Goal: Task Accomplishment & Management: Manage account settings

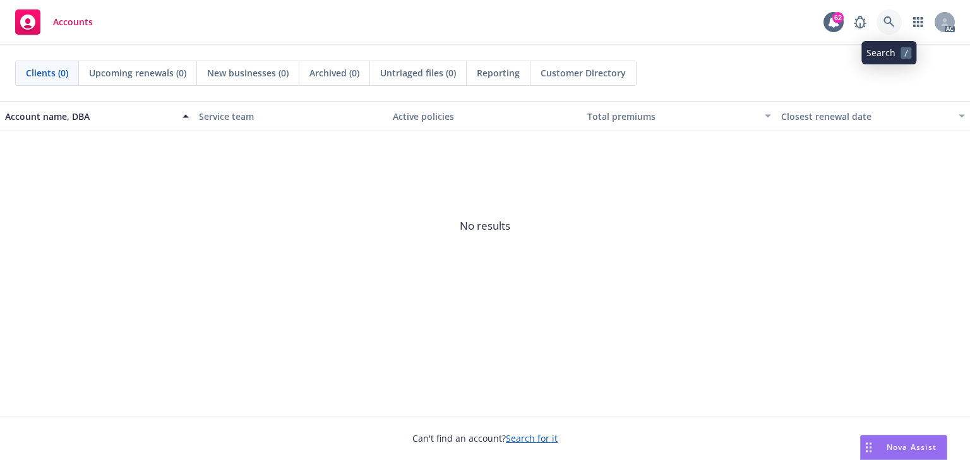
click at [900, 27] on link at bounding box center [888, 21] width 25 height 25
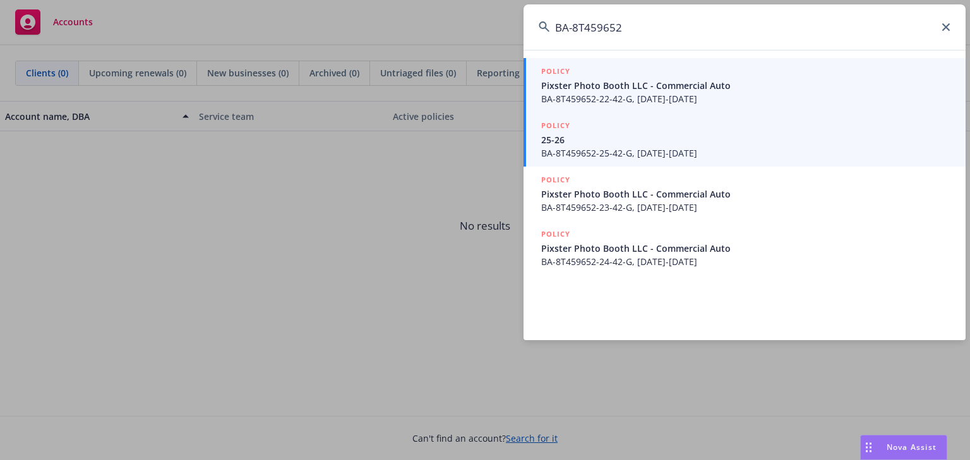
type input "BA-8T459652"
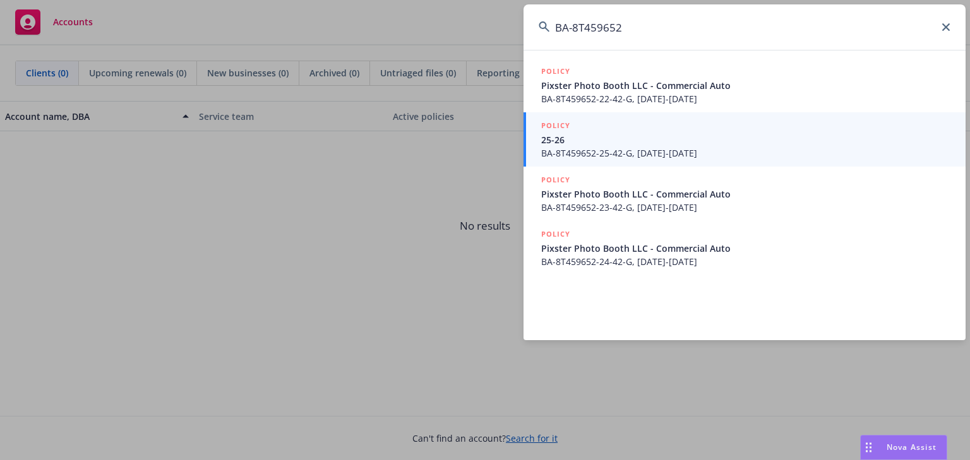
click at [559, 152] on span "BA-8T459652-25-42-G, 09/01/2025-09/01/2026" at bounding box center [745, 152] width 409 height 13
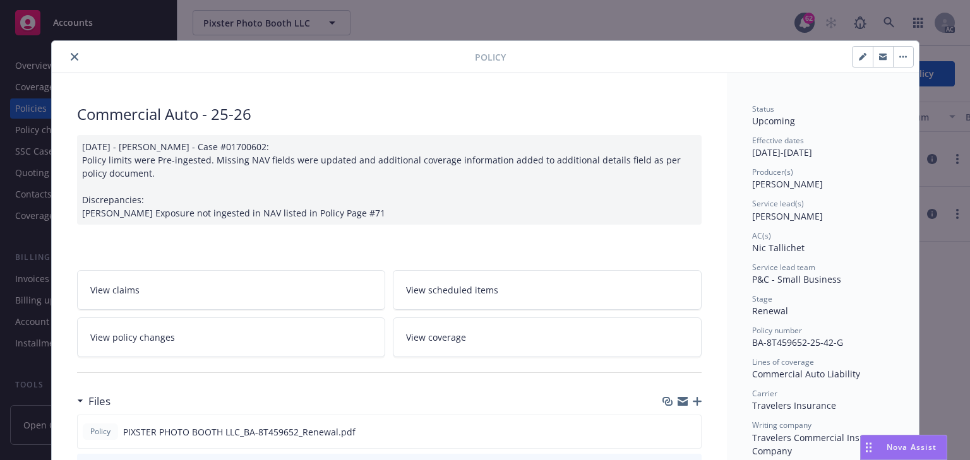
click at [184, 333] on link "View policy changes" at bounding box center [231, 338] width 309 height 40
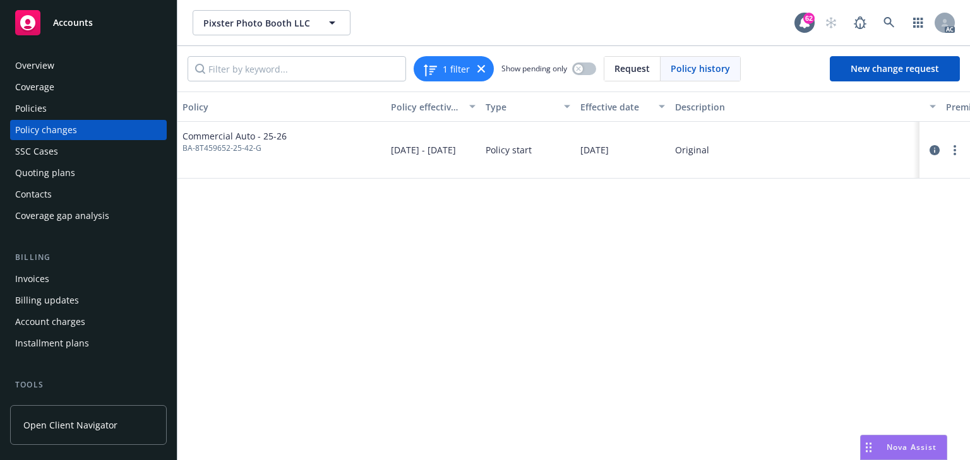
click at [66, 108] on div "Policies" at bounding box center [88, 108] width 146 height 20
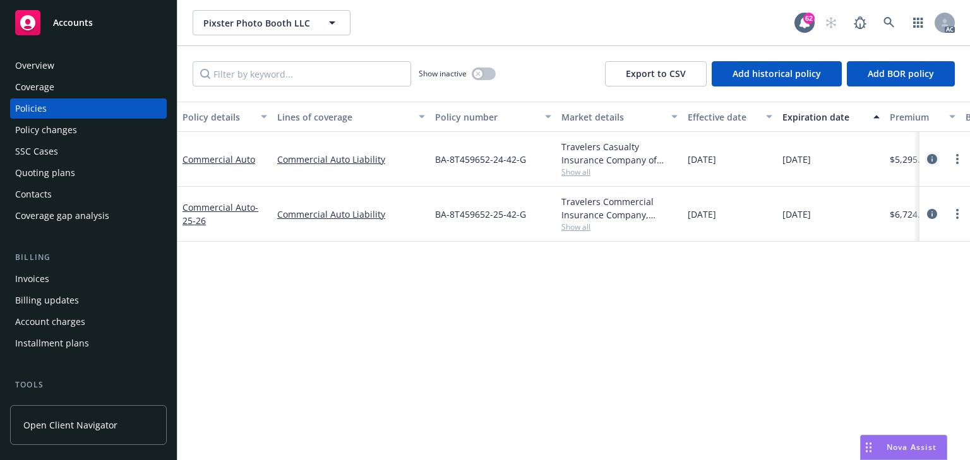
click at [932, 161] on icon "circleInformation" at bounding box center [932, 159] width 10 height 10
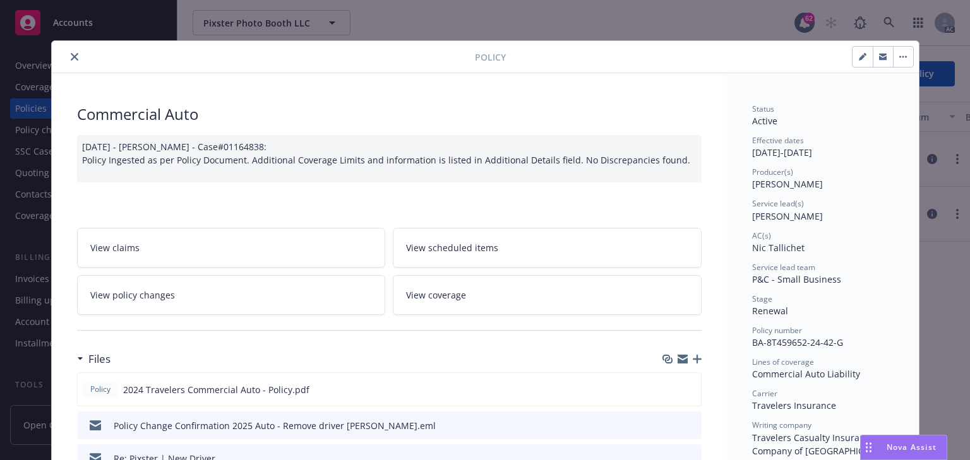
click at [231, 290] on link "View policy changes" at bounding box center [231, 295] width 309 height 40
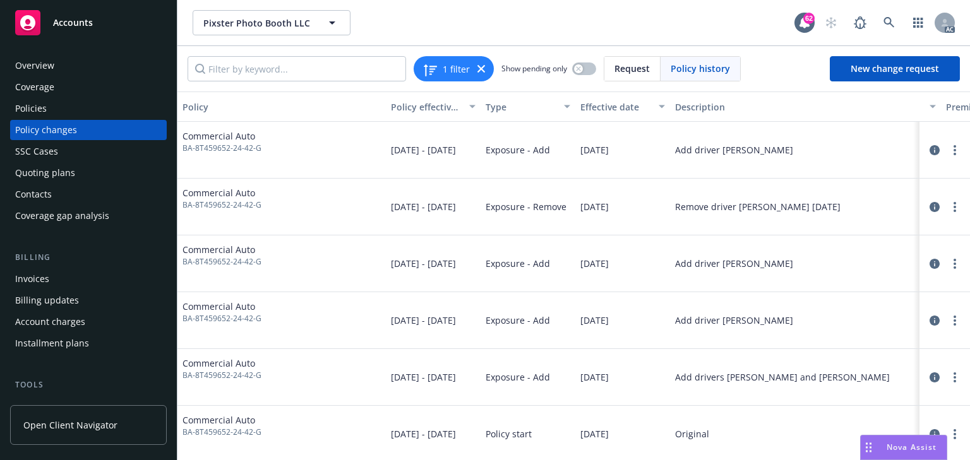
click at [756, 163] on div "Add driver Jordyn Wilson" at bounding box center [805, 150] width 271 height 57
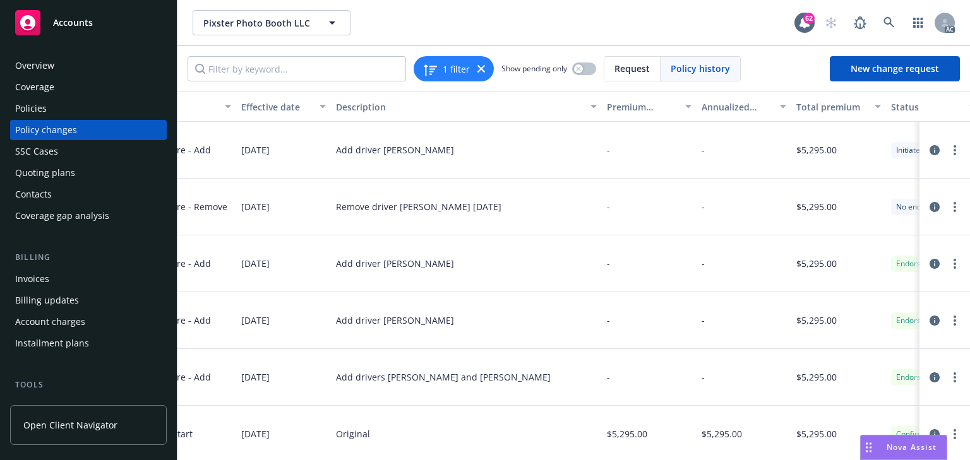
scroll to position [0, 407]
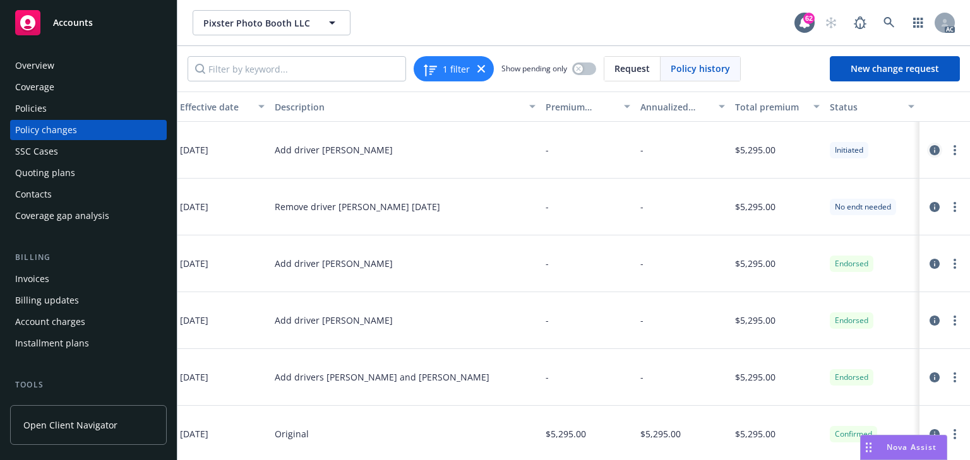
click at [929, 149] on icon "circleInformation" at bounding box center [934, 150] width 10 height 10
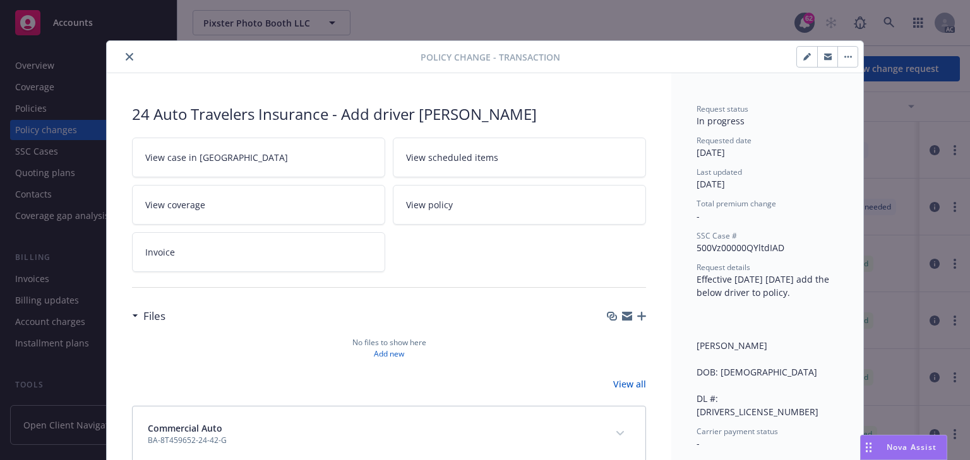
scroll to position [35, 0]
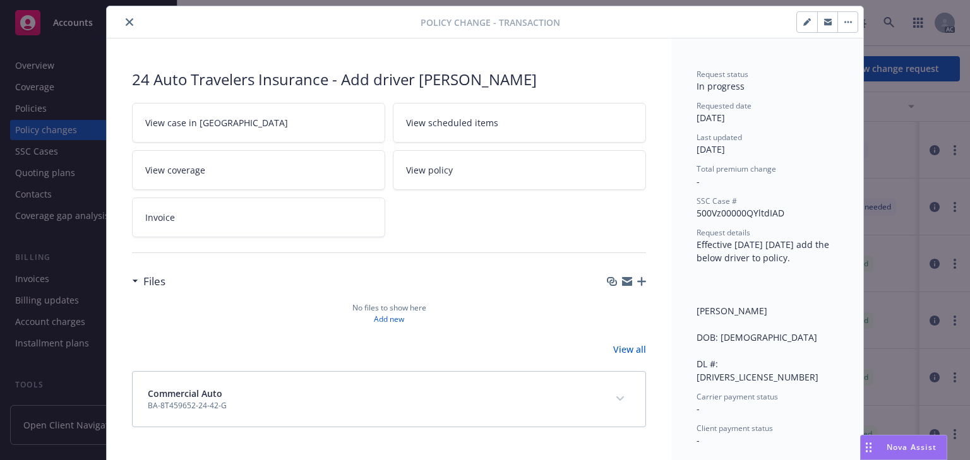
click at [192, 121] on span "View case in SSC" at bounding box center [216, 122] width 143 height 13
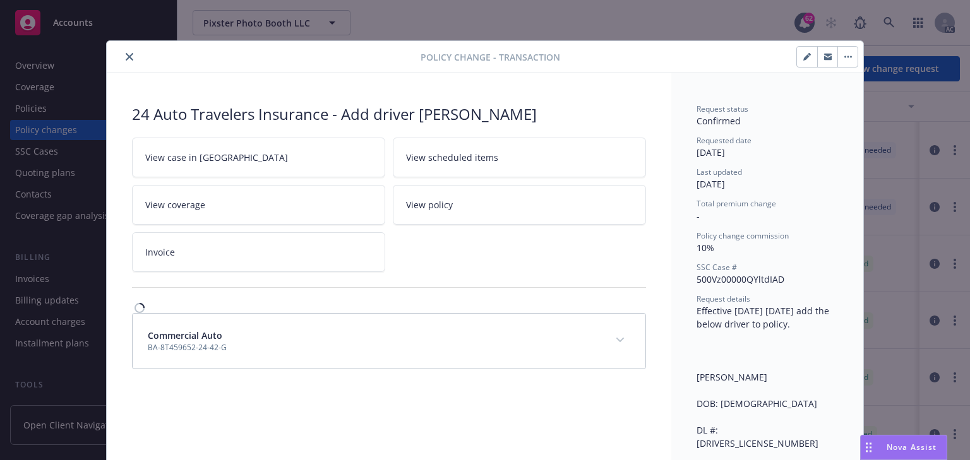
scroll to position [38, 0]
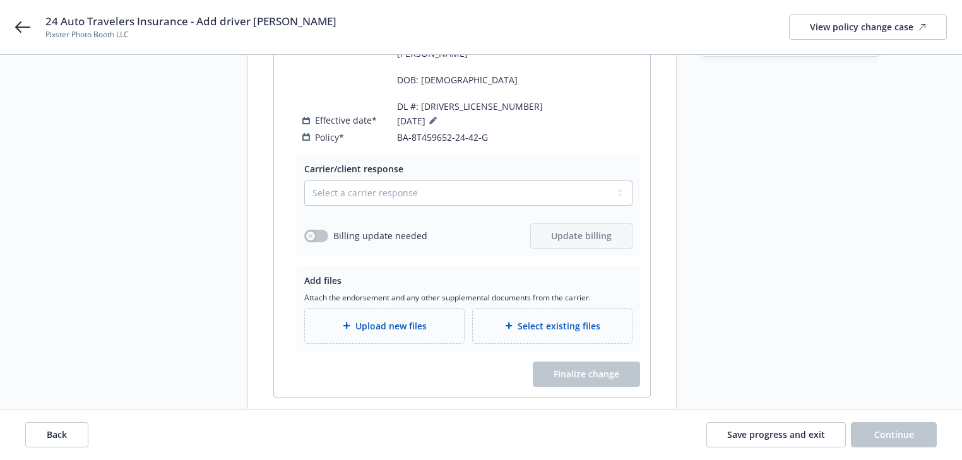
scroll to position [303, 0]
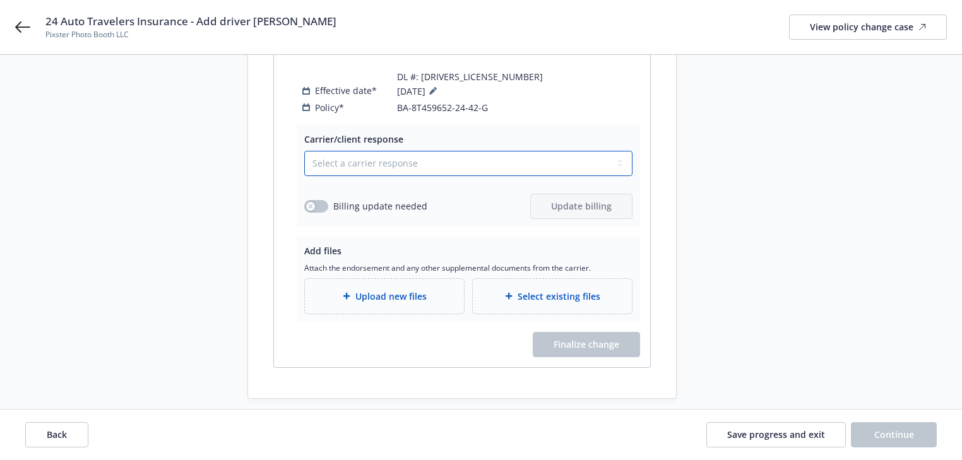
click at [376, 151] on select "Select a carrier response Accepted Accepted with revision No endorsement needed…" at bounding box center [468, 163] width 328 height 25
select select "NO_ENDORSEMENT_NEEDED"
click at [304, 176] on select "Select a carrier response Accepted Accepted with revision No endorsement needed…" at bounding box center [468, 163] width 328 height 25
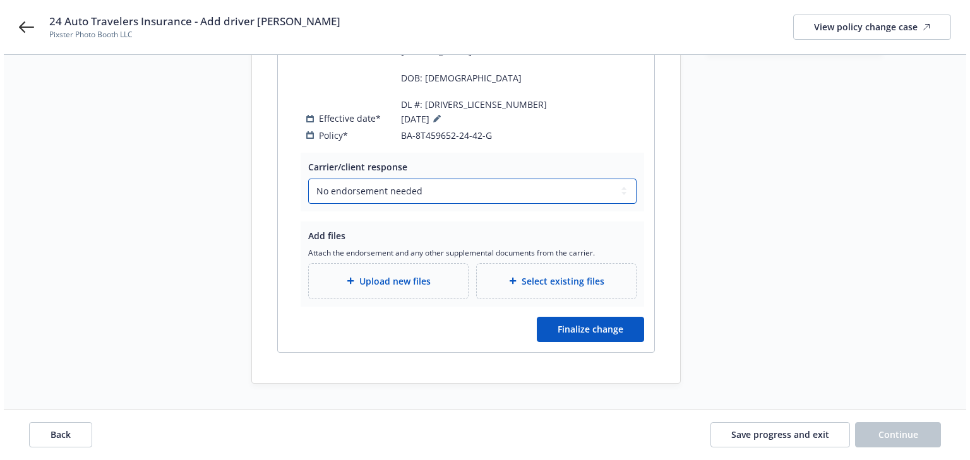
scroll to position [260, 0]
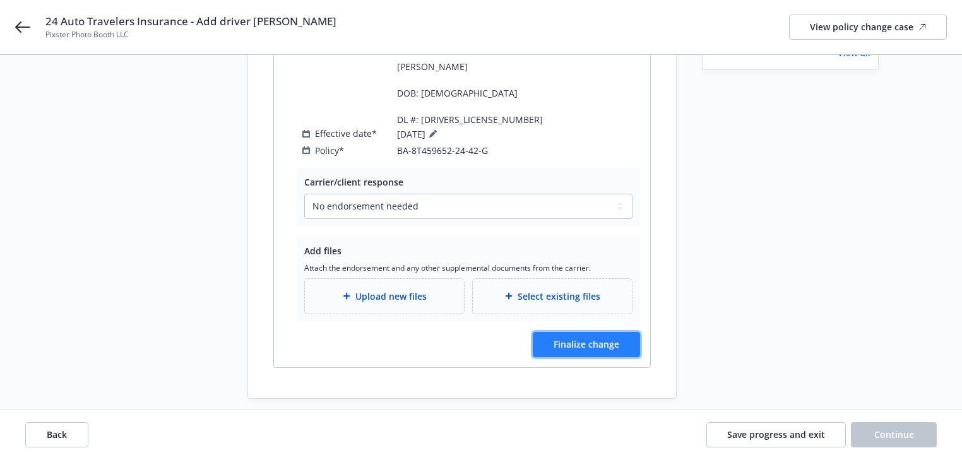
click at [581, 338] on span "Finalize change" at bounding box center [587, 344] width 66 height 12
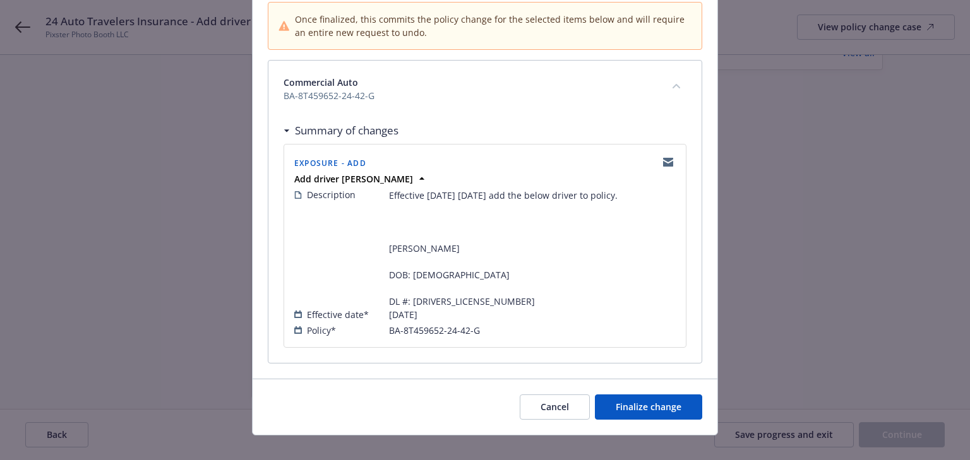
scroll to position [143, 0]
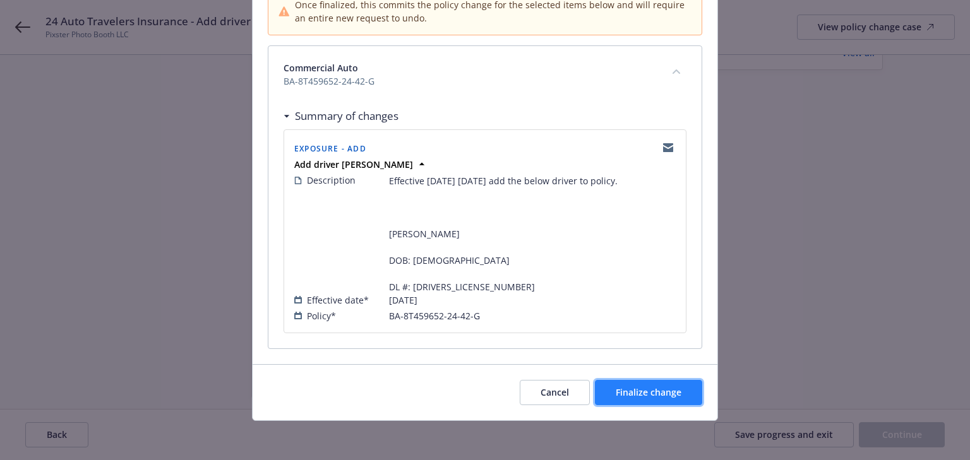
click at [682, 386] on button "Finalize change" at bounding box center [648, 392] width 107 height 25
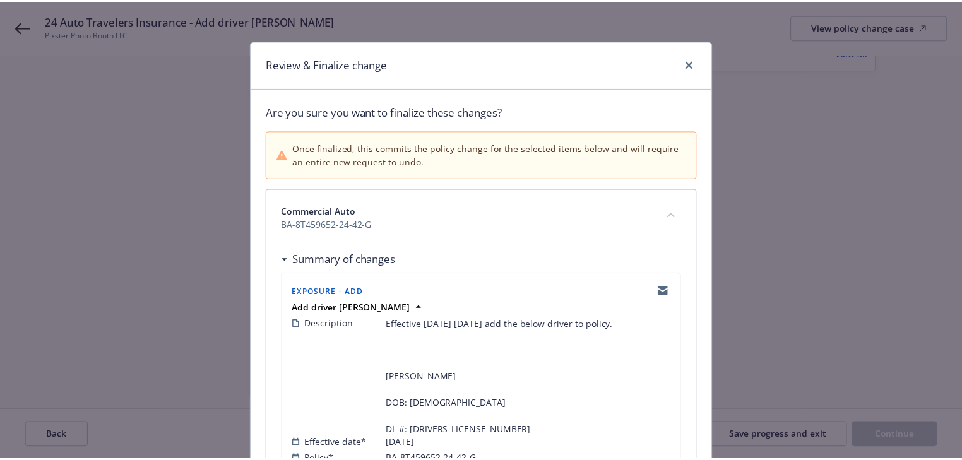
scroll to position [260, 0]
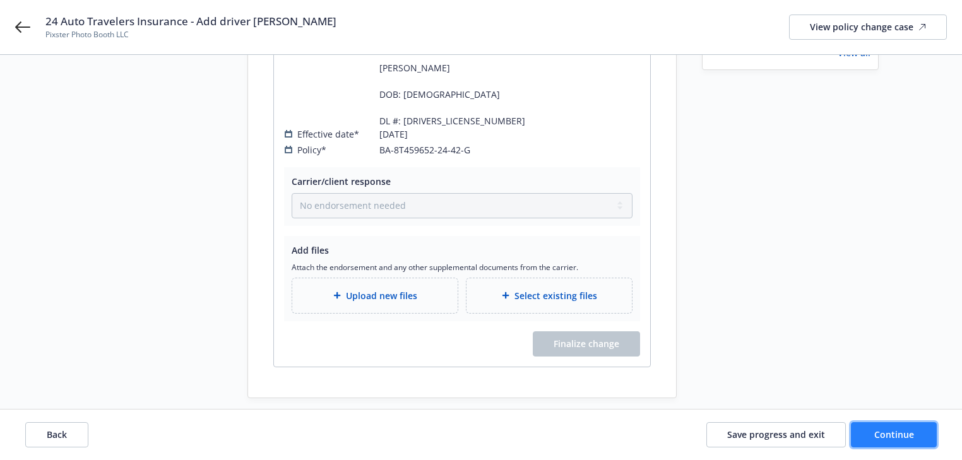
click at [907, 432] on span "Continue" at bounding box center [894, 435] width 40 height 12
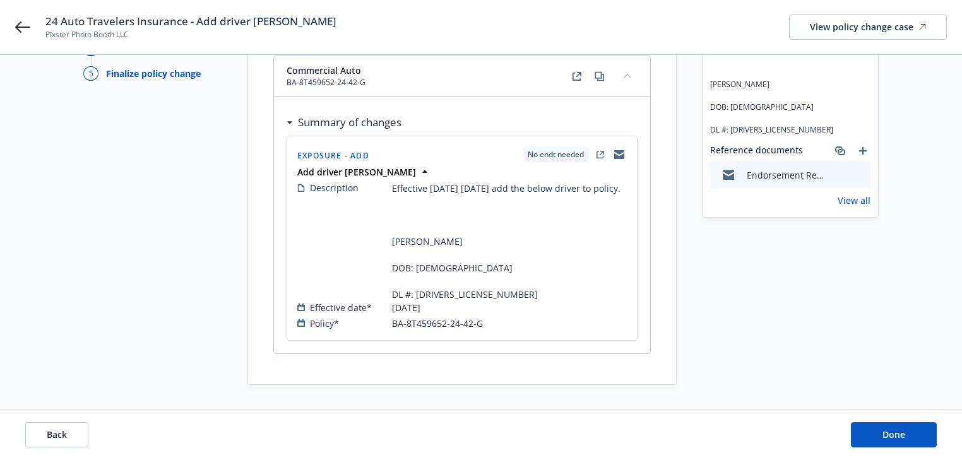
click at [695, 292] on div "Start request Request details Review request Confirmation 5 Finalize policy cha…" at bounding box center [481, 176] width 932 height 417
click at [899, 436] on span "Done" at bounding box center [894, 435] width 23 height 12
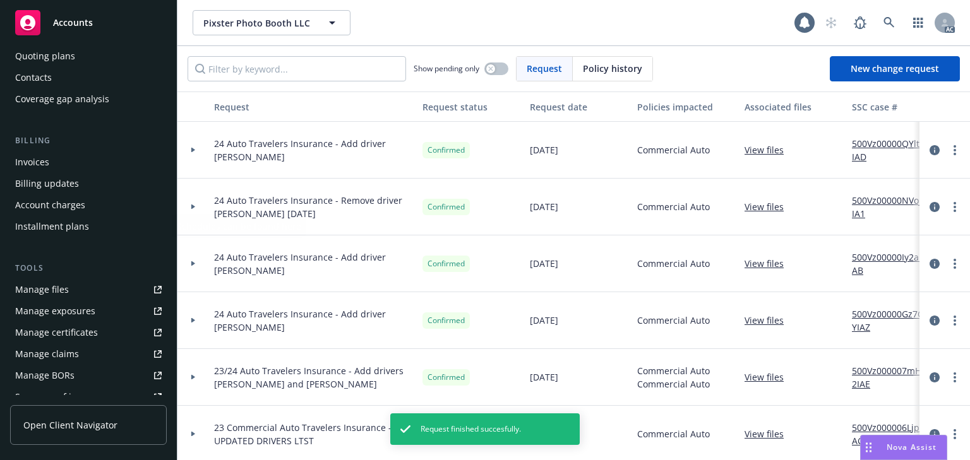
scroll to position [202, 0]
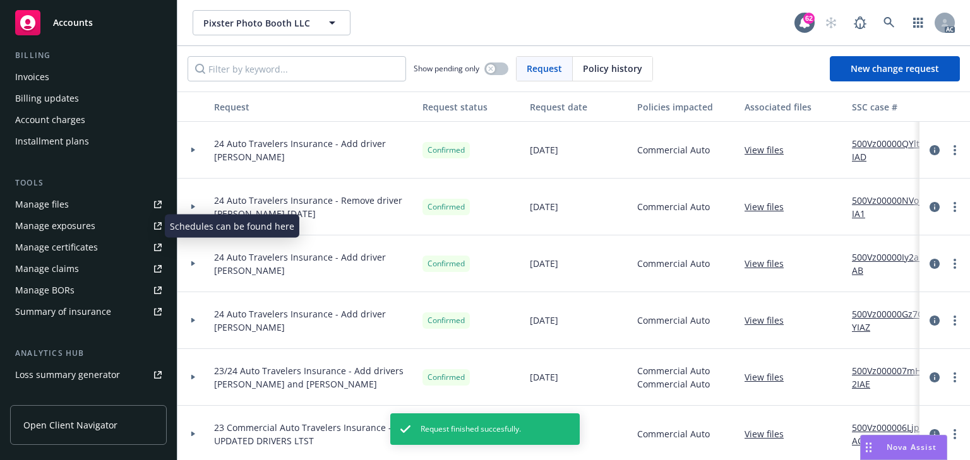
click at [85, 225] on div "Manage exposures" at bounding box center [55, 226] width 80 height 20
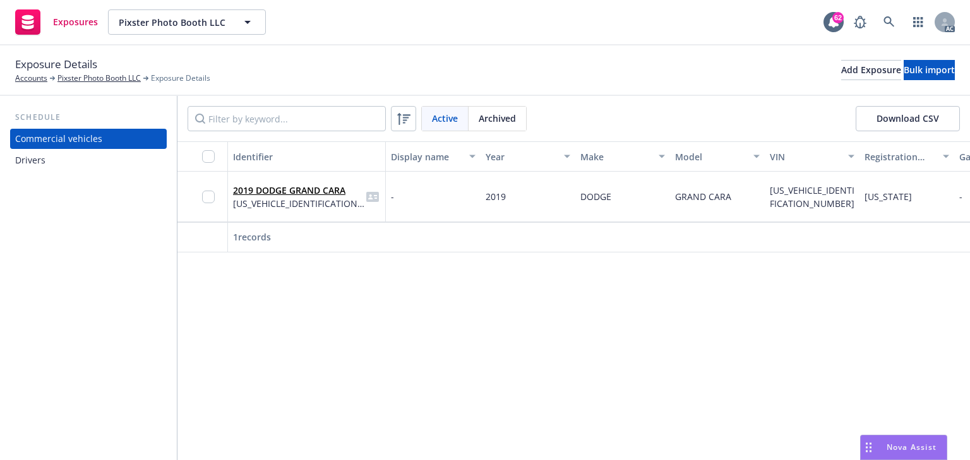
click at [56, 160] on div "Drivers" at bounding box center [88, 160] width 146 height 20
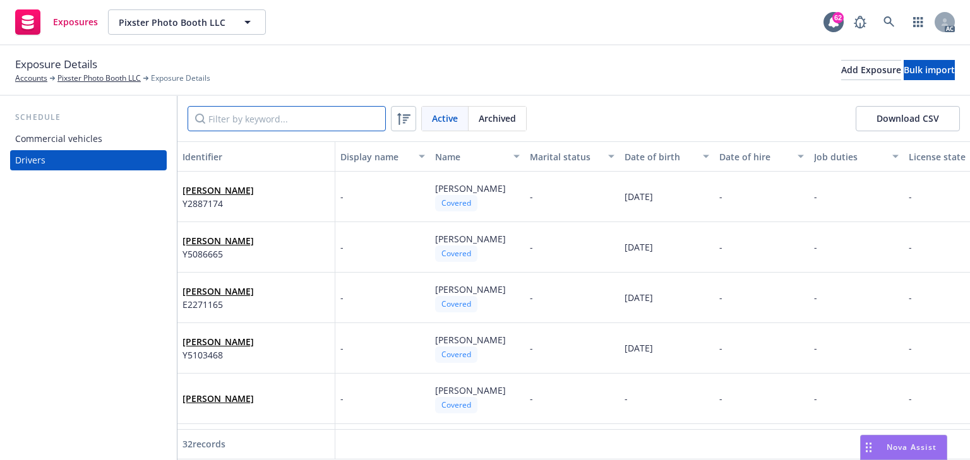
click at [263, 115] on input "Filter by keyword..." at bounding box center [286, 118] width 198 height 25
paste input "Jordyn"
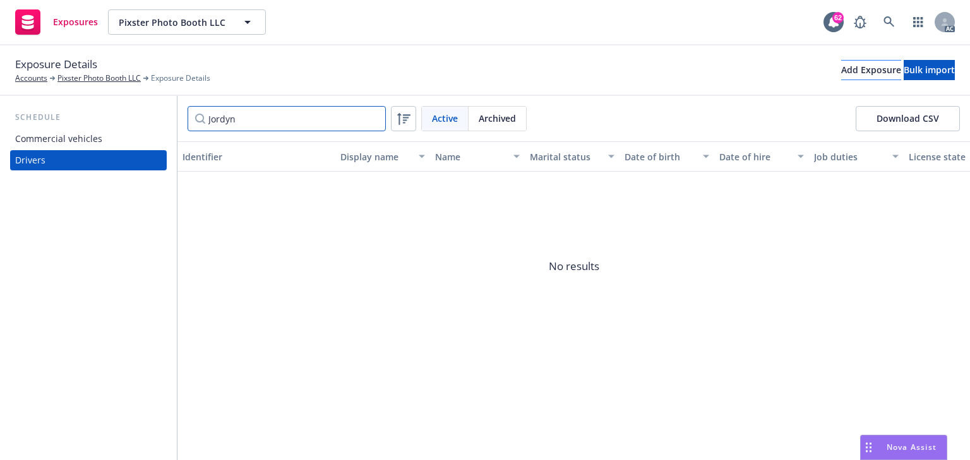
type input "Jordyn"
click at [841, 74] on div "Add Exposure" at bounding box center [871, 70] width 60 height 19
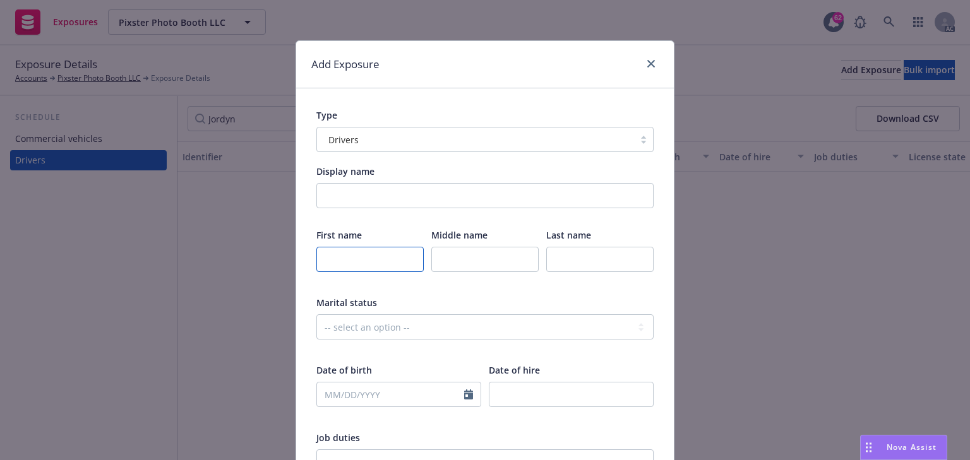
click at [378, 257] on input "text" at bounding box center [369, 259] width 107 height 25
paste input "Jordyn"
type input "Jordyn"
click at [603, 257] on input "text" at bounding box center [599, 259] width 107 height 25
paste input "Wilson"
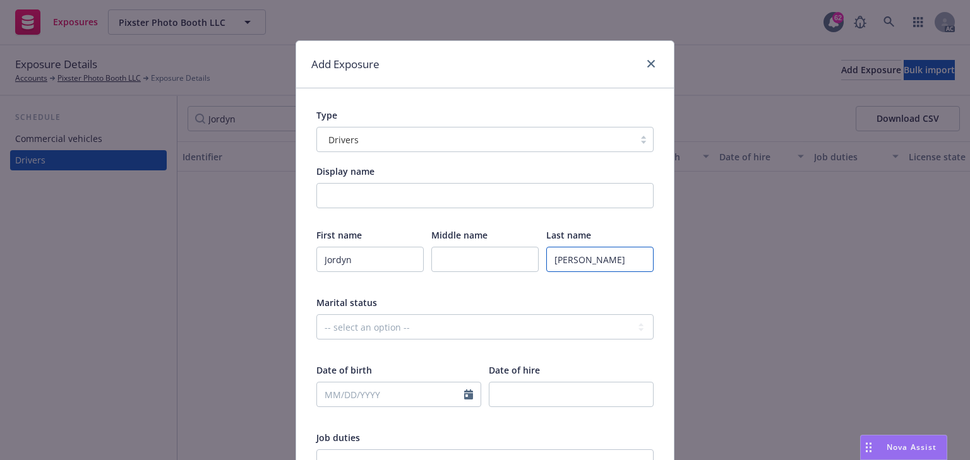
type input "Wilson"
click at [364, 393] on input "text" at bounding box center [390, 395] width 147 height 24
select select "8"
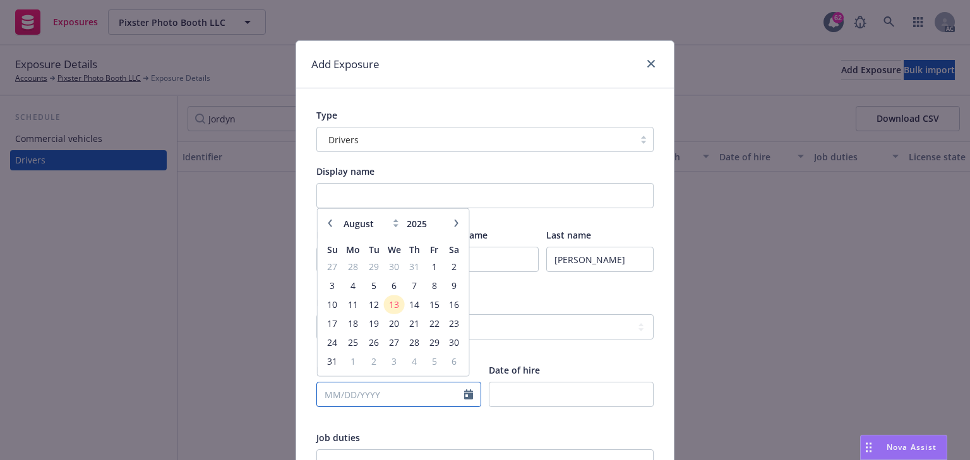
paste input "06/07/2001"
type input "06/07/2001"
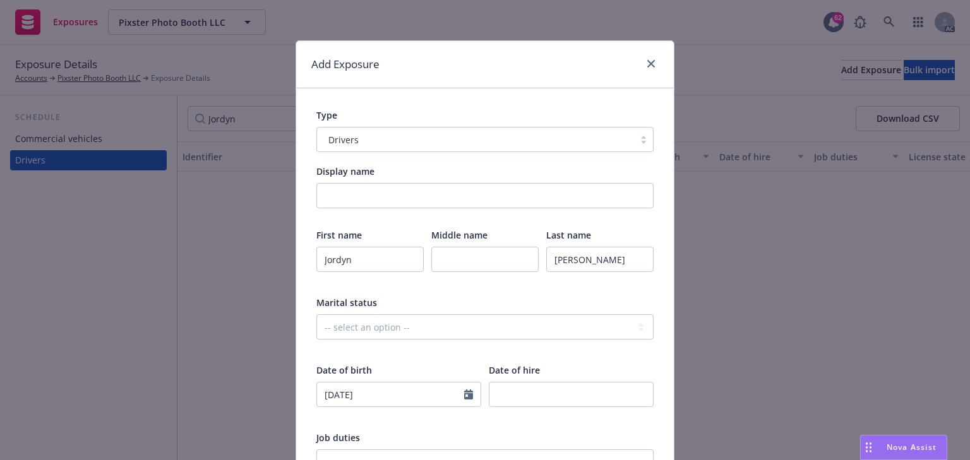
click at [529, 348] on div at bounding box center [484, 350] width 337 height 11
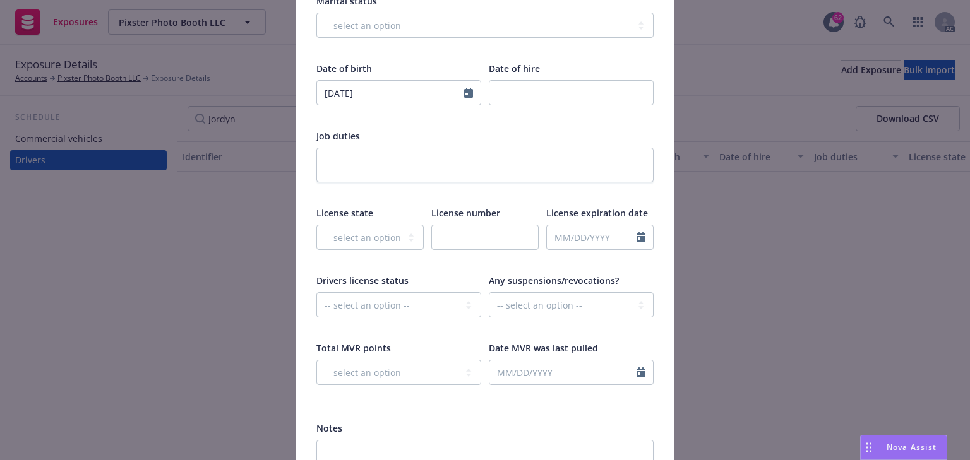
scroll to position [303, 0]
click at [477, 232] on input "text" at bounding box center [484, 235] width 107 height 25
paste input "Y4600193"
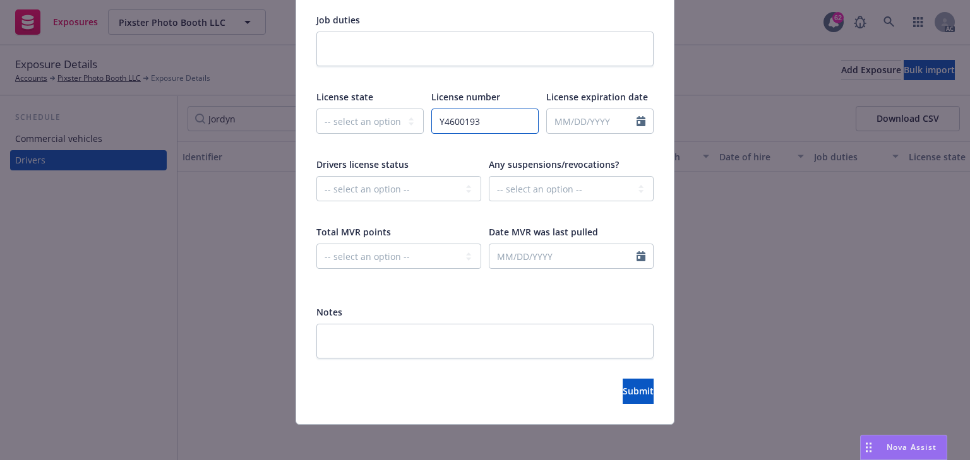
scroll to position [422, 0]
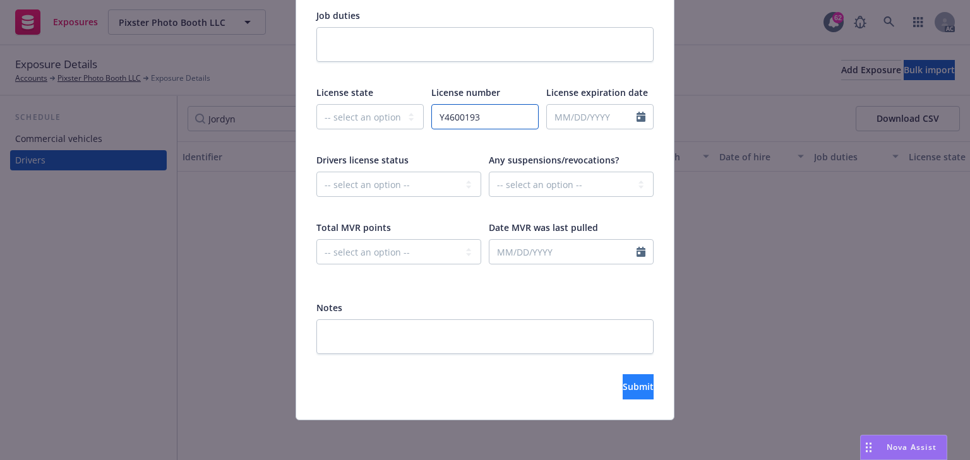
type input "Y4600193"
click at [622, 387] on span "Submit" at bounding box center [637, 387] width 31 height 12
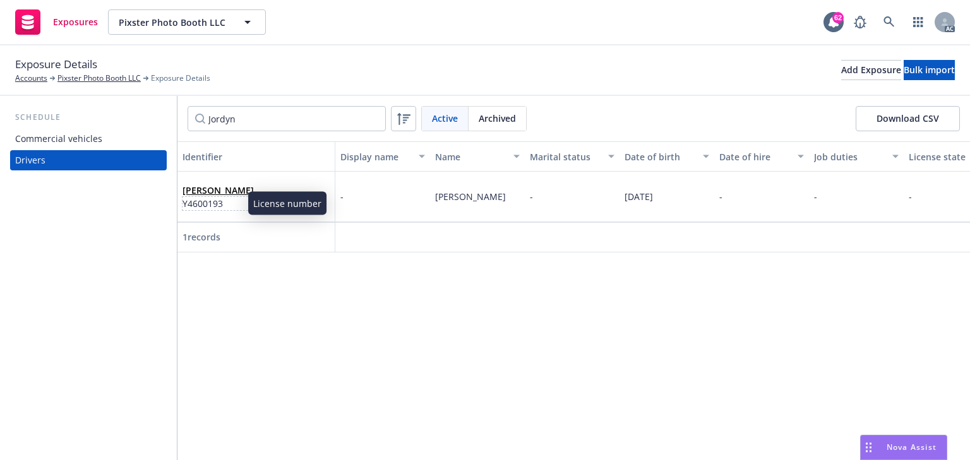
click at [201, 200] on span "Y4600193" at bounding box center [217, 203] width 71 height 13
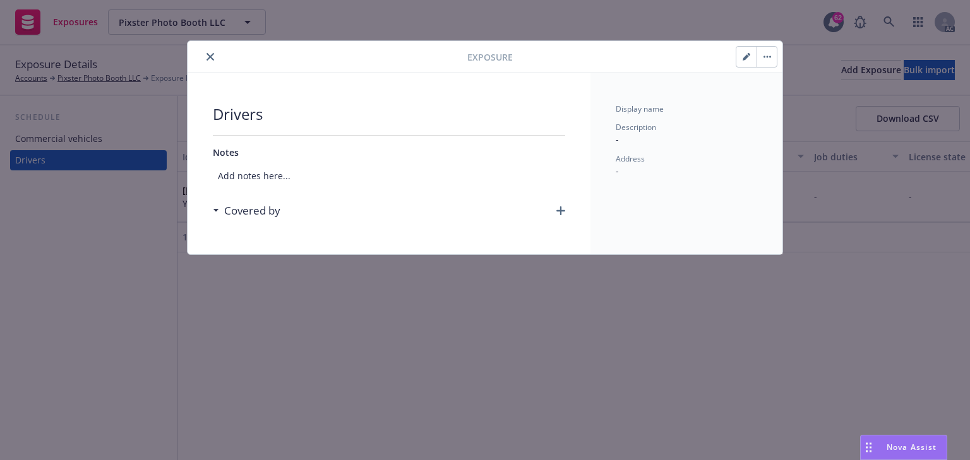
click at [563, 207] on icon "button" at bounding box center [560, 210] width 9 height 9
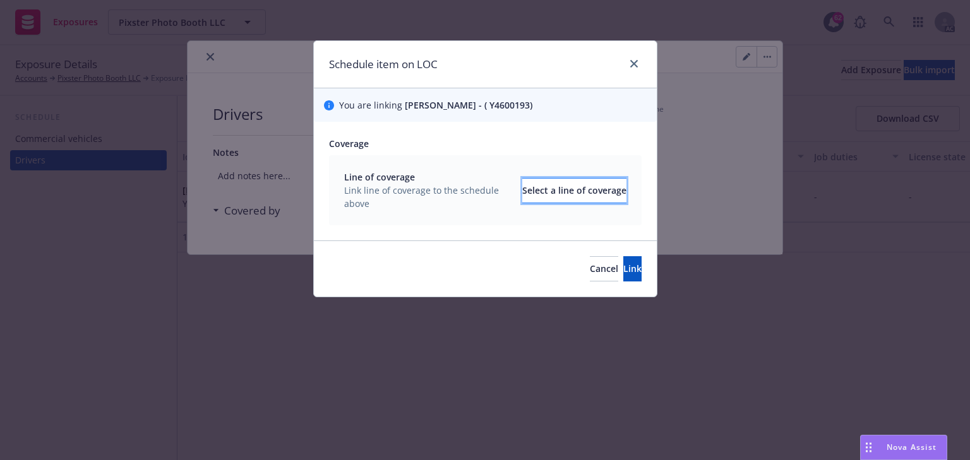
click at [555, 186] on div "Select a line of coverage" at bounding box center [574, 191] width 104 height 24
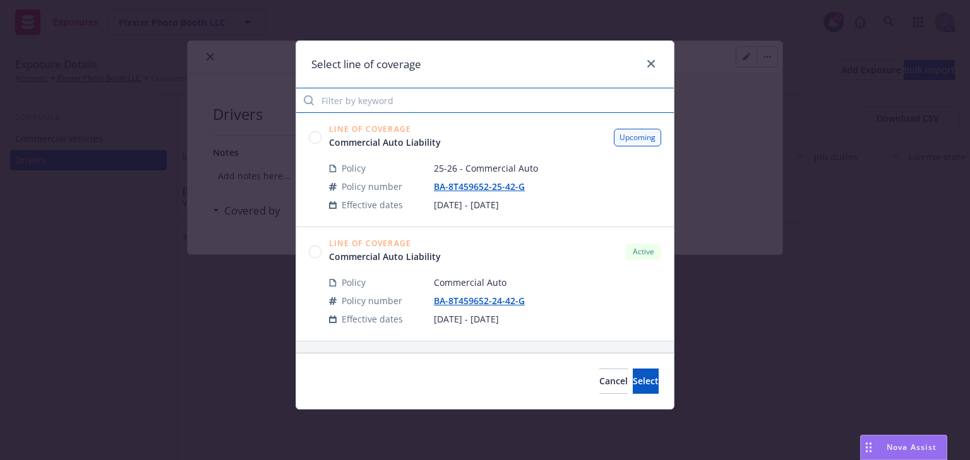
click at [427, 104] on input "Filter by keyword" at bounding box center [484, 100] width 377 height 25
type input "9652"
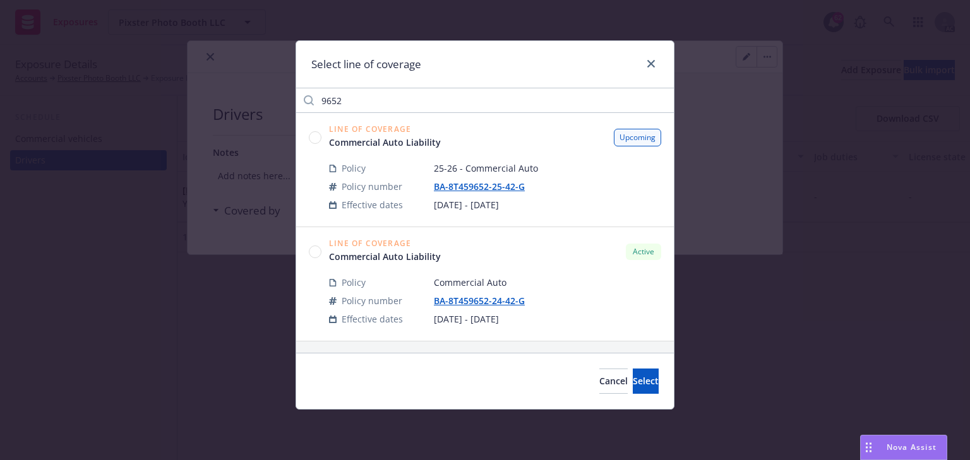
click at [312, 252] on circle at bounding box center [315, 252] width 12 height 12
click at [633, 379] on span "Select" at bounding box center [646, 381] width 26 height 12
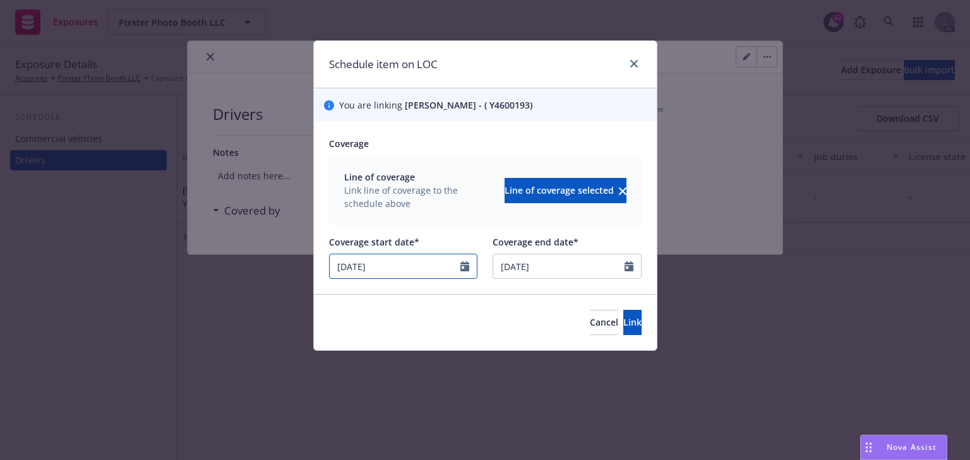
select select "9"
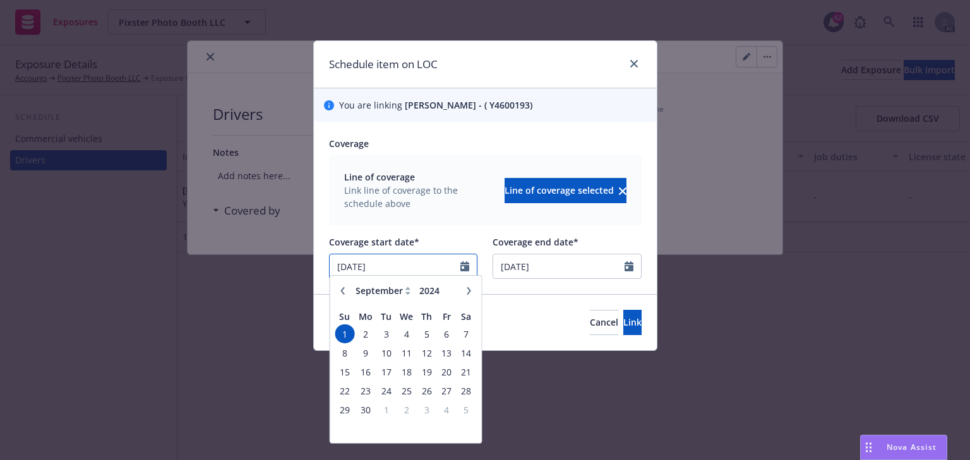
drag, startPoint x: 427, startPoint y: 270, endPoint x: 271, endPoint y: 261, distance: 155.5
click at [277, 261] on div "Schedule item on LOC You are linking Jordyn Wilson - ( Y4600193) Coverage Line …" at bounding box center [485, 230] width 970 height 460
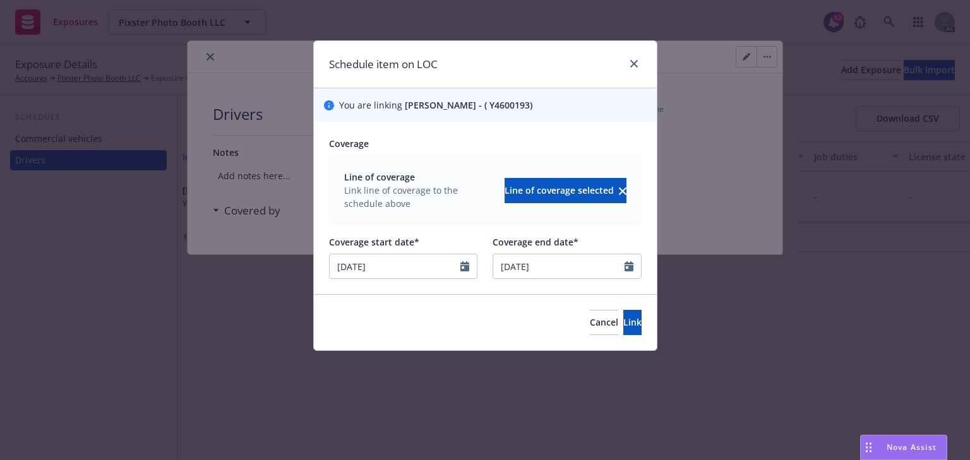
type input "08/11/2025"
click at [522, 147] on div "Coverage" at bounding box center [485, 143] width 312 height 13
click at [623, 321] on span "Link" at bounding box center [632, 322] width 18 height 12
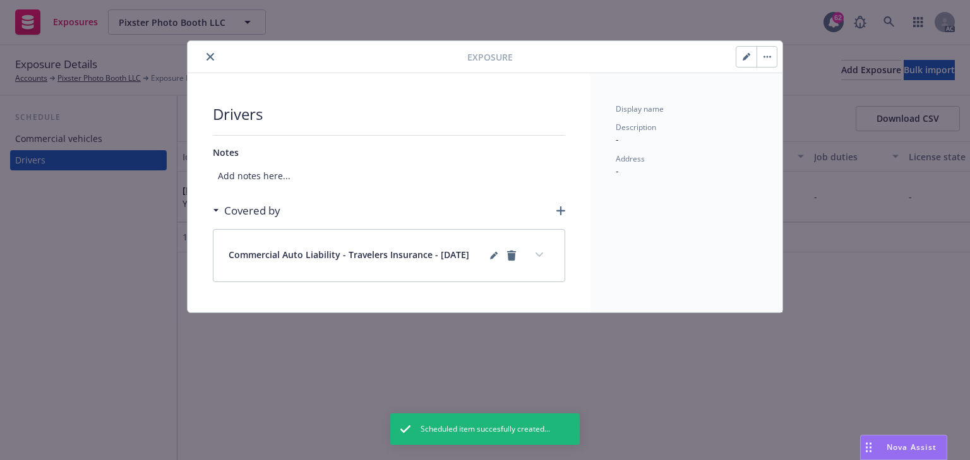
click at [540, 246] on button "expand content" at bounding box center [539, 255] width 20 height 20
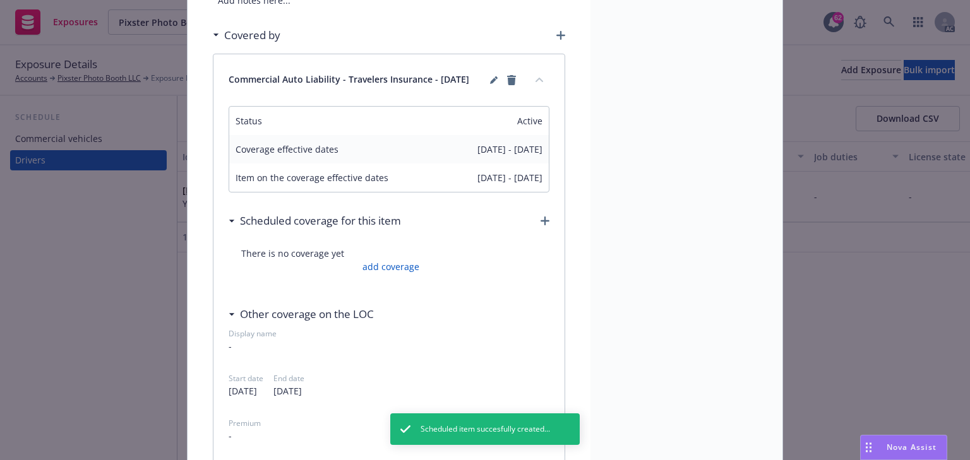
scroll to position [202, 0]
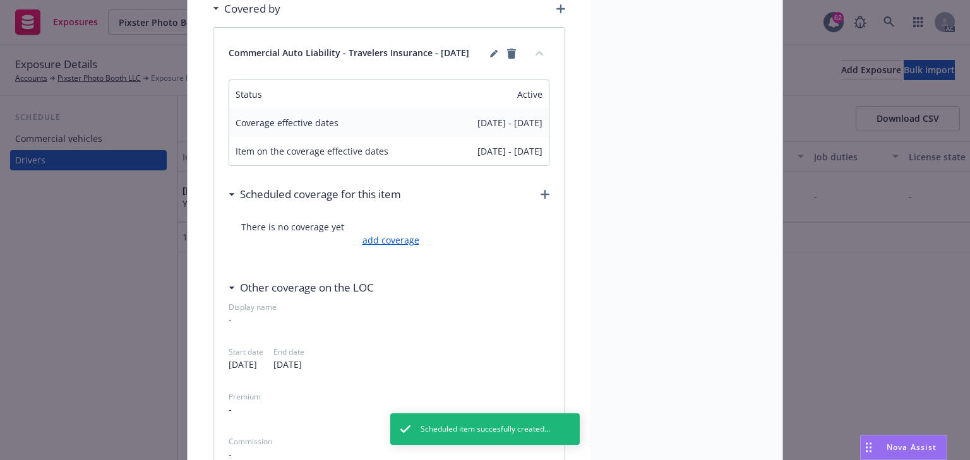
click at [399, 241] on link "add coverage" at bounding box center [389, 240] width 60 height 13
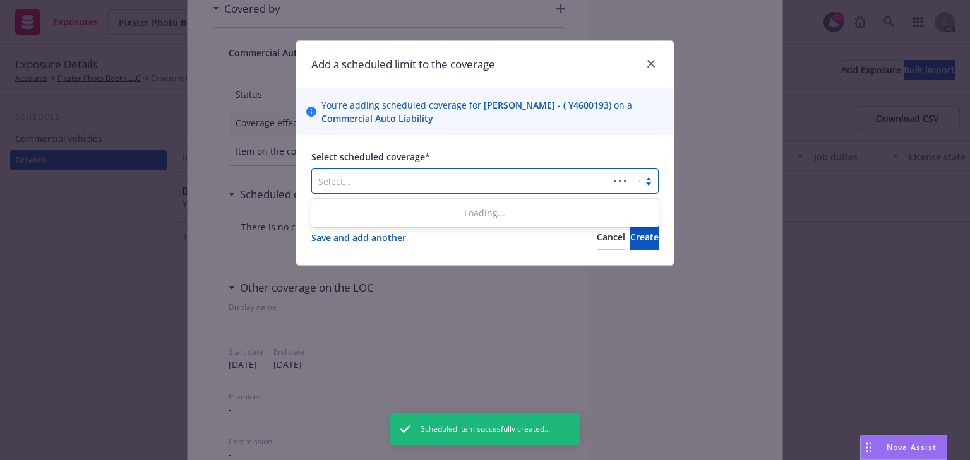
click at [422, 177] on div at bounding box center [460, 181] width 284 height 15
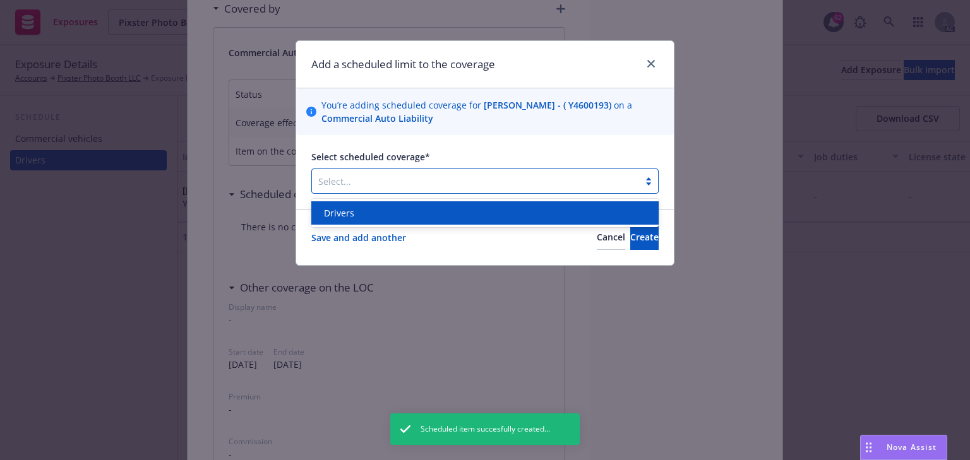
click at [390, 212] on div "Drivers" at bounding box center [485, 212] width 332 height 13
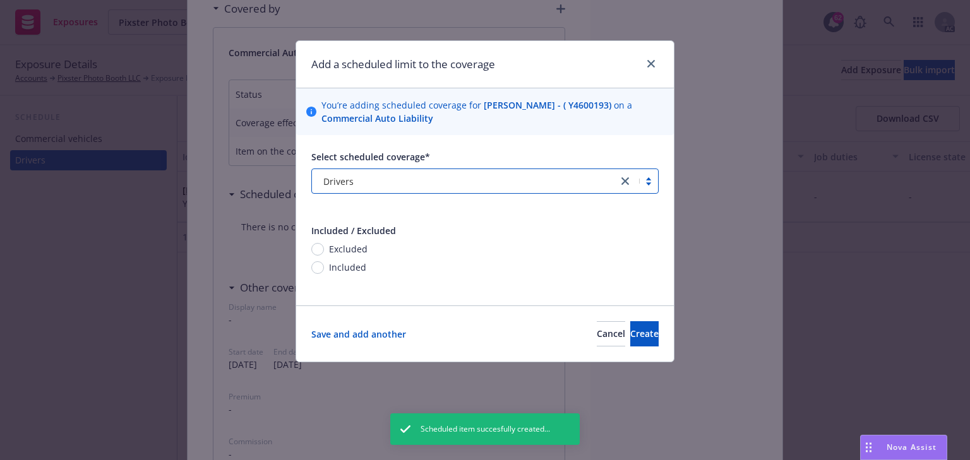
click at [350, 266] on span "Included" at bounding box center [347, 267] width 37 height 13
click at [324, 266] on input "Included" at bounding box center [317, 267] width 13 height 13
radio input "true"
click at [639, 337] on button "Create" at bounding box center [644, 333] width 28 height 25
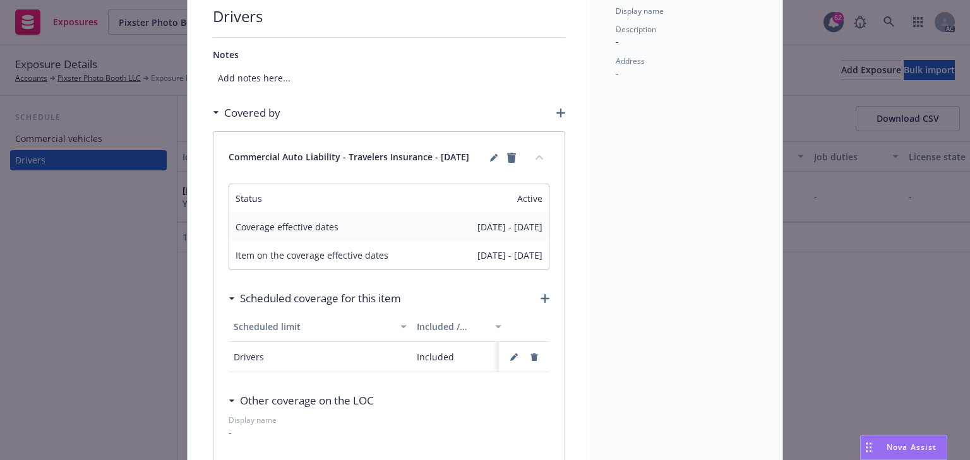
scroll to position [0, 0]
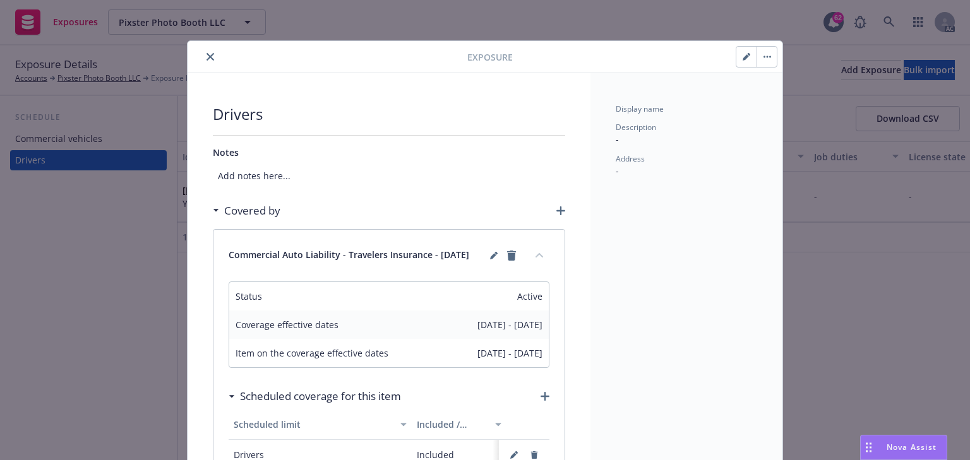
click at [208, 56] on icon "close" at bounding box center [210, 57] width 8 height 8
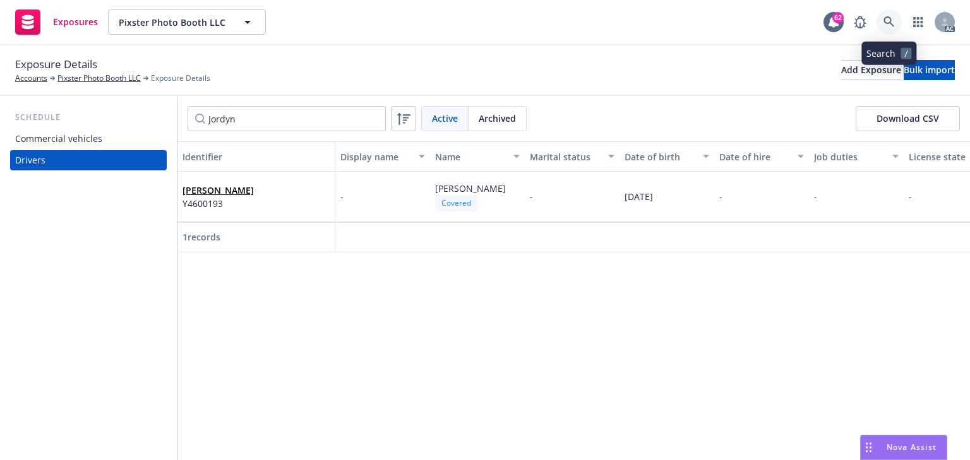
click at [884, 20] on icon at bounding box center [888, 21] width 11 height 11
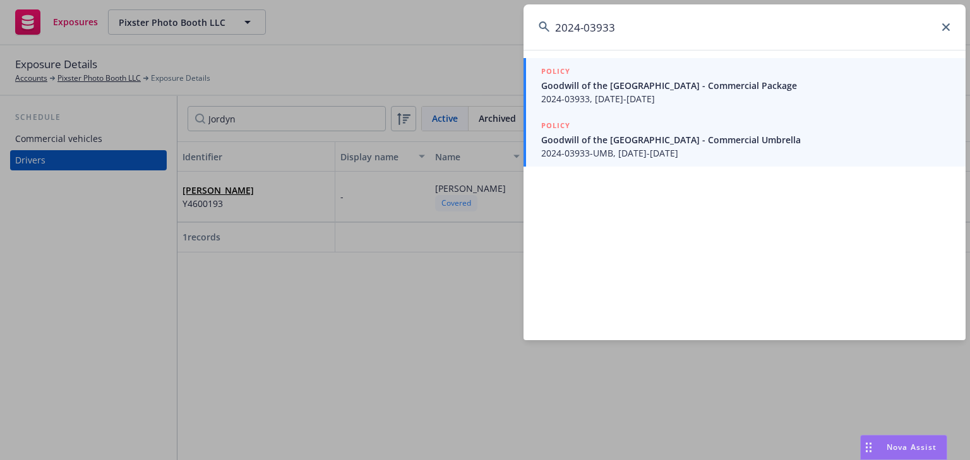
type input "2024-03933"
click at [581, 97] on span "2024-03933, 07/01/2024-08/14/2025" at bounding box center [745, 98] width 409 height 13
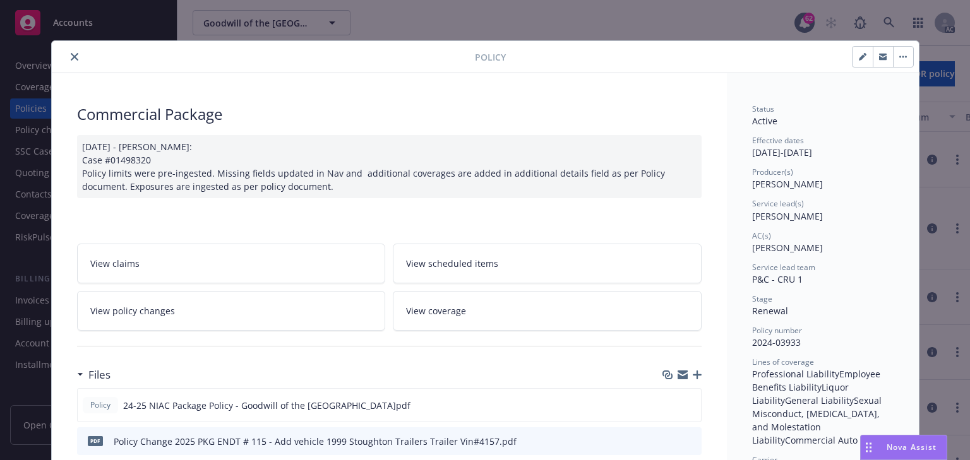
click at [199, 317] on link "View policy changes" at bounding box center [231, 311] width 309 height 40
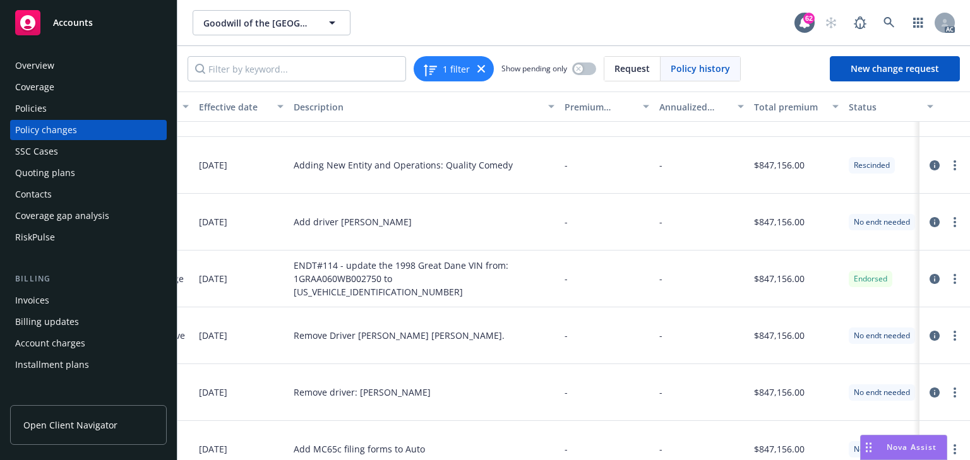
scroll to position [606, 381]
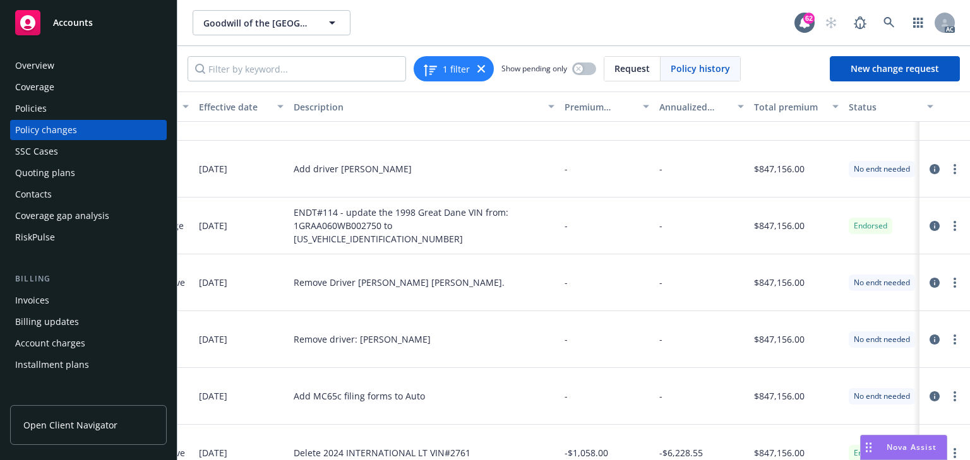
click at [33, 106] on div "Policies" at bounding box center [31, 108] width 32 height 20
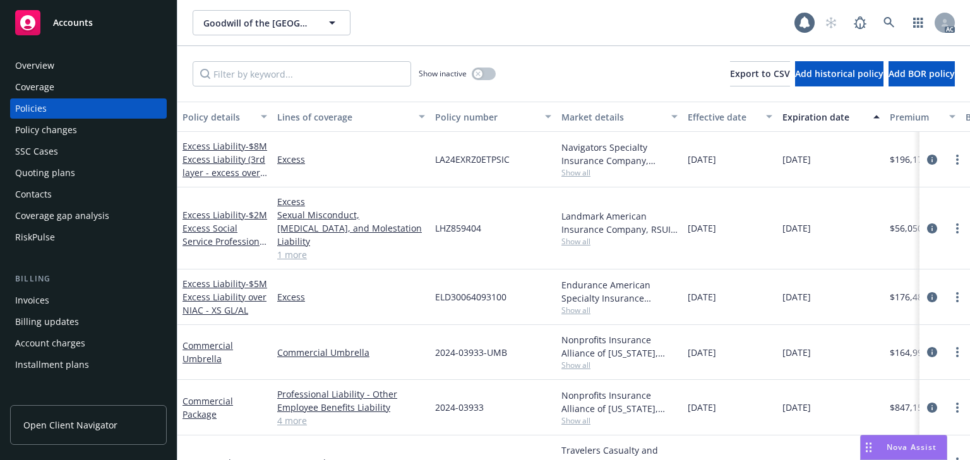
click at [26, 137] on div "Policy changes" at bounding box center [46, 130] width 62 height 20
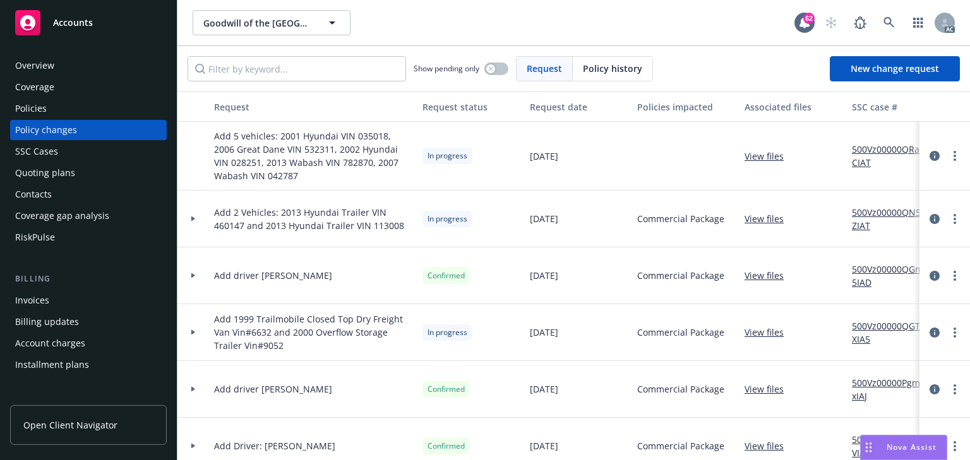
click at [491, 58] on div "Show pending only" at bounding box center [460, 68] width 95 height 25
click at [494, 66] on div "button" at bounding box center [490, 68] width 9 height 9
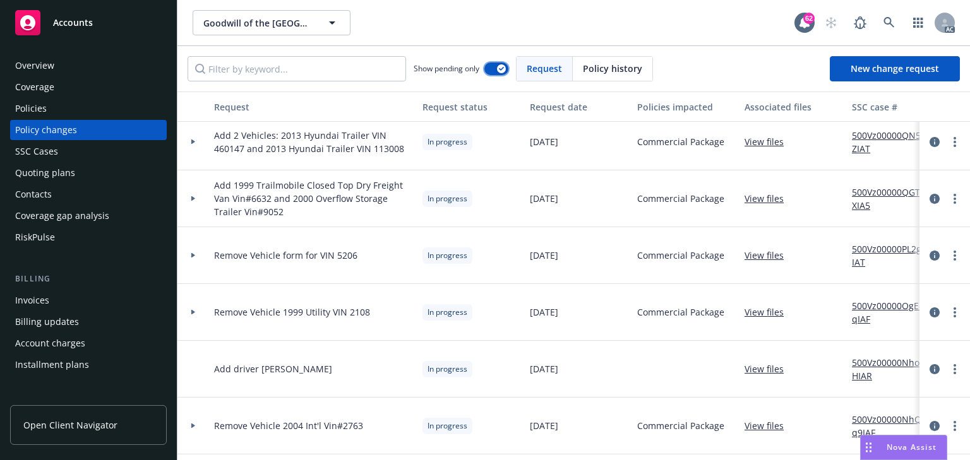
scroll to position [152, 0]
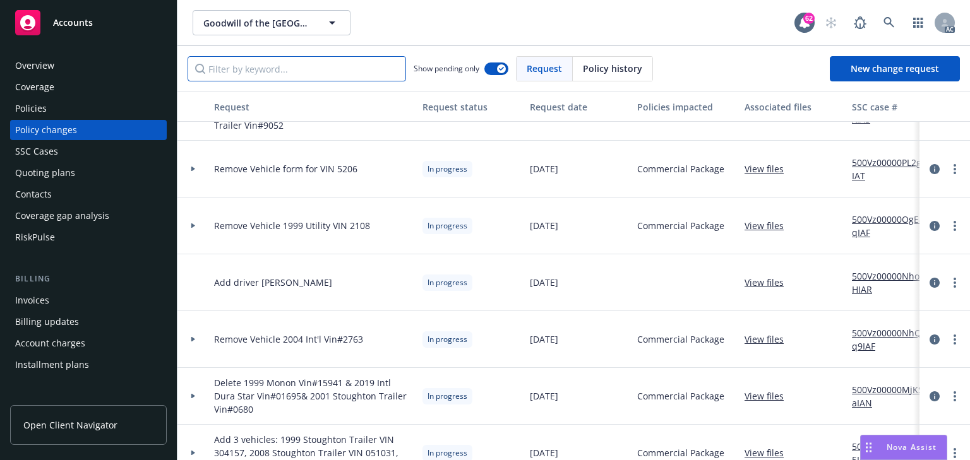
click at [279, 66] on input "Filter by keyword..." at bounding box center [296, 68] width 218 height 25
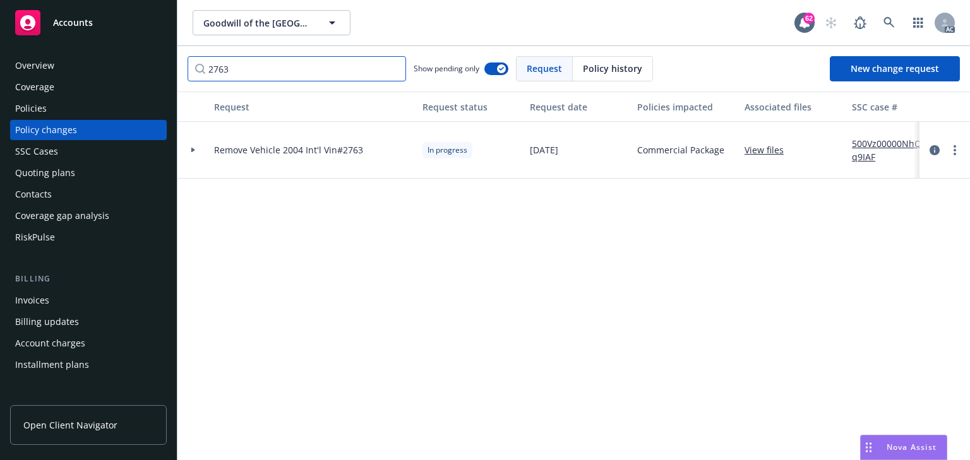
type input "2763"
click at [193, 146] on div at bounding box center [193, 150] width 32 height 57
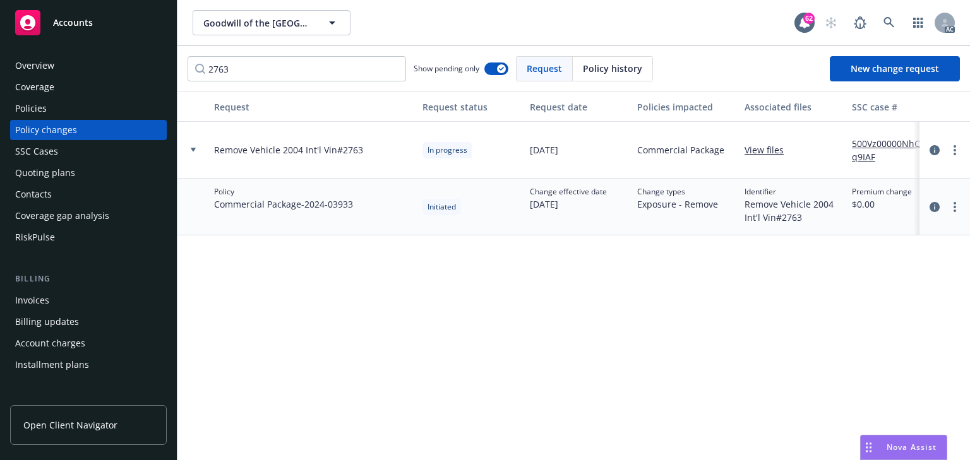
click at [905, 142] on link "500Vz00000NhQq9IAF" at bounding box center [894, 150] width 85 height 27
click at [884, 17] on icon at bounding box center [888, 22] width 11 height 11
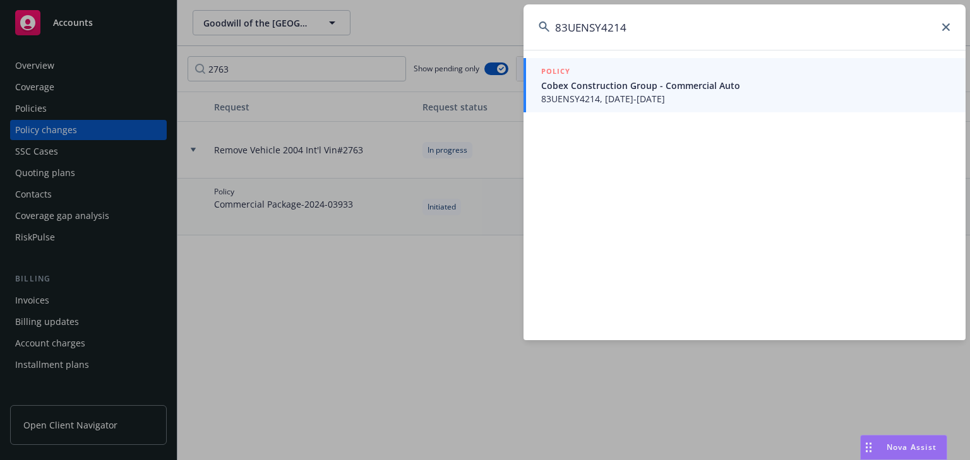
type input "83UENSY4214"
click at [612, 100] on span "83UENSY4214, 12/06/2024-12/06/2025" at bounding box center [745, 98] width 409 height 13
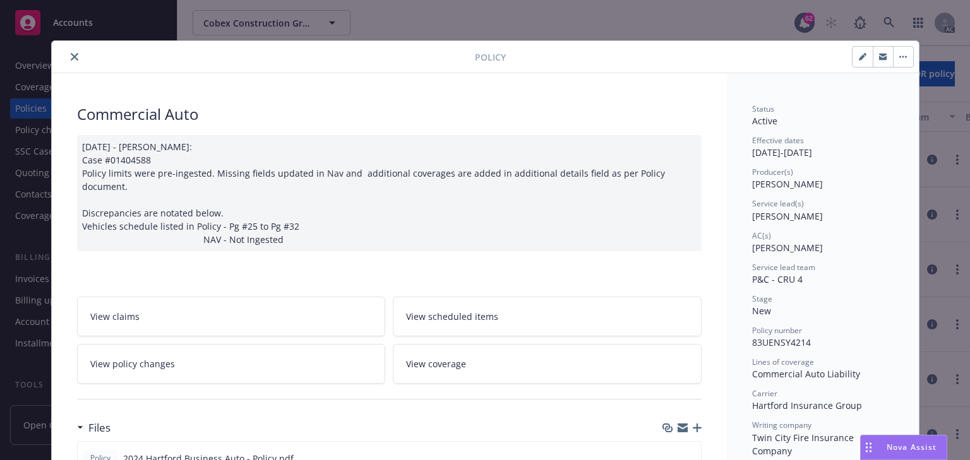
click at [175, 350] on link "View policy changes" at bounding box center [231, 364] width 309 height 40
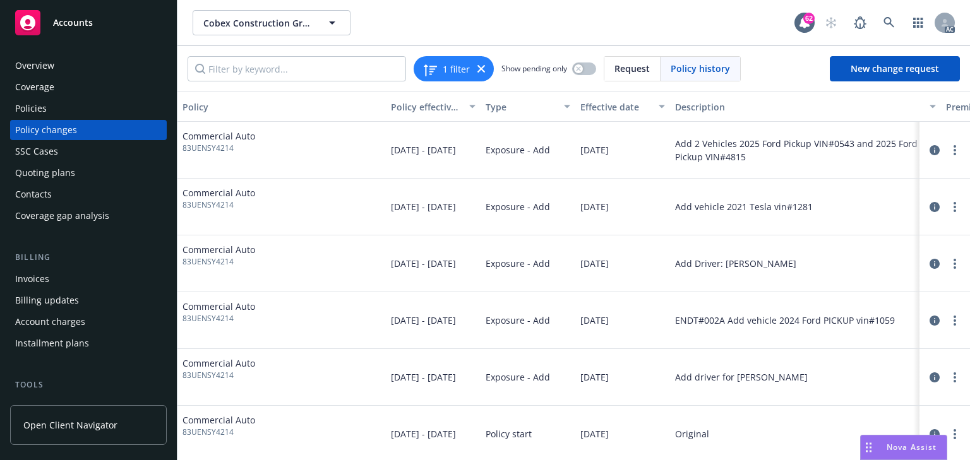
click at [27, 109] on div "Policies" at bounding box center [31, 108] width 32 height 20
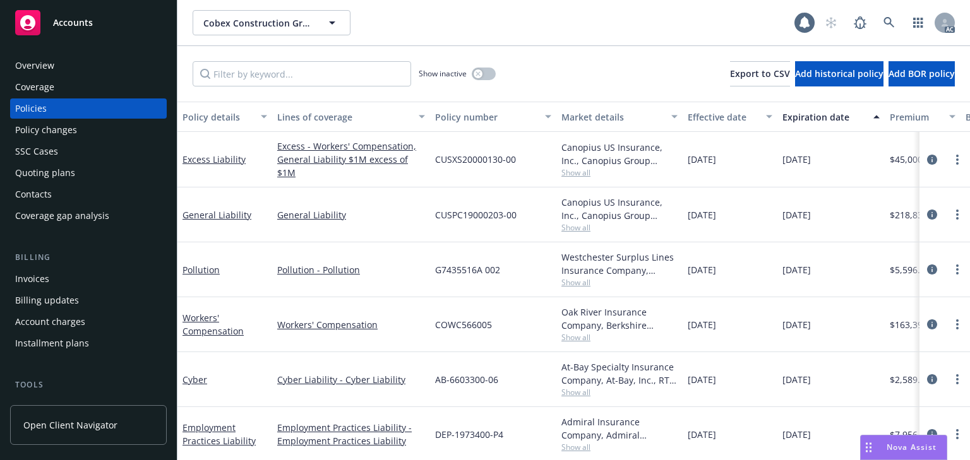
click at [35, 132] on div "Policy changes" at bounding box center [46, 130] width 62 height 20
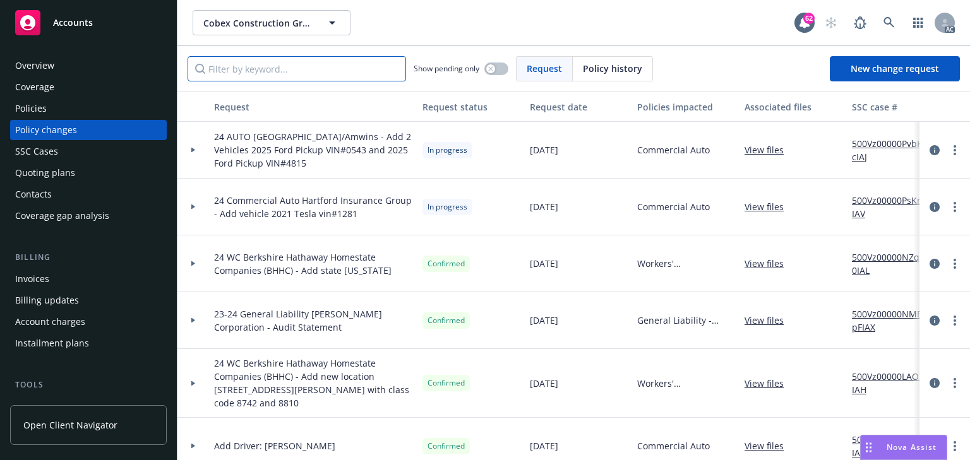
click at [311, 61] on input "Filter by keyword..." at bounding box center [296, 68] width 218 height 25
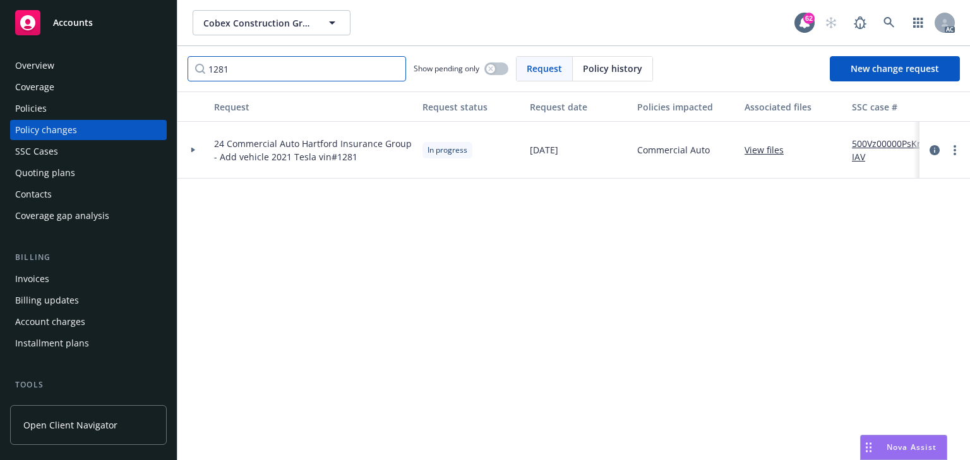
type input "1281"
click at [881, 141] on link "500Vz00000PsKrRIAV" at bounding box center [894, 150] width 85 height 27
click at [956, 143] on link "more" at bounding box center [954, 150] width 15 height 15
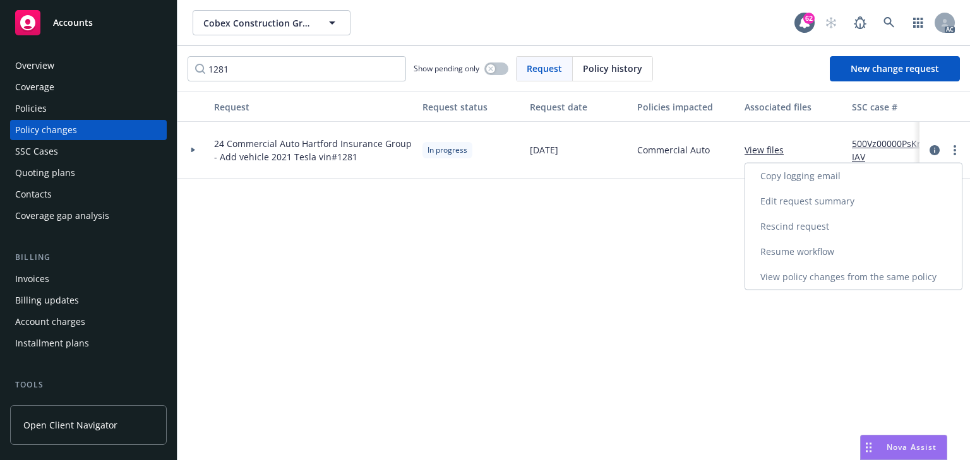
click at [828, 245] on link "Resume workflow" at bounding box center [853, 251] width 217 height 25
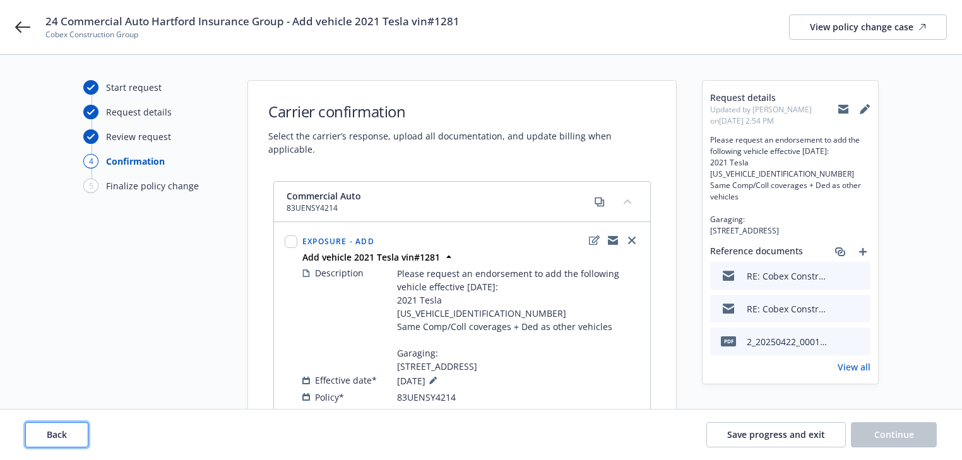
click at [69, 436] on button "Back" at bounding box center [56, 434] width 63 height 25
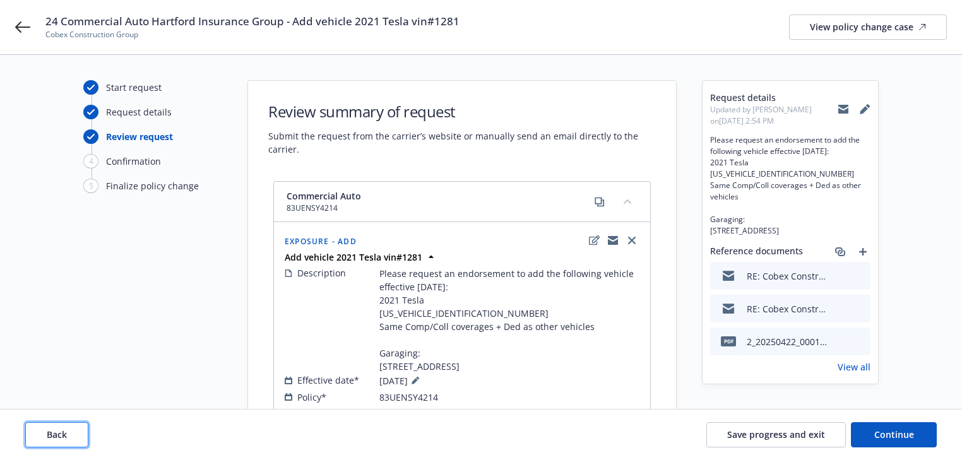
click at [69, 436] on button "Back" at bounding box center [56, 434] width 63 height 25
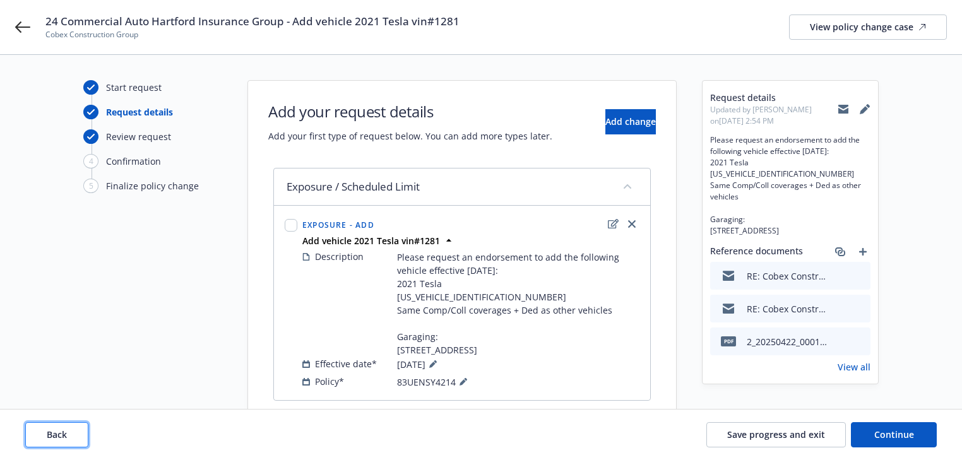
click at [69, 436] on button "Back" at bounding box center [56, 434] width 63 height 25
click at [69, 436] on div "Back Save progress and exit Continue" at bounding box center [481, 434] width 912 height 25
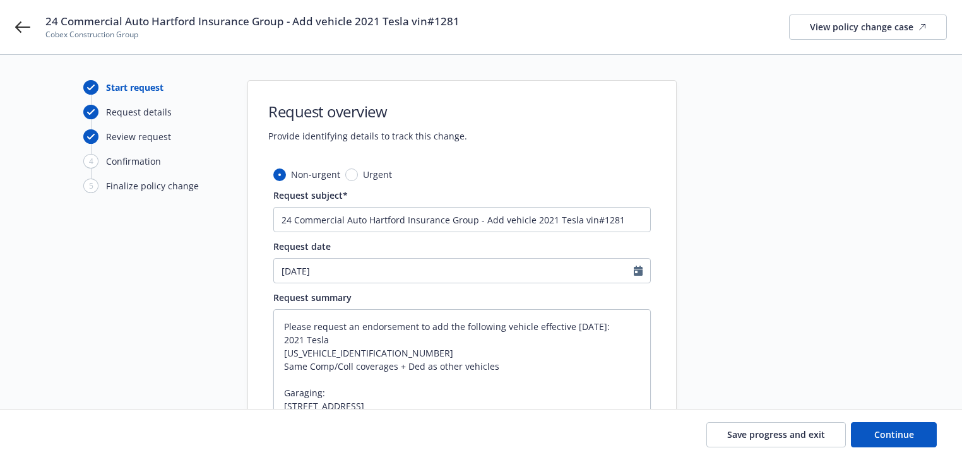
click at [143, 331] on div "Start request Request details Review request 4 Confirmation 5 Finalize policy c…" at bounding box center [152, 349] width 139 height 538
click at [899, 432] on span "Continue" at bounding box center [894, 435] width 40 height 12
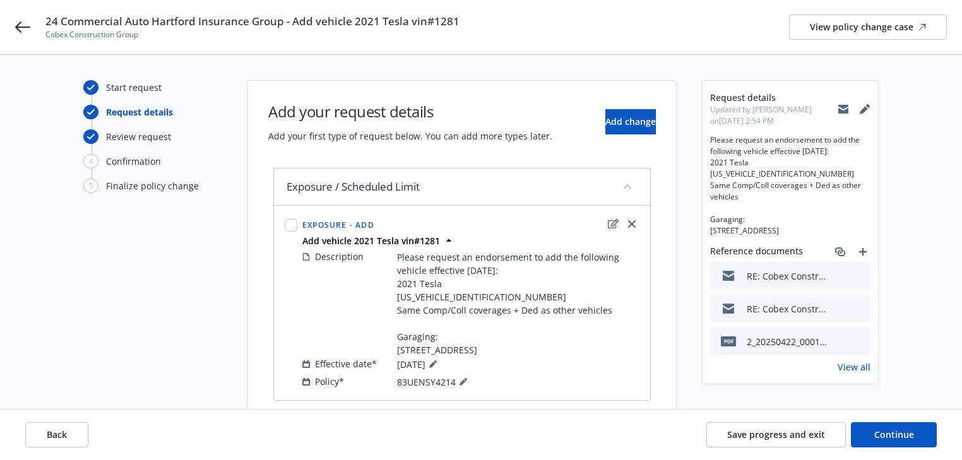
click at [612, 221] on icon "edit" at bounding box center [613, 224] width 11 height 10
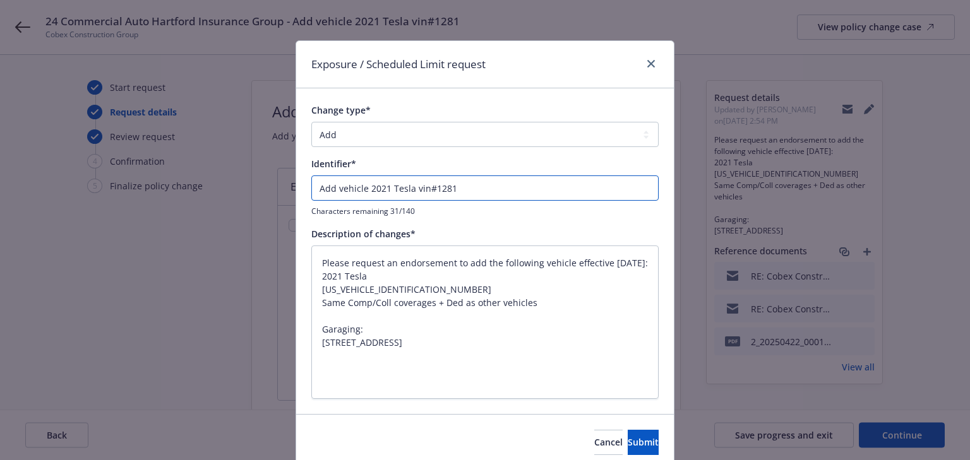
click at [311, 192] on input "Add vehicle 2021 Tesla vin#1281" at bounding box center [484, 187] width 347 height 25
type textarea "x"
type input "EAdd vehicle 2021 Tesla vin#1281"
type textarea "x"
type input "ENAdd vehicle 2021 Tesla vin#1281"
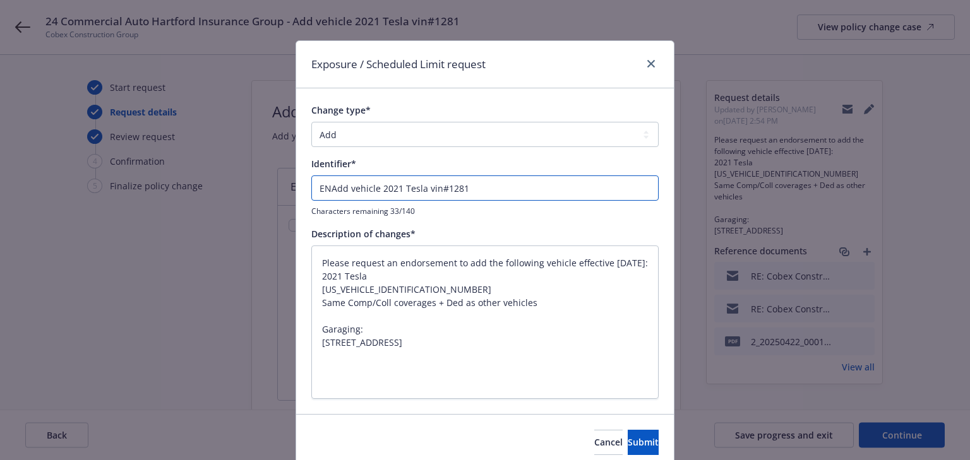
type textarea "x"
type input "ENDTAdd vehicle 2021 Tesla vin#1281"
type textarea "x"
type input "ENDT#Add vehicle 2021 Tesla vin#1281"
type textarea "x"
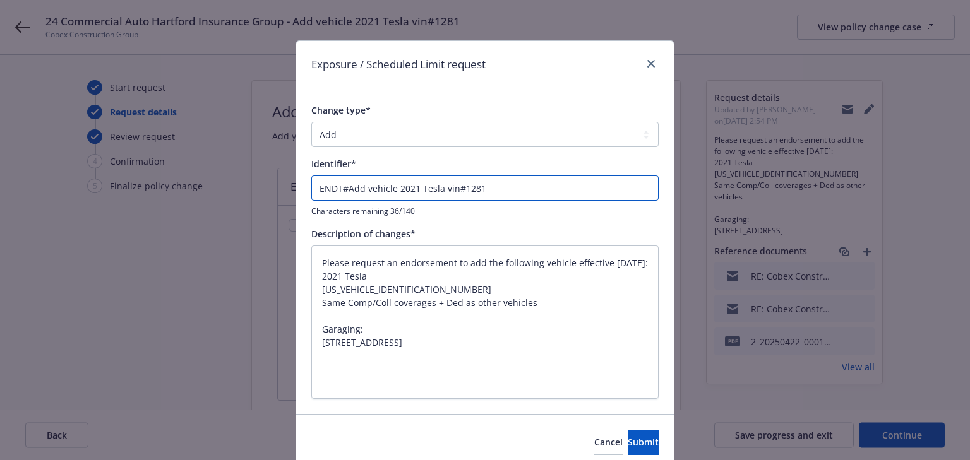
type input "ENDT#0Add vehicle 2021 Tesla vin#1281"
type textarea "x"
type input "ENDT#00Add vehicle 2021 Tesla vin#1281"
type textarea "x"
type input "ENDT#003Add vehicle 2021 Tesla vin#1281"
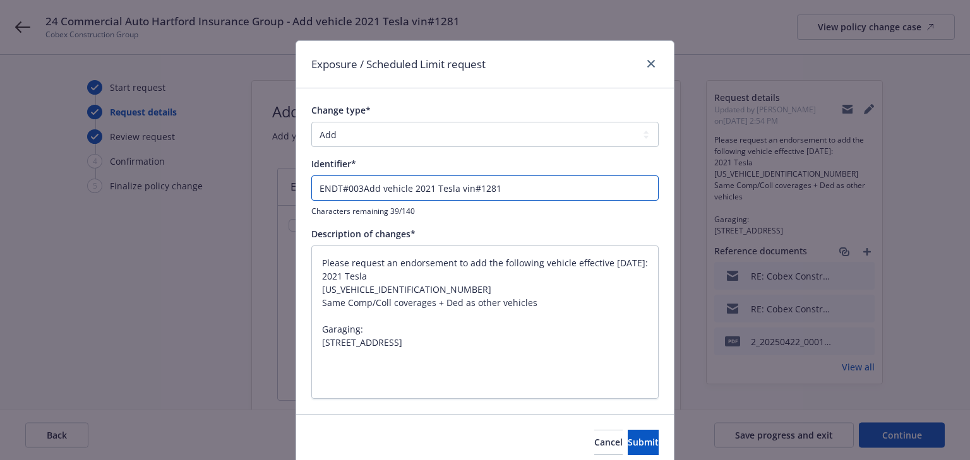
type textarea "x"
type input "ENDT#003AAdd vehicle 2021 Tesla vin#1281"
type textarea "x"
type input "ENDT#003A Add vehicle 2021 Tesla vin#1281"
type textarea "x"
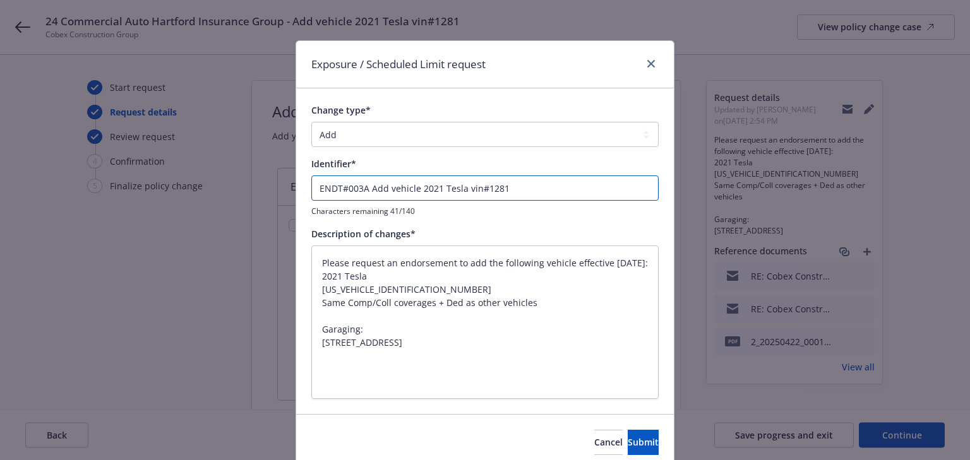
type input "ENDT#003A =Add vehicle 2021 Tesla vin#1281"
type textarea "x"
type input "ENDT#003A = Add vehicle 2021 Tesla vin#1281"
type textarea "x"
type input "ENDT#003A =Add vehicle 2021 Tesla vin#1281"
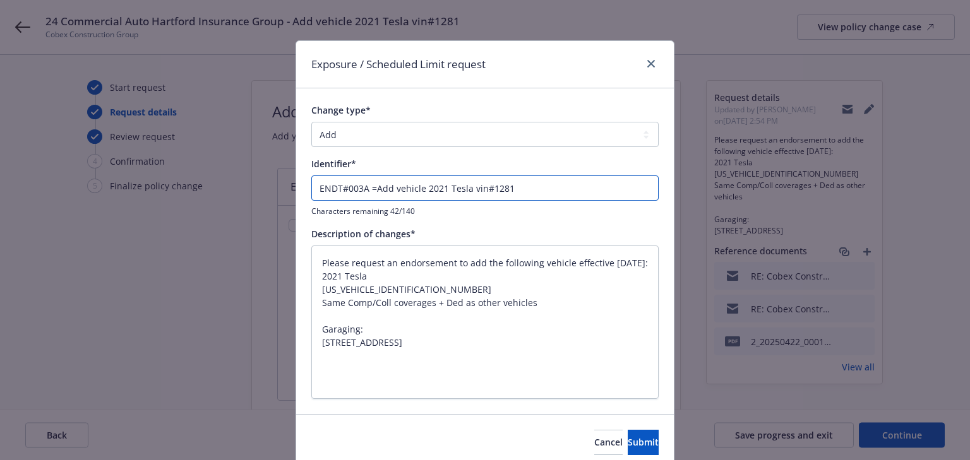
type textarea "x"
type input "ENDT#003A Add vehicle 2021 Tesla vin#1281"
type textarea "x"
type input "ENDT#003A -Add vehicle 2021 Tesla vin#1281"
type textarea "x"
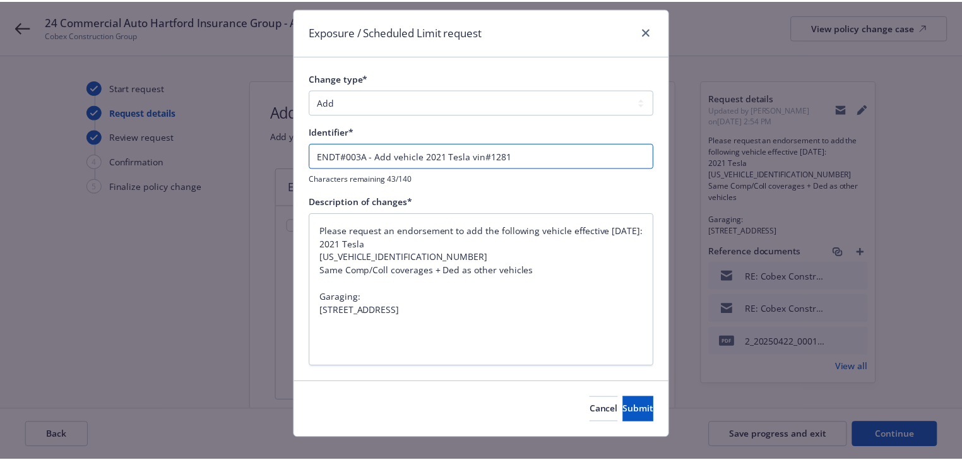
scroll to position [51, 0]
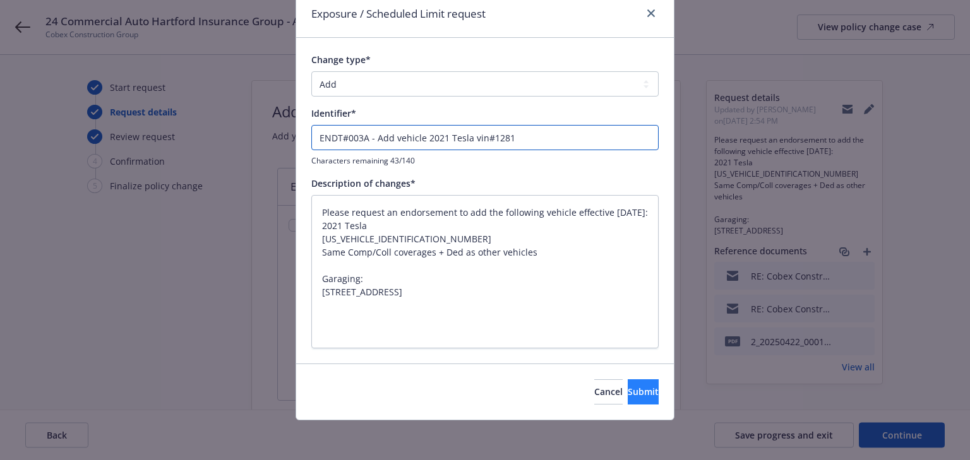
type input "ENDT#003A - Add vehicle 2021 Tesla vin#1281"
click at [627, 393] on button "Submit" at bounding box center [642, 391] width 31 height 25
type textarea "x"
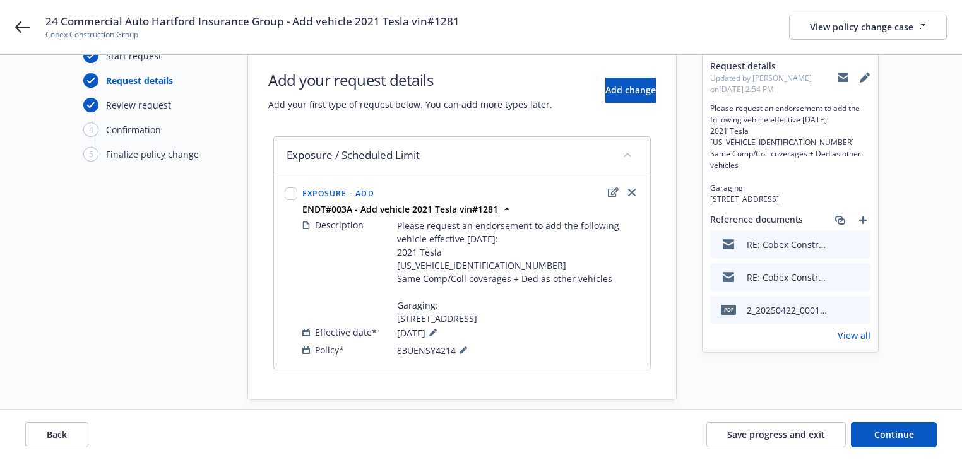
scroll to position [60, 0]
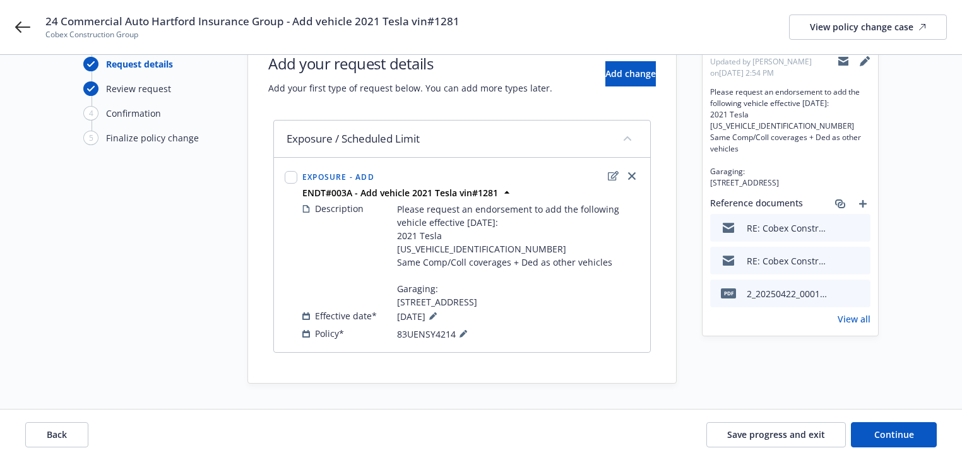
click at [917, 447] on div "Back Save progress and exit Continue" at bounding box center [481, 435] width 962 height 51
click at [894, 443] on button "Continue" at bounding box center [894, 434] width 86 height 25
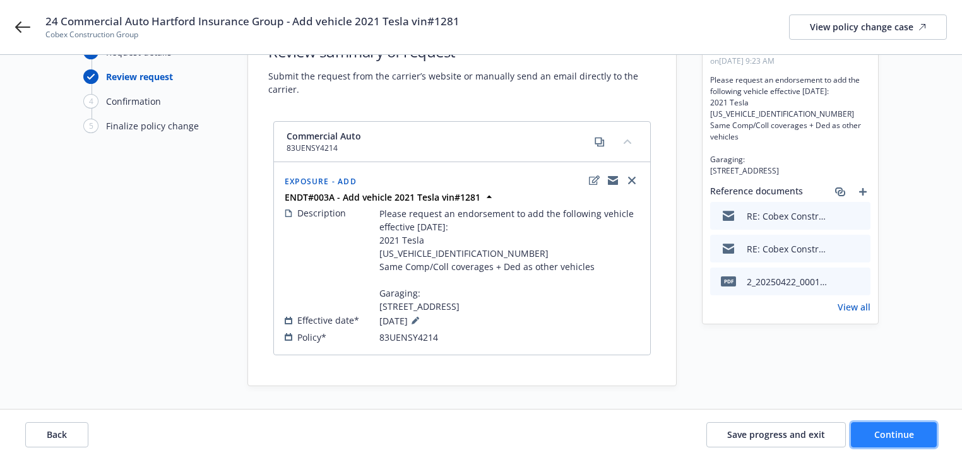
click at [894, 443] on button "Continue" at bounding box center [894, 434] width 86 height 25
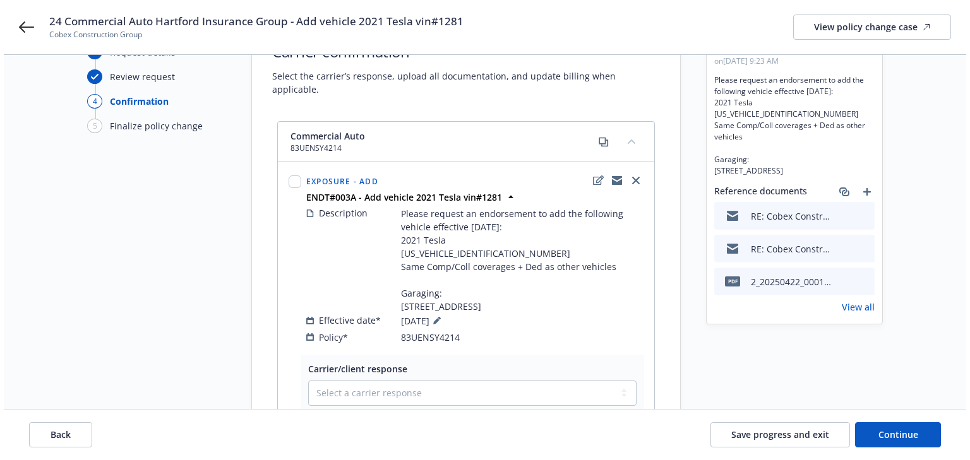
scroll to position [303, 0]
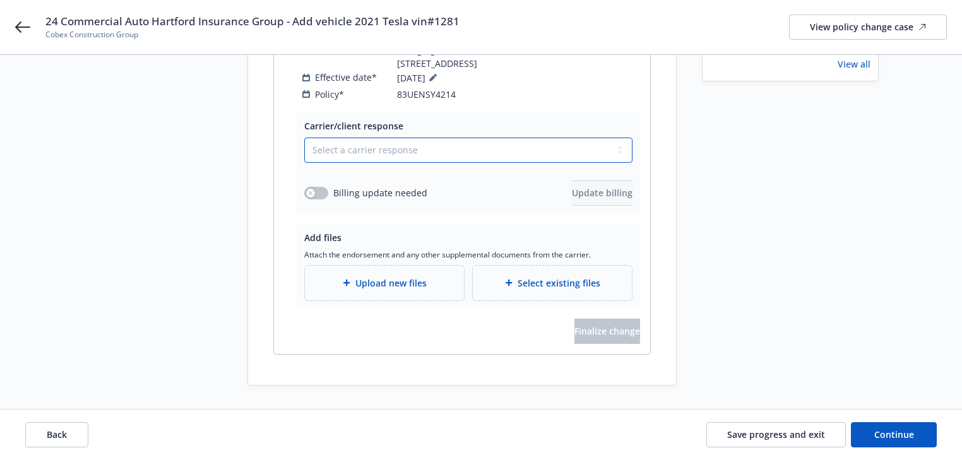
click at [439, 155] on select "Select a carrier response Accepted Accepted with revision No endorsement needed…" at bounding box center [468, 150] width 328 height 25
select select "ACCEPTED"
click at [304, 138] on select "Select a carrier response Accepted Accepted with revision No endorsement needed…" at bounding box center [468, 150] width 328 height 25
click at [328, 188] on div "Billing update needed" at bounding box center [365, 192] width 123 height 13
click at [304, 189] on button "button" at bounding box center [316, 193] width 24 height 13
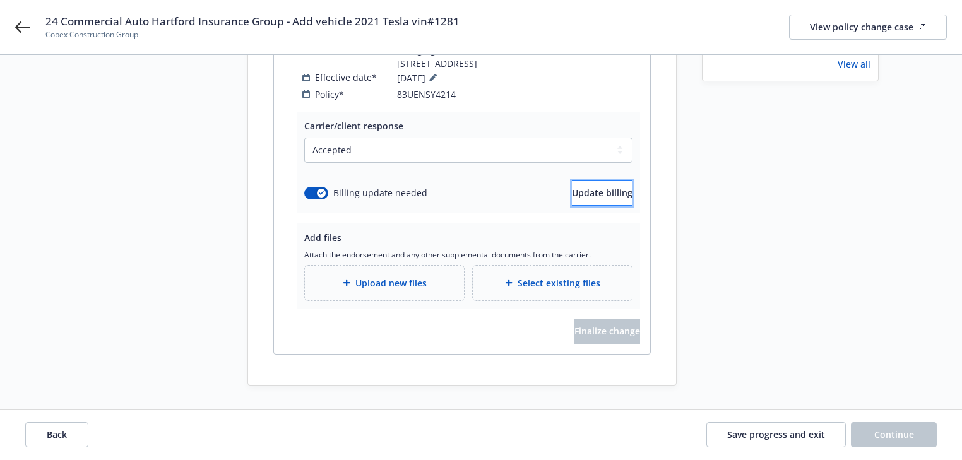
click at [572, 190] on span "Update billing" at bounding box center [602, 193] width 61 height 12
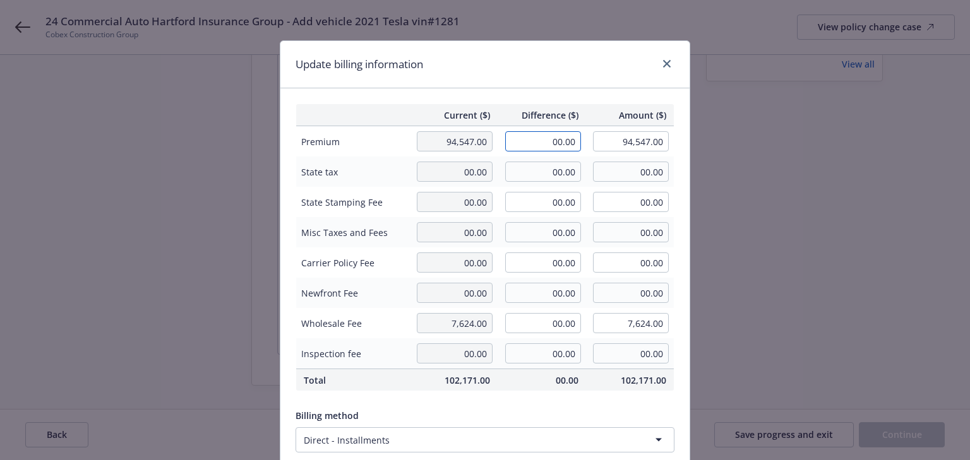
click at [568, 139] on input "00.00" at bounding box center [543, 141] width 76 height 20
type input "1,037.00"
type input "95,584.00"
type input "103.7"
click at [556, 85] on div "Update billing information" at bounding box center [484, 64] width 409 height 47
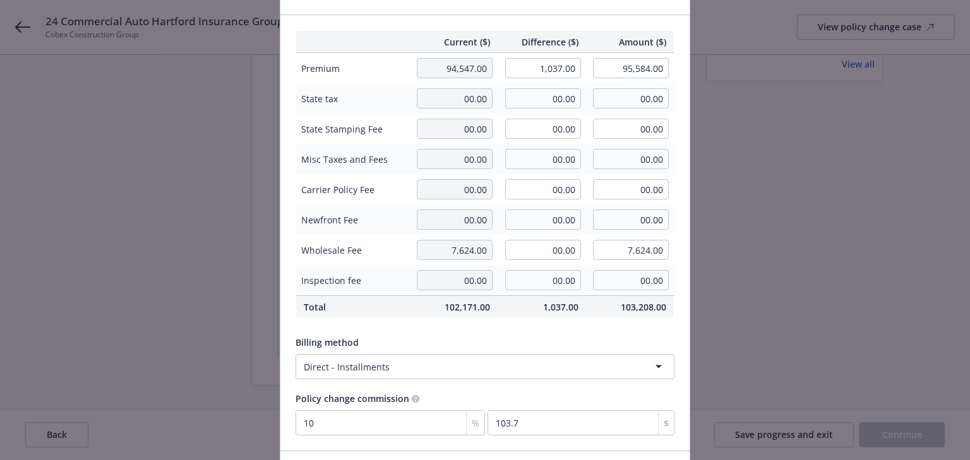
scroll to position [160, 0]
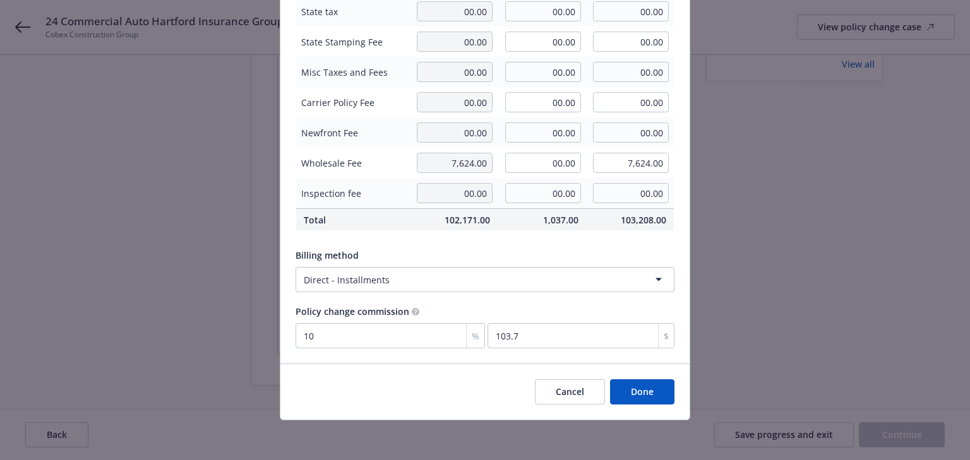
click at [648, 393] on button "Done" at bounding box center [642, 391] width 64 height 25
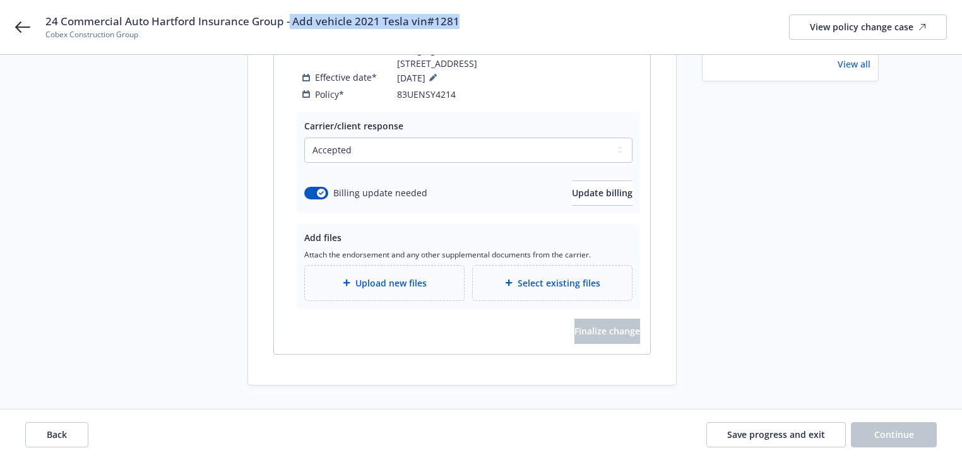
drag, startPoint x: 290, startPoint y: 23, endPoint x: 485, endPoint y: 20, distance: 194.5
click at [485, 20] on div "24 Commercial Auto Hartford Insurance Group - Add vehicle 2021 Tesla vin#1281 C…" at bounding box center [495, 27] width 901 height 27
copy span "Add vehicle 2021 Tesla vin#1281"
click at [383, 290] on div "Upload new files" at bounding box center [384, 283] width 159 height 35
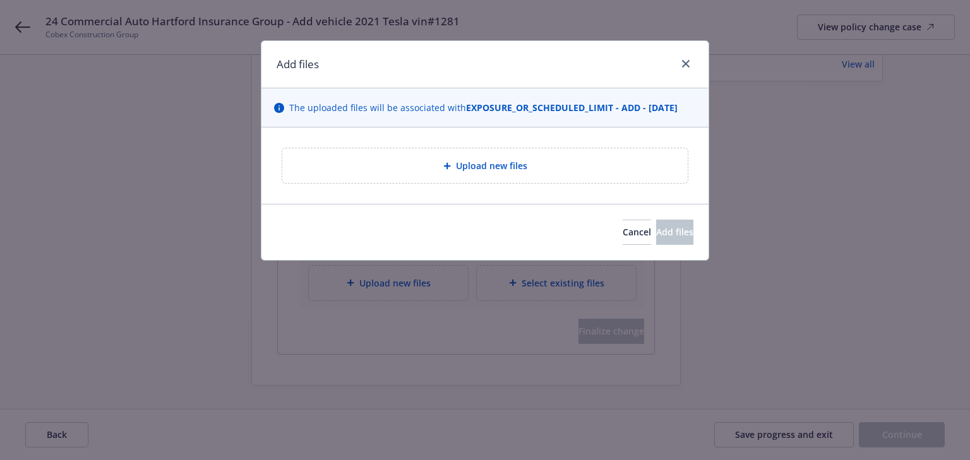
click at [413, 177] on div "Upload new files" at bounding box center [484, 165] width 405 height 35
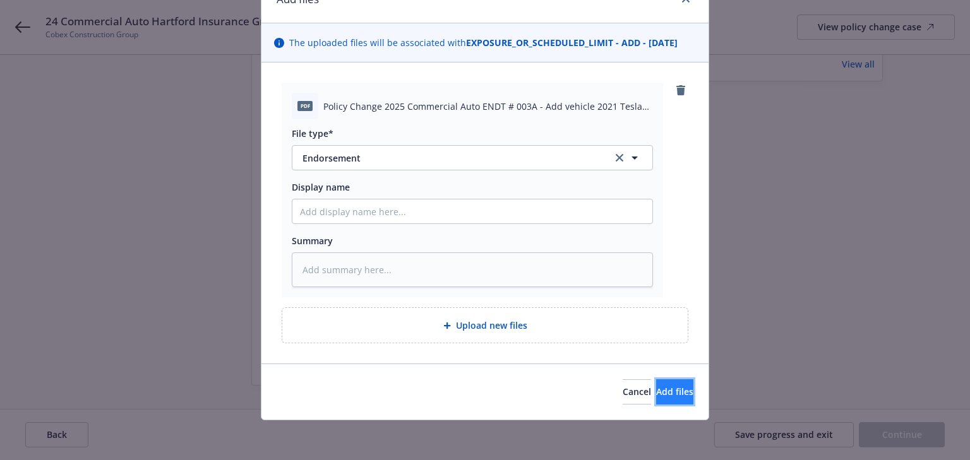
click at [672, 383] on button "Add files" at bounding box center [674, 391] width 37 height 25
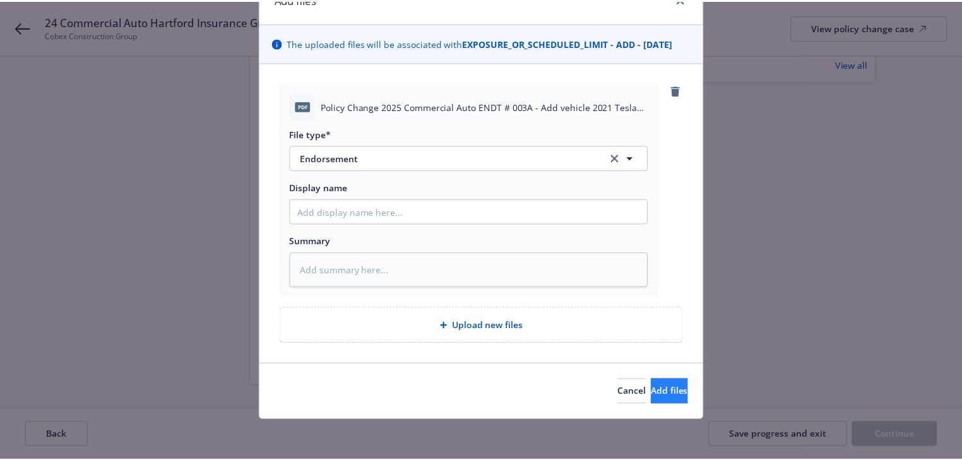
scroll to position [19, 0]
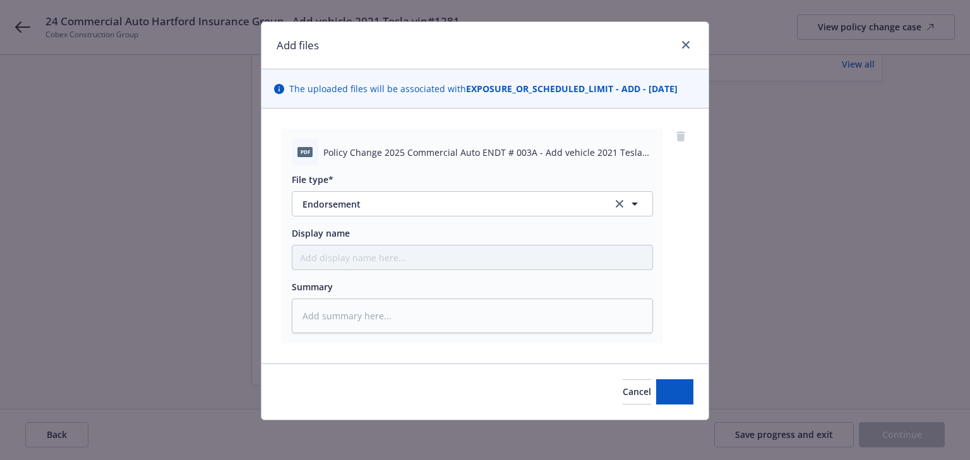
type textarea "x"
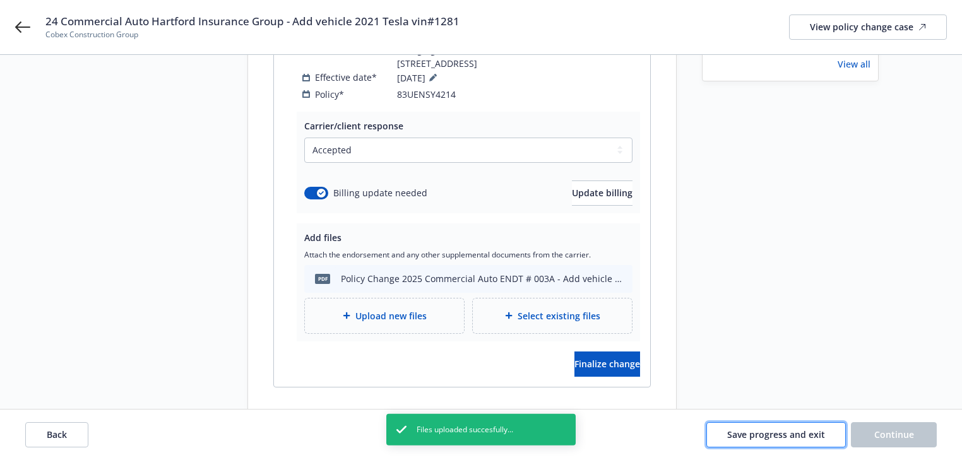
click at [770, 437] on span "Save progress and exit" at bounding box center [776, 435] width 98 height 12
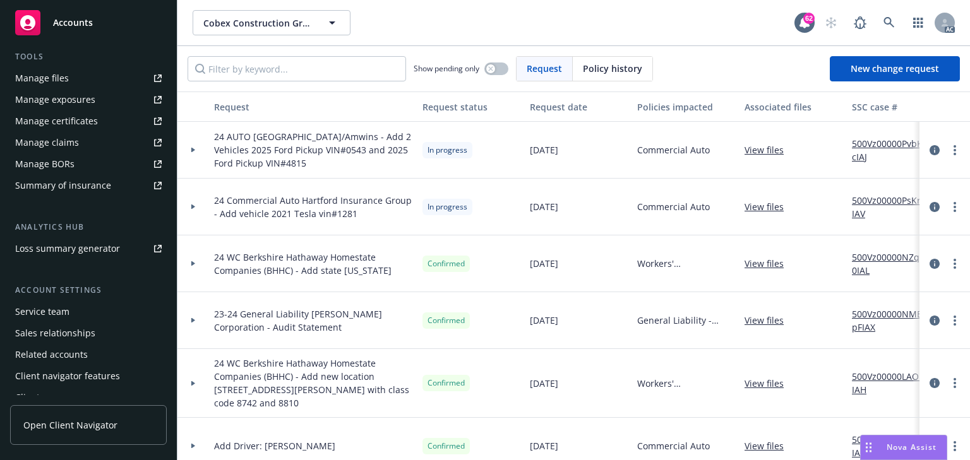
scroll to position [341, 0]
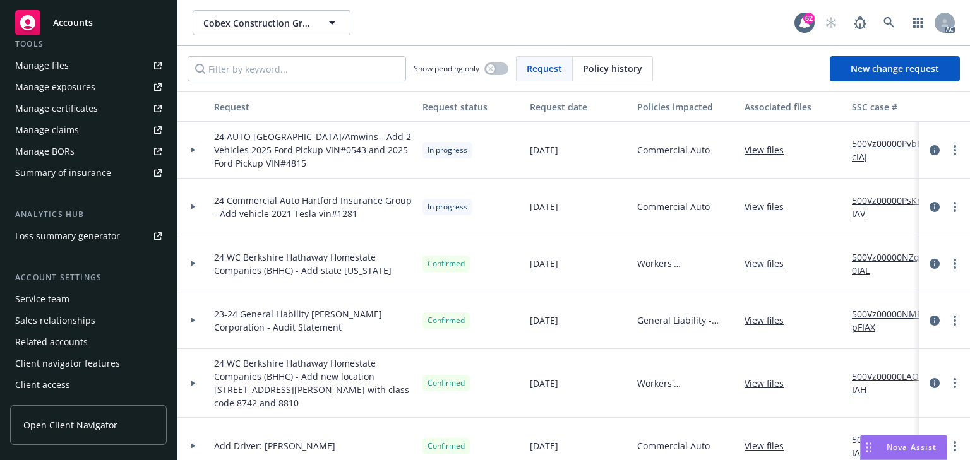
click at [74, 93] on div "Manage exposures" at bounding box center [55, 87] width 80 height 20
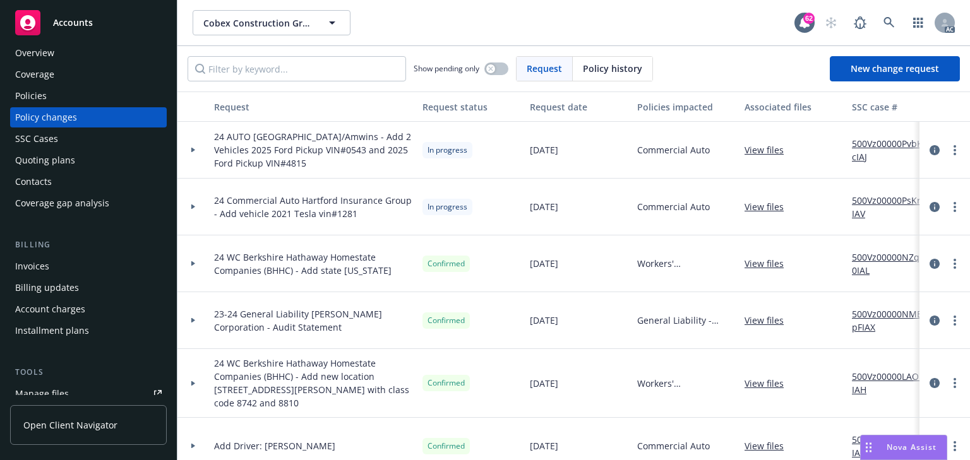
scroll to position [0, 0]
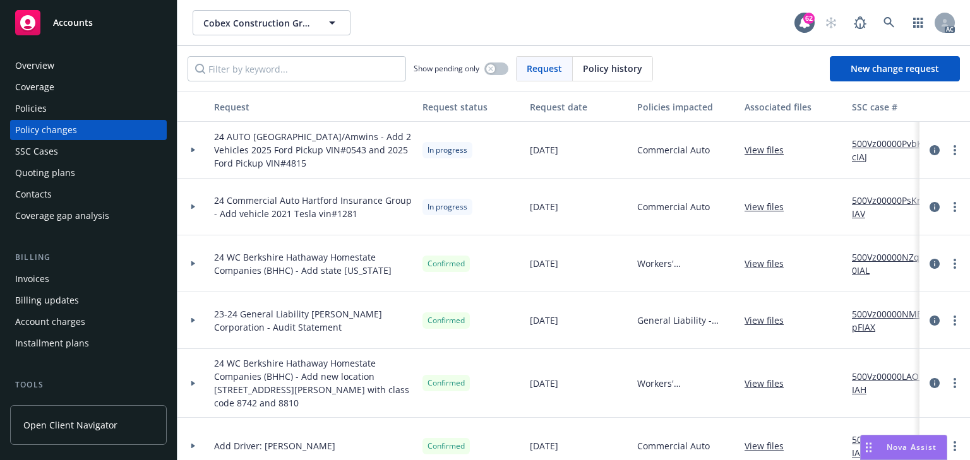
click at [79, 71] on div "Overview" at bounding box center [88, 66] width 146 height 20
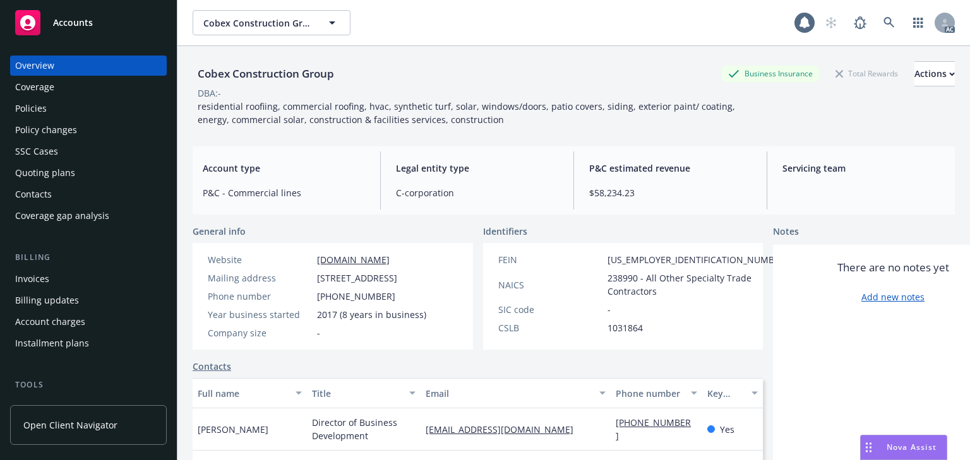
click at [43, 69] on div "Overview" at bounding box center [34, 66] width 39 height 20
click at [918, 63] on div "Actions" at bounding box center [934, 74] width 40 height 24
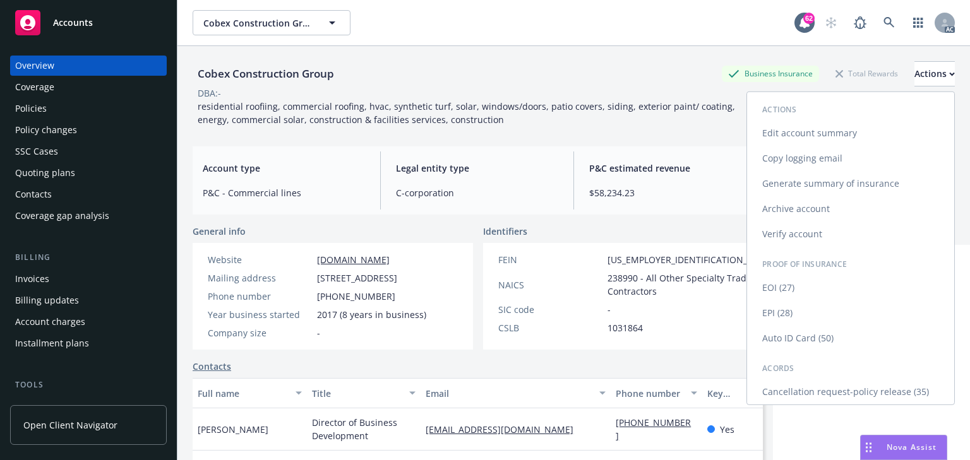
click at [775, 334] on link "Auto ID Card (50)" at bounding box center [850, 338] width 207 height 25
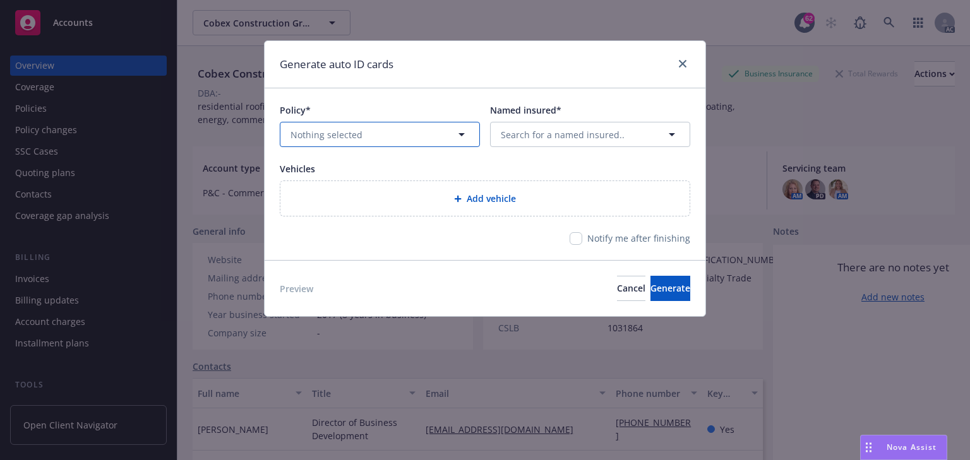
click at [361, 135] on button "Nothing selected" at bounding box center [380, 134] width 200 height 25
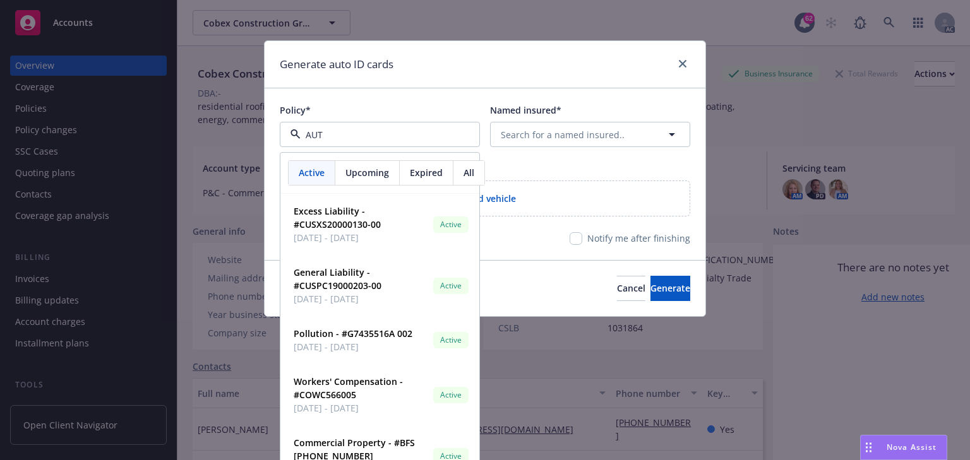
type input "AUTO"
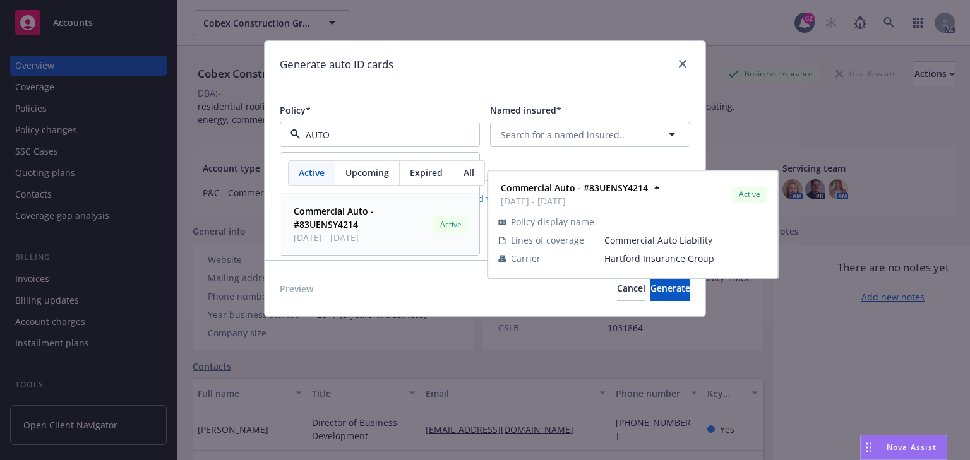
click at [333, 224] on strong "Commercial Auto - #83UENSY4214" at bounding box center [334, 217] width 80 height 25
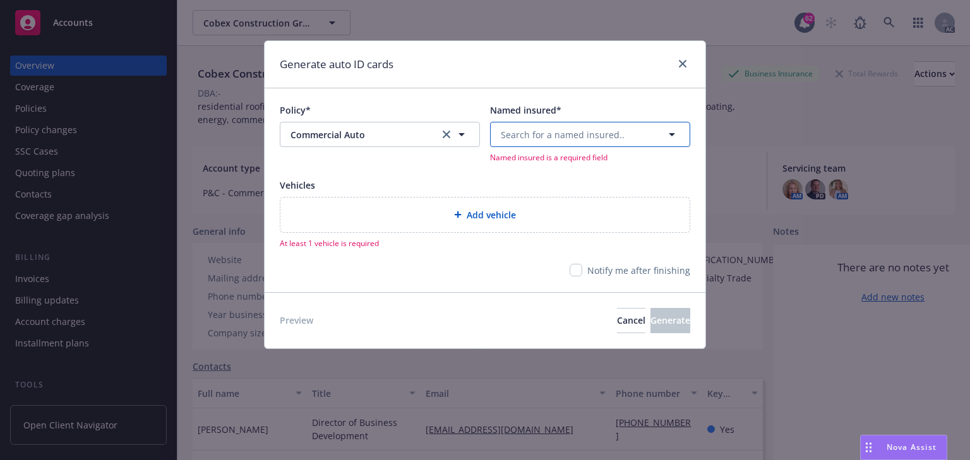
click at [551, 123] on button "Search for a named insured.." at bounding box center [590, 134] width 200 height 25
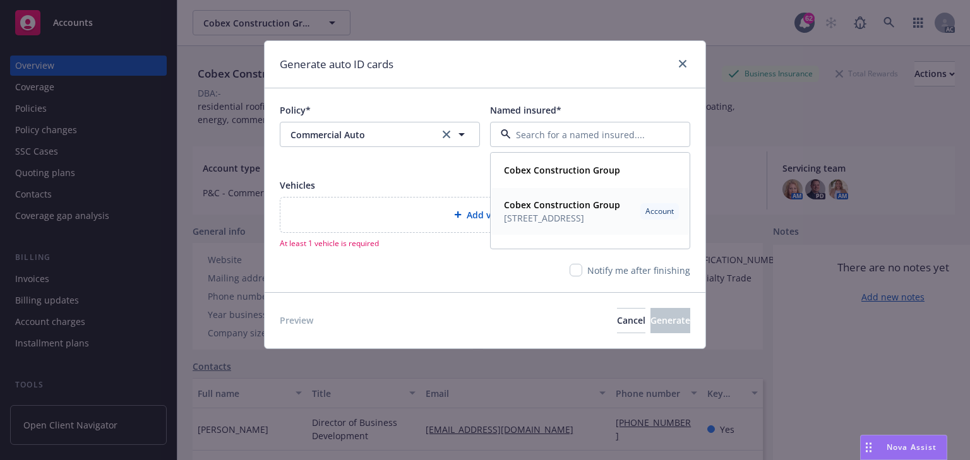
click at [550, 215] on span "503 GIUSEPPE CT STE 4, ROSEVILLE, CA, 95678, USA" at bounding box center [562, 217] width 116 height 13
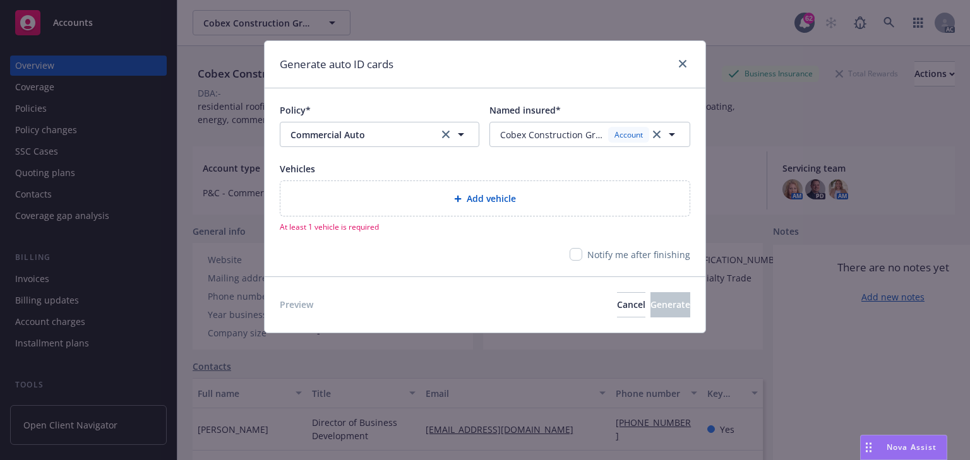
click at [474, 204] on span "Add vehicle" at bounding box center [491, 198] width 49 height 13
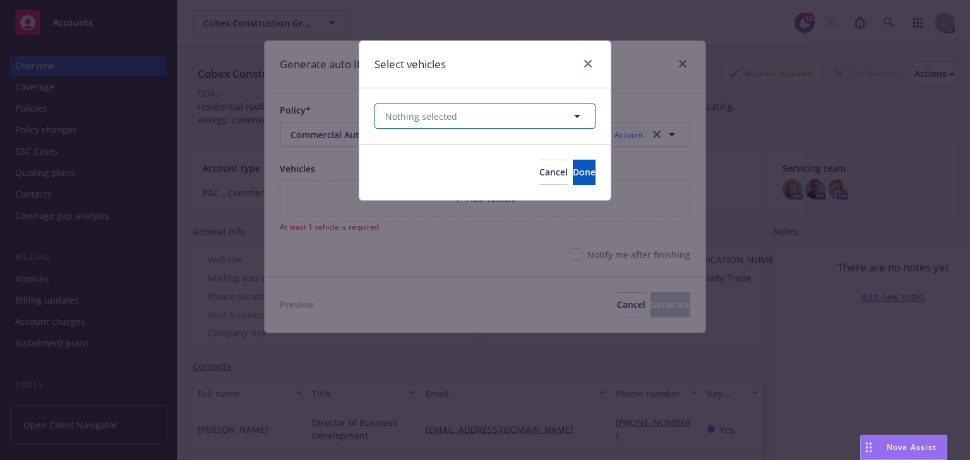
click at [485, 112] on button "Nothing selected" at bounding box center [484, 116] width 221 height 25
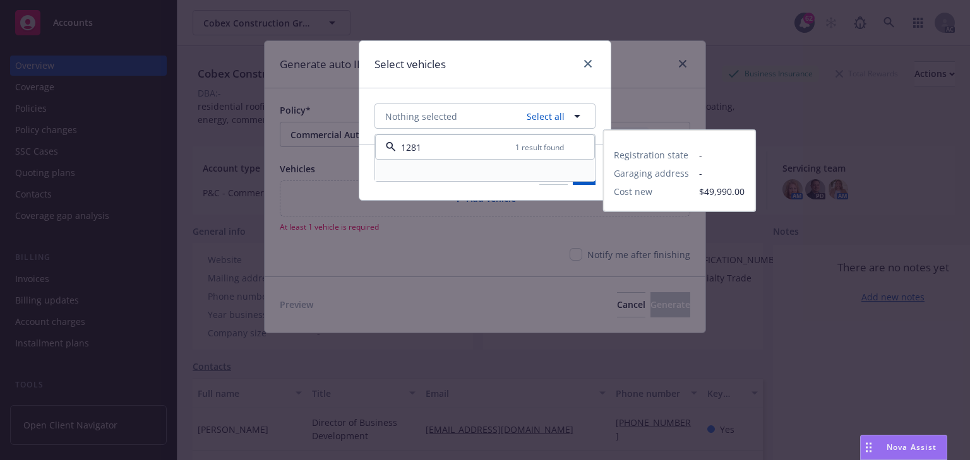
click at [478, 171] on div at bounding box center [484, 170] width 203 height 5
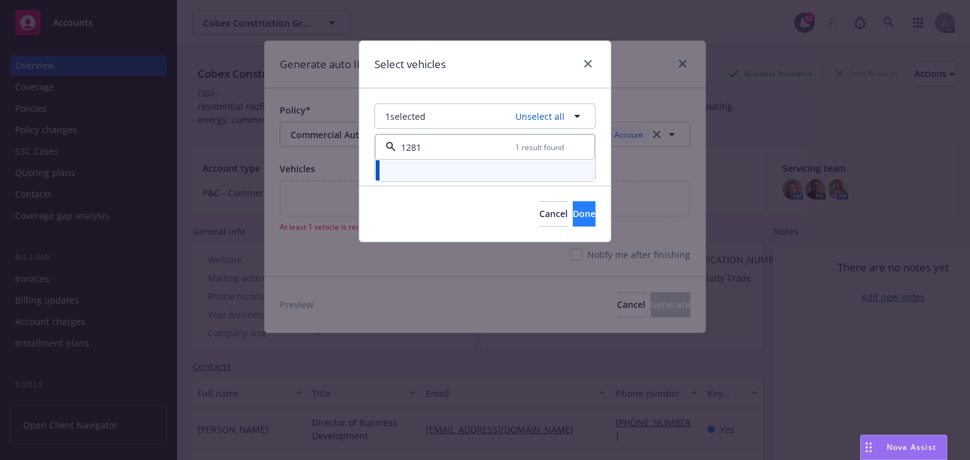
type input "1281"
click at [573, 215] on span "Done" at bounding box center [584, 214] width 23 height 12
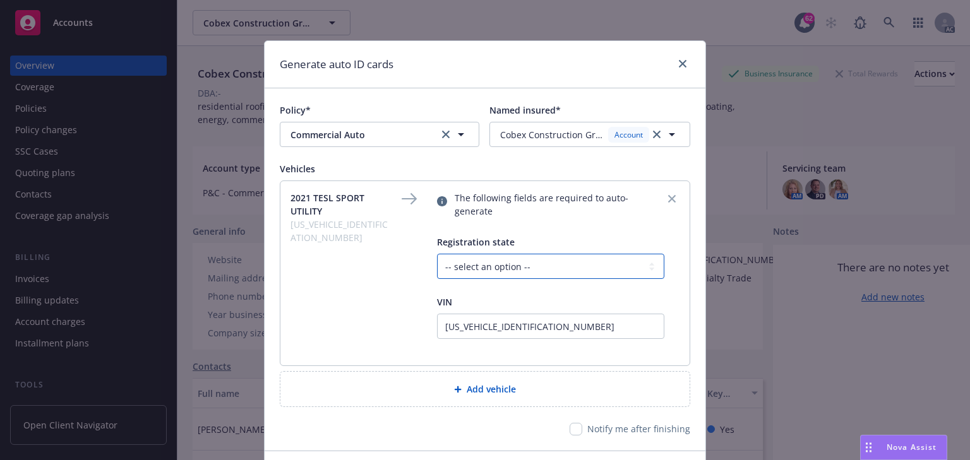
click at [533, 254] on select "-- select an option -- Alaska Alabama Arkansas American Samoa Arizona Californi…" at bounding box center [550, 266] width 227 height 25
select select "CA"
click at [437, 254] on select "-- select an option -- Alaska Alabama Arkansas American Samoa Arizona Californi…" at bounding box center [550, 266] width 227 height 25
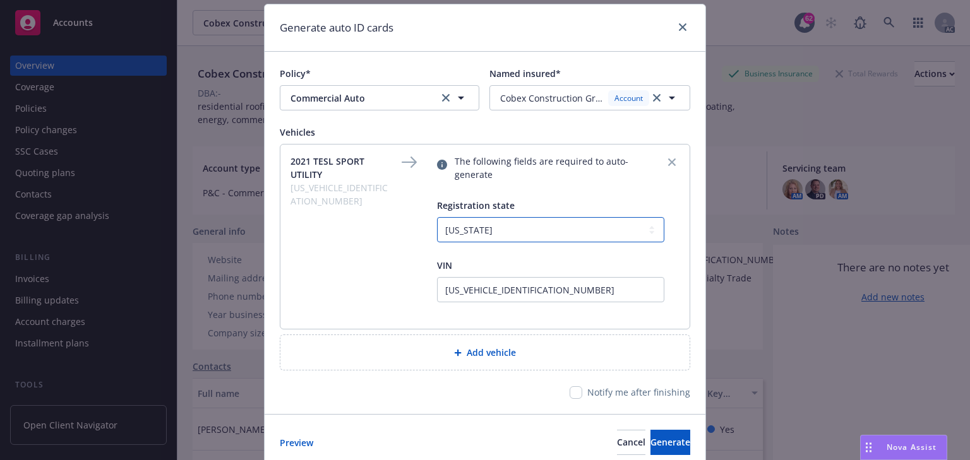
scroll to position [76, 0]
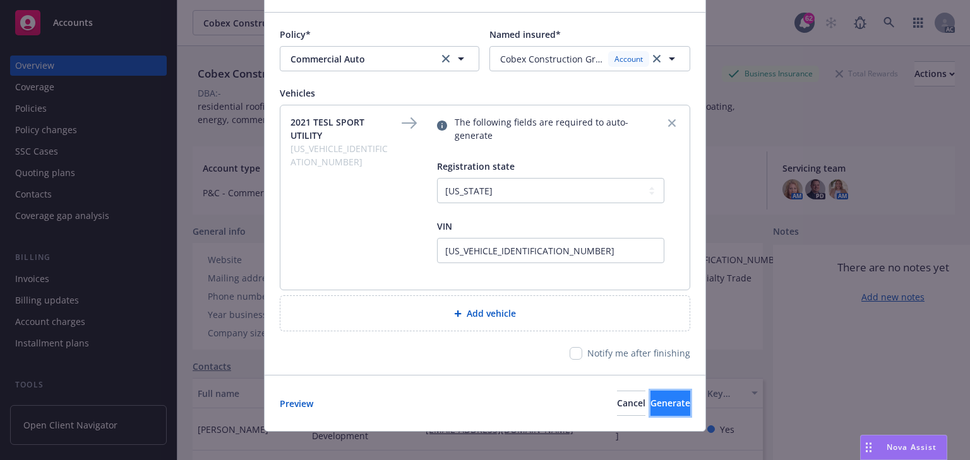
click at [659, 391] on button "Generate" at bounding box center [670, 403] width 40 height 25
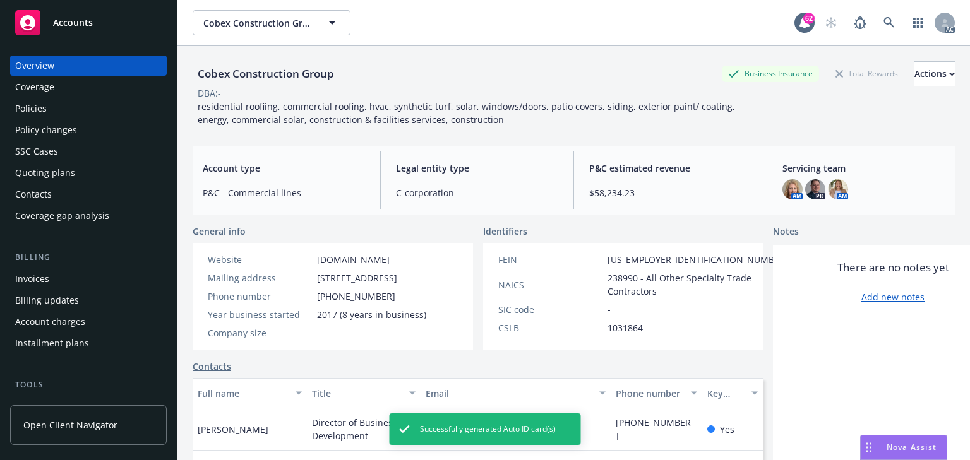
click at [23, 110] on div "Policies" at bounding box center [31, 108] width 32 height 20
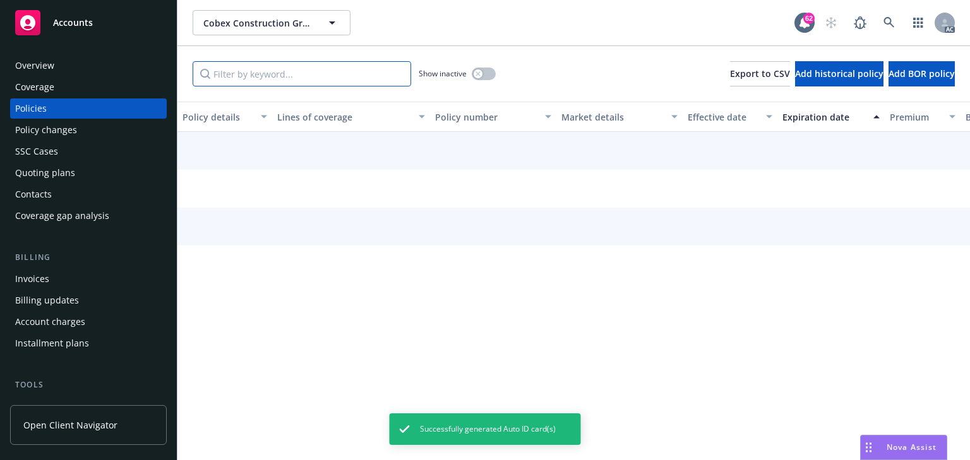
click at [278, 73] on input "Filter by keyword..." at bounding box center [302, 73] width 218 height 25
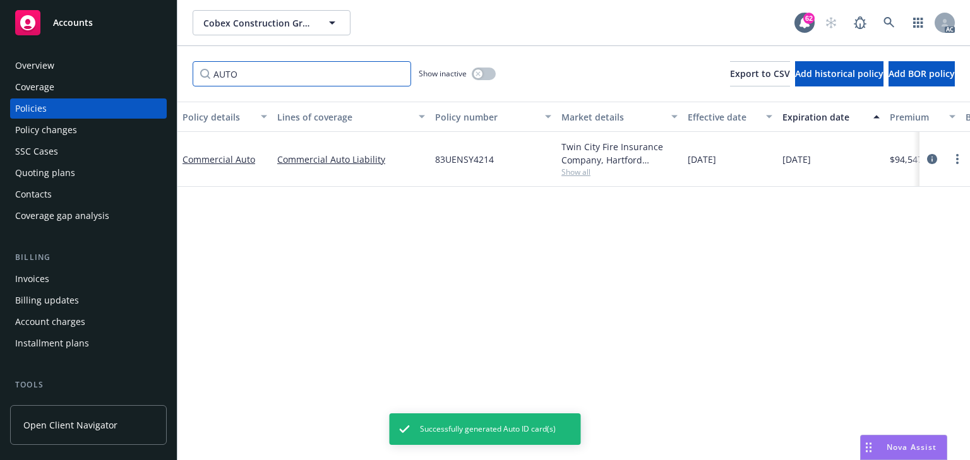
type input "AUTO"
click at [455, 285] on div "Policy details Lines of coverage Policy number Market details Effective date Ex…" at bounding box center [573, 281] width 792 height 359
click at [574, 171] on span "Show all" at bounding box center [619, 172] width 116 height 11
drag, startPoint x: 696, startPoint y: 449, endPoint x: 760, endPoint y: 455, distance: 64.0
click at [760, 455] on div "Policy details Lines of coverage Policy number Market details Effective date Ex…" at bounding box center [573, 281] width 792 height 359
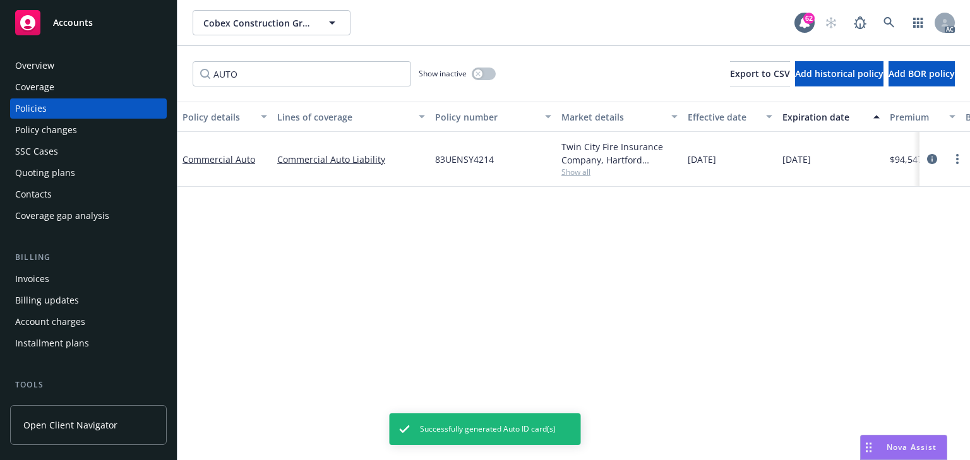
click at [705, 407] on div "Policy details Lines of coverage Policy number Market details Effective date Ex…" at bounding box center [573, 281] width 792 height 359
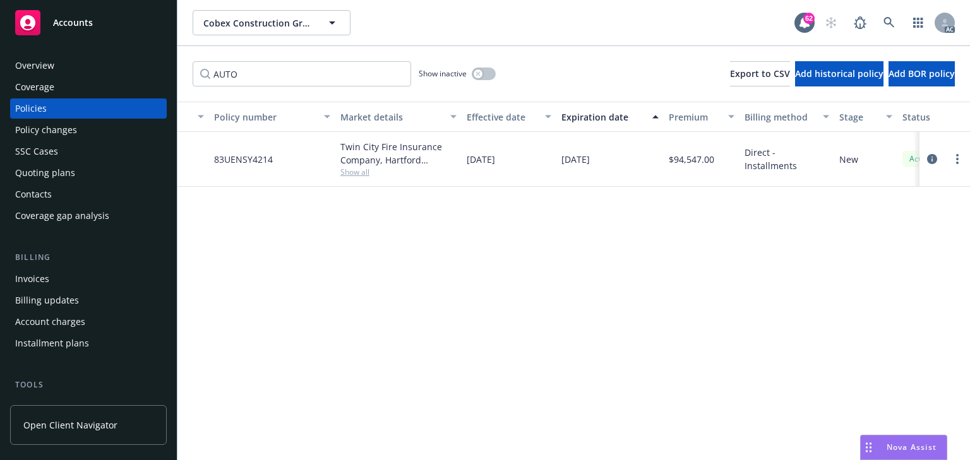
scroll to position [0, 232]
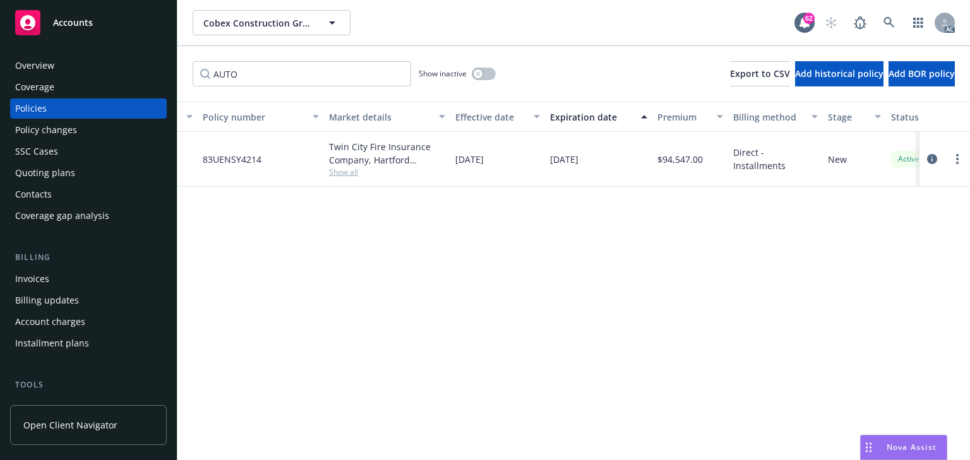
click at [687, 359] on div "Policy details Lines of coverage Policy number Market details Effective date Ex…" at bounding box center [573, 281] width 792 height 359
click at [934, 158] on icon "circleInformation" at bounding box center [932, 159] width 10 height 10
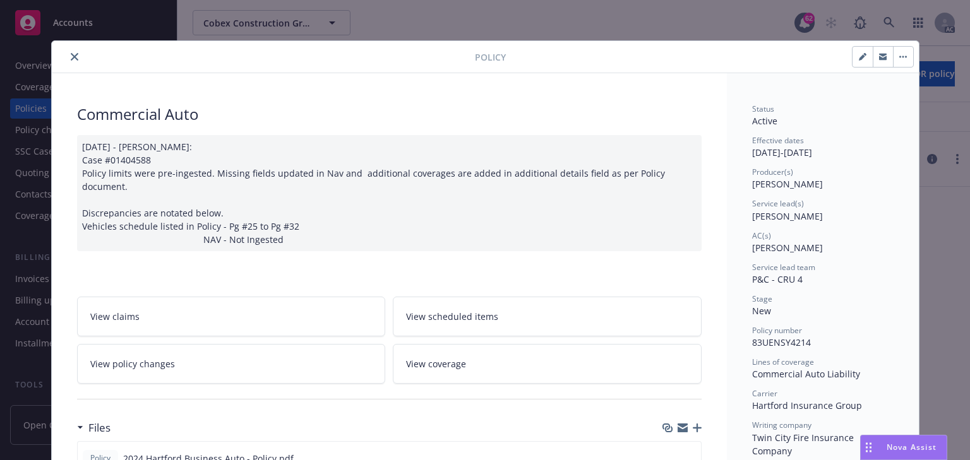
scroll to position [38, 0]
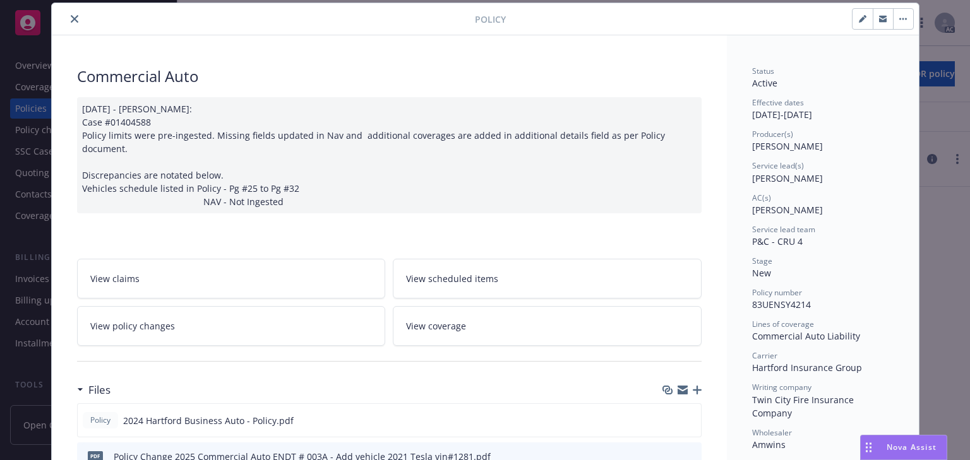
click at [71, 18] on icon "close" at bounding box center [75, 19] width 8 height 8
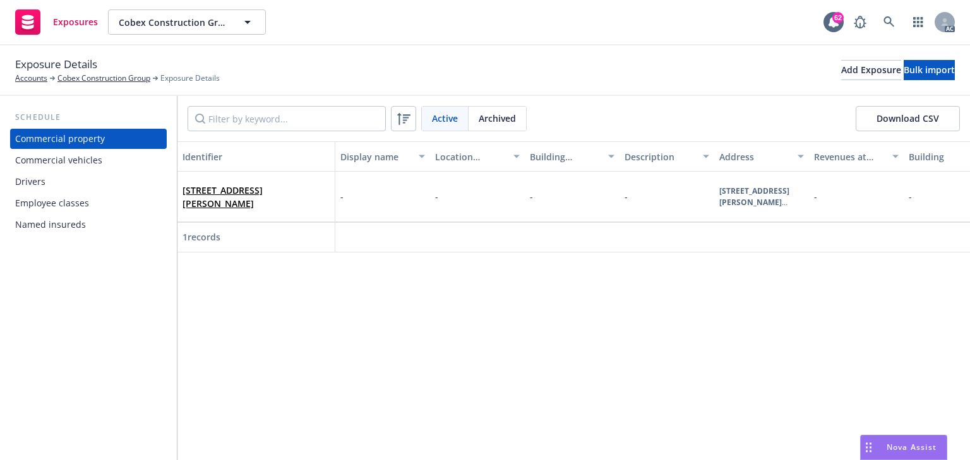
click at [88, 168] on div "Commercial vehicles" at bounding box center [58, 160] width 87 height 20
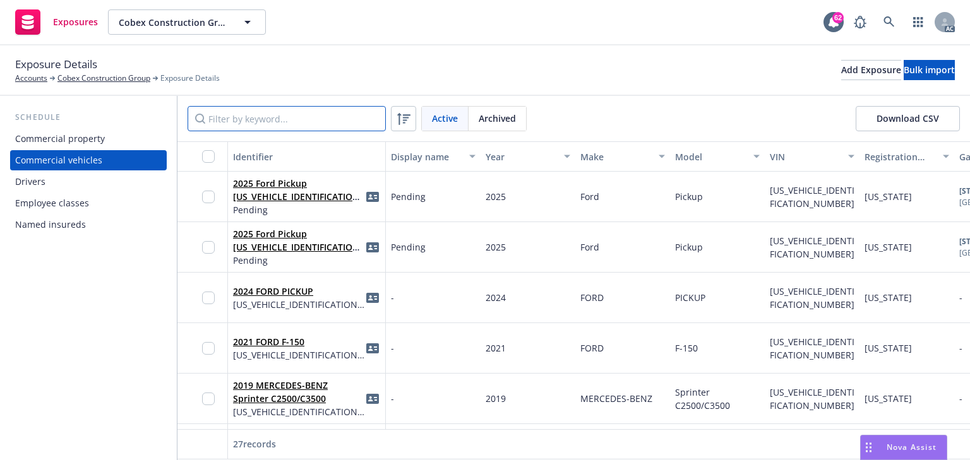
click at [297, 110] on input "Filter by keyword..." at bounding box center [286, 118] width 198 height 25
click at [326, 119] on input "Filter by keyword..." at bounding box center [286, 118] width 198 height 25
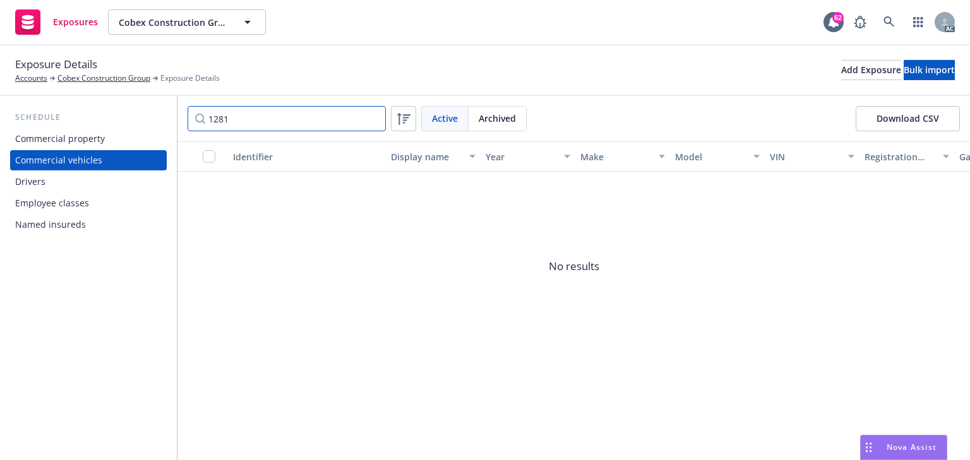
type input "1281"
click at [841, 64] on div "Add Exposure" at bounding box center [871, 70] width 60 height 19
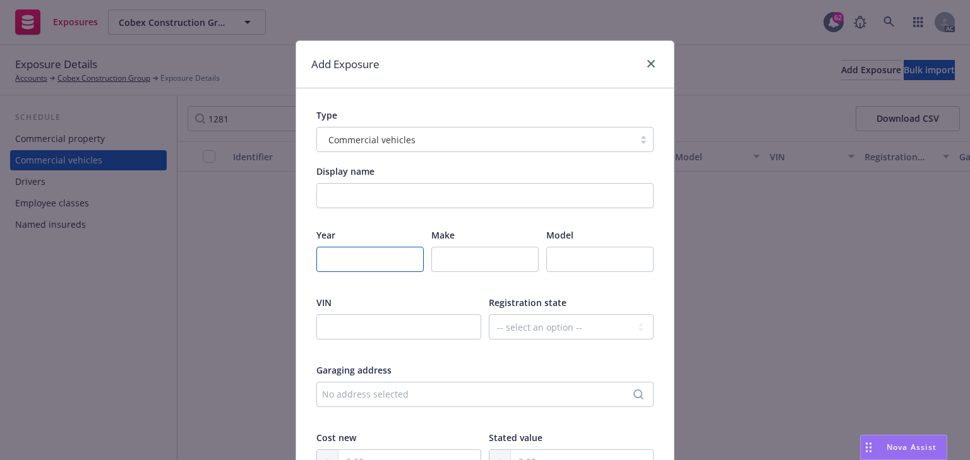
click at [333, 256] on input "number" at bounding box center [369, 259] width 107 height 25
type input "2021"
click at [485, 268] on input "text" at bounding box center [484, 259] width 107 height 25
paste input "TESL"
type input "TESL"
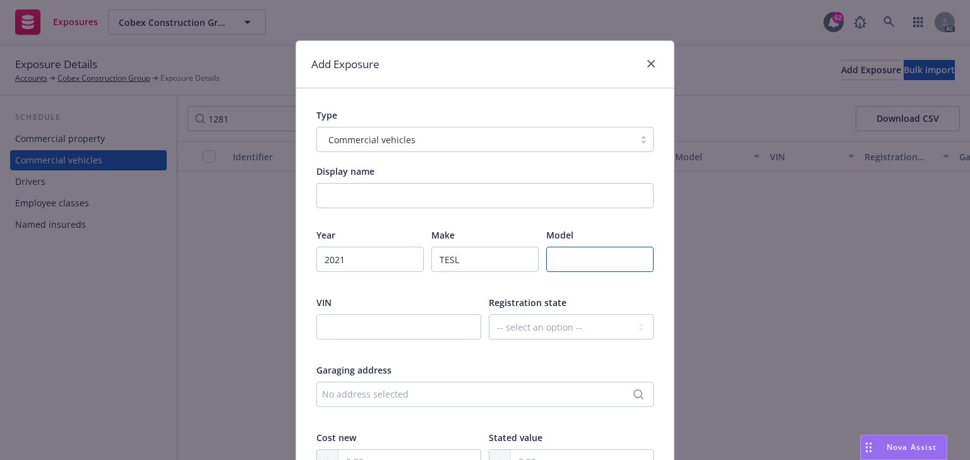
click at [586, 263] on input "text" at bounding box center [599, 259] width 107 height 25
paste input "SPORT UTILITY"
type input "SPORT UTILITY"
click at [383, 331] on input "text" at bounding box center [398, 326] width 165 height 25
paste input "5YJYGDEE1MF091281"
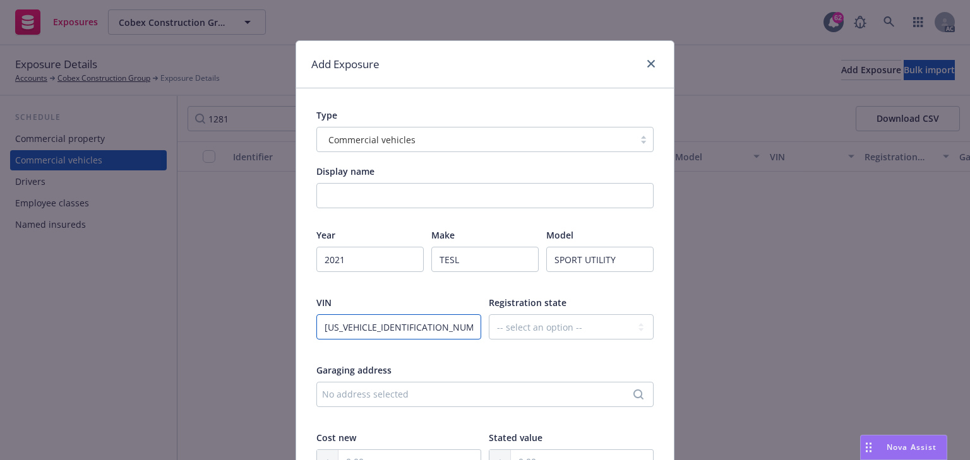
type input "5YJYGDEE1MF091281"
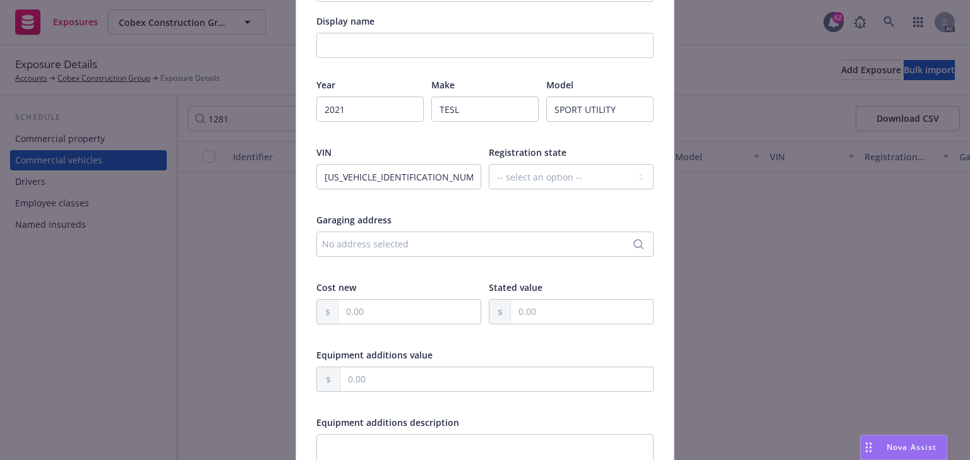
scroll to position [152, 0]
click at [377, 308] on input "text" at bounding box center [409, 311] width 142 height 24
paste input "49,990.00"
type input "49,990.00"
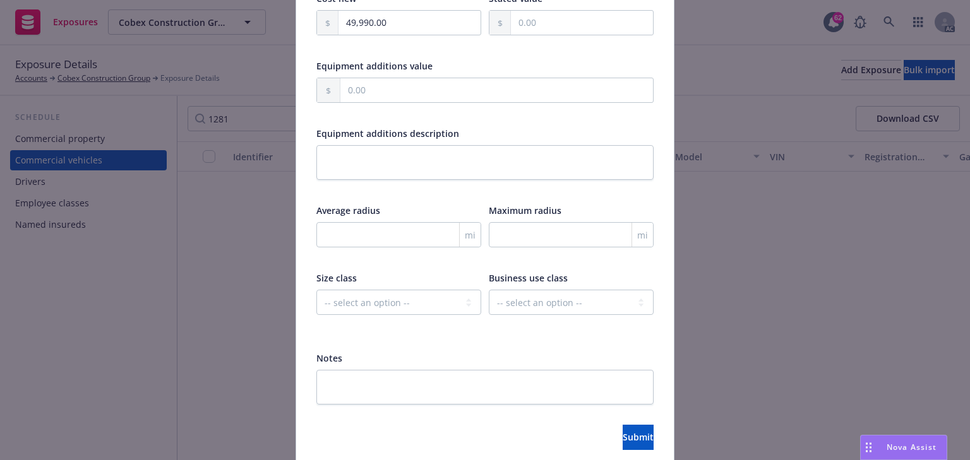
scroll to position [489, 0]
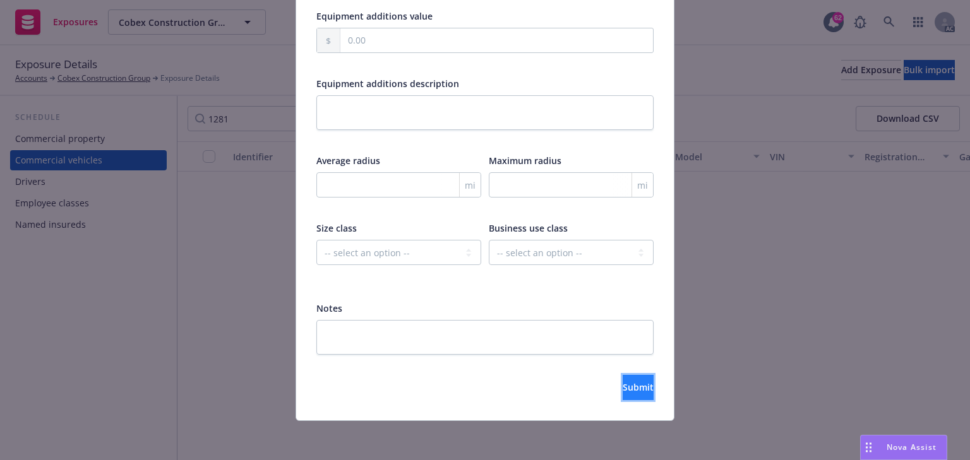
click at [626, 389] on span "Submit" at bounding box center [637, 387] width 31 height 12
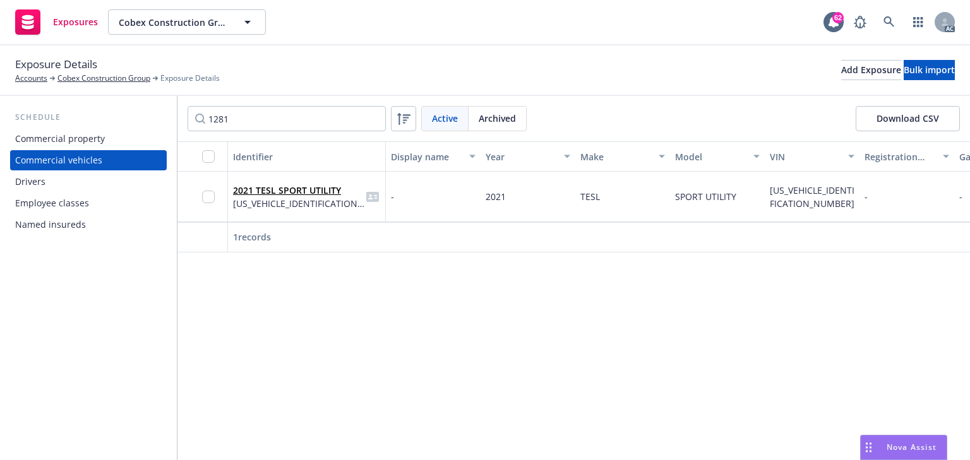
click at [271, 210] on div "2021 TESL SPORT UTILITY 5YJYGDEE1MF091281" at bounding box center [306, 196] width 147 height 35
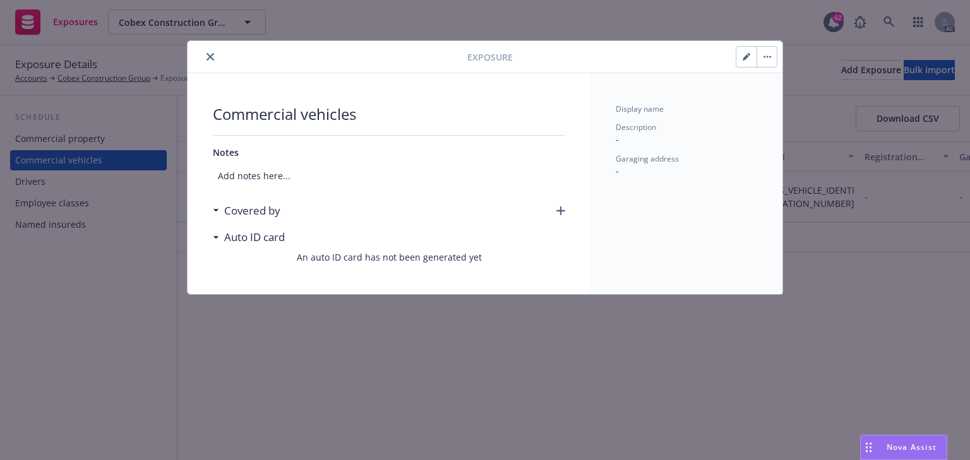
click at [564, 213] on icon "button" at bounding box center [560, 210] width 9 height 9
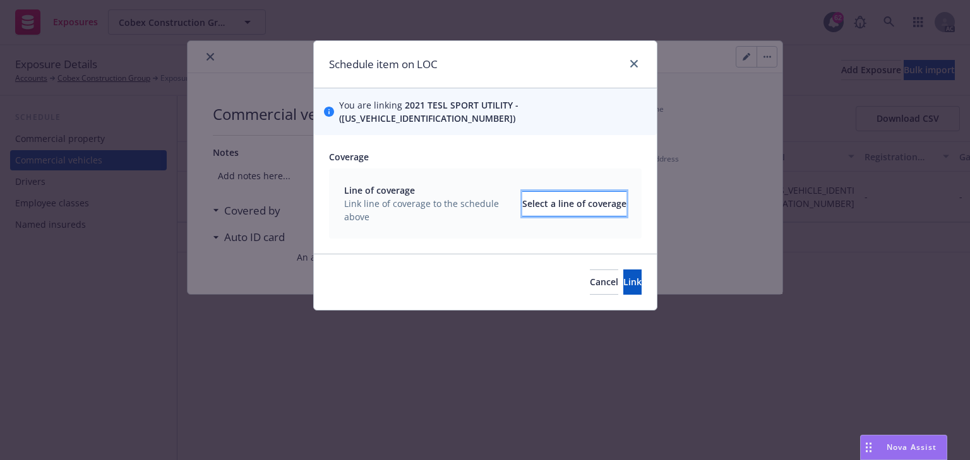
click at [522, 192] on div "Select a line of coverage" at bounding box center [574, 204] width 104 height 24
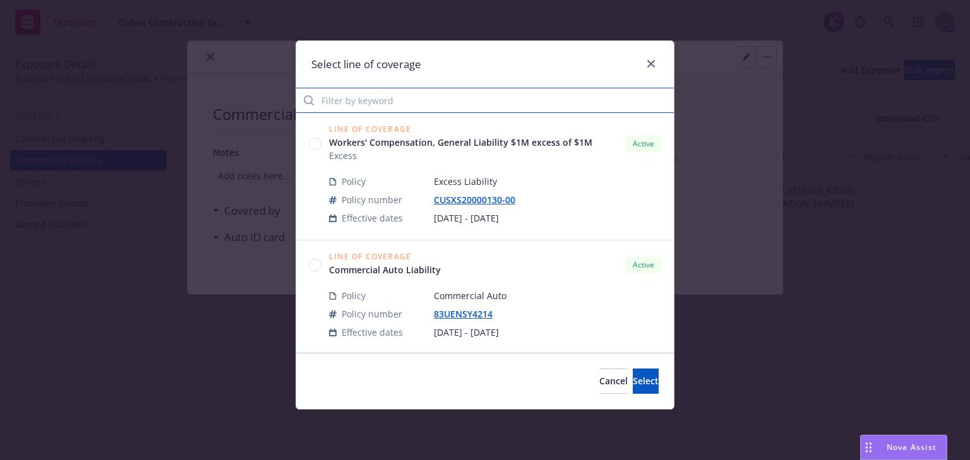
click at [378, 98] on input "Filter by keyword" at bounding box center [484, 100] width 377 height 25
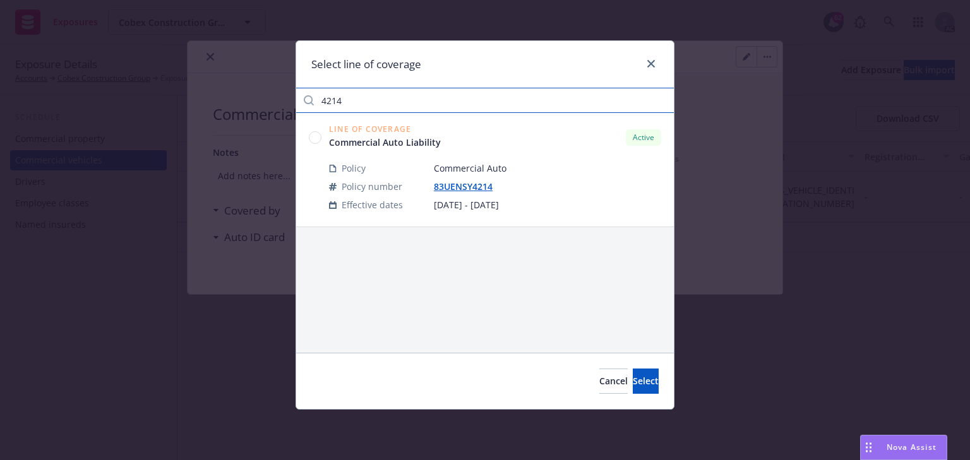
type input "4214"
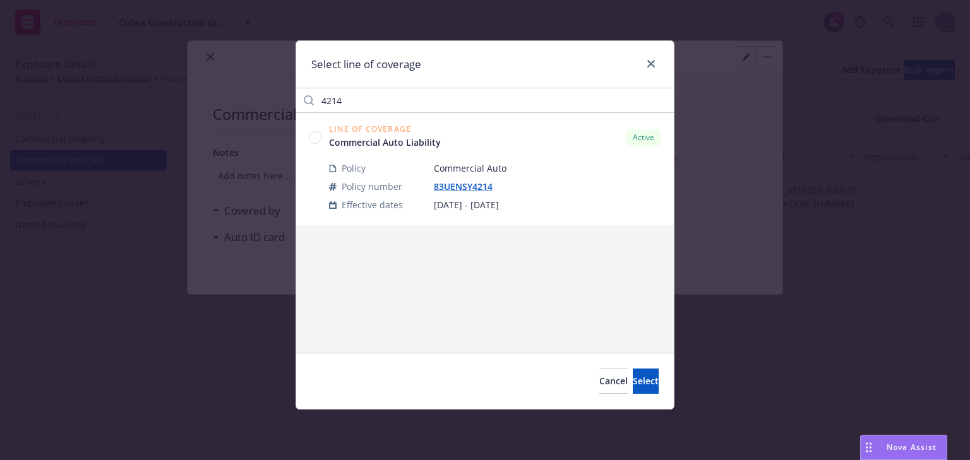
click at [316, 142] on circle at bounding box center [315, 137] width 12 height 12
click at [633, 376] on span "Select" at bounding box center [646, 381] width 26 height 12
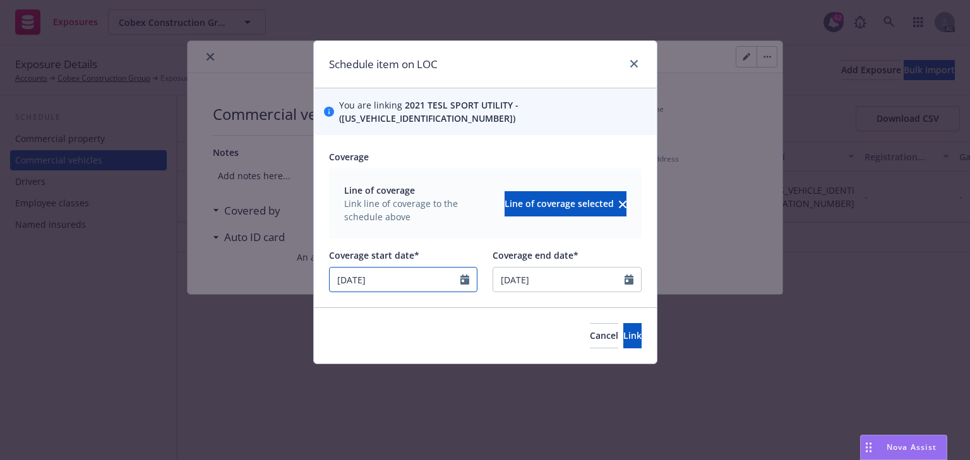
select select "12"
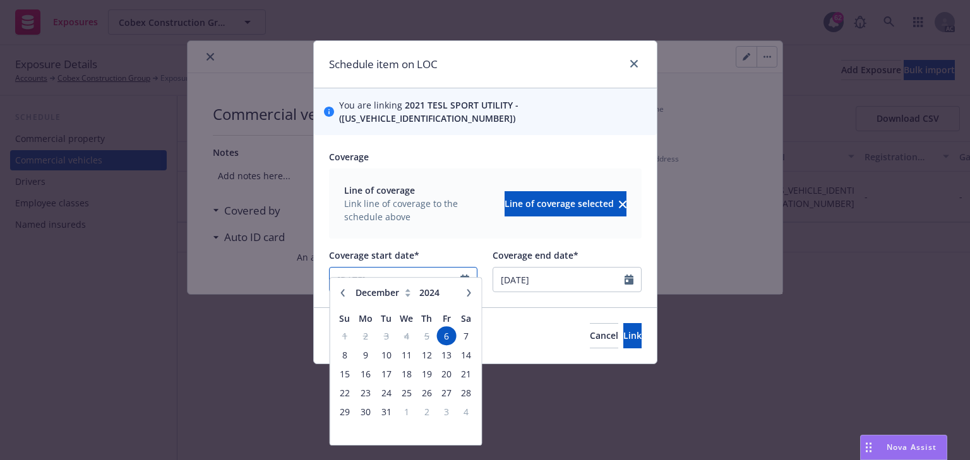
drag, startPoint x: 363, startPoint y: 266, endPoint x: 202, endPoint y: 263, distance: 161.0
click at [205, 262] on div "Schedule item on LOC You are linking 2021 TESL SPORT UTILITY - (5YJYGDEE1MF0912…" at bounding box center [485, 230] width 970 height 460
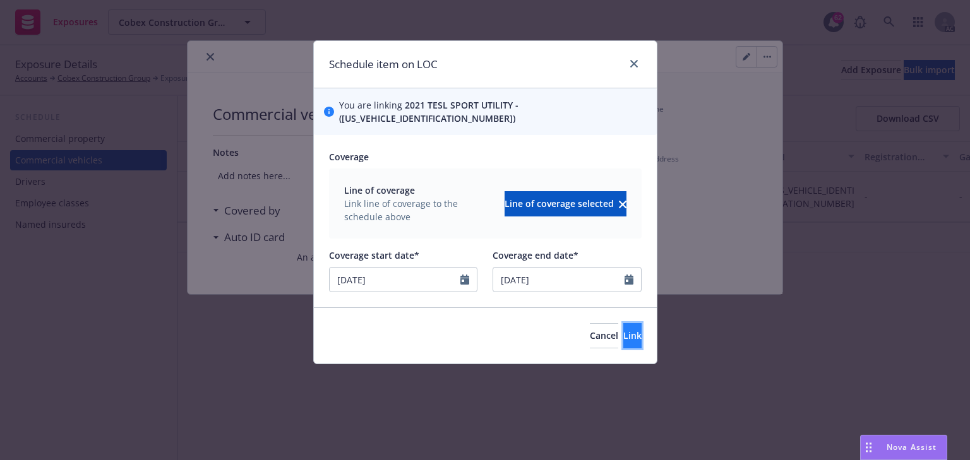
type input "07/25/2025"
click at [623, 325] on button "Link" at bounding box center [632, 335] width 18 height 25
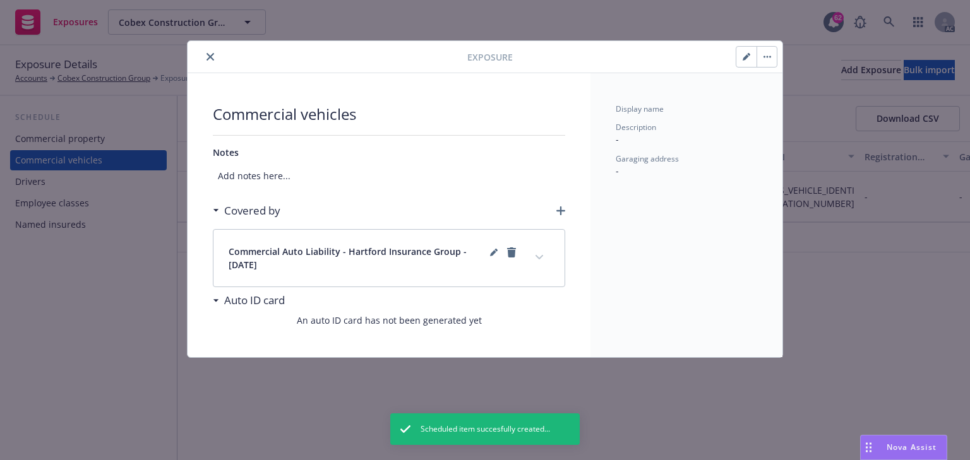
click at [545, 260] on button "expand content" at bounding box center [539, 257] width 20 height 20
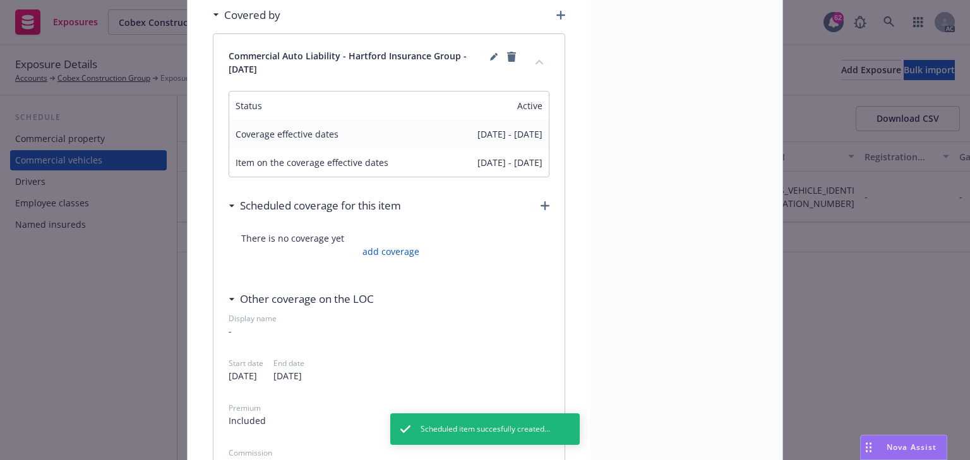
scroll to position [202, 0]
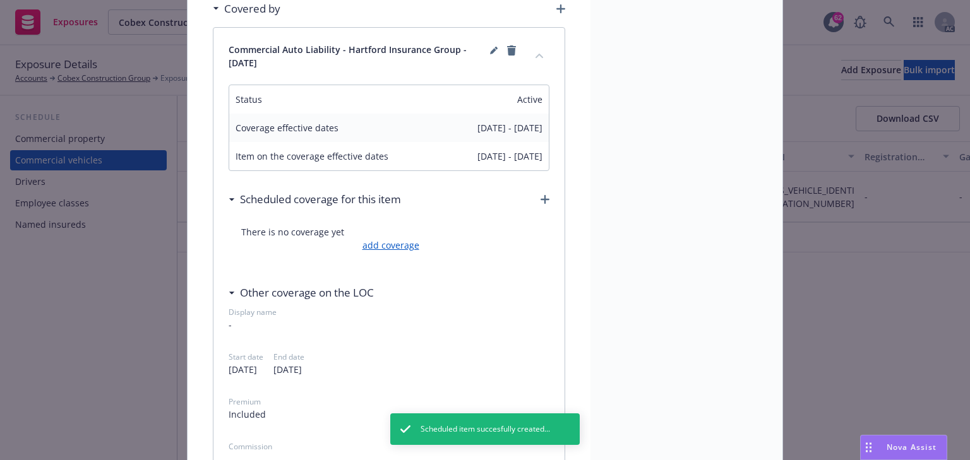
click at [395, 249] on link "add coverage" at bounding box center [389, 245] width 60 height 13
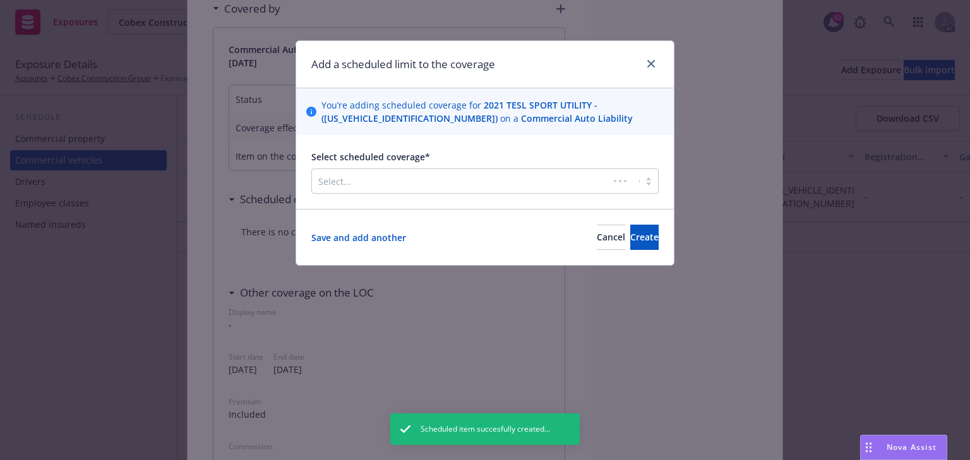
click at [427, 190] on div "Select..." at bounding box center [460, 181] width 297 height 20
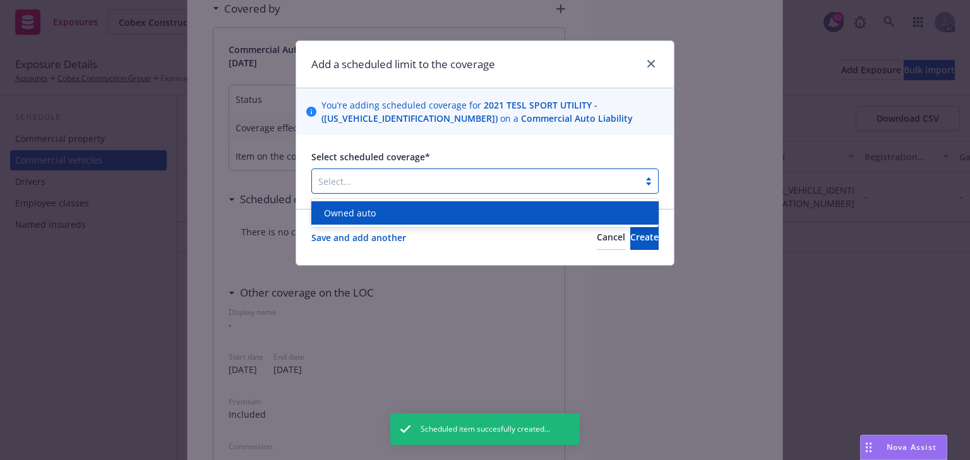
click at [413, 210] on div "Owned auto" at bounding box center [485, 212] width 332 height 13
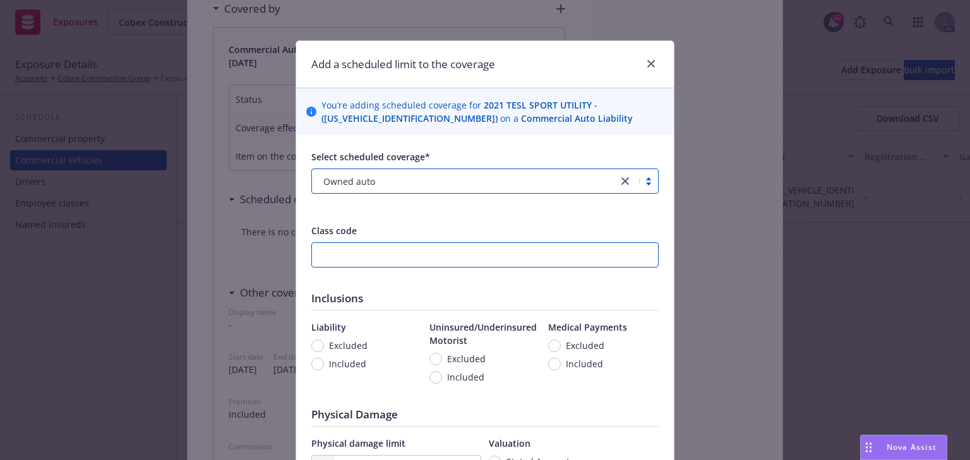
click at [364, 261] on input "number" at bounding box center [484, 254] width 347 height 25
type input "73984"
click at [403, 220] on div "Select scheduled coverage* Owned auto Class code 73984 Inclusions Liability Exc…" at bounding box center [484, 449] width 347 height 598
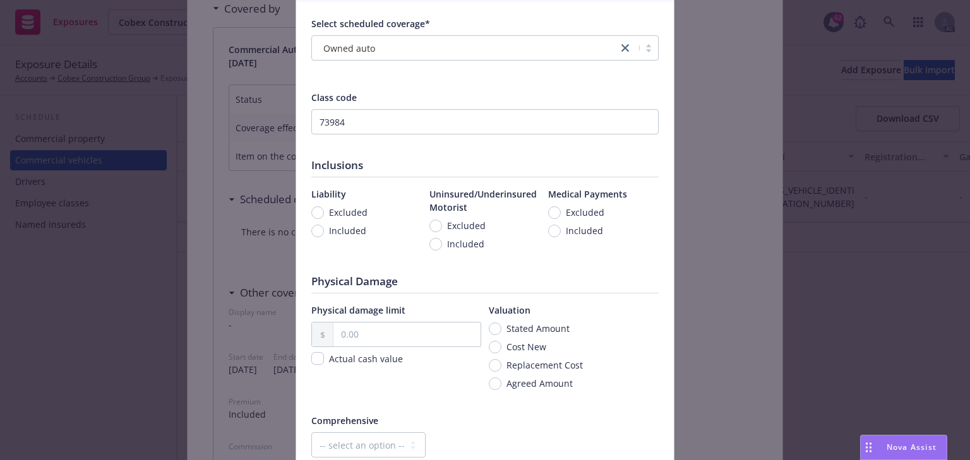
scroll to position [152, 0]
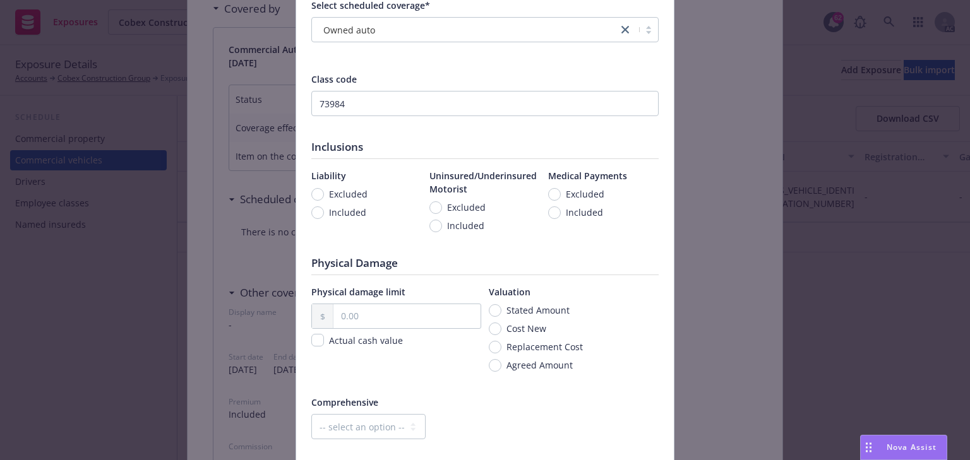
click at [339, 210] on span "Included" at bounding box center [347, 212] width 37 height 13
click at [324, 210] on input "Included" at bounding box center [317, 212] width 13 height 13
radio input "true"
click at [455, 222] on span "Included" at bounding box center [465, 225] width 37 height 13
click at [442, 222] on input "Included" at bounding box center [435, 226] width 13 height 13
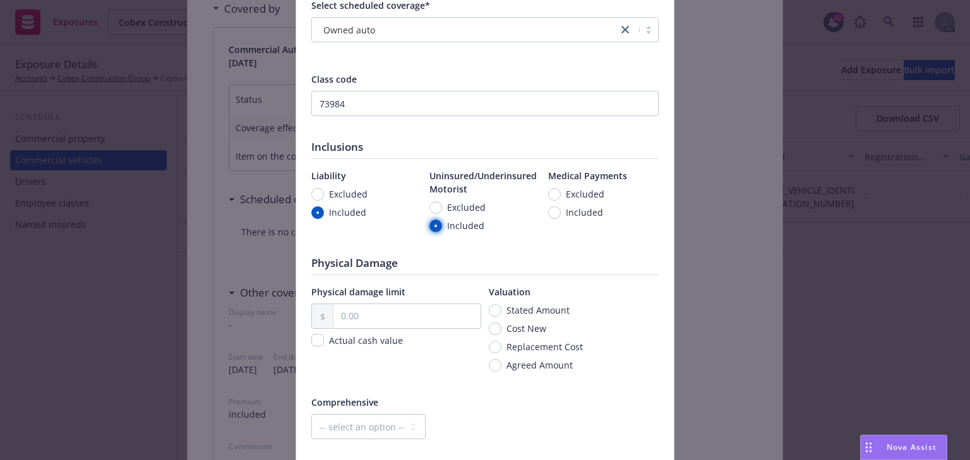
radio input "true"
click at [566, 212] on span "Included" at bounding box center [584, 212] width 37 height 13
click at [561, 212] on input "Included" at bounding box center [554, 212] width 13 height 13
radio input "true"
click at [535, 325] on span "Cost New" at bounding box center [526, 328] width 40 height 13
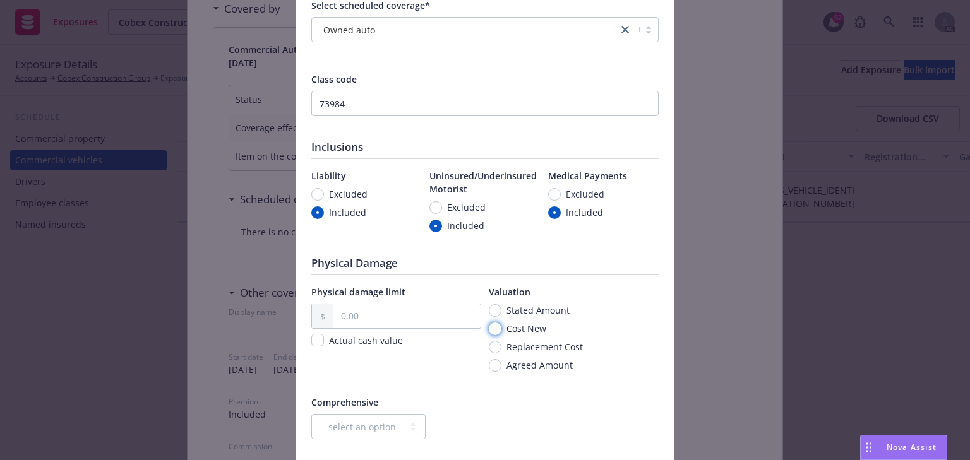
click at [501, 325] on input "Cost New" at bounding box center [495, 329] width 13 height 13
radio input "true"
click at [396, 310] on input "text" at bounding box center [406, 316] width 147 height 24
paste input "49,990.00"
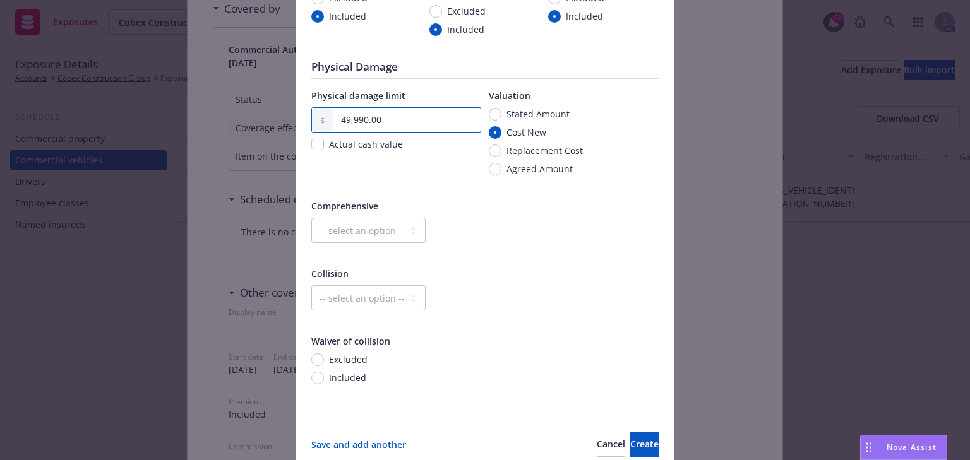
scroll to position [354, 0]
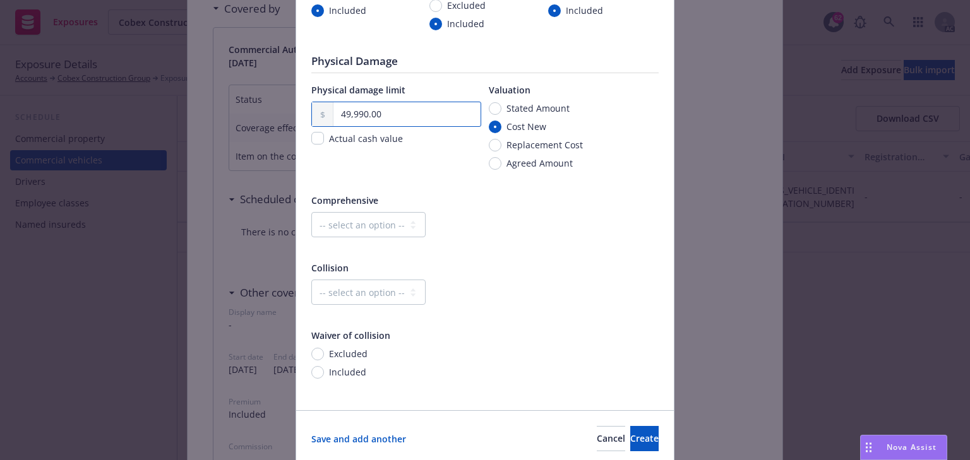
type input "49,990.00"
click at [371, 225] on select "-- select an option -- Dollar amount Percentage" at bounding box center [368, 224] width 114 height 25
select select "MONETARY"
click at [311, 212] on select "-- select an option -- Dollar amount Percentage" at bounding box center [368, 224] width 114 height 25
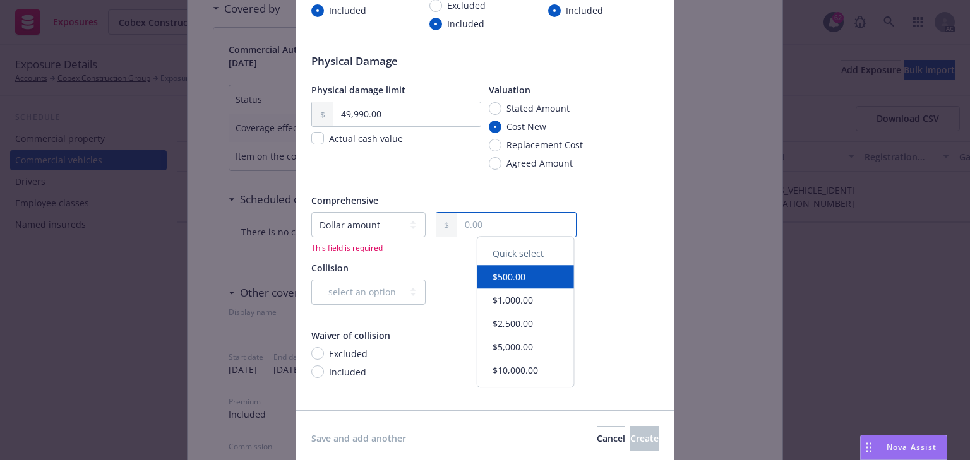
click at [487, 220] on input "text" at bounding box center [516, 225] width 119 height 24
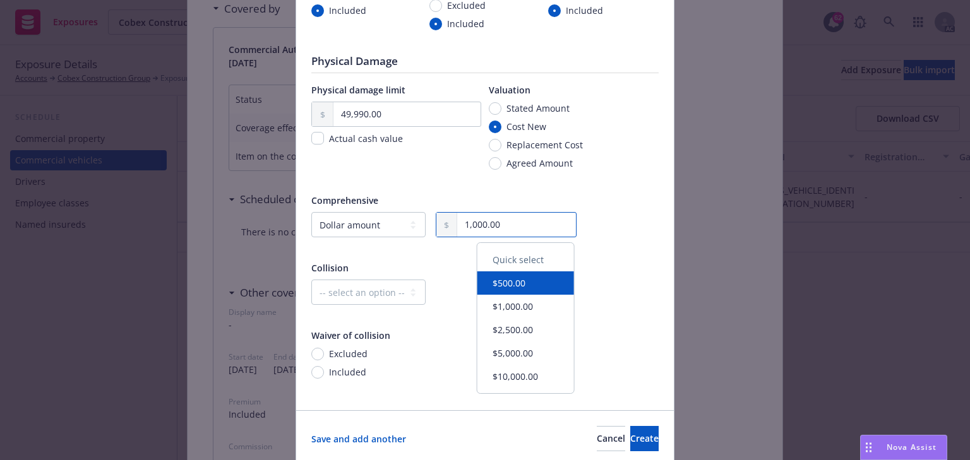
type input "1,000.00"
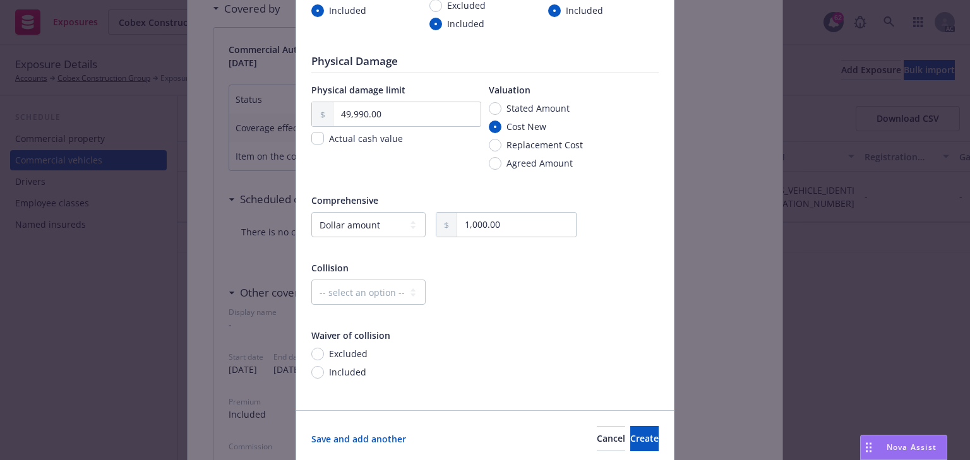
click at [448, 255] on div "Comprehensive -- select an option -- Dollar amount Percentage 1,000.00 Quick se…" at bounding box center [484, 294] width 347 height 201
click at [386, 288] on select "-- select an option -- Dollar amount Percentage" at bounding box center [368, 292] width 114 height 25
select select "MONETARY"
click at [311, 280] on select "-- select an option -- Dollar amount Percentage" at bounding box center [368, 292] width 114 height 25
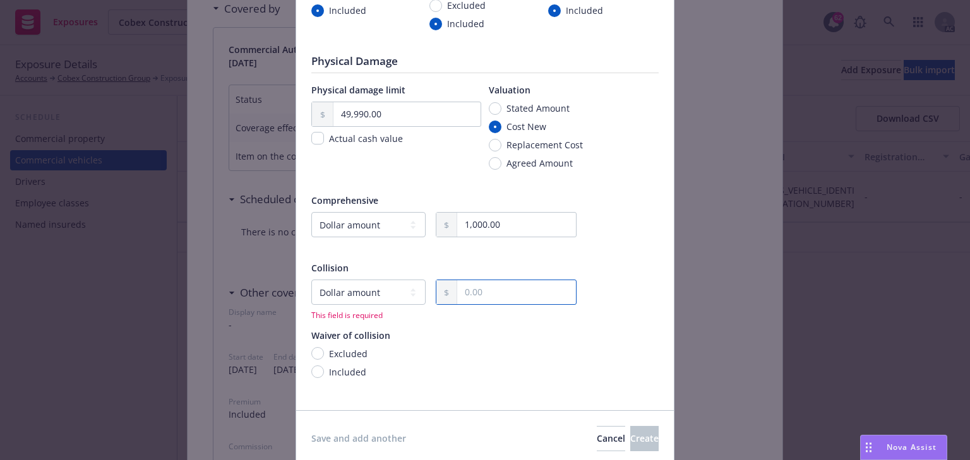
click at [479, 289] on input "text" at bounding box center [516, 292] width 119 height 24
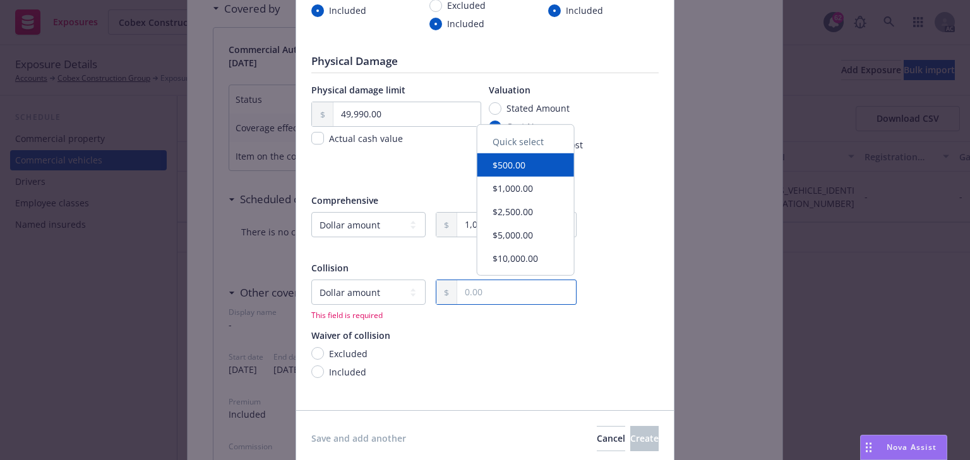
type input "1,000.00"
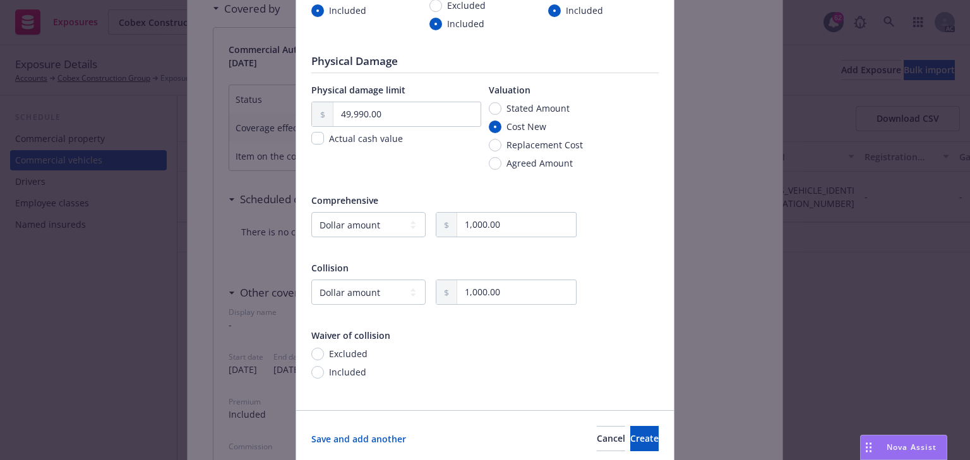
click at [342, 369] on span "Included" at bounding box center [347, 372] width 37 height 13
click at [324, 369] on input "Included" at bounding box center [317, 372] width 13 height 13
radio input "true"
click at [634, 441] on span "Create" at bounding box center [644, 438] width 28 height 12
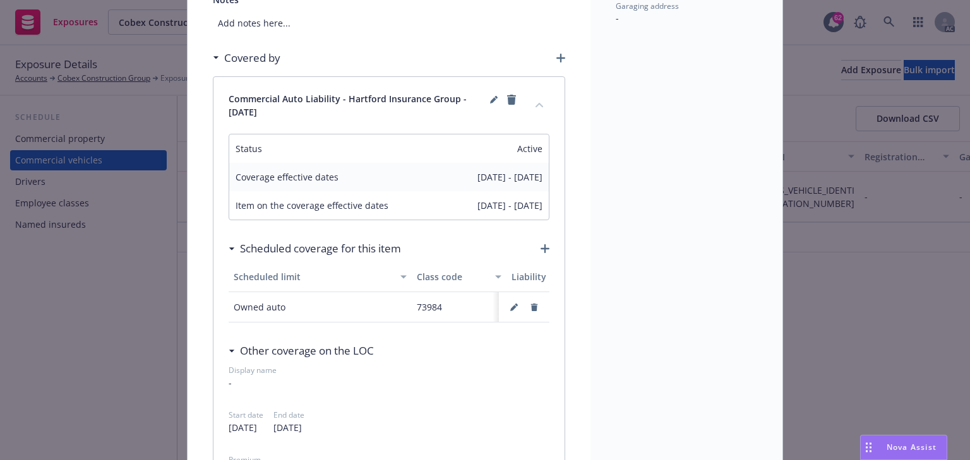
scroll to position [101, 0]
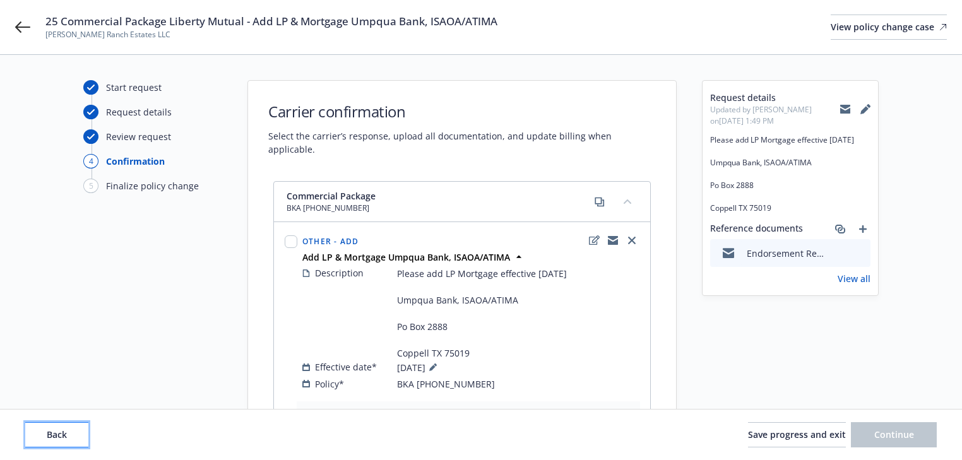
click at [58, 442] on button "Back" at bounding box center [56, 434] width 63 height 25
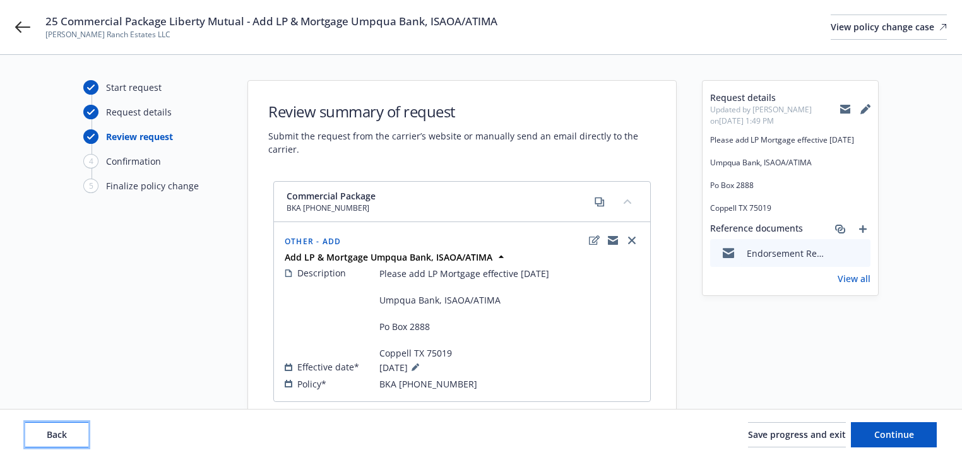
click at [58, 442] on button "Back" at bounding box center [56, 434] width 63 height 25
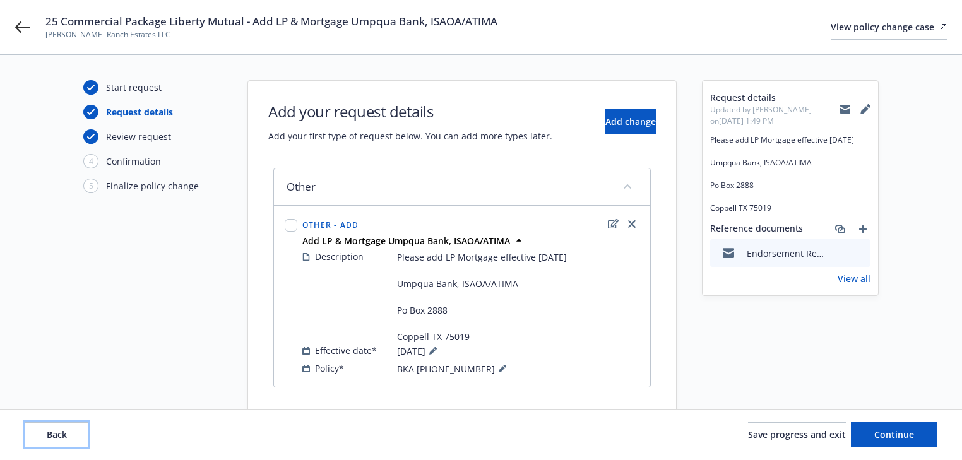
click at [58, 442] on button "Back" at bounding box center [56, 434] width 63 height 25
click at [58, 442] on div "Back Save progress and exit Continue" at bounding box center [481, 434] width 912 height 25
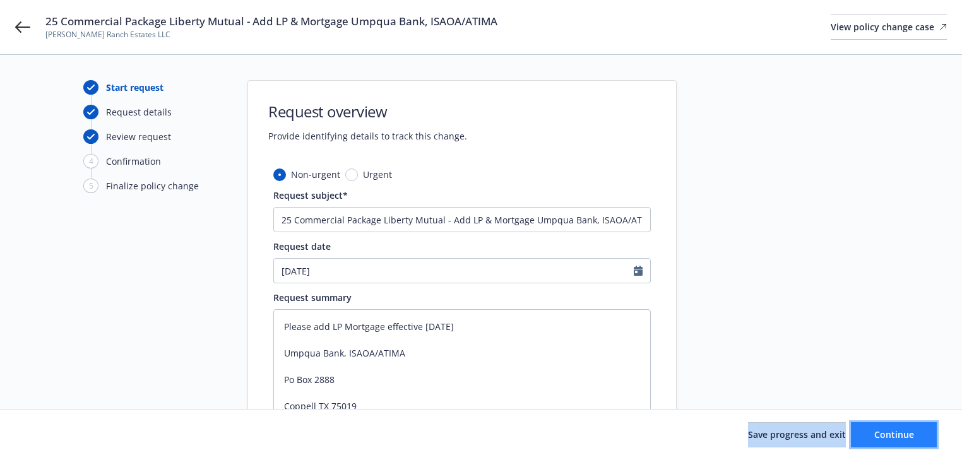
click at [901, 429] on span "Continue" at bounding box center [894, 435] width 40 height 12
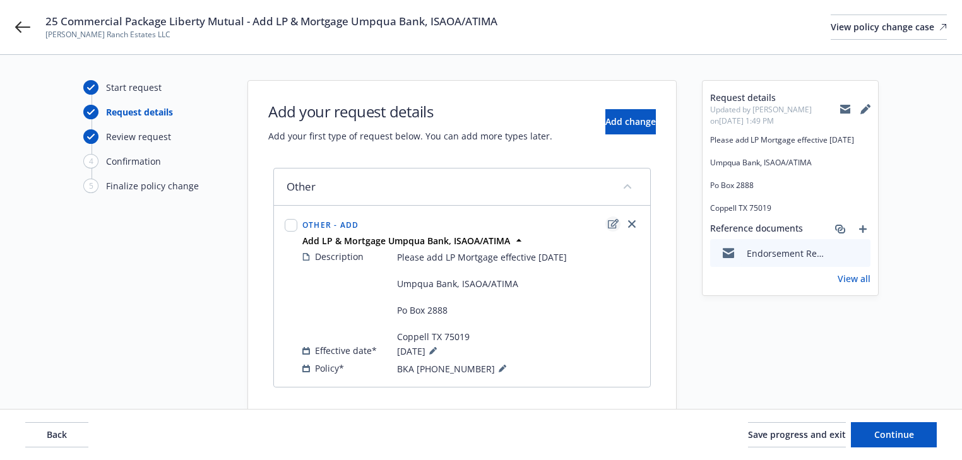
click at [613, 223] on icon "edit" at bounding box center [613, 224] width 11 height 10
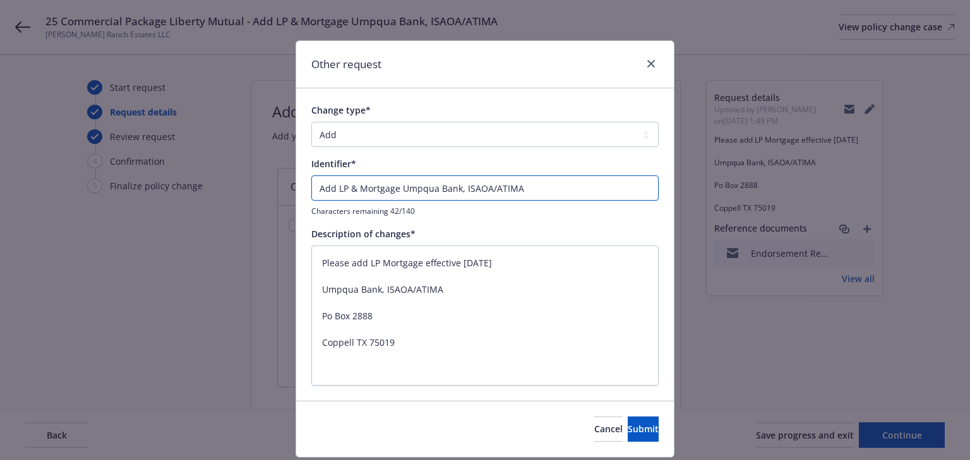
click at [311, 187] on input "Add LP & Mortgage Umpqua Bank, ISAOA/ATIMA" at bounding box center [484, 187] width 347 height 25
click at [316, 184] on input "Add LP & Mortgage Umpqua Bank, ISAOA/ATIMA" at bounding box center [484, 187] width 347 height 25
type textarea "x"
type input "EAdd LP & Mortgage Umpqua Bank, ISAOA/ATIMA"
type textarea "x"
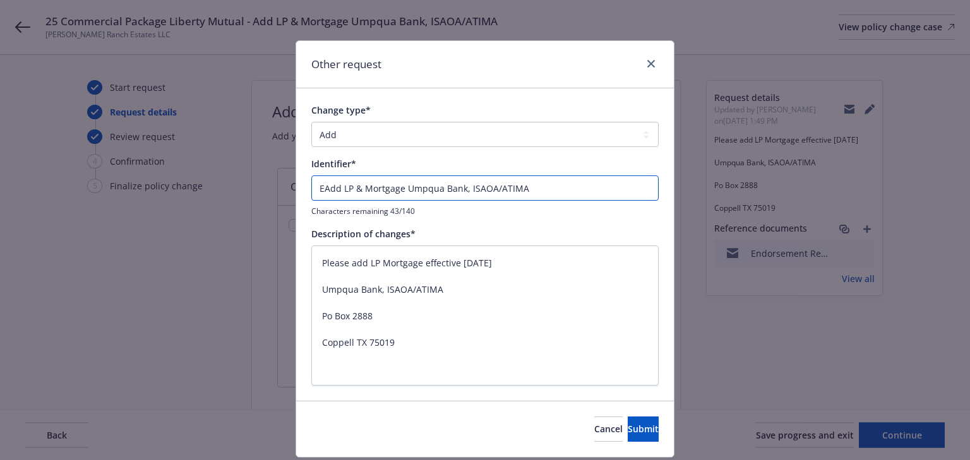
type input "ENAdd LP & Mortgage Umpqua Bank, ISAOA/ATIMA"
type textarea "x"
type input "ENDAdd LP & Mortgage Umpqua Bank, ISAOA/ATIMA"
type textarea "x"
type input "ENDTAdd LP & Mortgage Umpqua Bank, ISAOA/ATIMA"
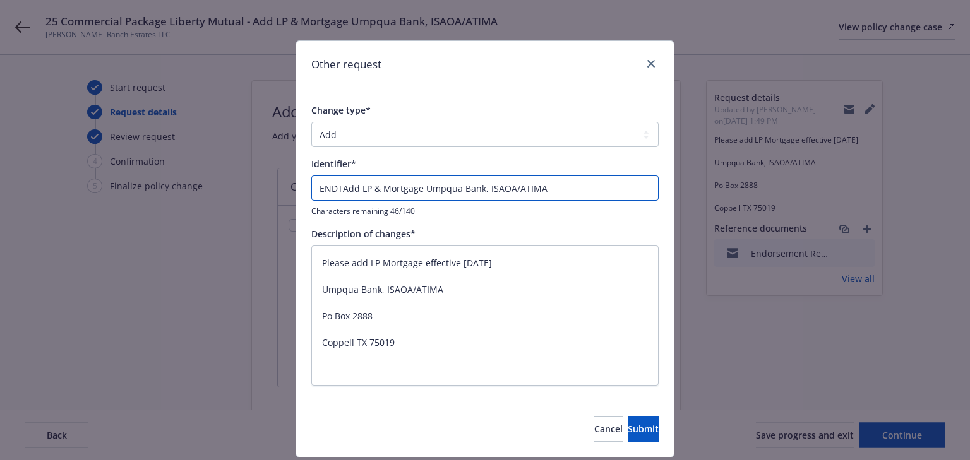
type textarea "x"
type input "ENDT#Add LP & Mortgage Umpqua Bank, ISAOA/ATIMA"
type textarea "x"
type input "ENDT#2Add LP & Mortgage Umpqua Bank, ISAOA/ATIMA"
type textarea "x"
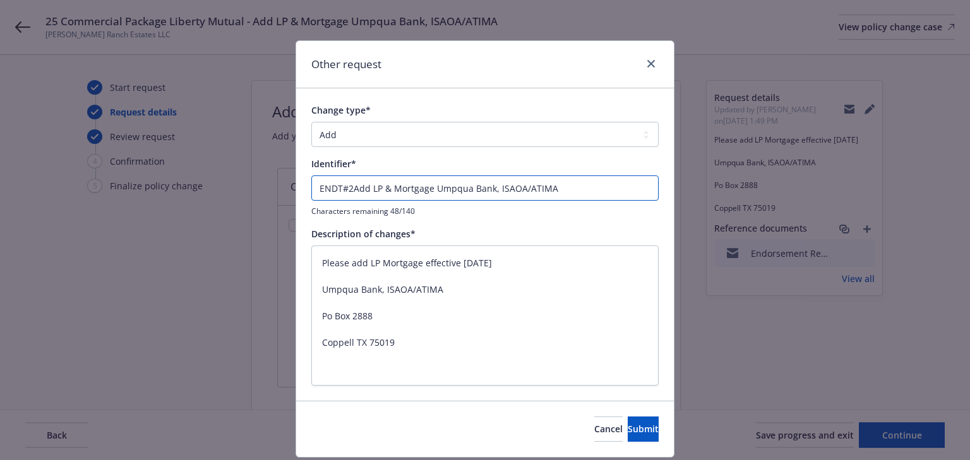
type input "ENDT#2 Add LP & Mortgage Umpqua Bank, ISAOA/ATIMA"
type textarea "x"
type input "ENDT#2 -Add LP & Mortgage Umpqua Bank, ISAOA/ATIMA"
type textarea "x"
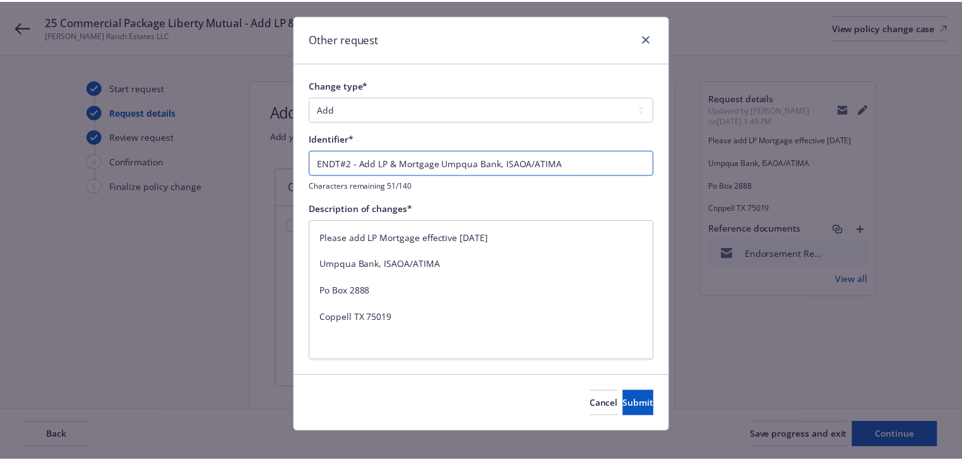
scroll to position [37, 0]
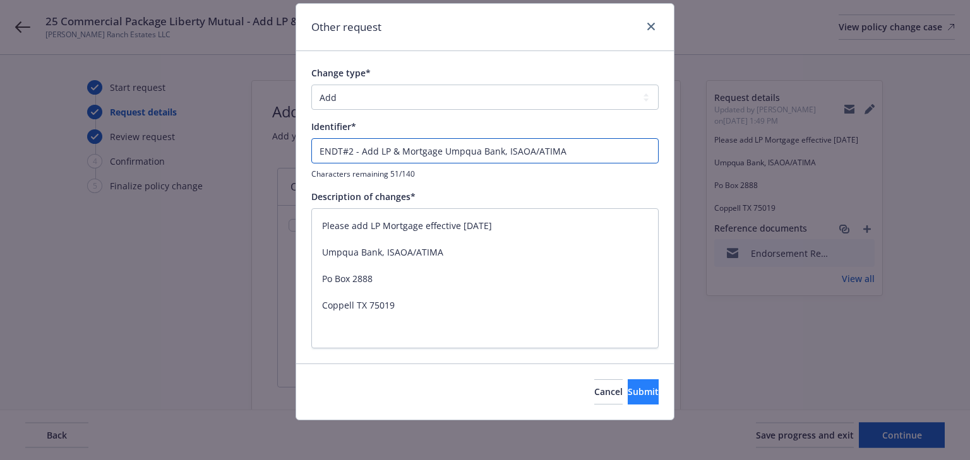
type input "ENDT#2 - Add LP & Mortgage Umpqua Bank, ISAOA/ATIMA"
click at [627, 391] on span "Submit" at bounding box center [642, 392] width 31 height 12
type textarea "x"
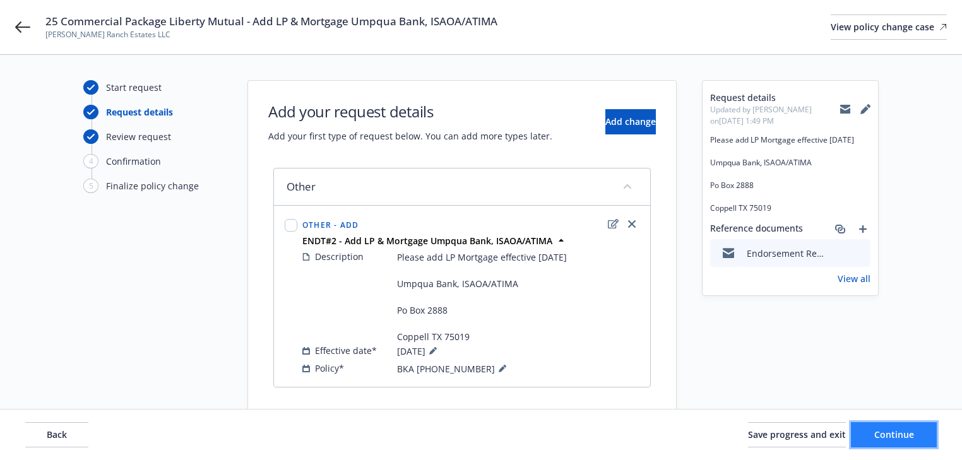
click at [891, 434] on span "Continue" at bounding box center [894, 435] width 40 height 12
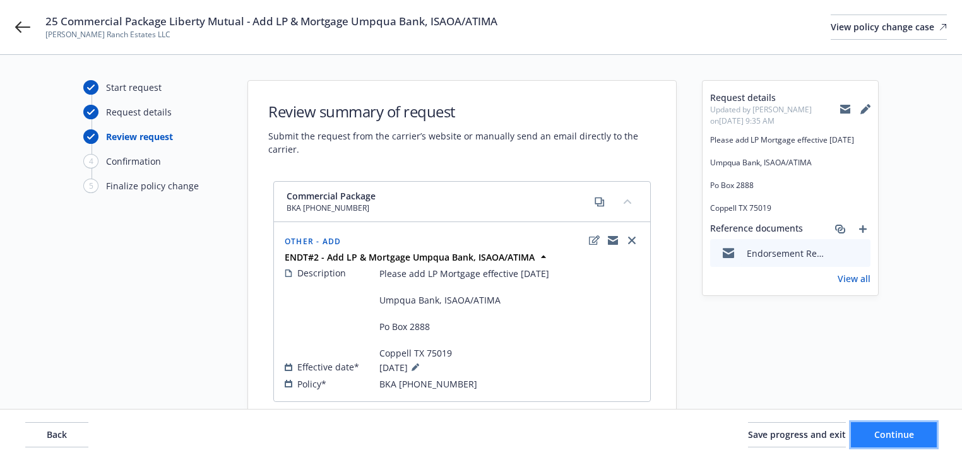
click at [920, 443] on button "Continue" at bounding box center [894, 434] width 86 height 25
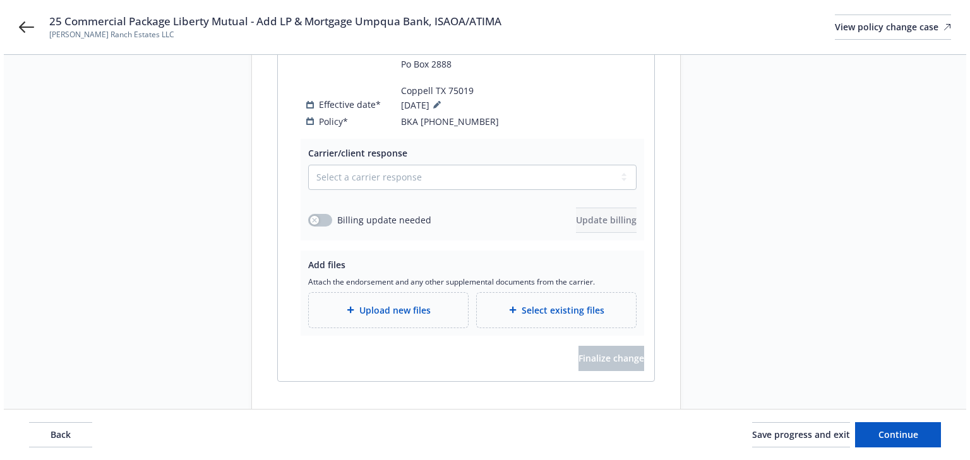
scroll to position [263, 0]
drag, startPoint x: 412, startPoint y: 175, endPoint x: 410, endPoint y: 187, distance: 12.8
click at [412, 175] on select "Select a carrier response Accepted Accepted with revision No endorsement needed…" at bounding box center [468, 177] width 328 height 25
select select "ACCEPTED"
click at [304, 165] on select "Select a carrier response Accepted Accepted with revision No endorsement needed…" at bounding box center [468, 177] width 328 height 25
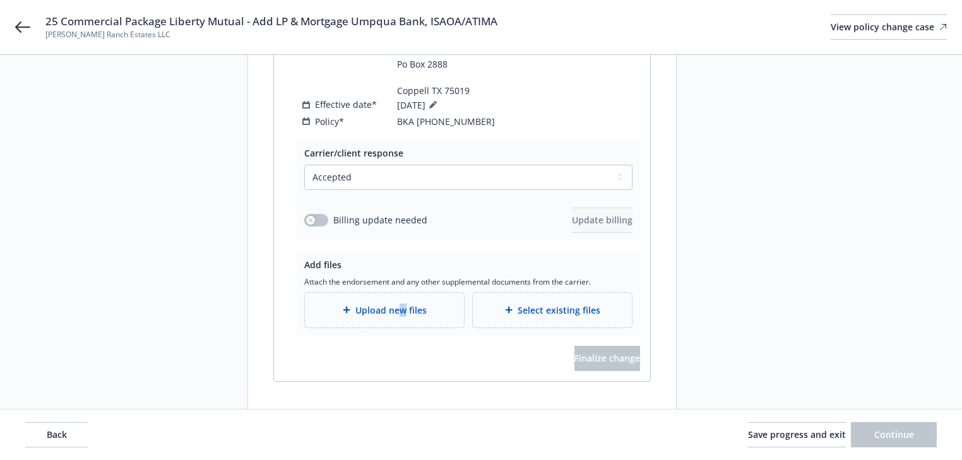
click at [401, 306] on span "Upload new files" at bounding box center [390, 310] width 71 height 13
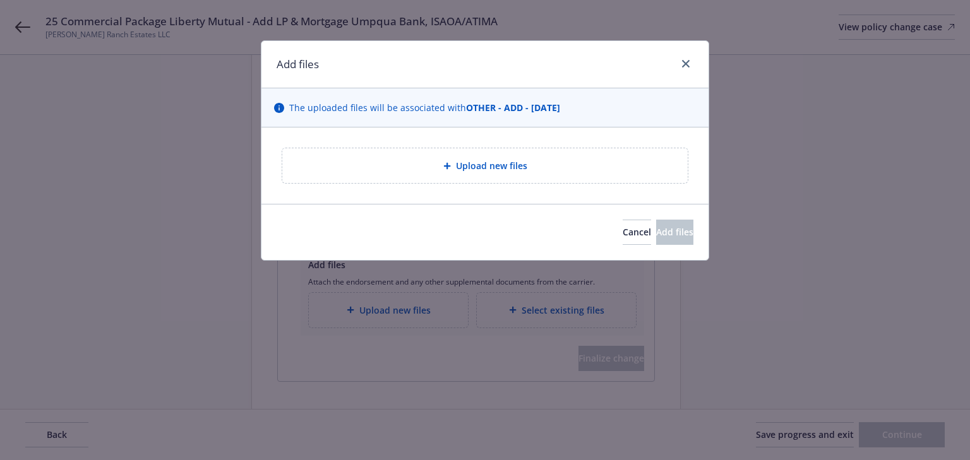
click at [491, 172] on span "Upload new files" at bounding box center [491, 165] width 71 height 13
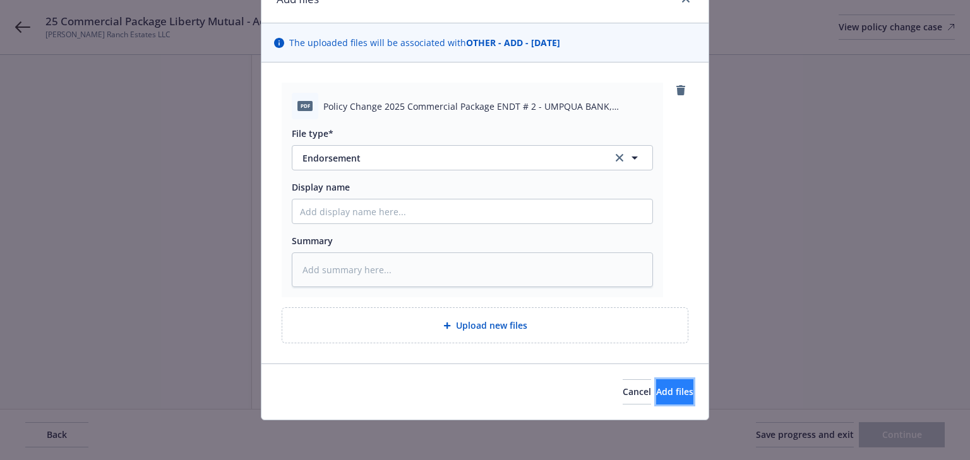
click at [656, 387] on span "Add files" at bounding box center [674, 392] width 37 height 12
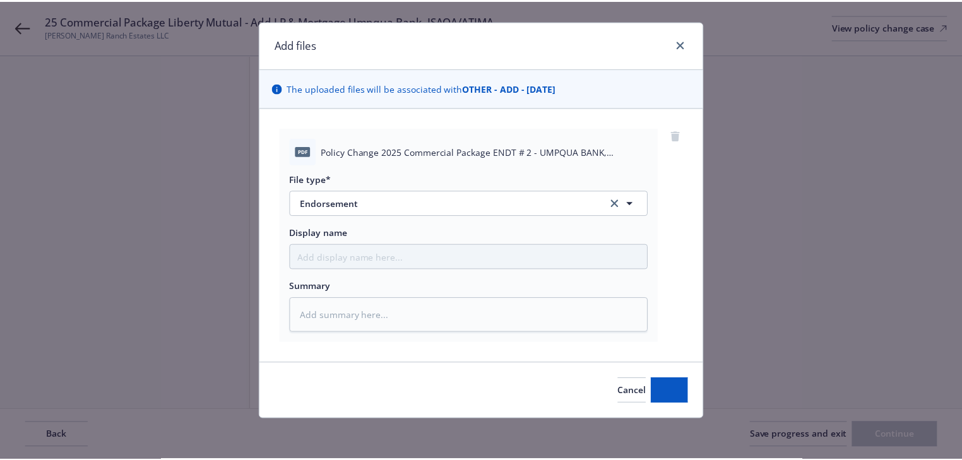
scroll to position [19, 0]
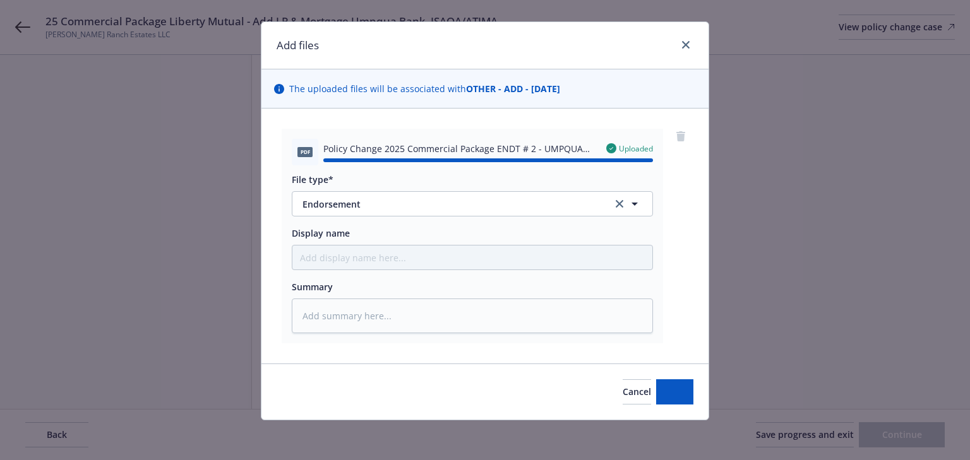
type textarea "x"
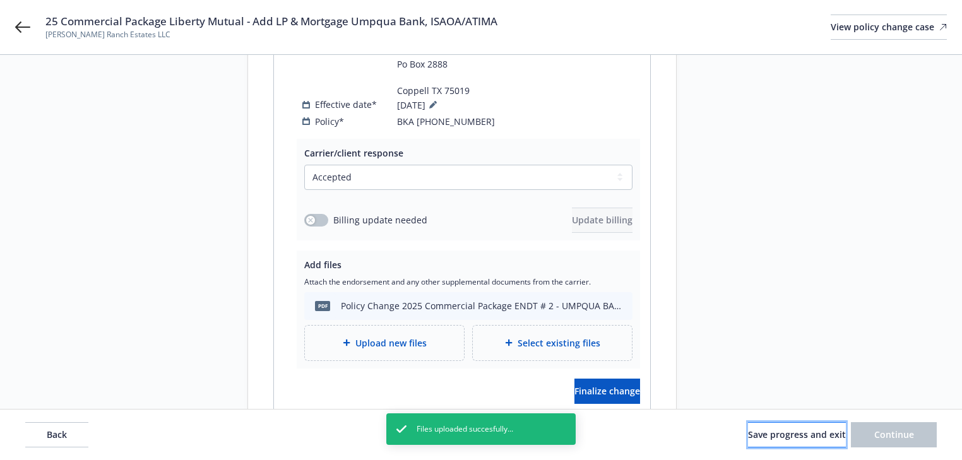
click at [807, 434] on span "Save progress and exit" at bounding box center [797, 435] width 98 height 12
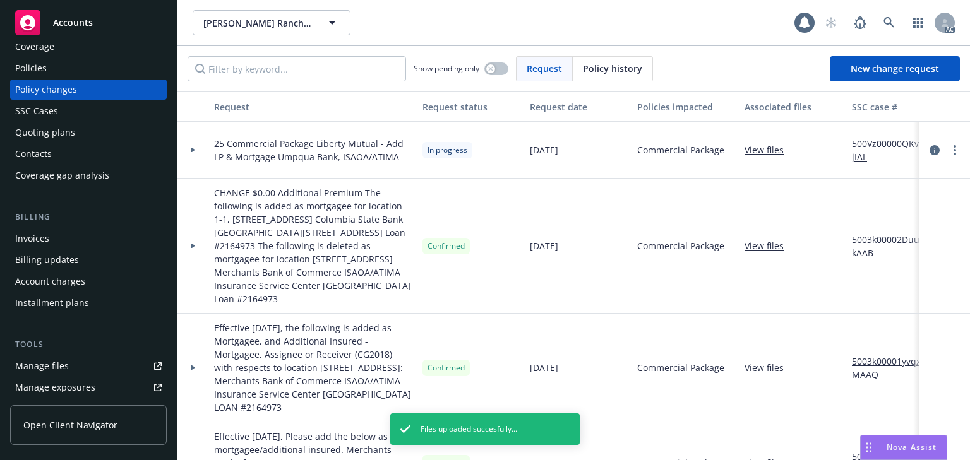
scroll to position [202, 0]
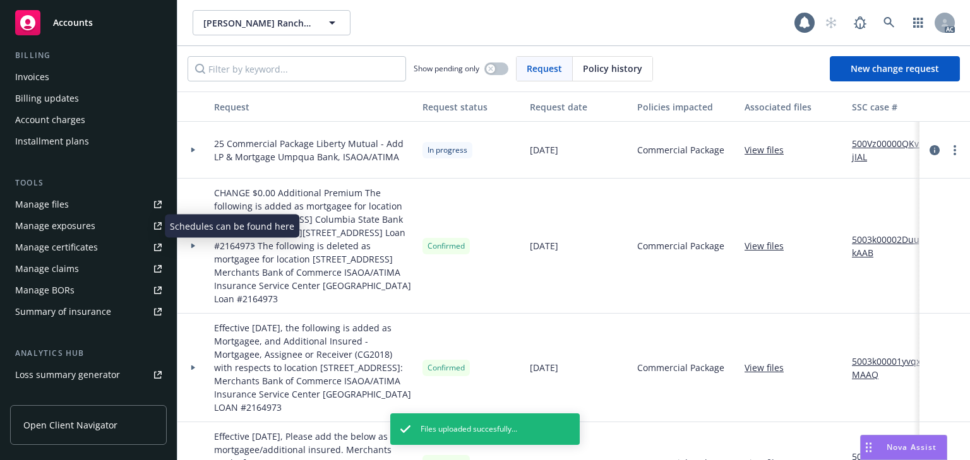
click at [79, 227] on div "Manage exposures" at bounding box center [55, 226] width 80 height 20
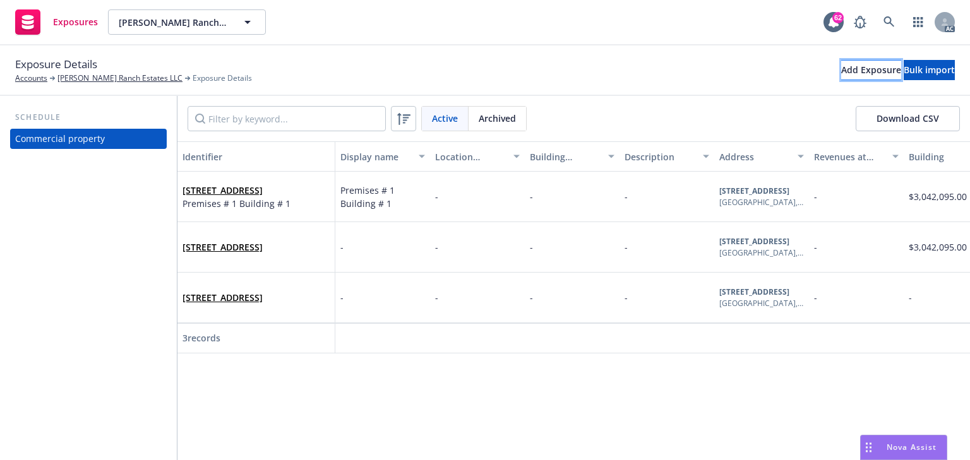
click at [841, 70] on div "Add Exposure" at bounding box center [871, 70] width 60 height 19
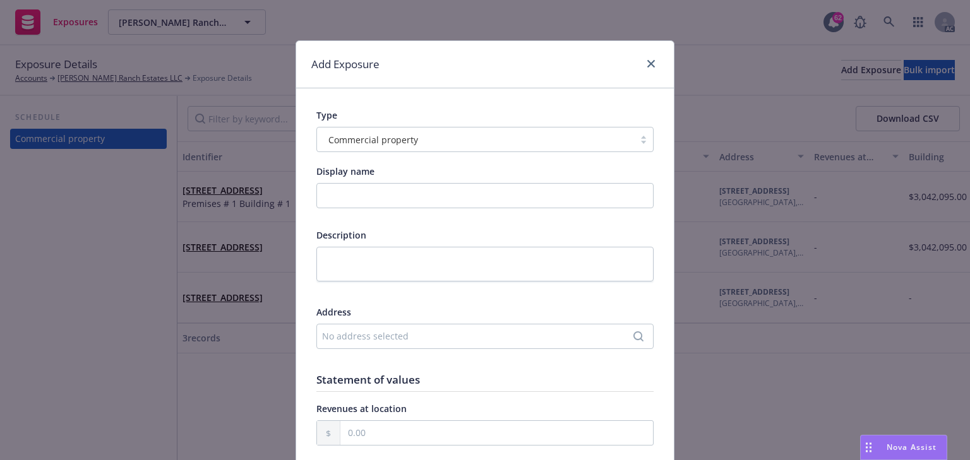
click at [364, 336] on div "No address selected" at bounding box center [478, 336] width 313 height 13
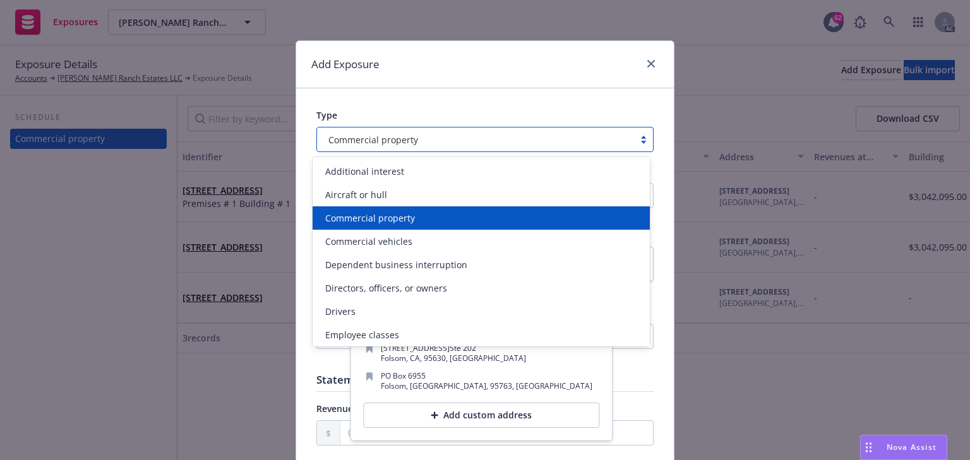
click at [405, 142] on span "Commercial property" at bounding box center [373, 139] width 90 height 13
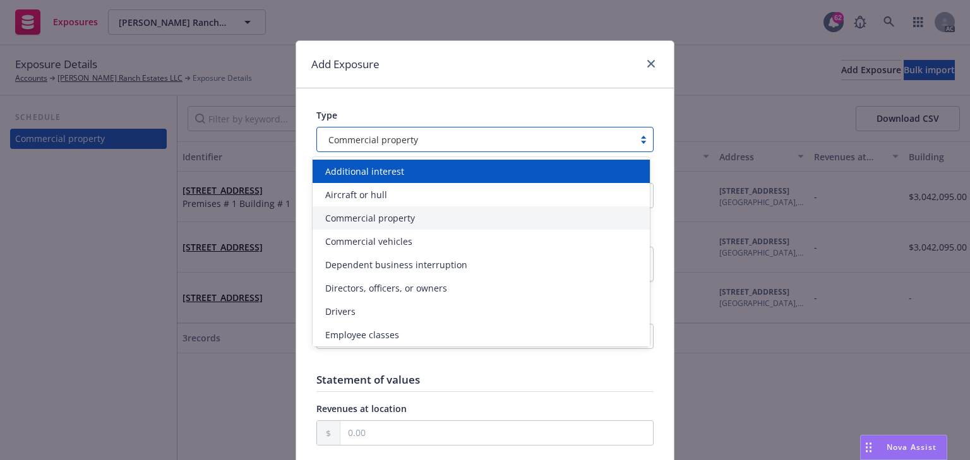
click at [398, 179] on div "Additional interest" at bounding box center [480, 171] width 337 height 23
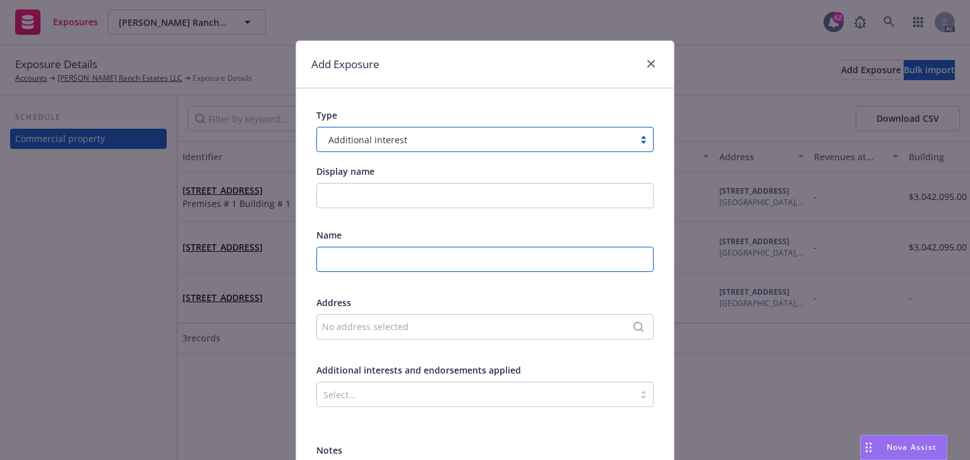
click at [351, 251] on input "text" at bounding box center [484, 259] width 337 height 25
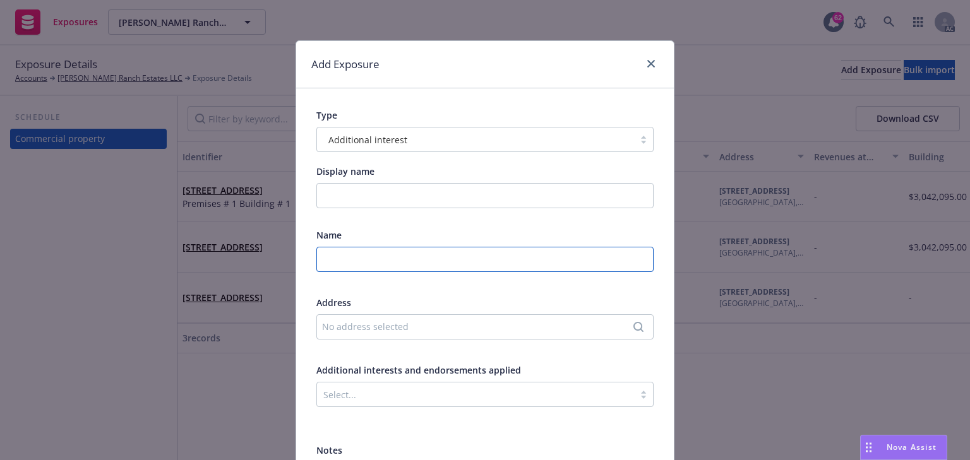
paste input "UMPQUA BANK, ISAOA/ATIMA"
type input "UMPQUA BANK, ISAOA/ATIMA"
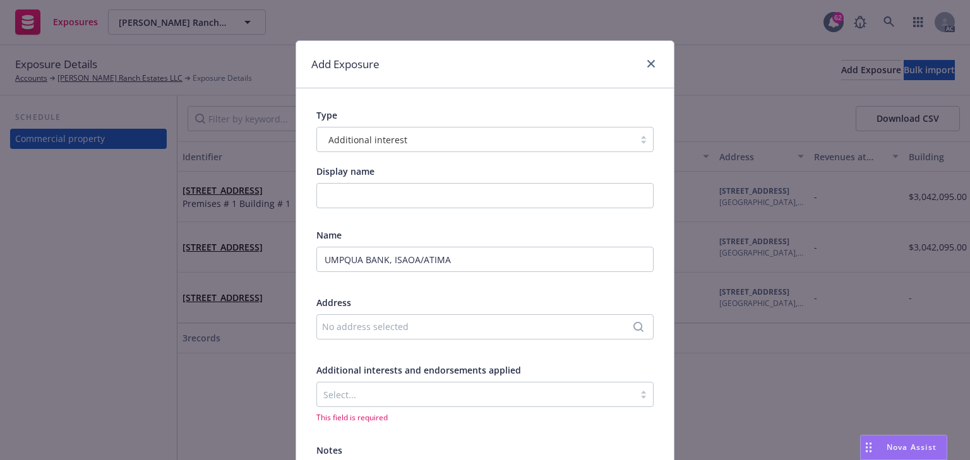
click at [367, 326] on div "No address selected" at bounding box center [478, 326] width 313 height 13
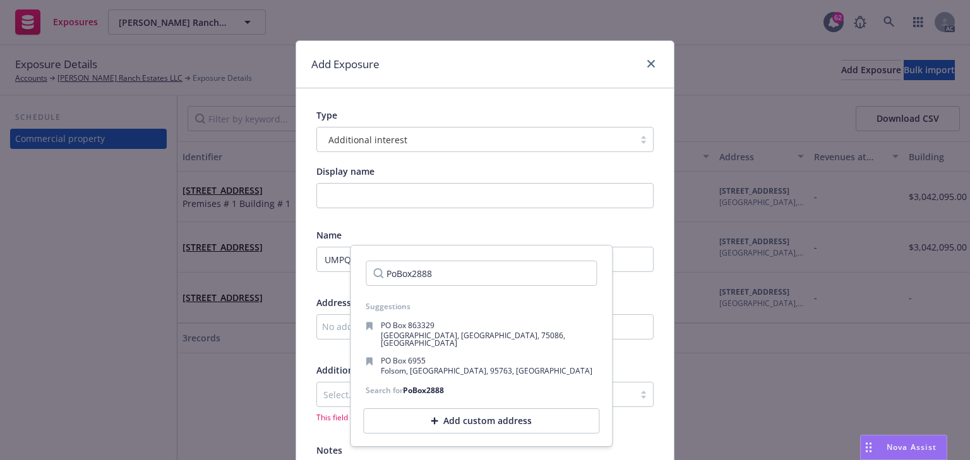
type input "PoBox2888"
click at [486, 412] on div "Add custom address" at bounding box center [481, 420] width 236 height 25
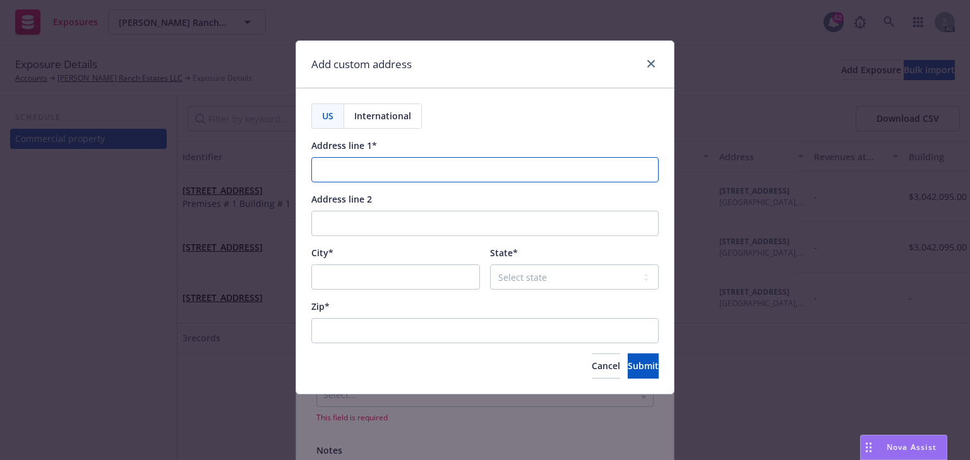
click at [369, 172] on input "Address line 1*" at bounding box center [484, 169] width 347 height 25
paste input "PoBox2888"
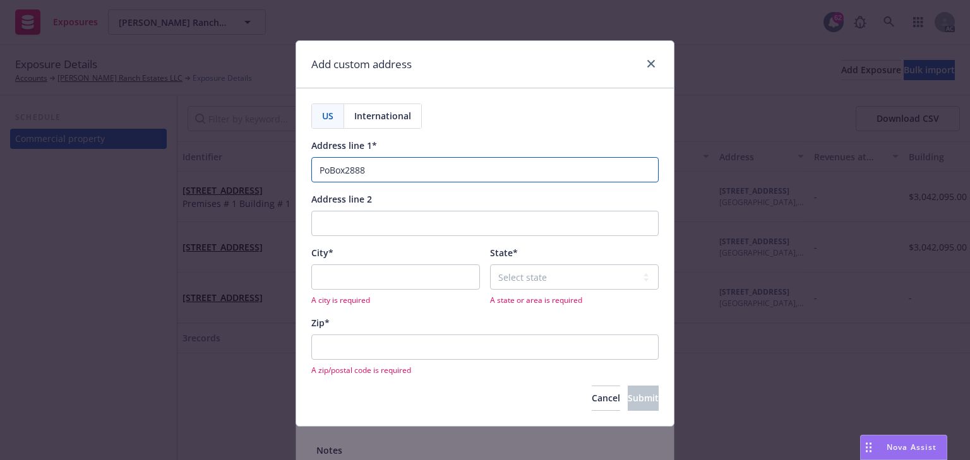
type input "PoBox2888"
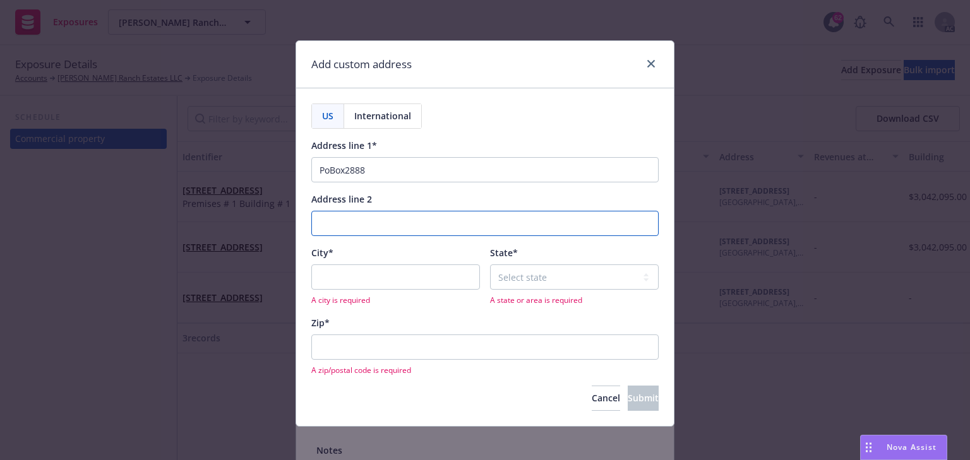
click at [367, 227] on input "Address line 2" at bounding box center [484, 223] width 347 height 25
click at [371, 270] on input "City*" at bounding box center [395, 276] width 169 height 25
paste input "COPPELL"
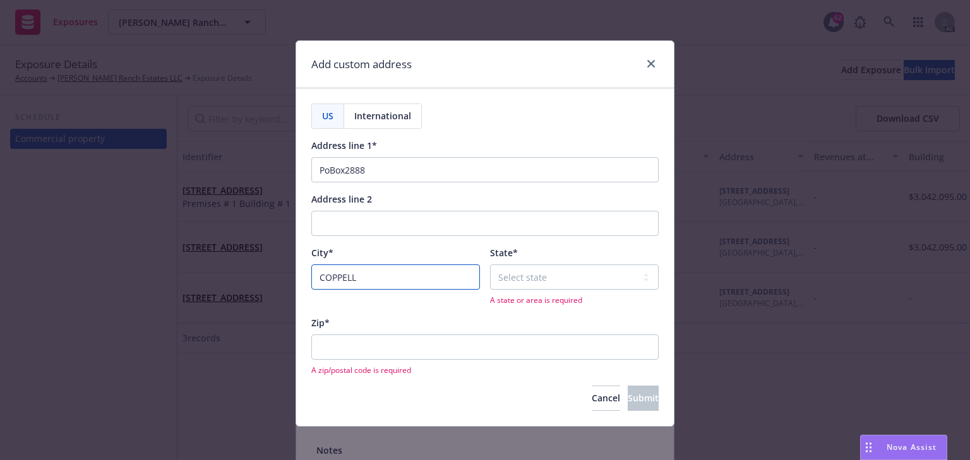
type input "COPPELL"
click at [540, 281] on select "Select state [US_STATE] [US_STATE] [US_STATE] [US_STATE] [US_STATE] [PERSON_NAM…" at bounding box center [574, 276] width 169 height 25
select select "[GEOGRAPHIC_DATA]"
click at [490, 264] on select "Select state [US_STATE] [US_STATE] [US_STATE] [US_STATE] [US_STATE] [PERSON_NAM…" at bounding box center [574, 276] width 169 height 25
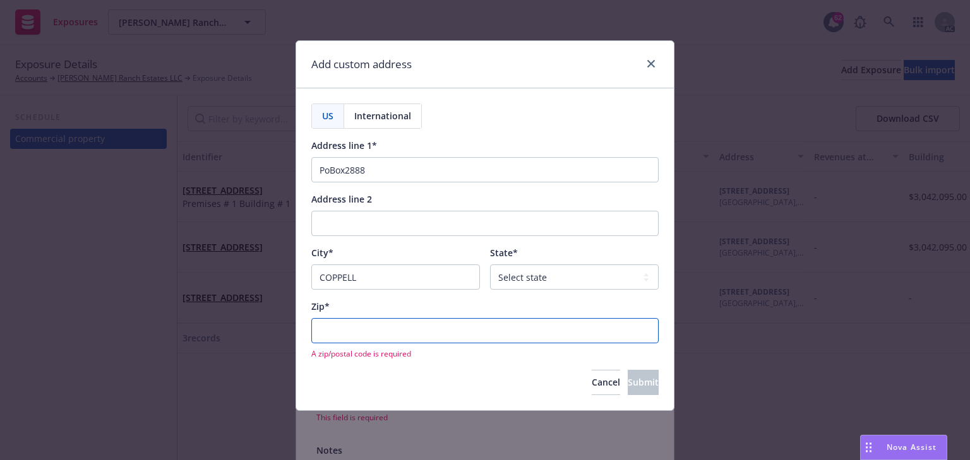
click at [441, 333] on input "Zip*" at bounding box center [484, 330] width 347 height 25
paste input "75019"
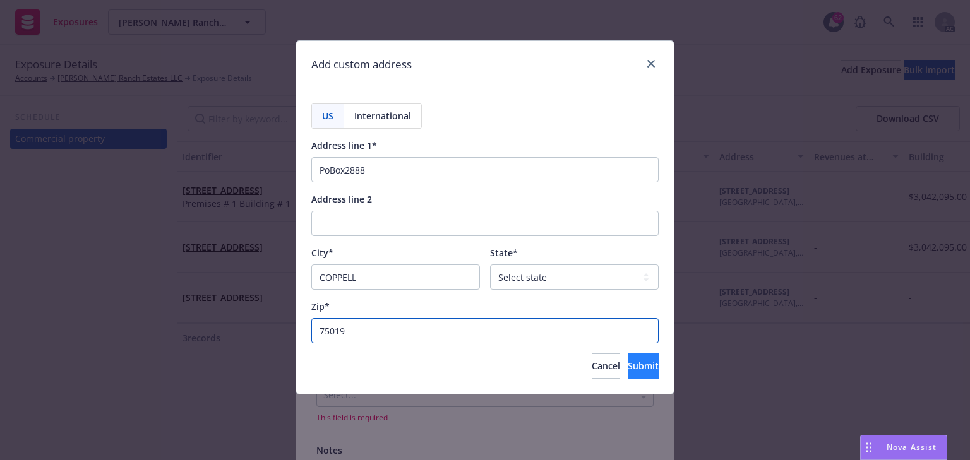
type input "75019"
click at [627, 364] on span "Submit" at bounding box center [642, 366] width 31 height 12
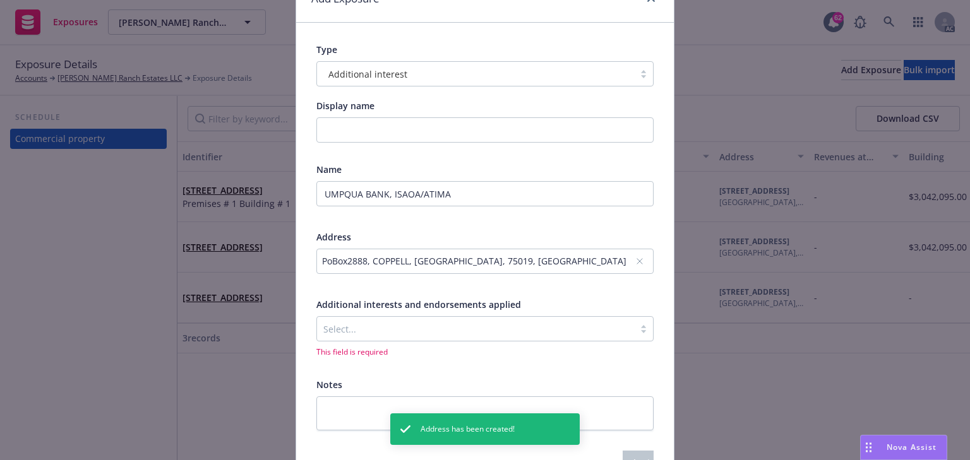
scroll to position [142, 0]
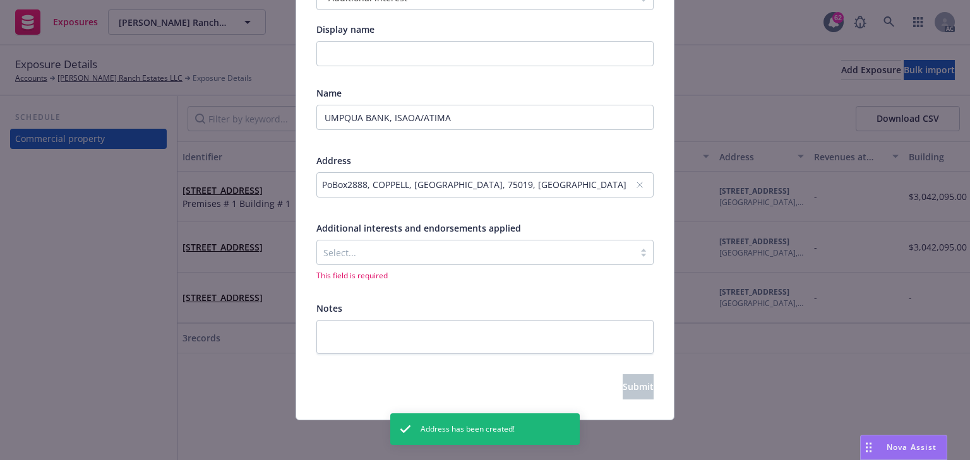
click at [348, 242] on div "Select..." at bounding box center [475, 252] width 317 height 20
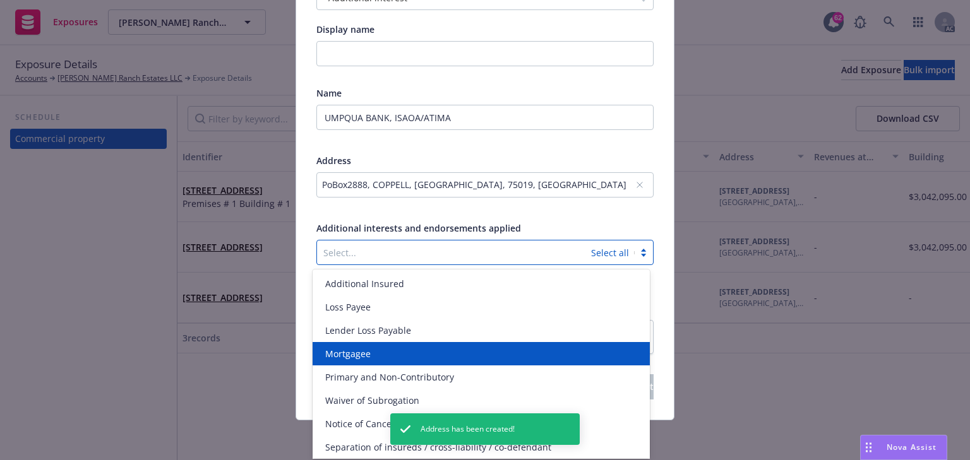
click at [347, 348] on span "Mortgagee" at bounding box center [347, 353] width 45 height 13
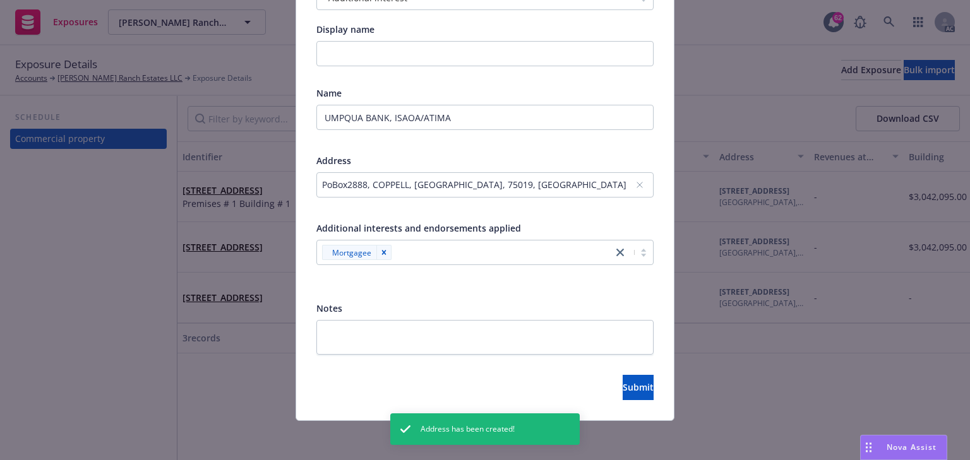
click at [534, 206] on div at bounding box center [484, 208] width 337 height 11
click at [638, 389] on button "Submit" at bounding box center [637, 387] width 31 height 25
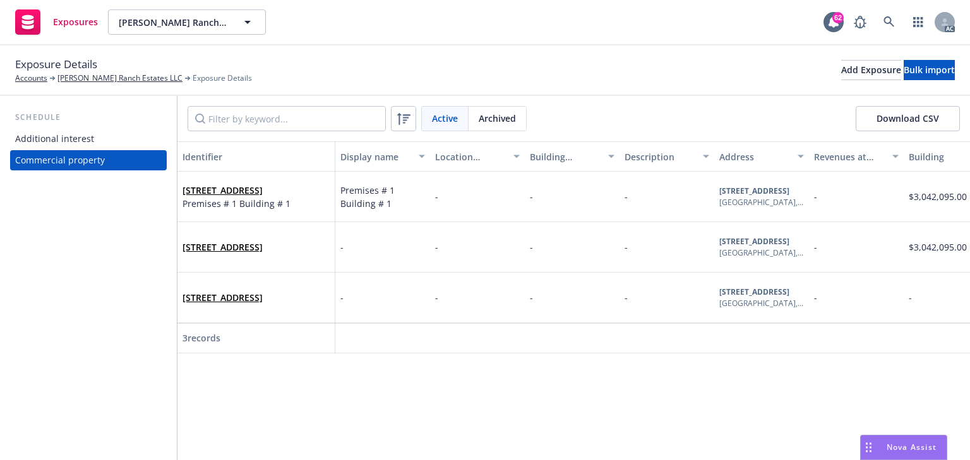
click at [93, 144] on div "Additional interest" at bounding box center [88, 139] width 146 height 20
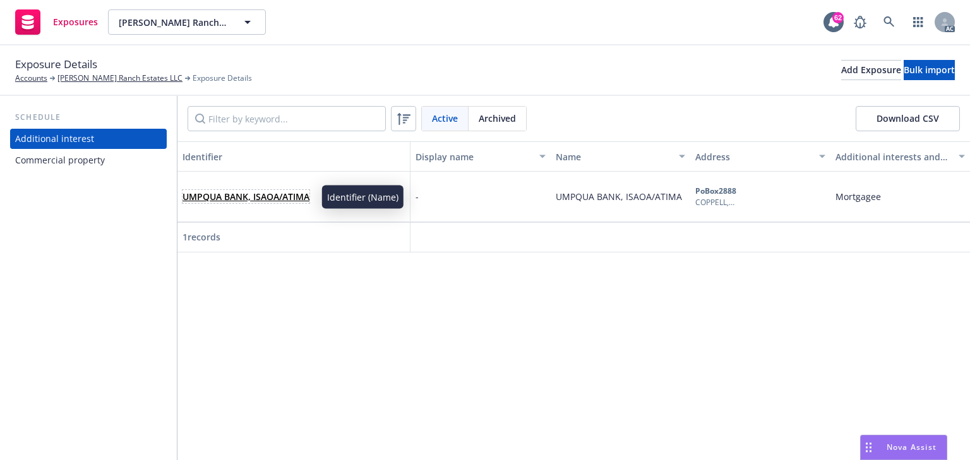
click at [273, 194] on link "UMPQUA BANK, ISAOA/ATIMA" at bounding box center [245, 197] width 127 height 12
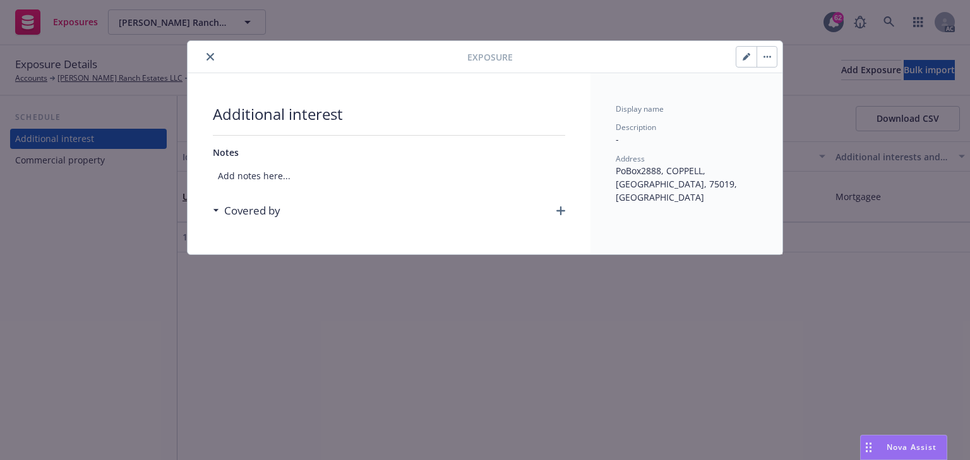
click at [562, 207] on icon "button" at bounding box center [560, 210] width 9 height 9
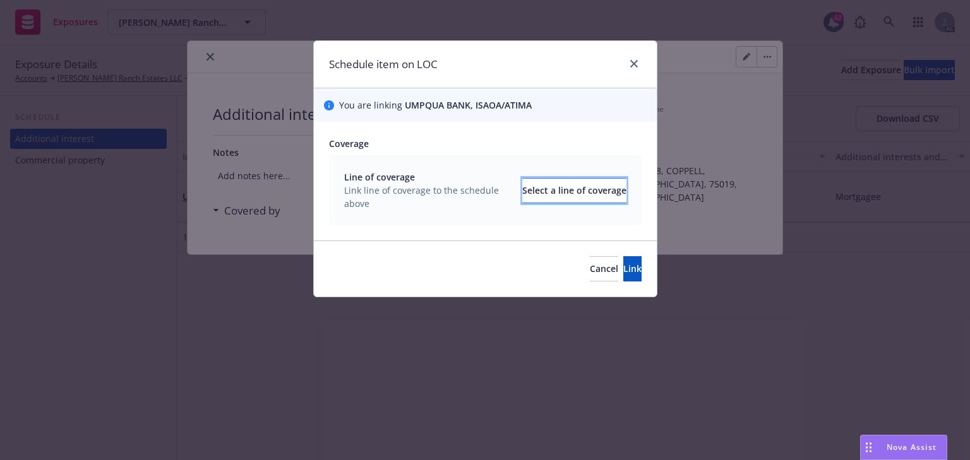
click at [535, 192] on div "Select a line of coverage" at bounding box center [574, 191] width 104 height 24
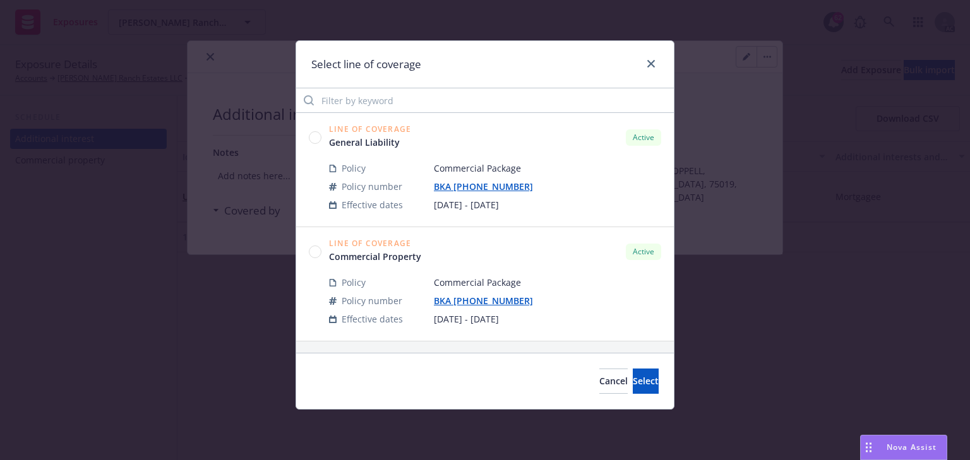
click at [316, 253] on circle at bounding box center [315, 252] width 12 height 12
click at [638, 376] on button "Select" at bounding box center [646, 381] width 26 height 25
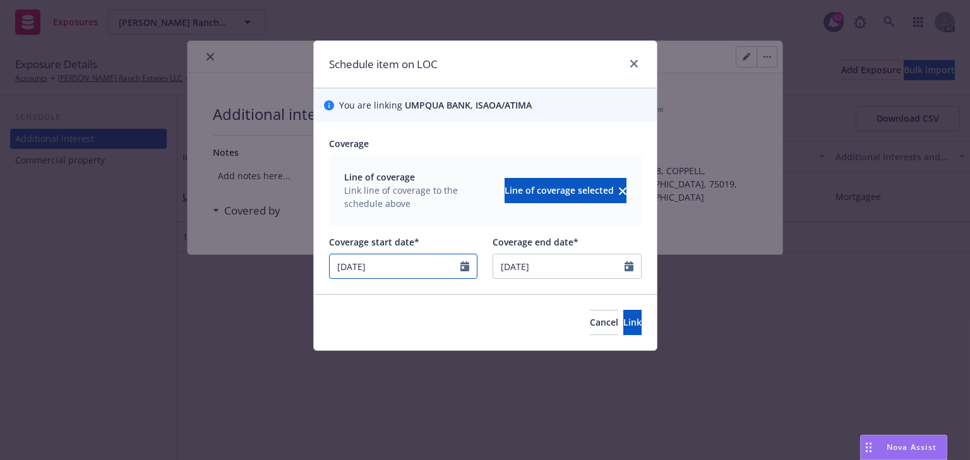
drag, startPoint x: 399, startPoint y: 271, endPoint x: 272, endPoint y: 263, distance: 127.1
click at [267, 263] on div "Schedule item on LOC You are linking UMPQUA BANK, ISAOA/ATIMA Coverage Line of …" at bounding box center [485, 230] width 970 height 460
select select "6"
type input "[DATE]"
click at [436, 222] on div "Line of coverage Link line of coverage to the schedule above Line of coverage s…" at bounding box center [485, 190] width 312 height 70
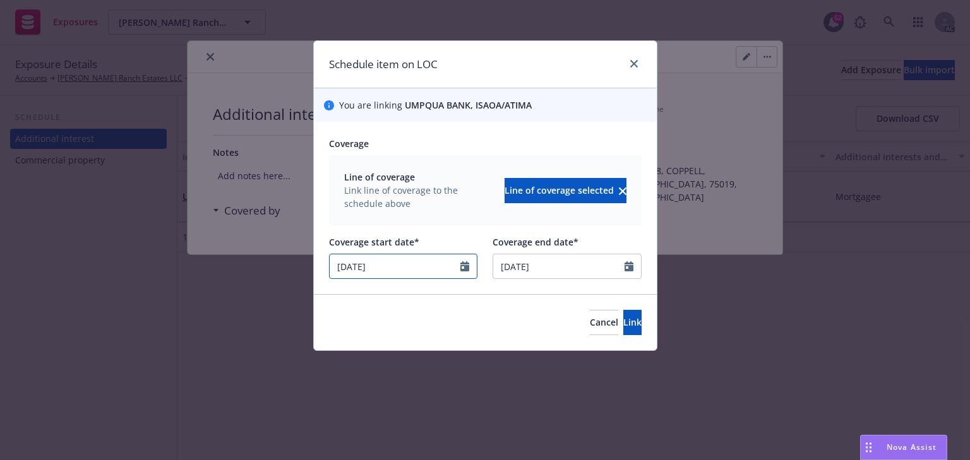
drag, startPoint x: 371, startPoint y: 265, endPoint x: 258, endPoint y: 284, distance: 114.6
click at [259, 284] on div "Schedule item on LOC You are linking UMPQUA BANK, ISAOA/ATIMA Coverage Line of …" at bounding box center [485, 230] width 970 height 460
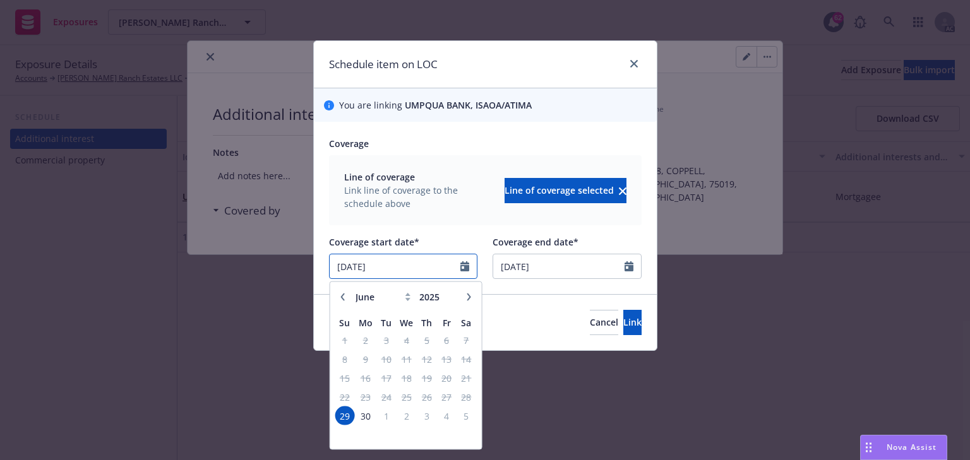
click at [386, 267] on input "[DATE]" at bounding box center [395, 266] width 131 height 24
click at [470, 296] on icon "button" at bounding box center [469, 297] width 8 height 8
click at [469, 300] on icon "button" at bounding box center [469, 297] width 8 height 8
select select "8"
click at [407, 356] on span "6" at bounding box center [406, 359] width 18 height 16
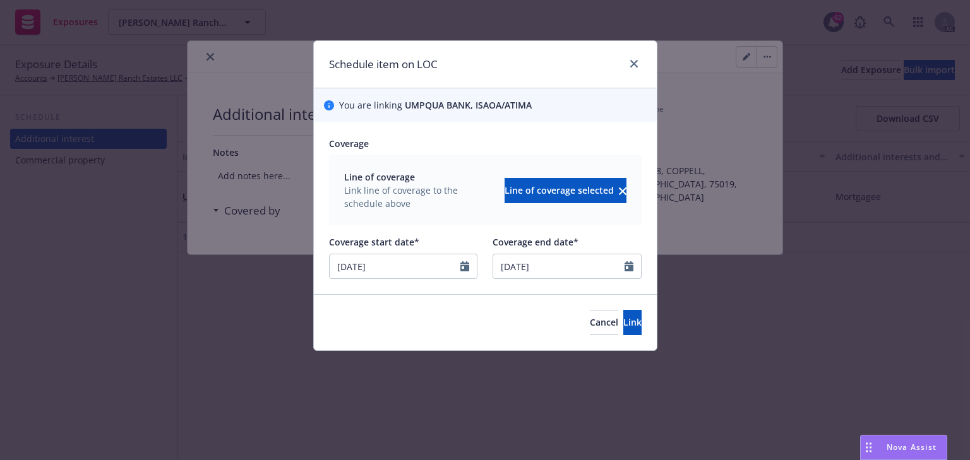
type input "[DATE]"
click at [623, 330] on button "Link" at bounding box center [632, 322] width 18 height 25
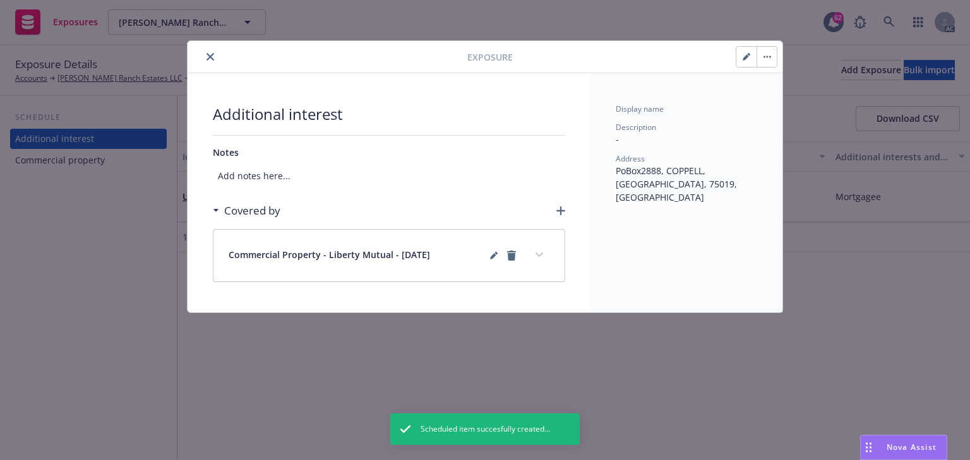
click at [540, 253] on icon "expand content" at bounding box center [539, 255] width 8 height 5
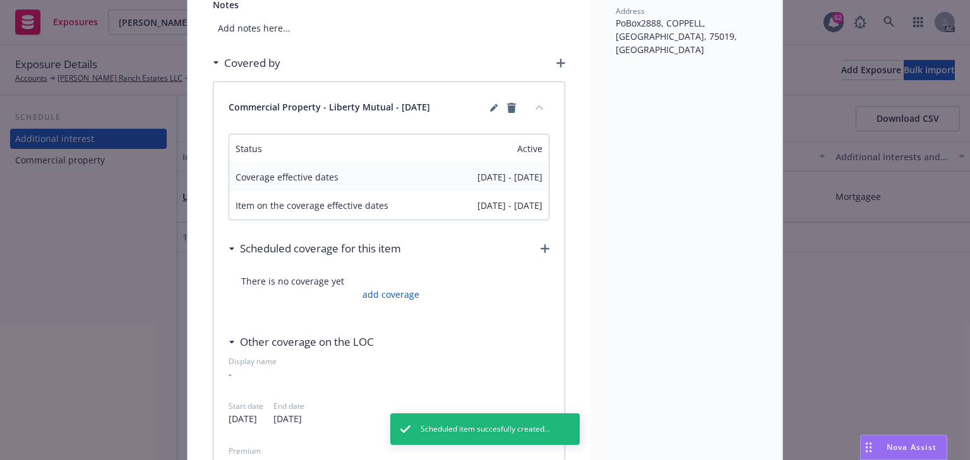
scroll to position [152, 0]
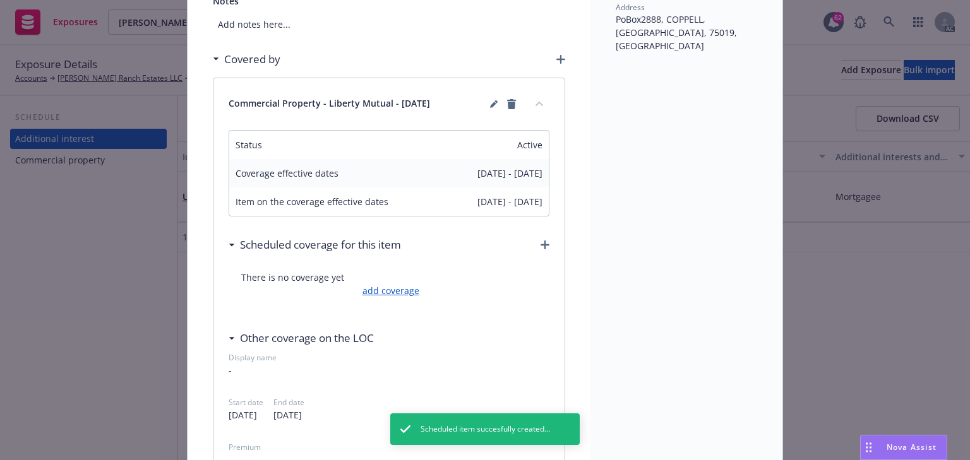
click at [396, 293] on link "add coverage" at bounding box center [389, 290] width 60 height 13
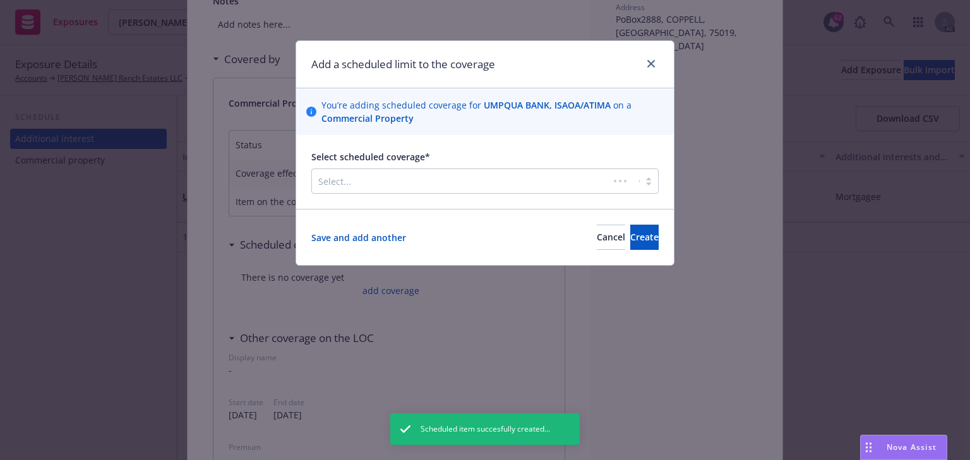
click at [472, 194] on div "Select scheduled coverage* Select..." at bounding box center [484, 172] width 377 height 74
click at [499, 175] on div at bounding box center [475, 181] width 314 height 15
click at [597, 244] on button "Cancel" at bounding box center [611, 237] width 28 height 25
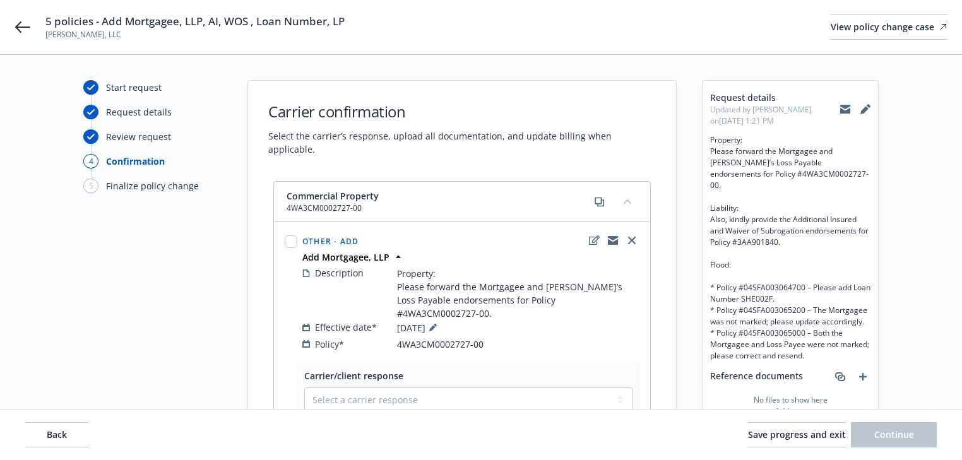
click at [30, 23] on div "5 policies - Add Mortgagee, LLP, AI, WOS , Loan Number, LP [PERSON_NAME], LLC V…" at bounding box center [481, 27] width 962 height 54
click at [19, 28] on icon at bounding box center [22, 27] width 15 height 15
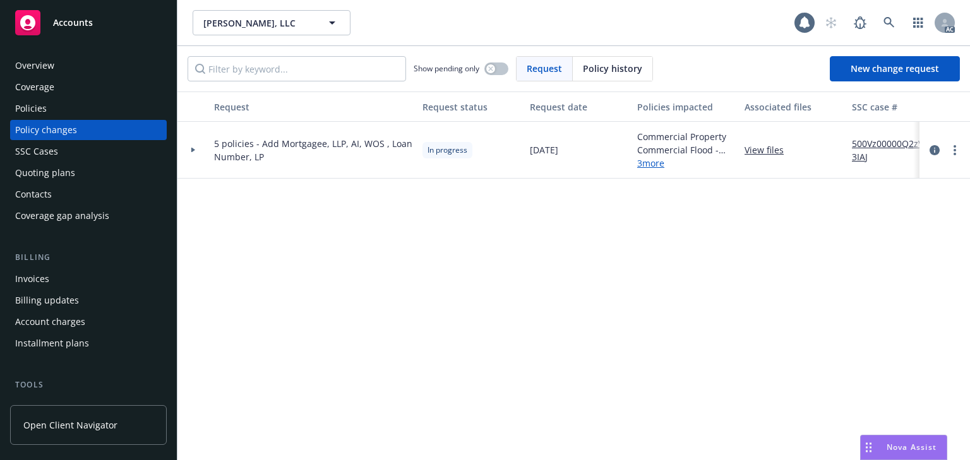
click at [51, 110] on div "Policies" at bounding box center [88, 108] width 146 height 20
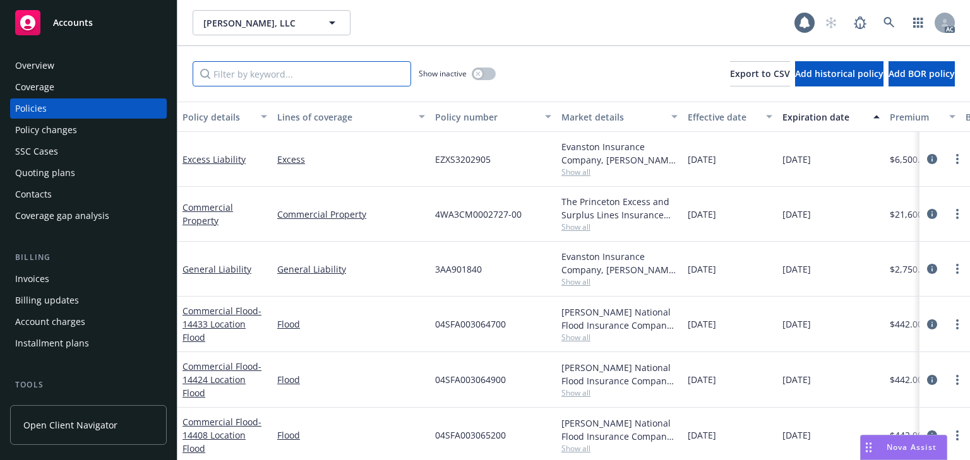
click at [360, 80] on input "Filter by keyword..." at bounding box center [302, 73] width 218 height 25
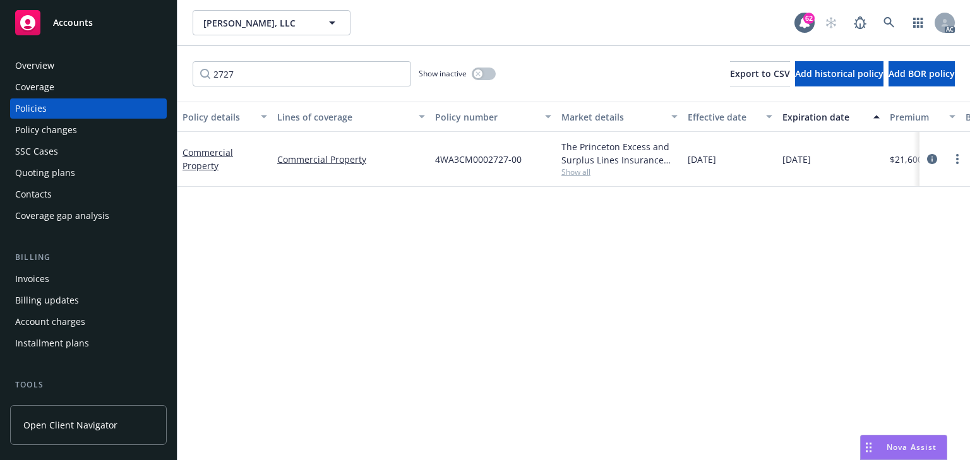
click at [582, 169] on span "Show all" at bounding box center [619, 172] width 116 height 11
click at [245, 81] on input "2727" at bounding box center [302, 73] width 218 height 25
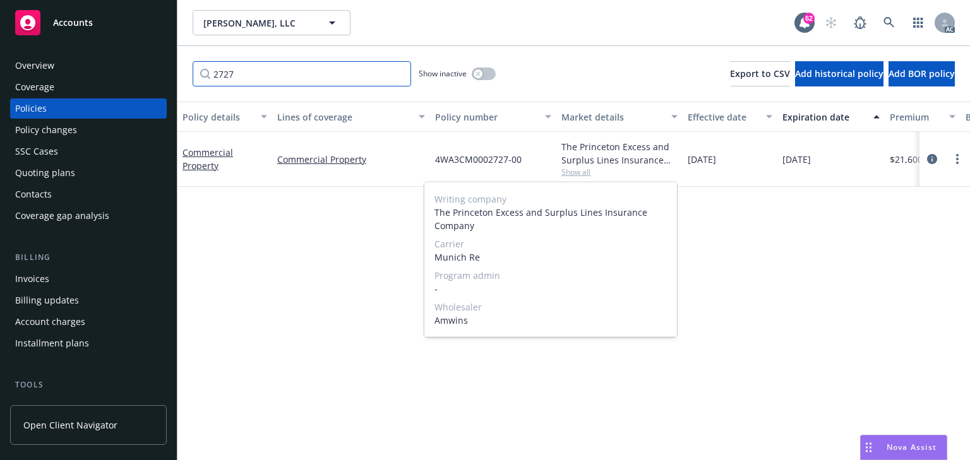
click at [245, 81] on input "2727" at bounding box center [302, 73] width 218 height 25
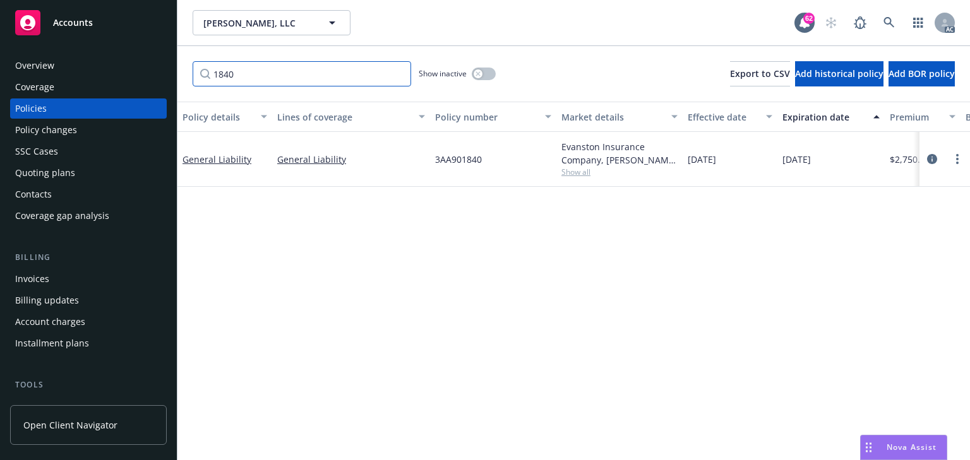
type input "1840"
click at [579, 177] on span "Show all" at bounding box center [619, 172] width 116 height 11
click at [244, 80] on input "1840" at bounding box center [302, 73] width 218 height 25
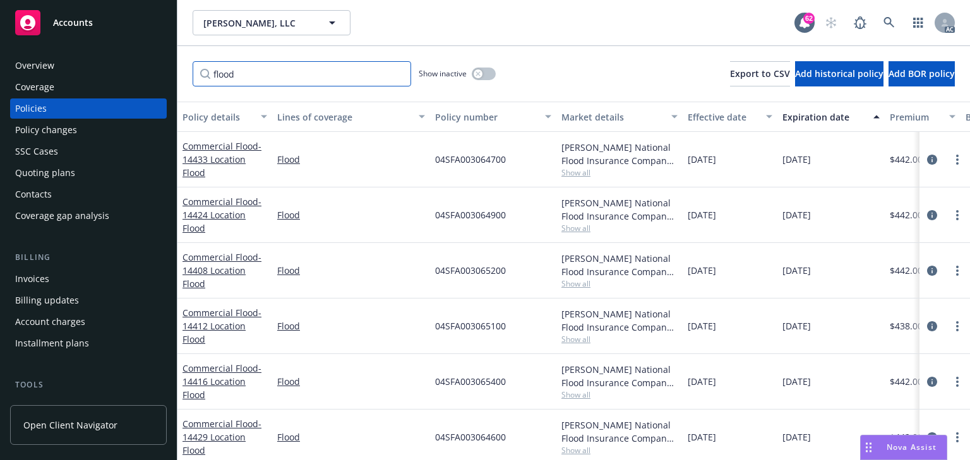
click at [244, 80] on input "flood" at bounding box center [302, 73] width 218 height 25
type input "f"
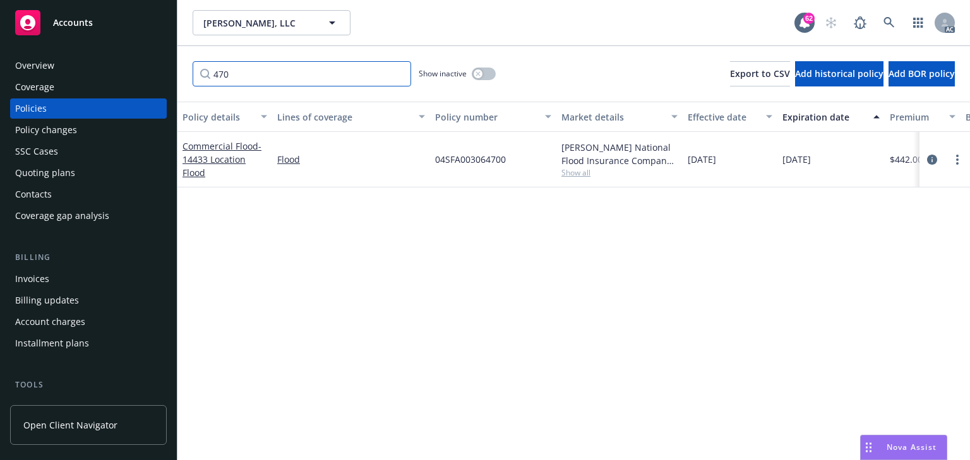
type input "470"
click at [583, 170] on span "Show all" at bounding box center [619, 172] width 116 height 11
click at [287, 78] on input "470" at bounding box center [302, 73] width 218 height 25
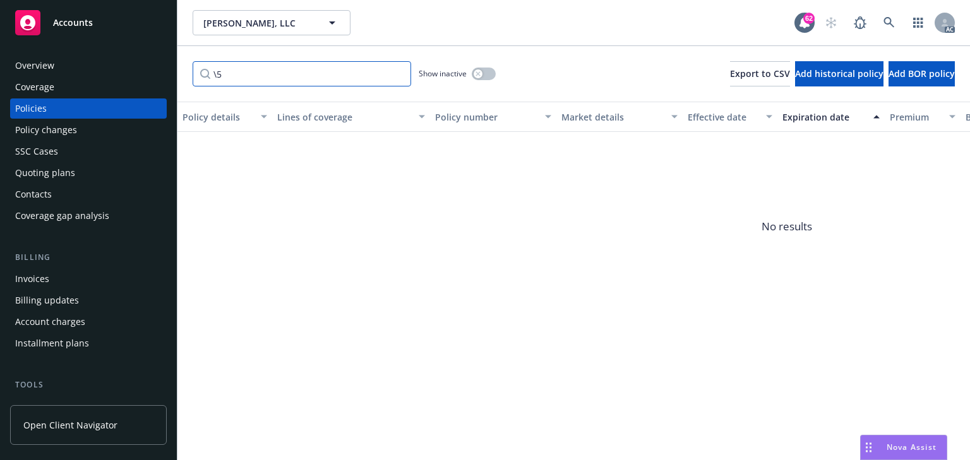
type input "\"
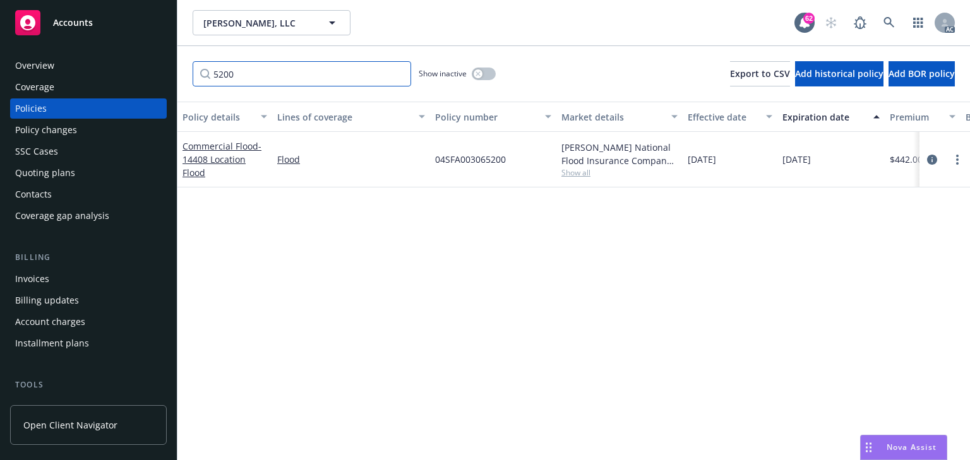
type input "5200"
click at [581, 177] on span "Show all" at bounding box center [619, 172] width 116 height 11
drag, startPoint x: 262, startPoint y: 81, endPoint x: 182, endPoint y: 76, distance: 80.3
click at [182, 76] on div "5200 Show inactive Export to CSV Add historical policy Add BOR policy" at bounding box center [573, 74] width 792 height 56
type input "5000"
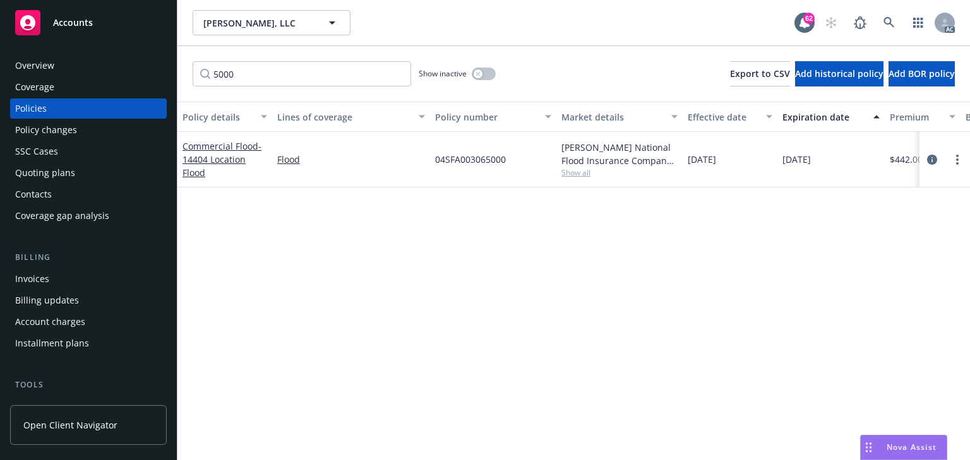
drag, startPoint x: 582, startPoint y: 169, endPoint x: 581, endPoint y: 177, distance: 7.7
click at [583, 169] on span "Show all" at bounding box center [619, 172] width 116 height 11
click at [52, 134] on div "Policy changes" at bounding box center [46, 130] width 62 height 20
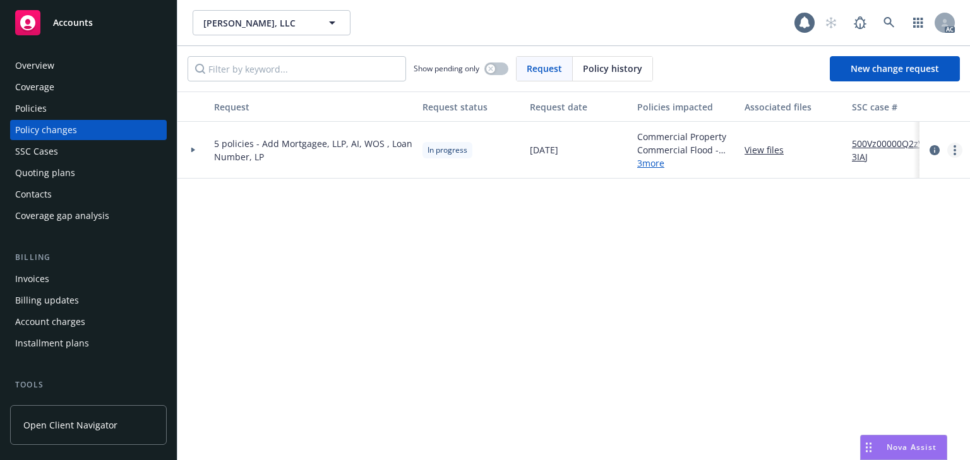
click at [954, 152] on icon "more" at bounding box center [954, 150] width 3 height 10
click at [817, 177] on link "Copy logging email" at bounding box center [853, 175] width 217 height 25
click at [59, 107] on div "Policies" at bounding box center [88, 108] width 146 height 20
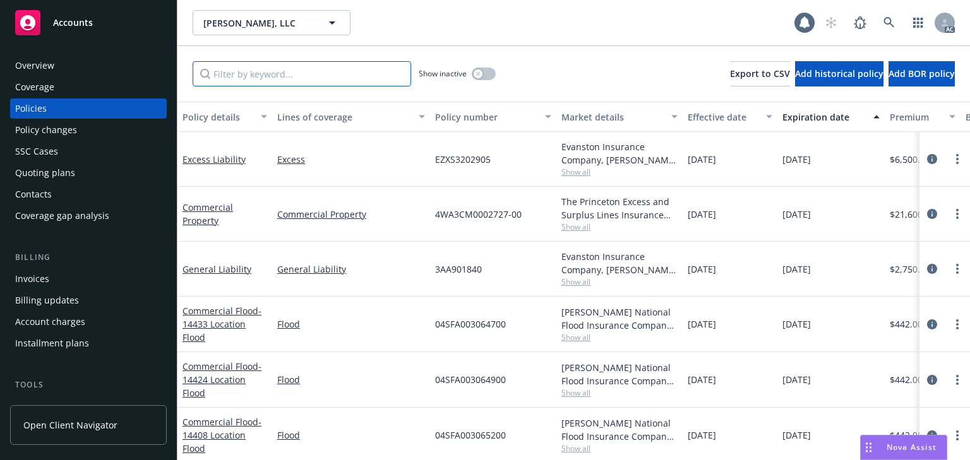
click at [348, 76] on input "Filter by keyword..." at bounding box center [302, 73] width 218 height 25
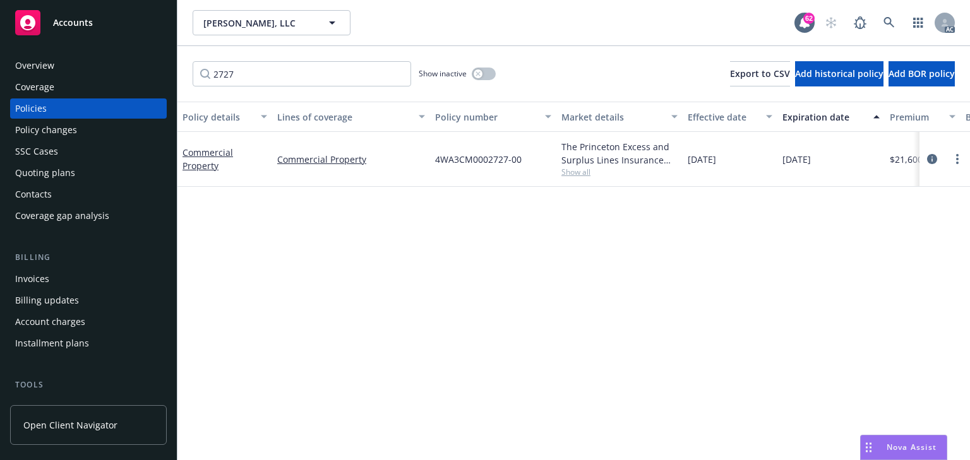
click at [570, 174] on span "Show all" at bounding box center [619, 172] width 116 height 11
drag, startPoint x: 289, startPoint y: 71, endPoint x: 186, endPoint y: 70, distance: 102.9
click at [217, 71] on input "2727" at bounding box center [302, 73] width 218 height 25
type input "2"
type input "1840"
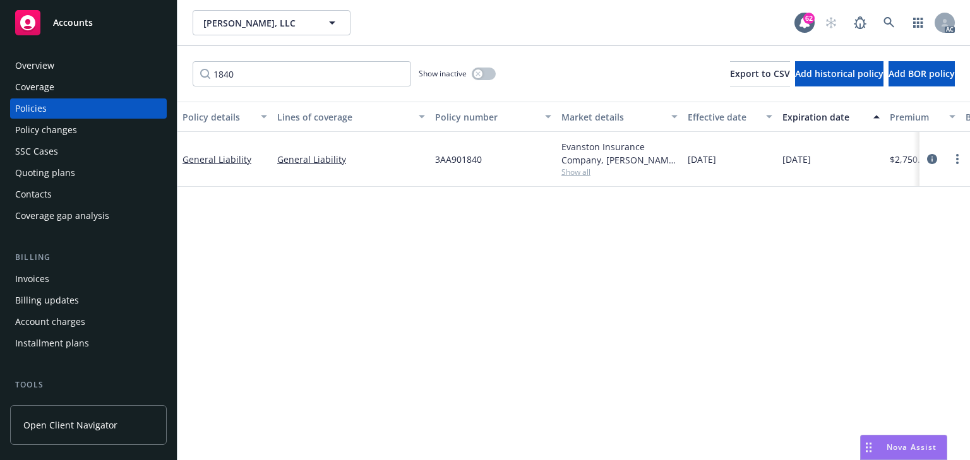
click at [562, 169] on span "Show all" at bounding box center [619, 172] width 116 height 11
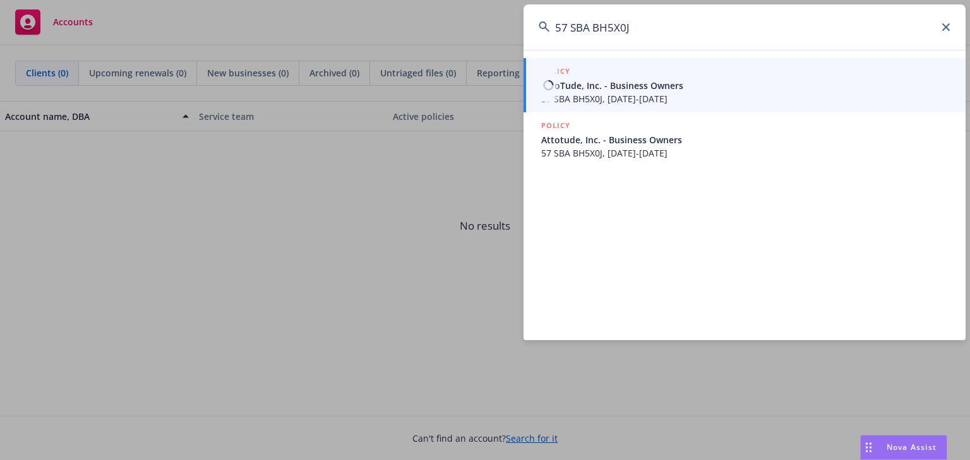
type input "57 SBA BH5X0J"
click at [614, 95] on span "57 SBA BH5X0J, 07/03/2025-07/03/2026" at bounding box center [745, 98] width 409 height 13
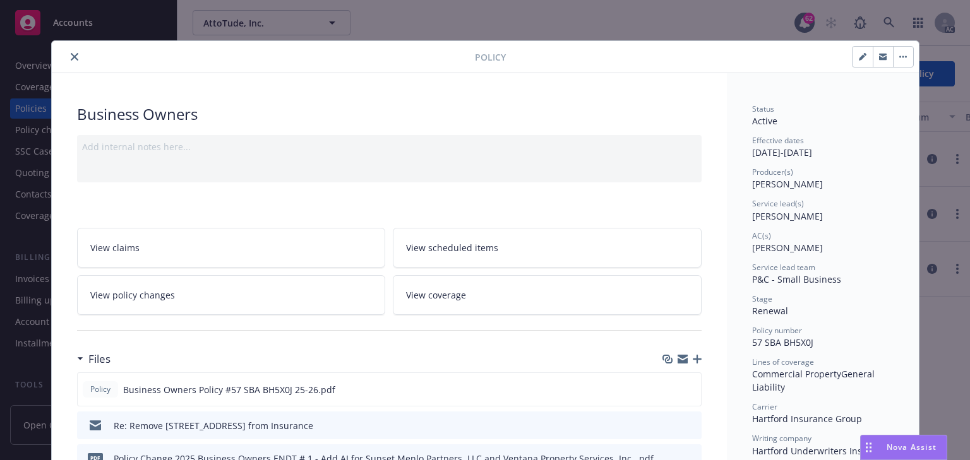
click at [193, 290] on link "View policy changes" at bounding box center [231, 295] width 309 height 40
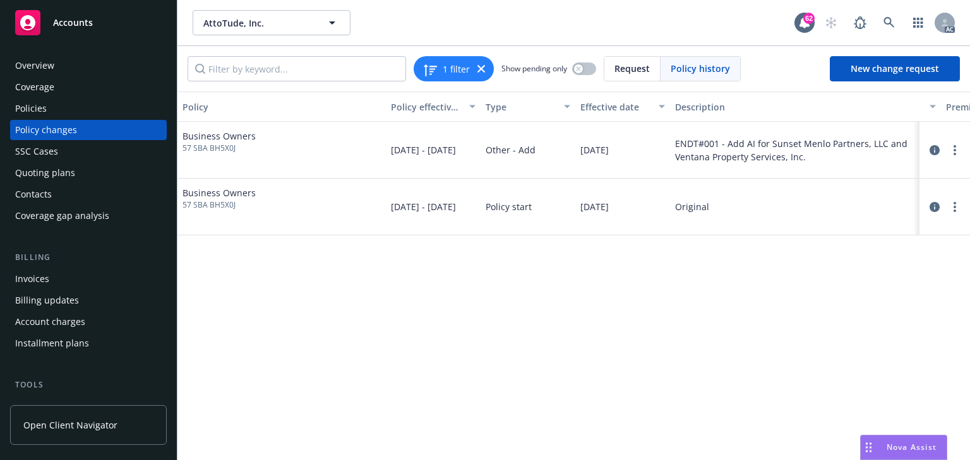
click at [577, 356] on div "Policy Policy effective dates Type Effective date Description Premium change An…" at bounding box center [573, 276] width 792 height 369
click at [64, 120] on div "Policy changes" at bounding box center [46, 130] width 62 height 20
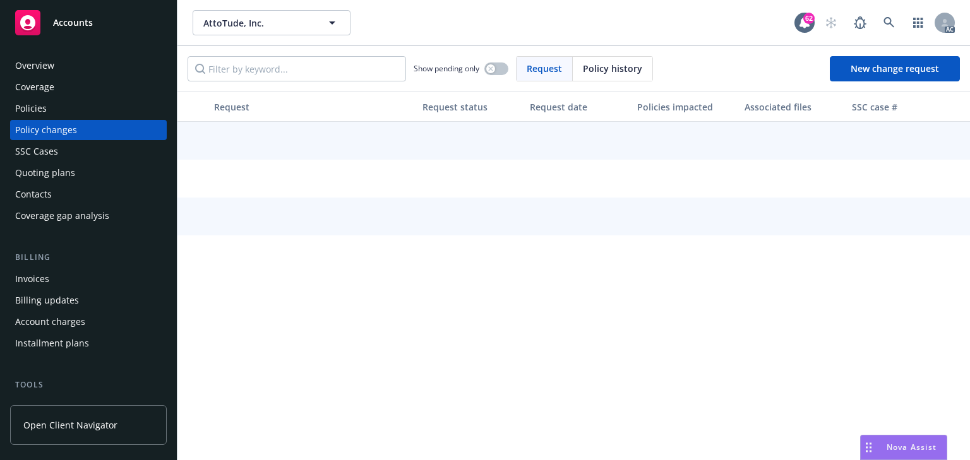
click at [52, 101] on div "Policies" at bounding box center [88, 108] width 146 height 20
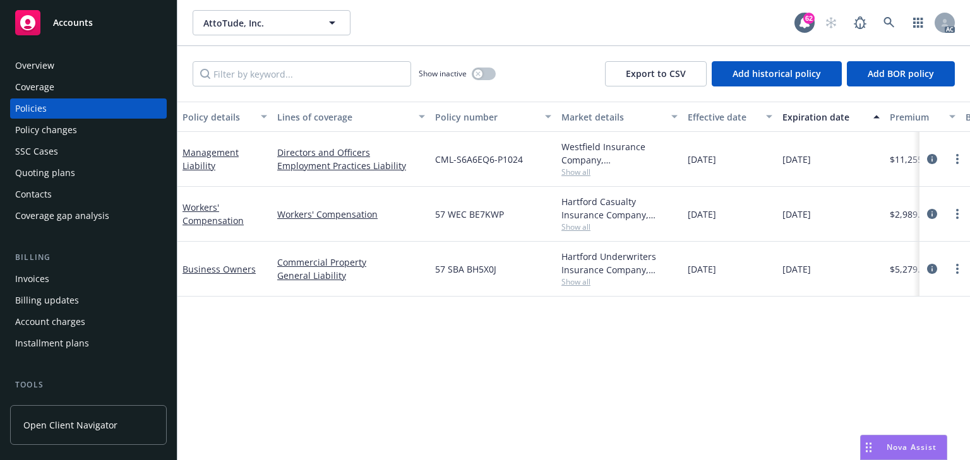
click at [48, 136] on div "Policy changes" at bounding box center [46, 130] width 62 height 20
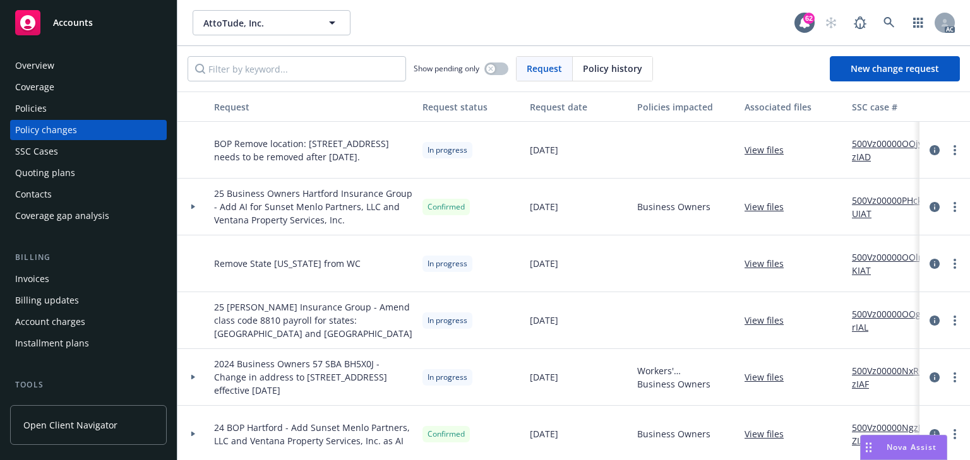
click at [502, 78] on div "Show pending only" at bounding box center [460, 68] width 95 height 25
click at [496, 61] on div "Show pending only" at bounding box center [460, 68] width 95 height 25
click at [496, 68] on button "button" at bounding box center [496, 68] width 24 height 13
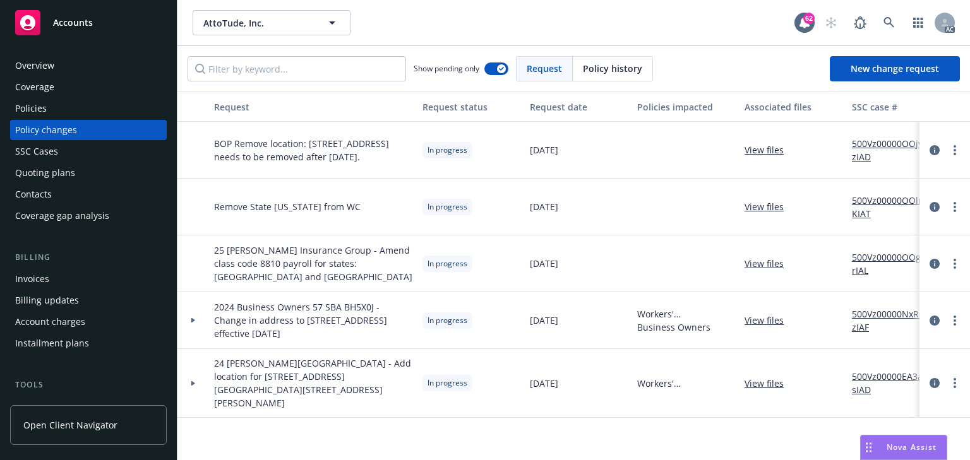
click at [34, 111] on div "Policies" at bounding box center [31, 108] width 32 height 20
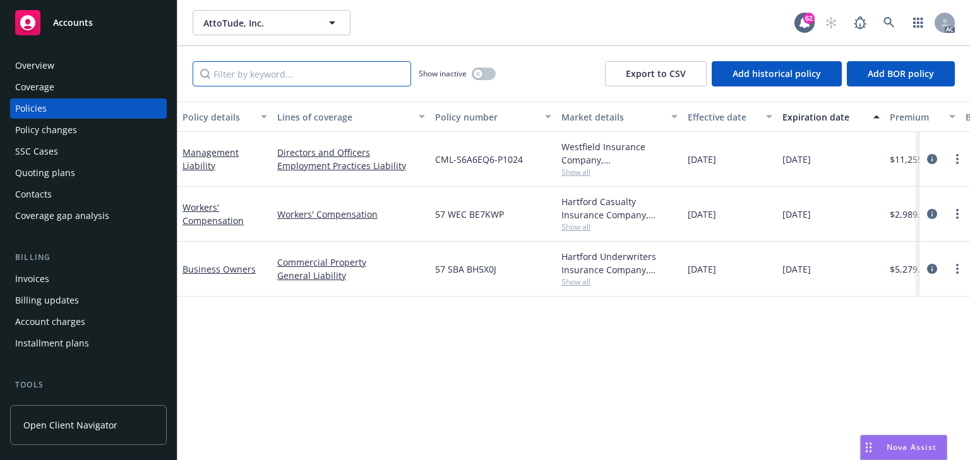
click at [264, 69] on input "Filter by keyword..." at bounding box center [302, 73] width 218 height 25
paste input "57 SBA BH5X0J"
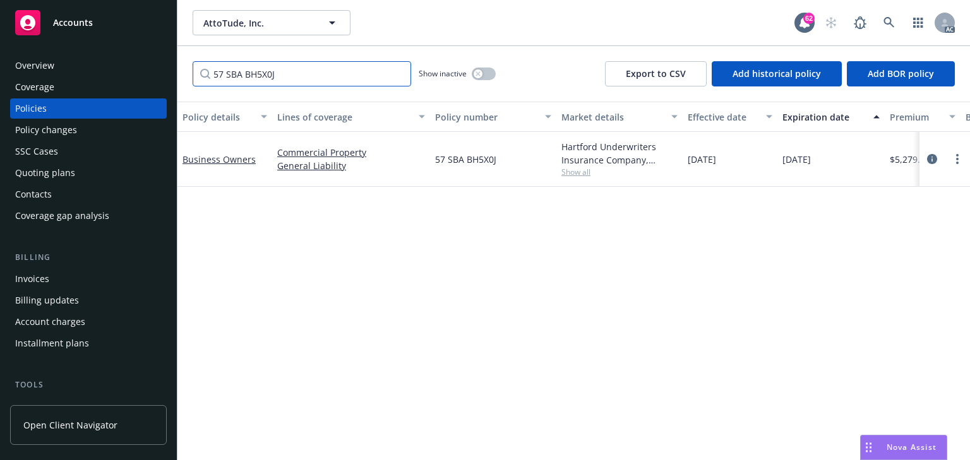
type input "57 SBA BH5X0J"
click at [56, 136] on div "Policy changes" at bounding box center [46, 130] width 62 height 20
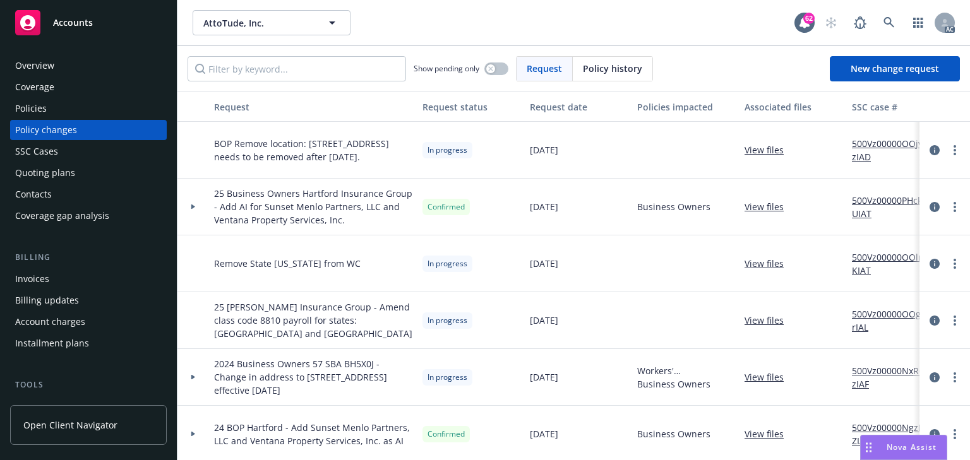
click at [766, 146] on link "View files" at bounding box center [768, 149] width 49 height 13
click at [870, 144] on link "500Vz00000OOjvzIAD" at bounding box center [894, 150] width 85 height 27
click at [71, 109] on div "Policies" at bounding box center [88, 108] width 146 height 20
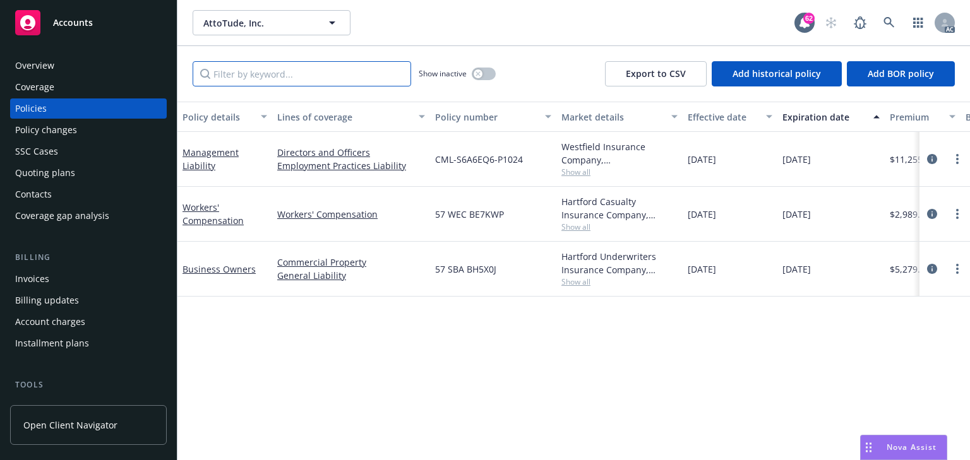
click at [269, 69] on input "Filter by keyword..." at bounding box center [302, 73] width 218 height 25
paste input "57 SBA BH5X0J"
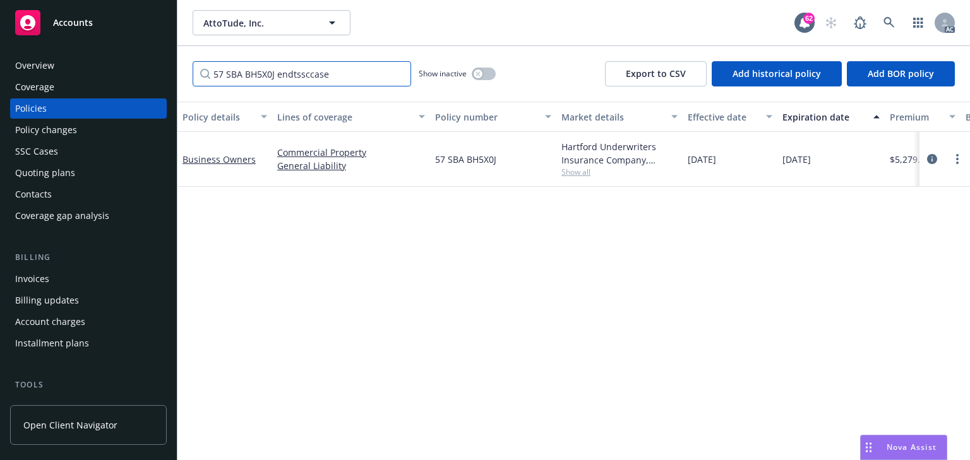
type input "57 SBA BH5X0J"
click at [571, 170] on span "Show all" at bounding box center [619, 172] width 116 height 11
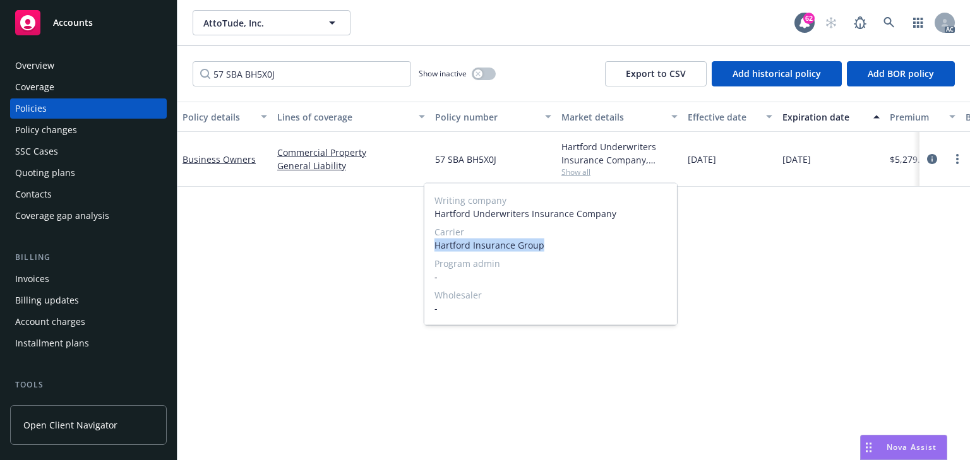
drag, startPoint x: 434, startPoint y: 248, endPoint x: 553, endPoint y: 246, distance: 118.7
click at [553, 246] on span "Hartford Insurance Group" at bounding box center [550, 245] width 232 height 13
copy span "Hartford Insurance Group"
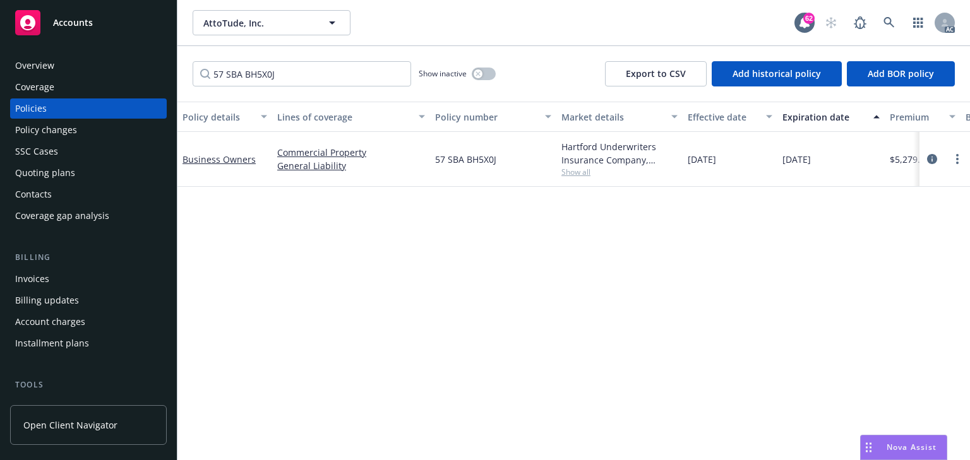
click at [59, 133] on div "Policy changes" at bounding box center [46, 130] width 62 height 20
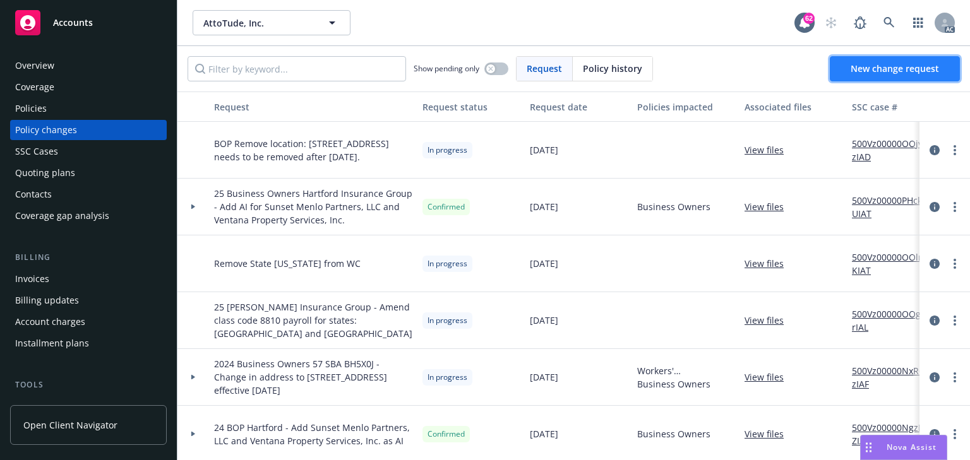
click at [850, 71] on link "New change request" at bounding box center [894, 68] width 130 height 25
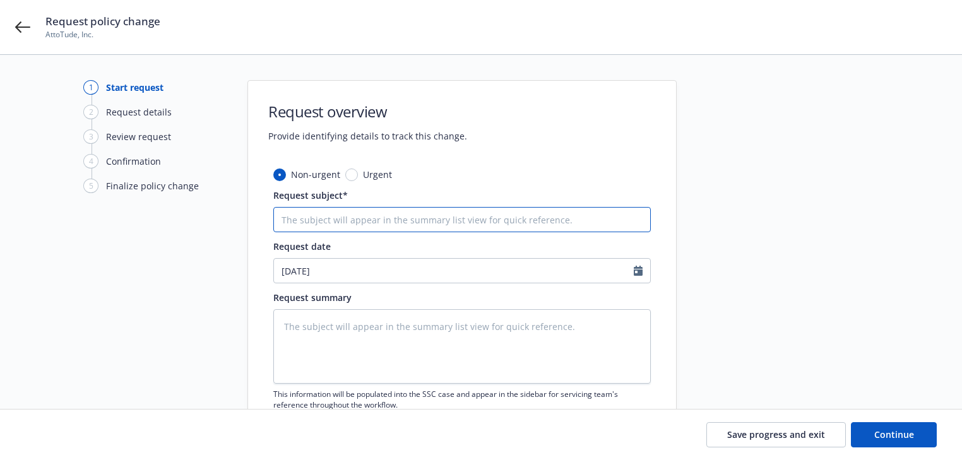
click at [359, 215] on input "Request subject*" at bounding box center [461, 219] width 377 height 25
paste input "Hartford Insurance Group"
type textarea "x"
type input "Hartford Insurance Group"
type textarea "x"
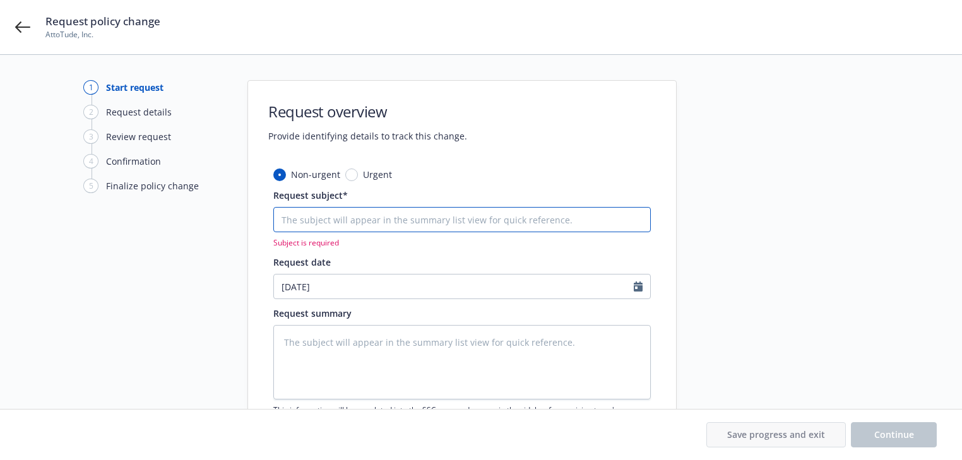
paste input "25 Business Owners Hartford Insurance Group -"
type textarea "x"
type input "25 Business Owners Hartford Insurance Group -"
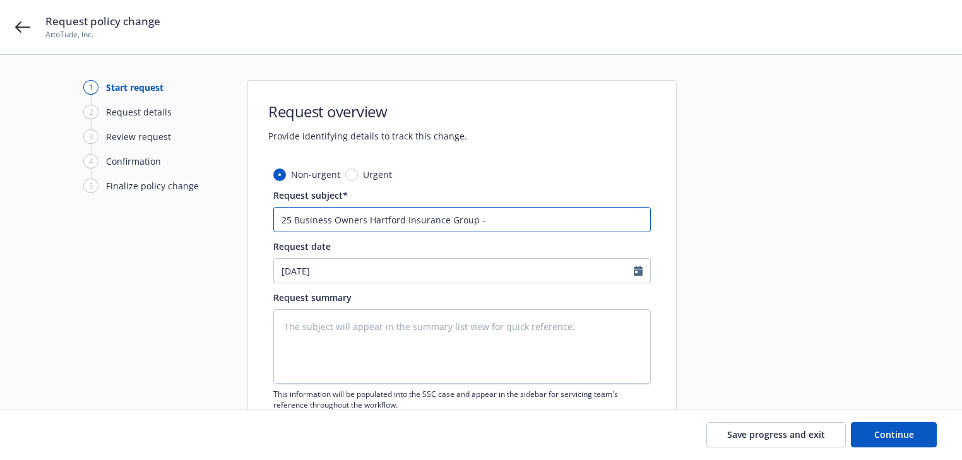
type textarea "x"
type input "25 Business Owners Hartford Insurance Group -"
drag, startPoint x: 434, startPoint y: 324, endPoint x: 35, endPoint y: 384, distance: 403.4
click at [434, 323] on textarea at bounding box center [461, 346] width 377 height 74
paste textarea "Remove location from Attotude effective 8/1"
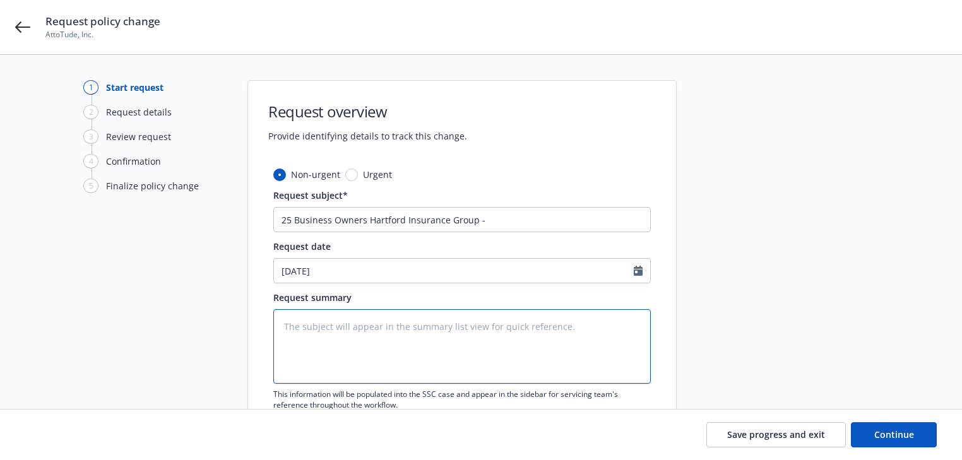
type textarea "Remove location from Attotude effective 8/1"
type textarea "x"
type textarea "Remove location from Attotude effective 8/1"
click at [509, 328] on textarea "Remove location from Attotude effective 8/1" at bounding box center [461, 346] width 377 height 74
click at [354, 323] on textarea "Remove location from Attotude effective 8/1" at bounding box center [461, 346] width 377 height 74
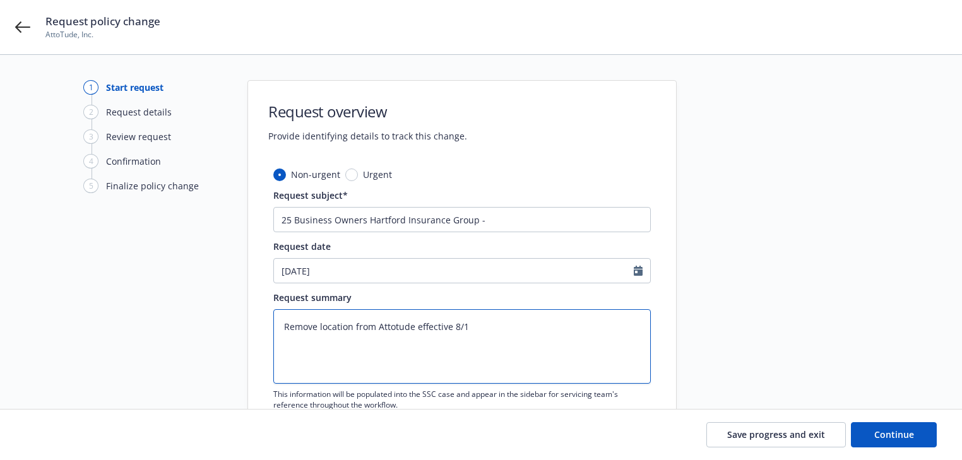
type textarea "x"
paste textarea "1134 Crane Street"
type textarea "Remove location 1134 Crane Street from Attotude effective 8/1"
type textarea "x"
type textarea "Remove location 1134 Crane Street from Attotude effective 8/1"
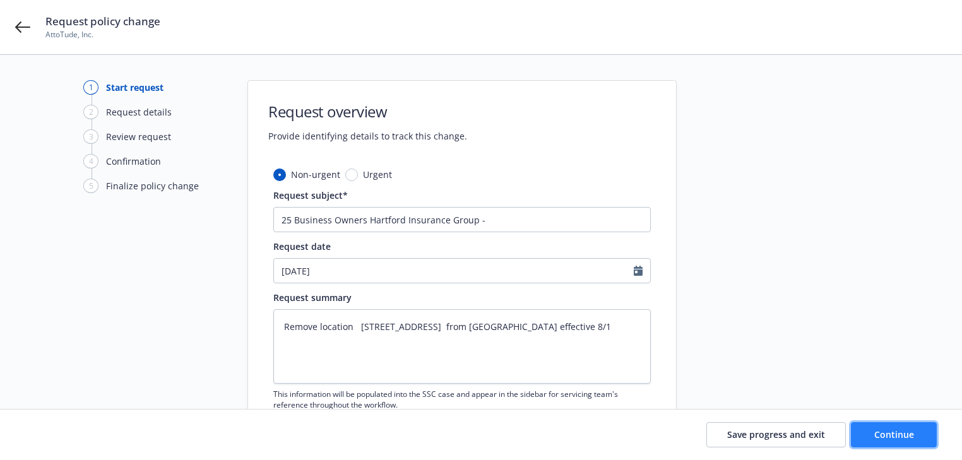
click at [883, 439] on span "Continue" at bounding box center [894, 435] width 40 height 12
type textarea "x"
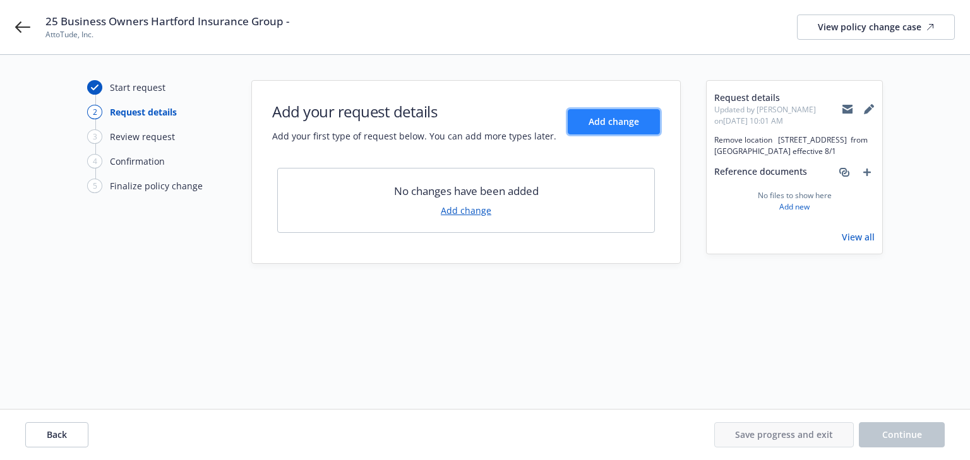
click at [643, 121] on button "Add change" at bounding box center [614, 121] width 92 height 25
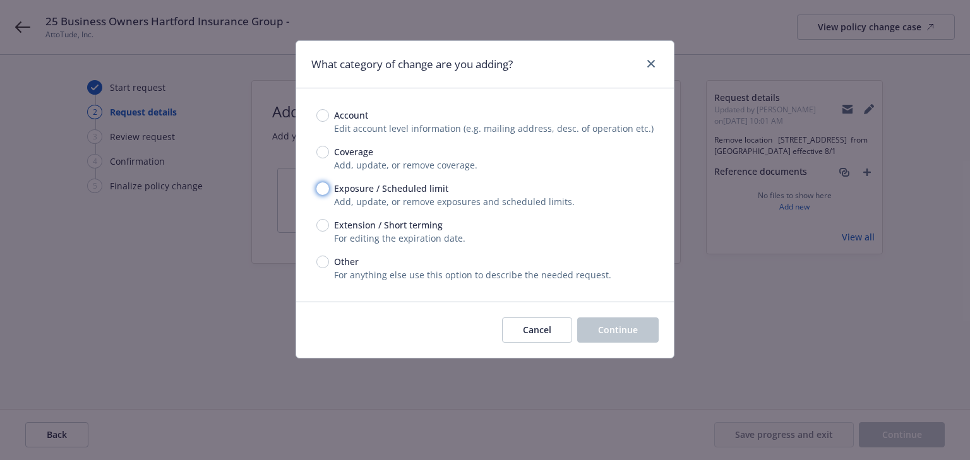
click at [318, 189] on input "Exposure / Scheduled limit" at bounding box center [322, 188] width 13 height 13
radio input "true"
click at [645, 333] on button "Continue" at bounding box center [617, 330] width 81 height 25
type textarea "x"
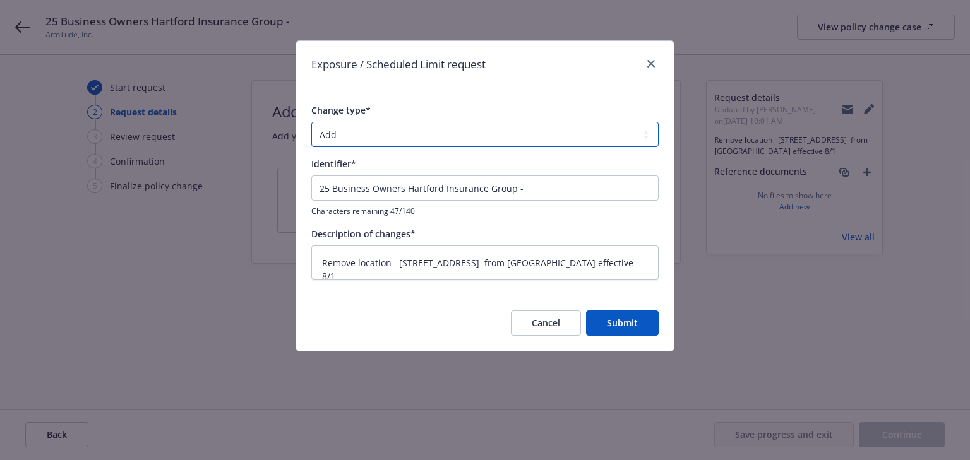
click at [418, 132] on select "Add Audit Change Remove" at bounding box center [484, 134] width 347 height 25
select select "REMOVE"
click at [311, 122] on select "Add Audit Change Remove" at bounding box center [484, 134] width 347 height 25
drag, startPoint x: 533, startPoint y: 187, endPoint x: -15, endPoint y: 189, distance: 547.3
click at [0, 189] on html "25 Business Owners Hartford Insurance Group - AttoTude, Inc. View policy change…" at bounding box center [485, 230] width 970 height 460
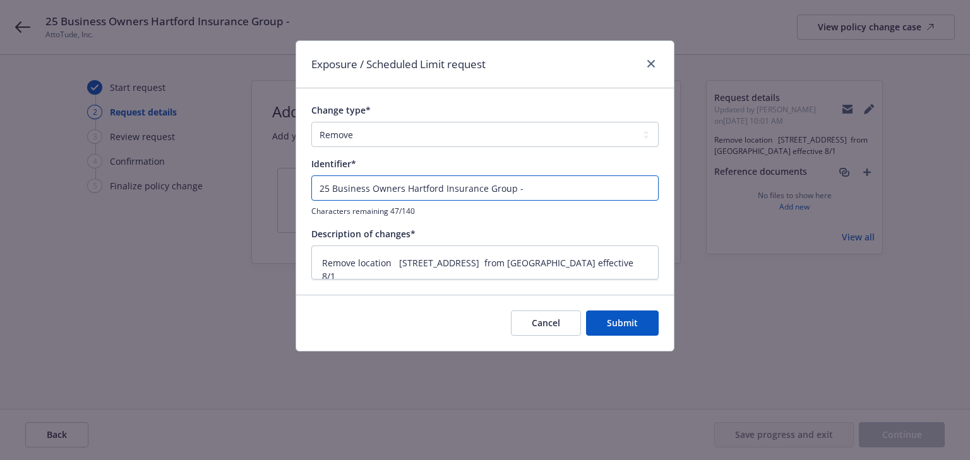
type textarea "x"
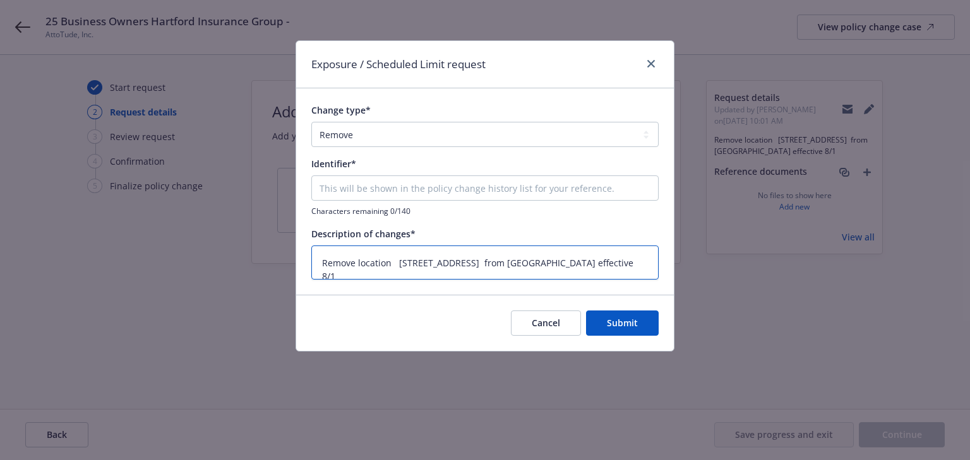
click at [394, 263] on textarea "Remove location 1134 Crane Street from Attotude effective 8/1" at bounding box center [484, 263] width 347 height 35
type textarea "x"
type textarea "Remove location 1134 Crane Street from Attotude effective 8/1"
type textarea "x"
type textarea "Remove location 1134 Crane Street from Attotude effective 8/1"
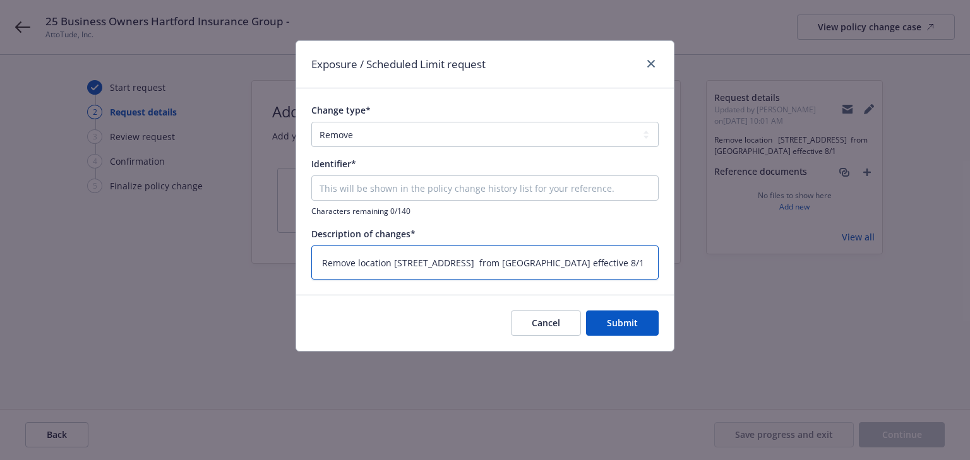
type textarea "x"
type textarea "Remove locatio 1134 Crane Street from Attotude effective 8/1"
type textarea "x"
type textarea "Remove location 1134 Crane Street from Attotude effective 8/1"
type textarea "x"
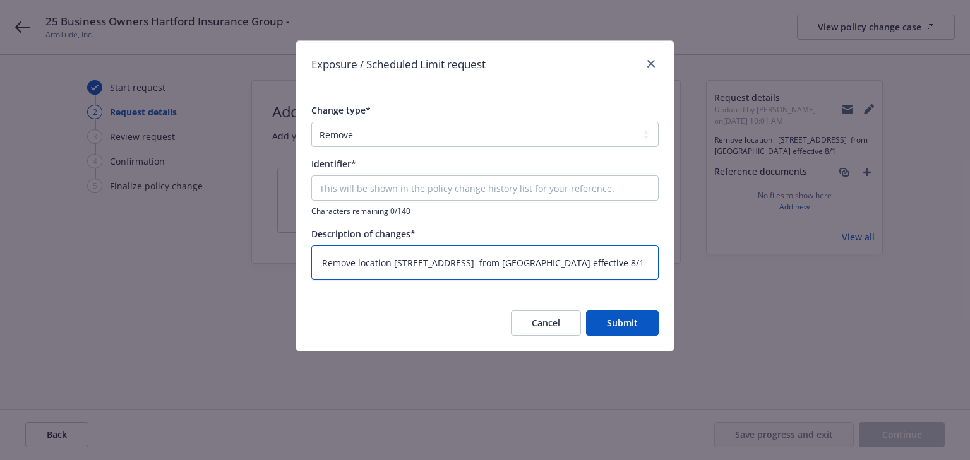
type textarea "Remove location1134 Crane Street from Attotude effective 8/1"
type textarea "x"
type textarea "Remove location 1134 Crane Street from Attotude effective 8/1"
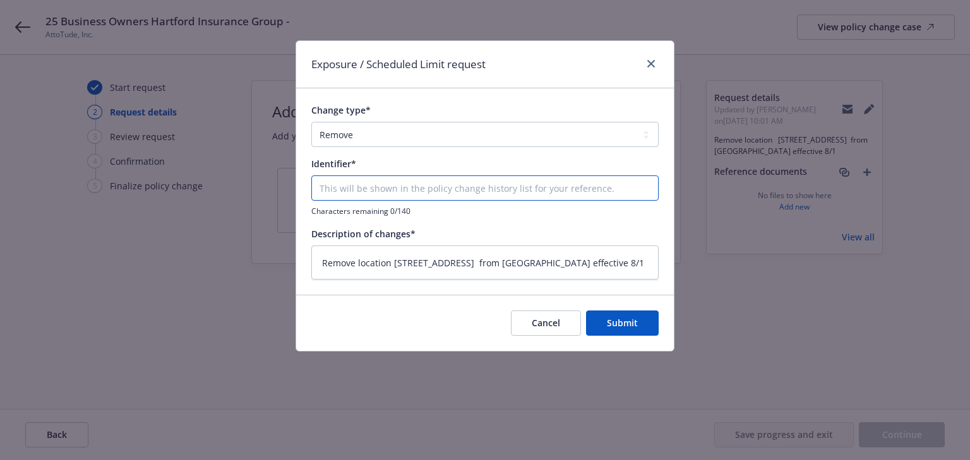
click at [505, 190] on input "Change type*" at bounding box center [484, 187] width 347 height 25
paste input "Remove location 1134 Crane Street from Attotude effective 8/1"
type input "Remove location 1134 Crane Street from Attotude effective 8/1"
type textarea "x"
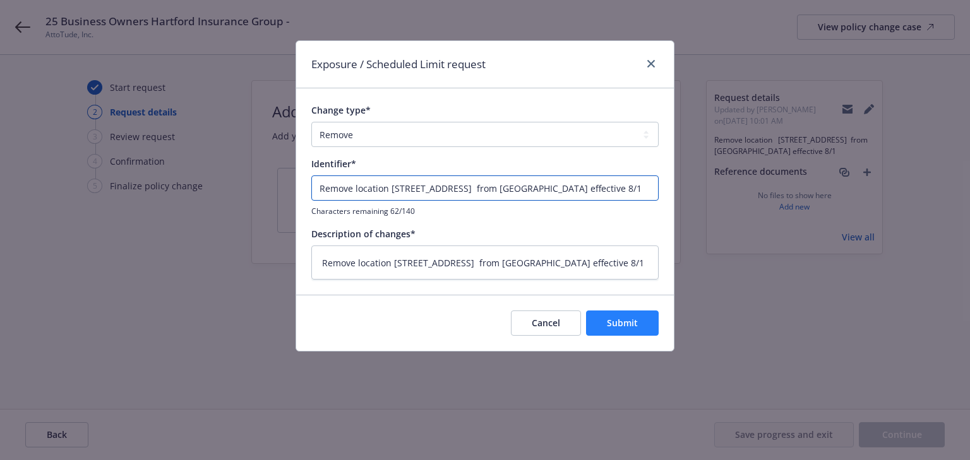
type input "Remove location 1134 Crane Street from Attotude effective 8/1"
click at [628, 317] on span "Submit" at bounding box center [622, 323] width 31 height 12
type textarea "x"
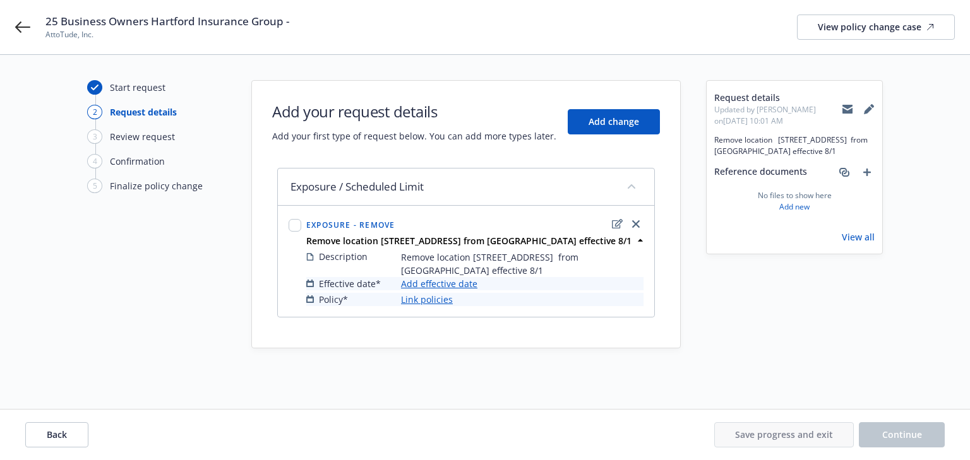
click at [469, 283] on link "Add effective date" at bounding box center [439, 283] width 76 height 13
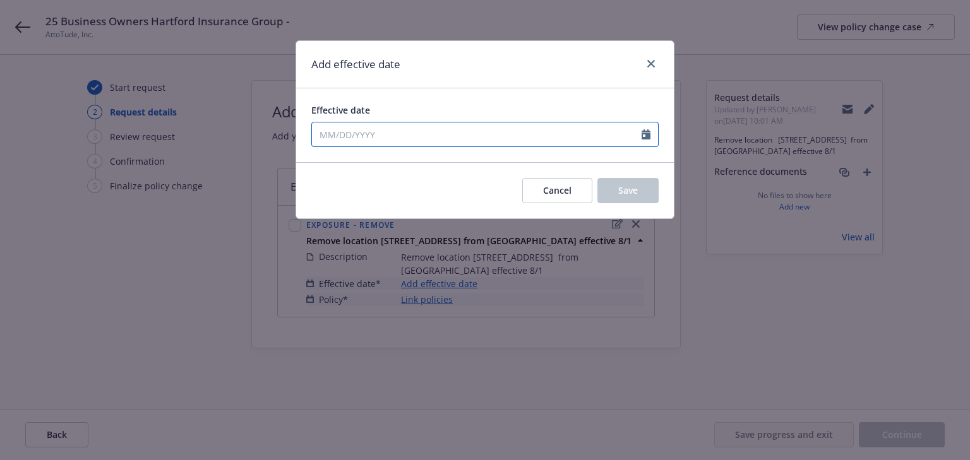
click at [414, 141] on input "Effective date" at bounding box center [477, 134] width 330 height 24
select select "8"
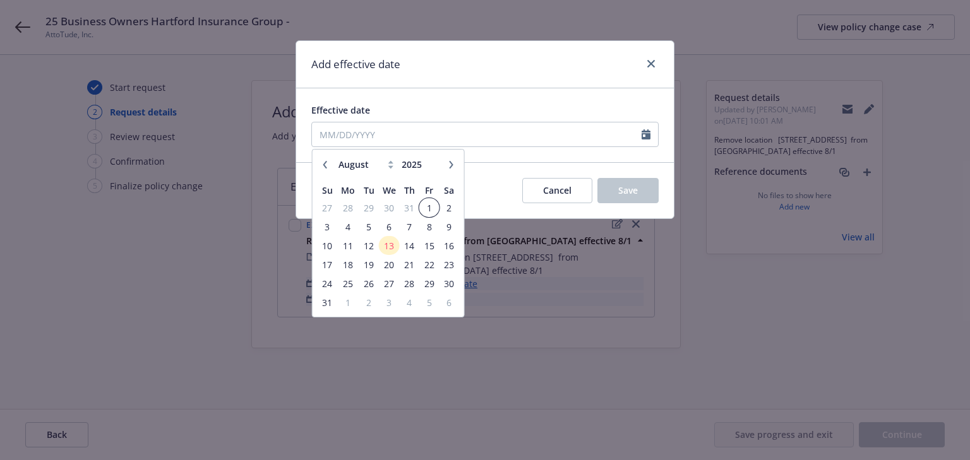
click at [420, 211] on span "1" at bounding box center [428, 208] width 17 height 16
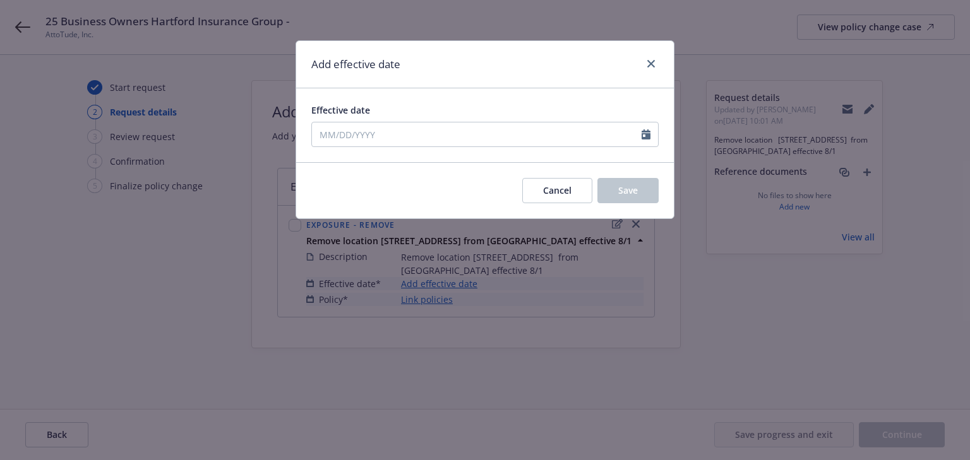
type input "08/01/2025"
click at [620, 187] on span "Save" at bounding box center [628, 190] width 20 height 12
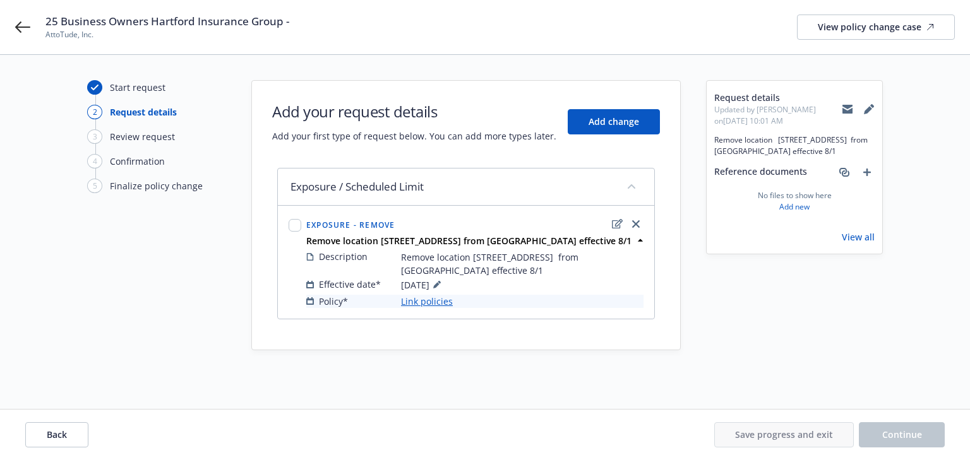
click at [436, 307] on link "Link policies" at bounding box center [427, 301] width 52 height 13
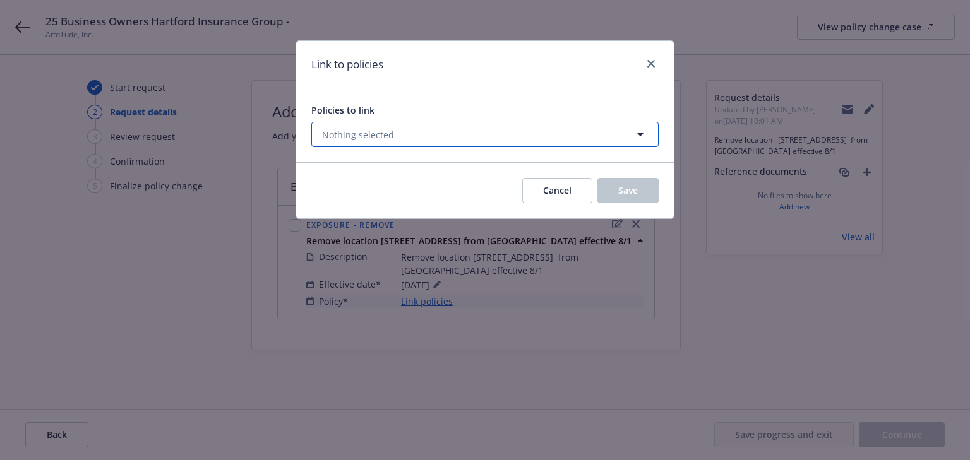
click at [379, 140] on span "Nothing selected" at bounding box center [358, 134] width 72 height 13
select select "ACTIVE"
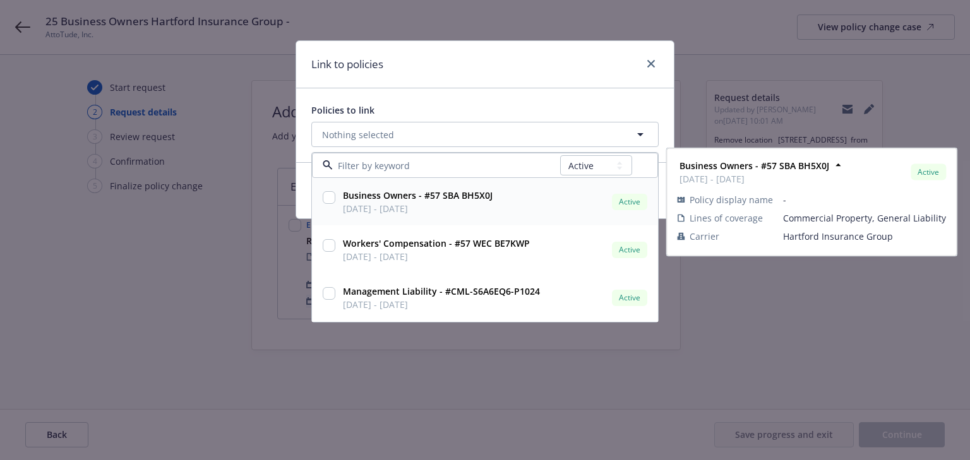
click at [329, 194] on input "checkbox" at bounding box center [329, 197] width 13 height 13
checkbox input "true"
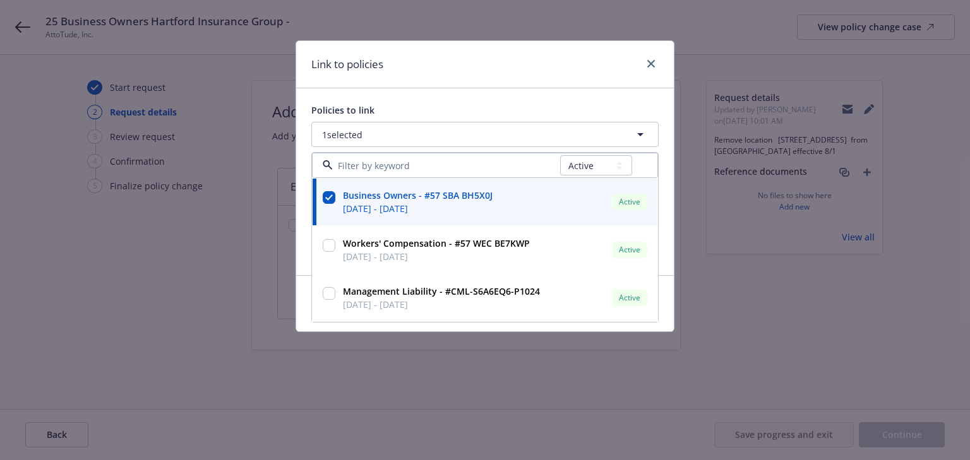
click at [520, 106] on div "Policies to link" at bounding box center [484, 110] width 347 height 13
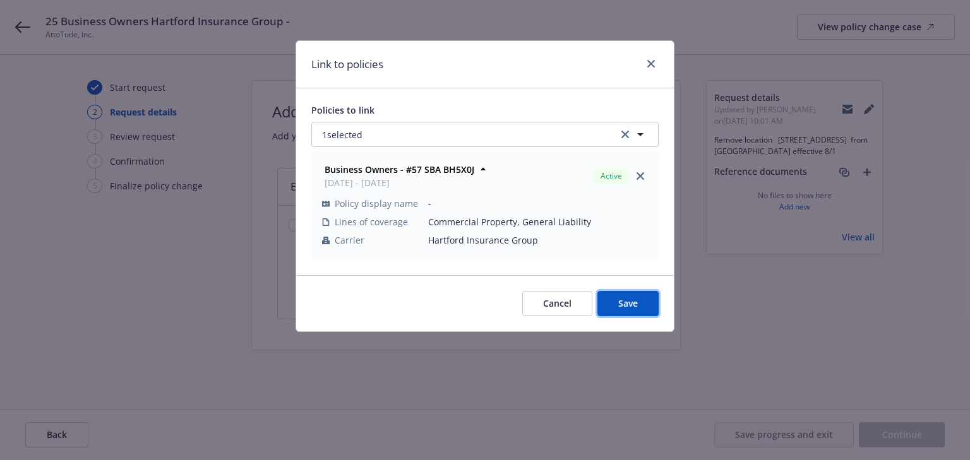
drag, startPoint x: 621, startPoint y: 298, endPoint x: 722, endPoint y: 351, distance: 114.1
click at [621, 298] on span "Save" at bounding box center [628, 303] width 20 height 12
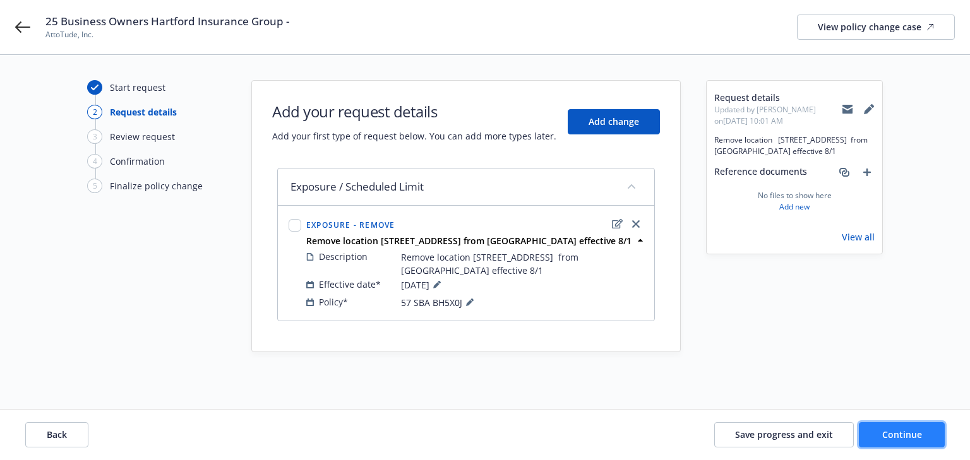
click at [899, 434] on span "Continue" at bounding box center [902, 435] width 40 height 12
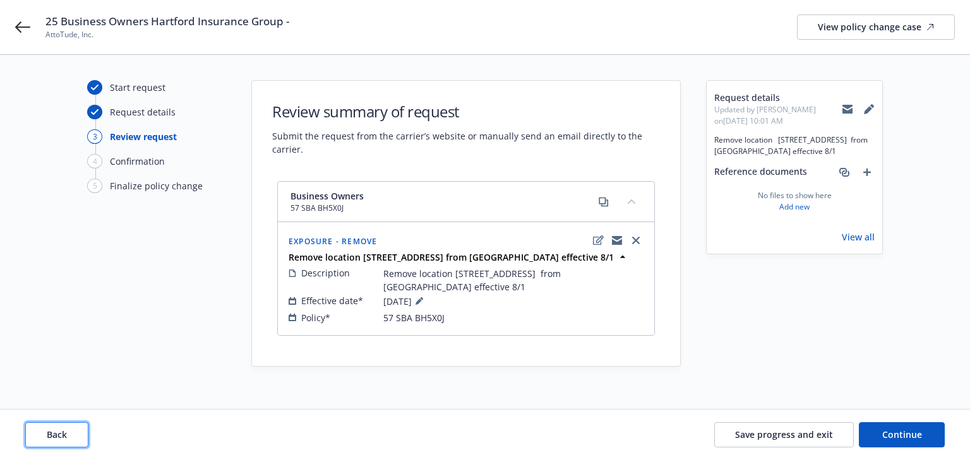
click at [66, 432] on span "Back" at bounding box center [57, 435] width 20 height 12
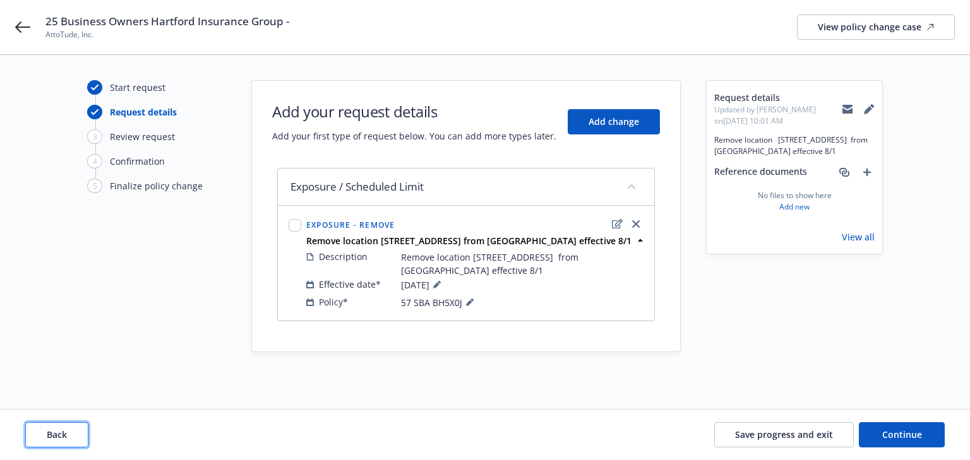
click at [69, 434] on button "Back" at bounding box center [56, 434] width 63 height 25
type textarea "x"
click at [69, 434] on div "Back Save progress and exit Continue" at bounding box center [481, 434] width 912 height 25
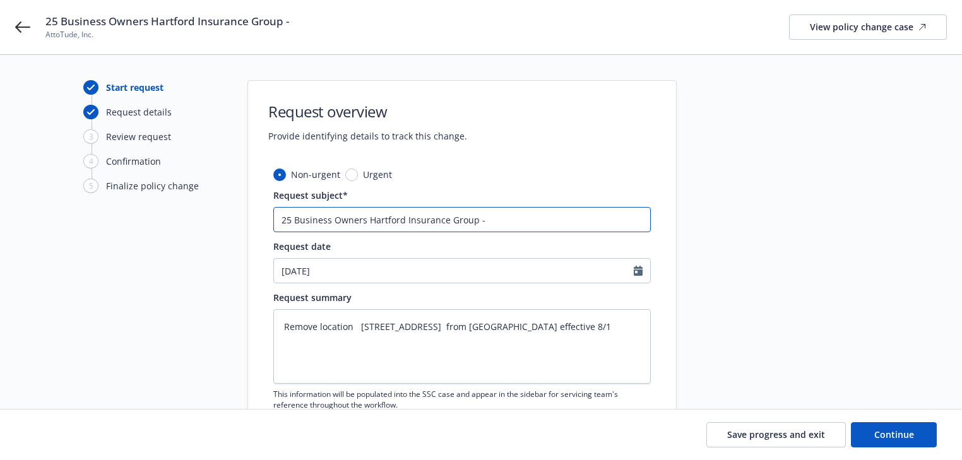
click at [593, 214] on input "25 Business Owners Hartford Insurance Group -" at bounding box center [461, 219] width 377 height 25
paste input "Remove location 1134 Crane Street from Attotude effective 8/1"
type input "25 Business Owners Hartford Insurance Group - Remove location 1134 Crane Street…"
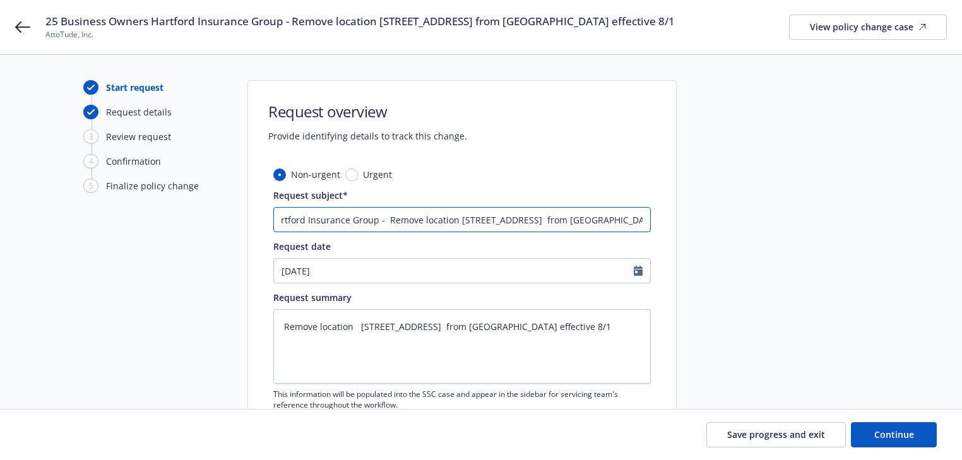
scroll to position [0, 101]
drag, startPoint x: 530, startPoint y: 218, endPoint x: 792, endPoint y: 240, distance: 262.9
click at [792, 240] on div "Start request Request details 3 Review request 4 Confirmation 5 Finalize policy…" at bounding box center [481, 276] width 932 height 392
type textarea "x"
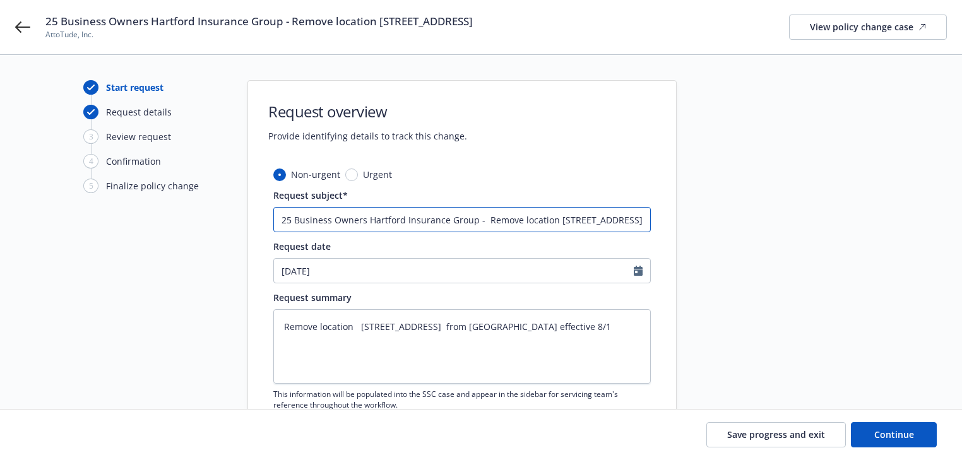
type input "25 Business Owners Hartford Insurance Group - Remove location 1134 Crane Street"
click at [788, 247] on div at bounding box center [790, 276] width 177 height 392
click at [910, 437] on span "Continue" at bounding box center [894, 435] width 40 height 12
type textarea "x"
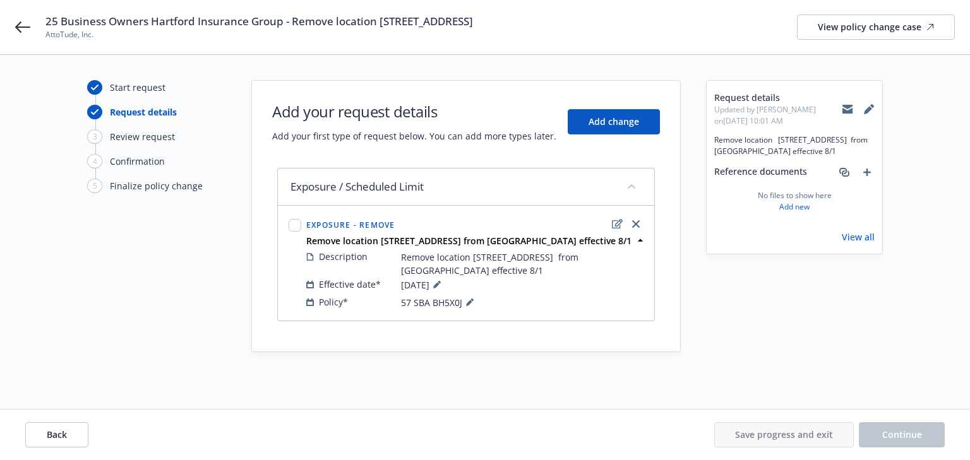
click at [762, 378] on div "Request details Updated by Melody Zhang on 08/13/2025, 10:01 AM Remove location…" at bounding box center [794, 232] width 177 height 304
click at [463, 302] on button at bounding box center [469, 302] width 15 height 15
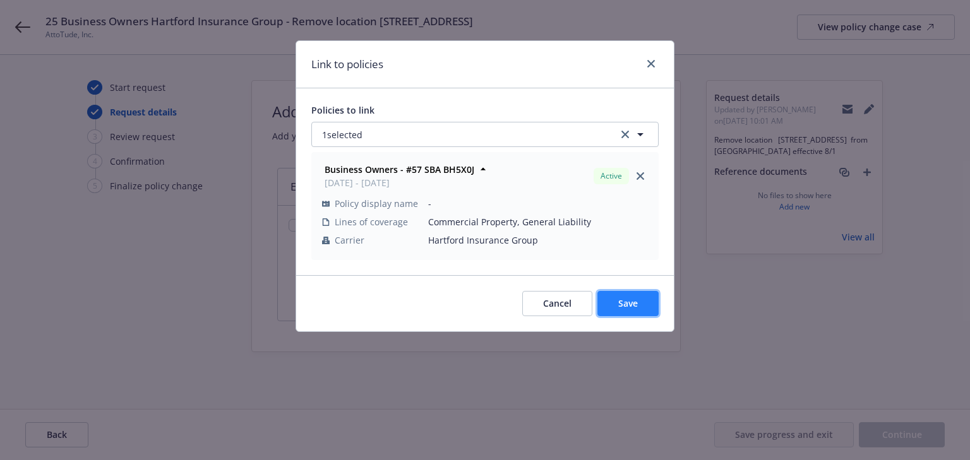
click at [631, 300] on span "Save" at bounding box center [628, 303] width 20 height 12
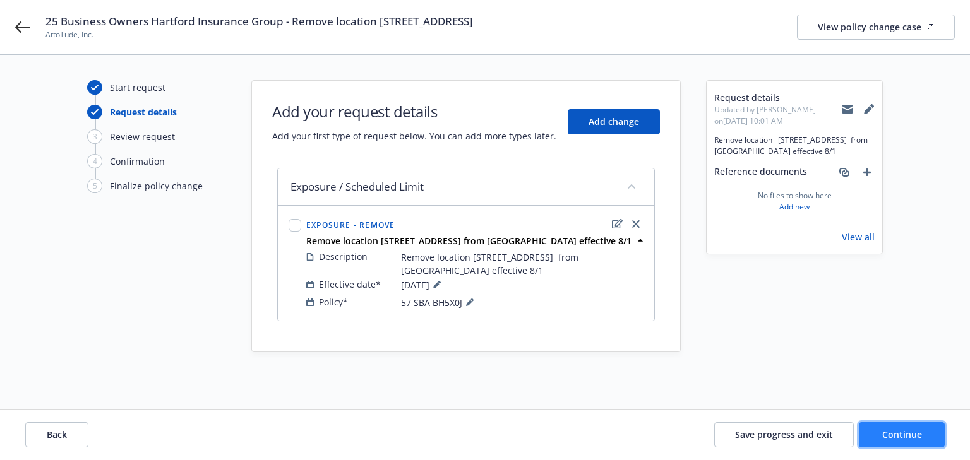
click at [923, 440] on button "Continue" at bounding box center [902, 434] width 86 height 25
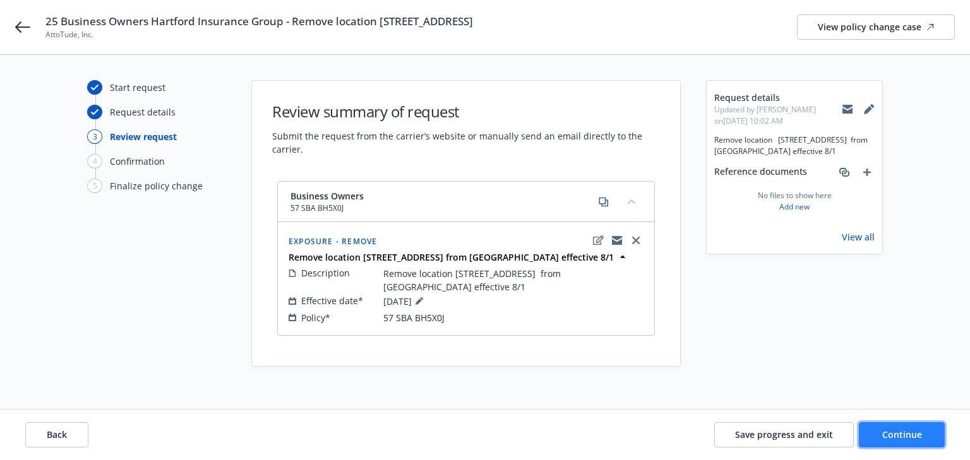
click at [892, 434] on span "Continue" at bounding box center [902, 435] width 40 height 12
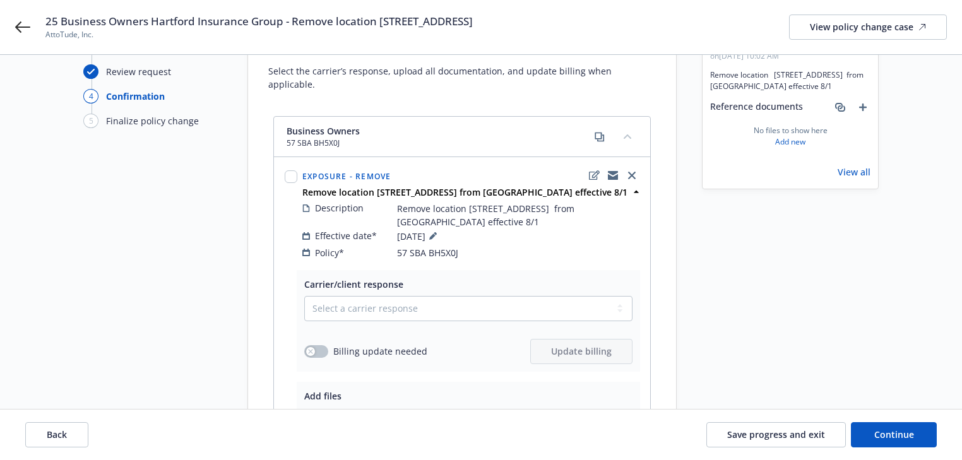
scroll to position [202, 0]
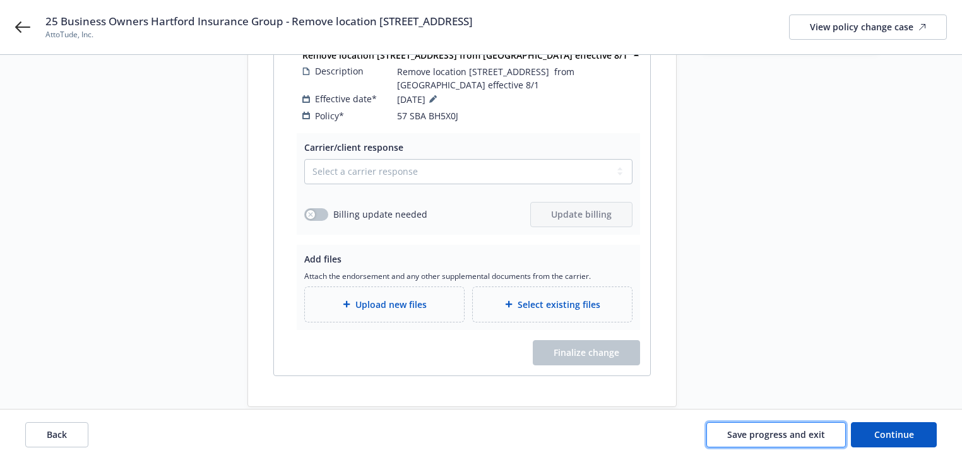
click at [776, 433] on span "Save progress and exit" at bounding box center [776, 435] width 98 height 12
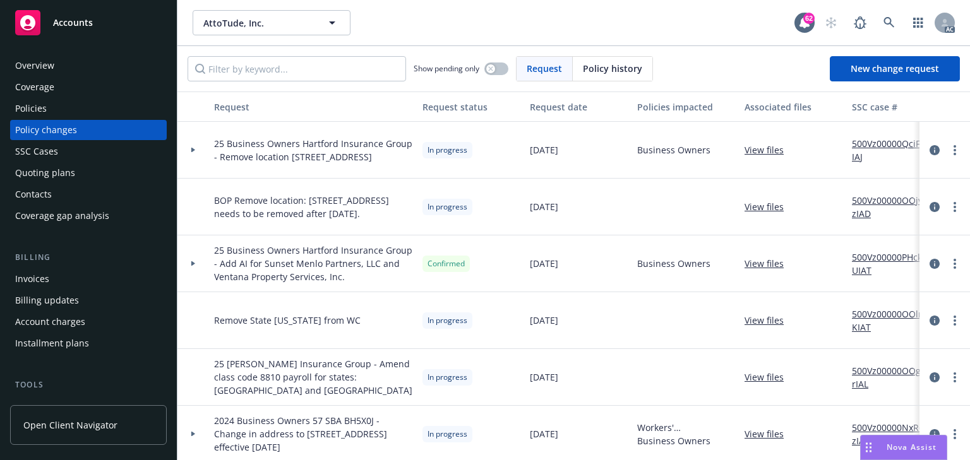
click at [191, 148] on icon at bounding box center [193, 150] width 5 height 4
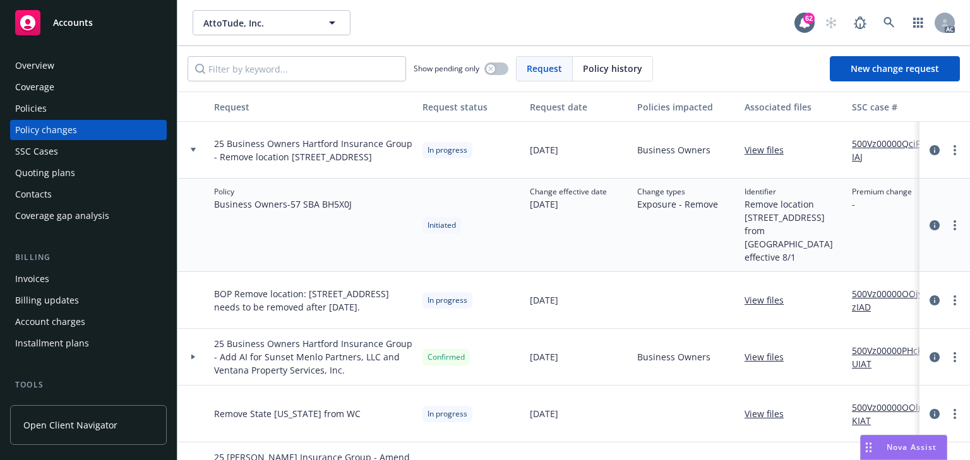
click at [889, 139] on link "500Vz00000QciFdIAJ" at bounding box center [894, 150] width 85 height 27
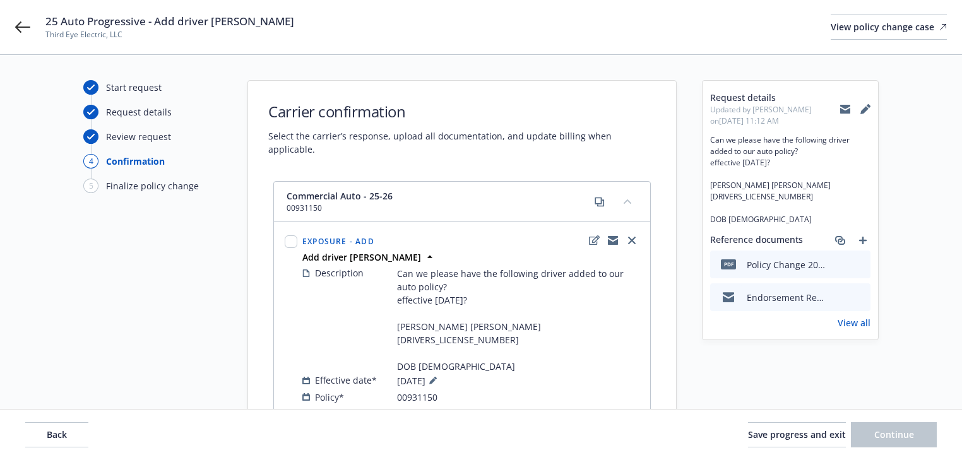
select select "ACCEPTED"
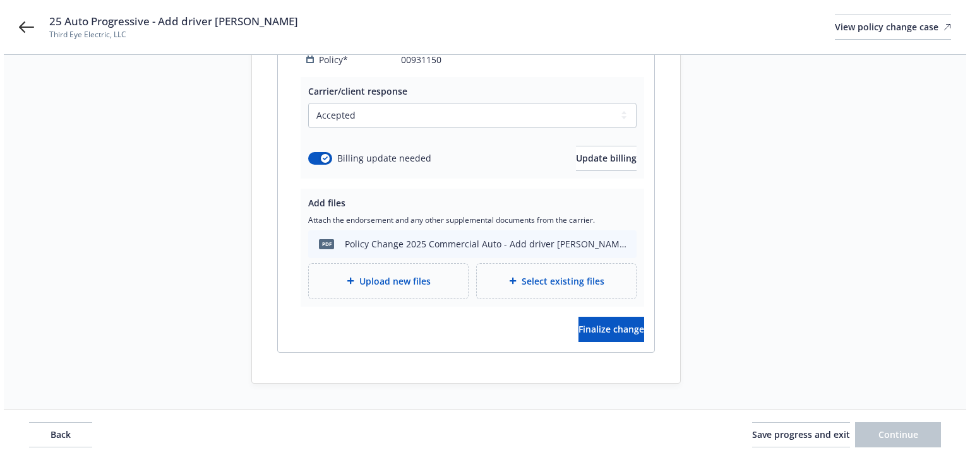
scroll to position [362, 0]
click at [596, 326] on span "Finalize change" at bounding box center [607, 329] width 66 height 12
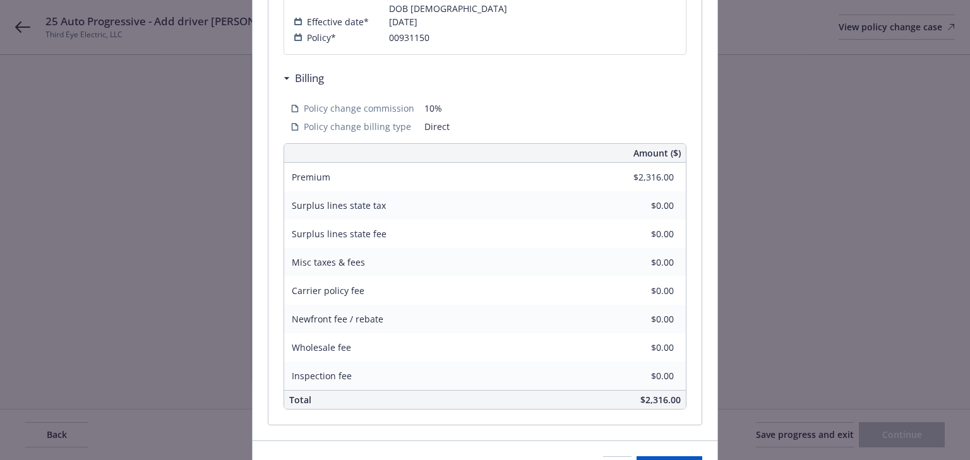
scroll to position [511, 0]
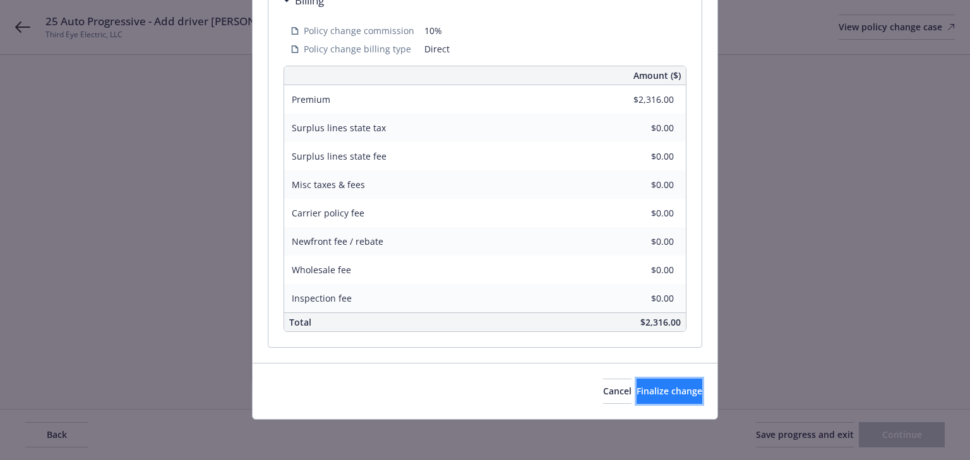
click at [643, 400] on button "Finalize change" at bounding box center [669, 391] width 66 height 25
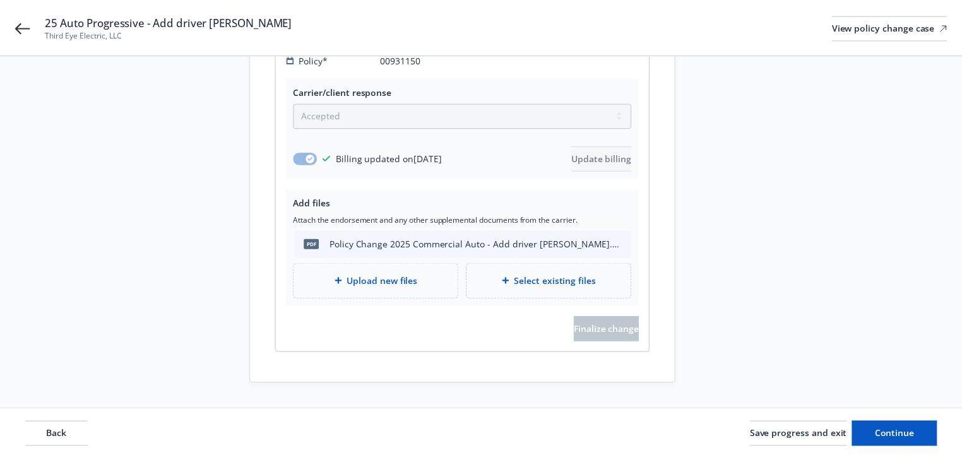
scroll to position [362, 0]
click at [906, 439] on span "Continue" at bounding box center [894, 435] width 40 height 12
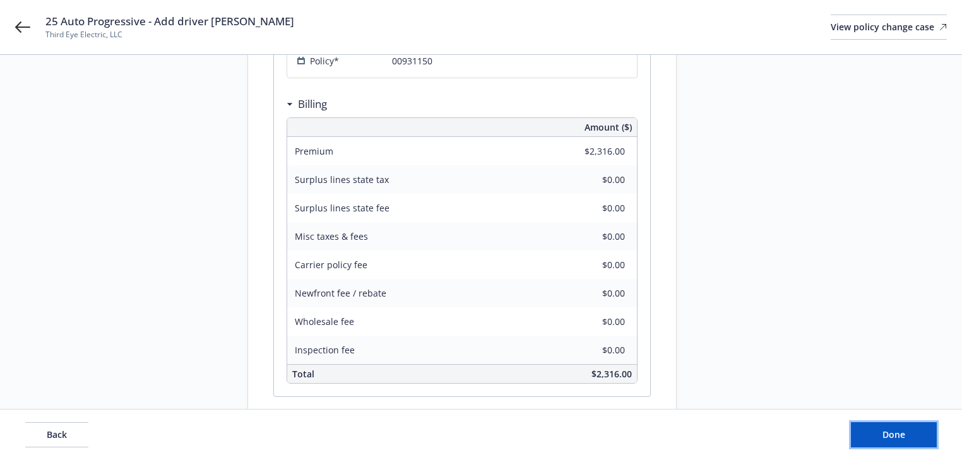
click at [906, 439] on button "Done" at bounding box center [894, 434] width 86 height 25
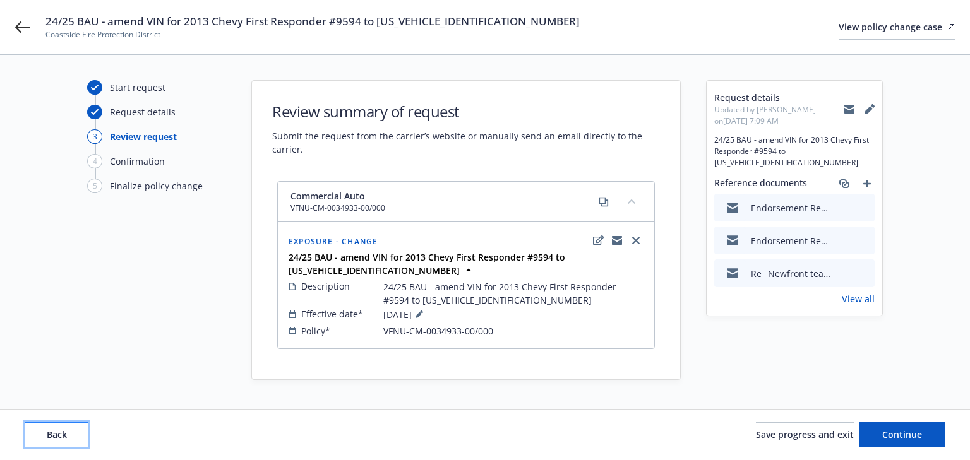
click at [81, 427] on button "Back" at bounding box center [56, 434] width 63 height 25
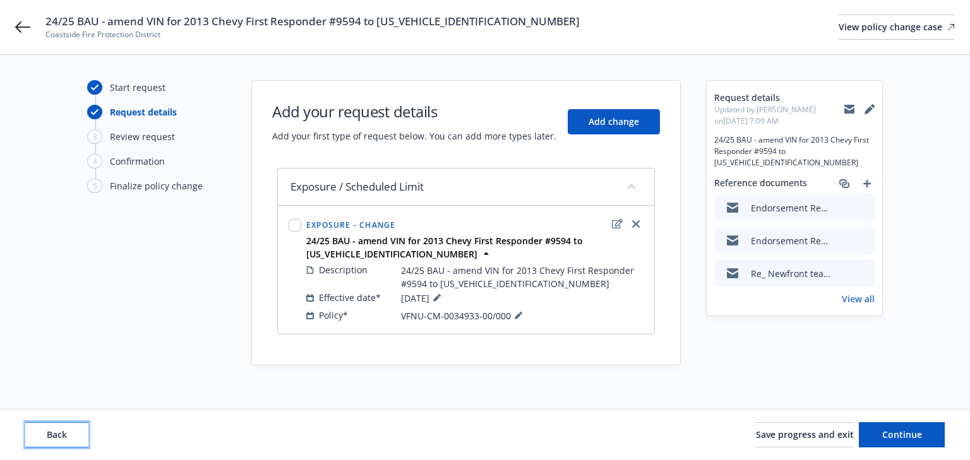
click at [81, 427] on button "Back" at bounding box center [56, 434] width 63 height 25
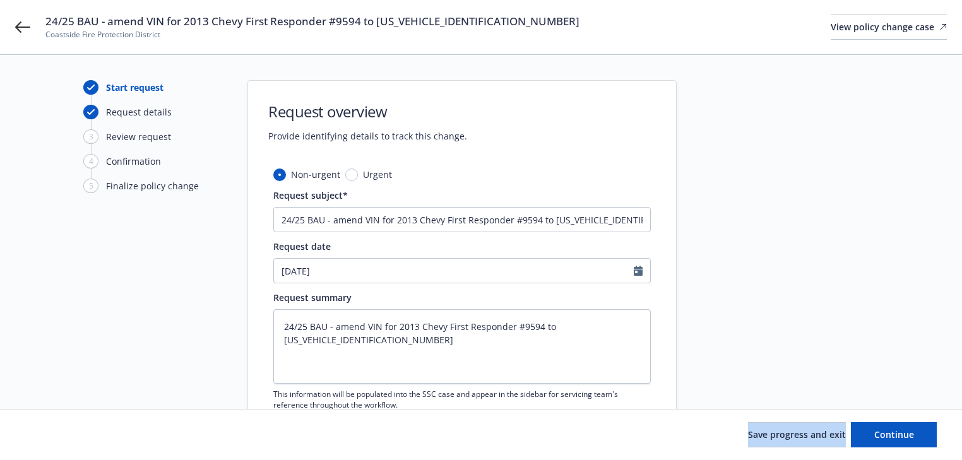
click at [81, 427] on div "Save progress and exit Continue" at bounding box center [481, 434] width 912 height 25
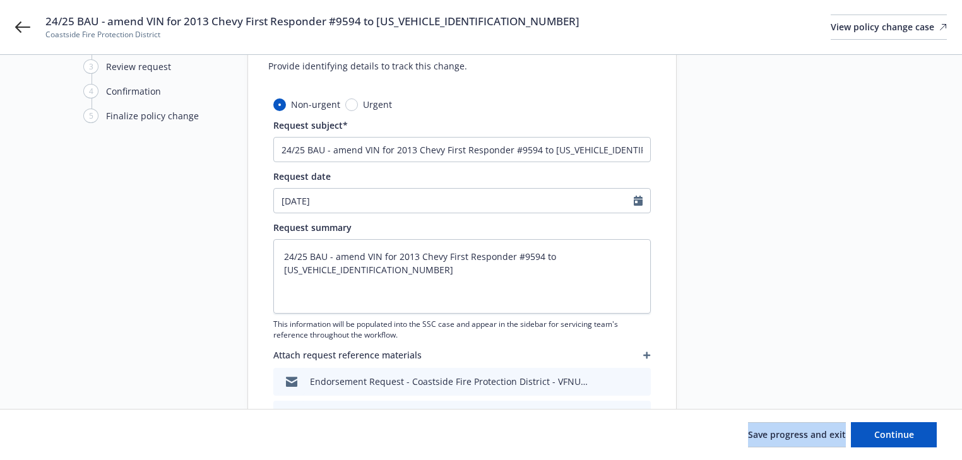
scroll to position [168, 0]
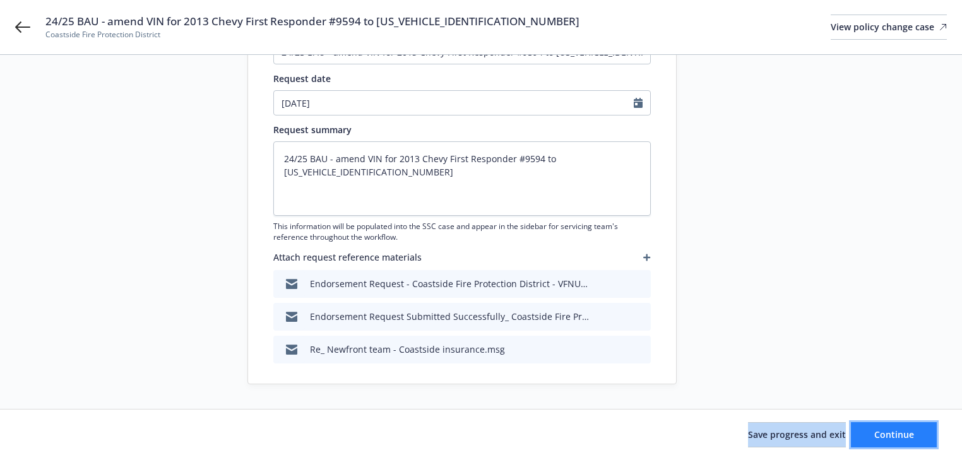
click at [887, 432] on span "Continue" at bounding box center [894, 435] width 40 height 12
type textarea "x"
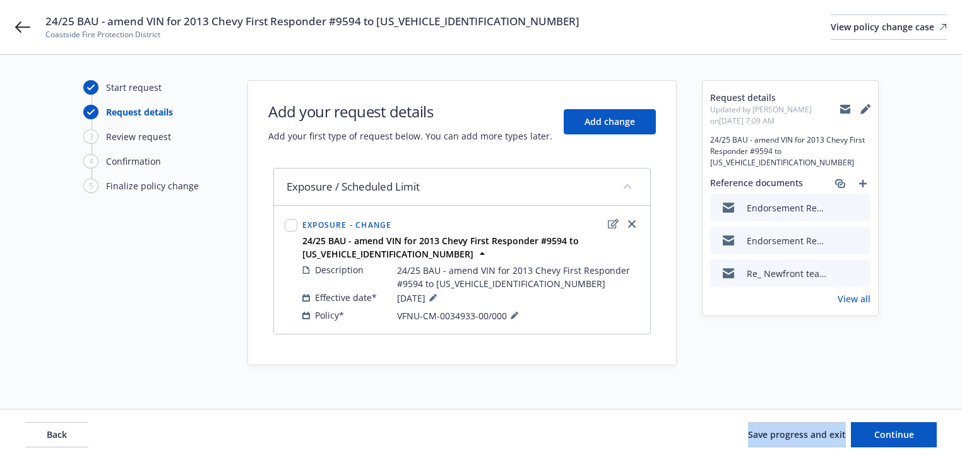
scroll to position [0, 0]
click at [909, 437] on span "Continue" at bounding box center [902, 435] width 40 height 12
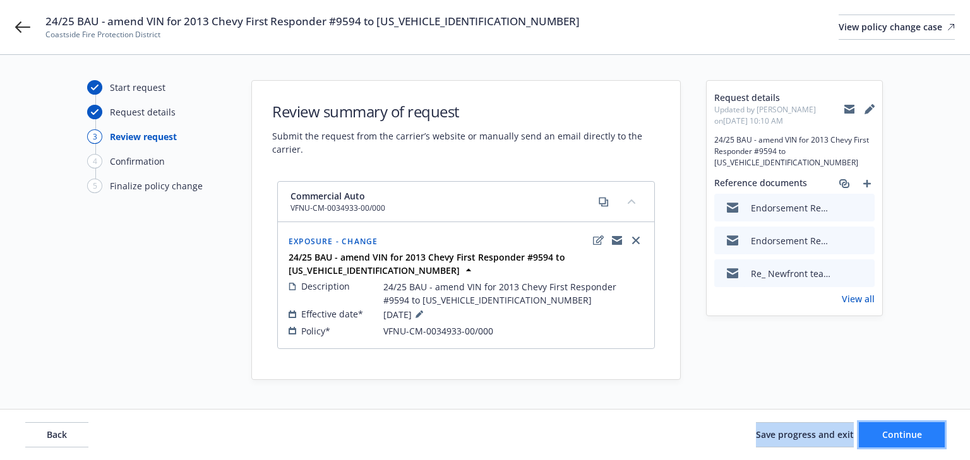
click at [903, 437] on span "Continue" at bounding box center [902, 435] width 40 height 12
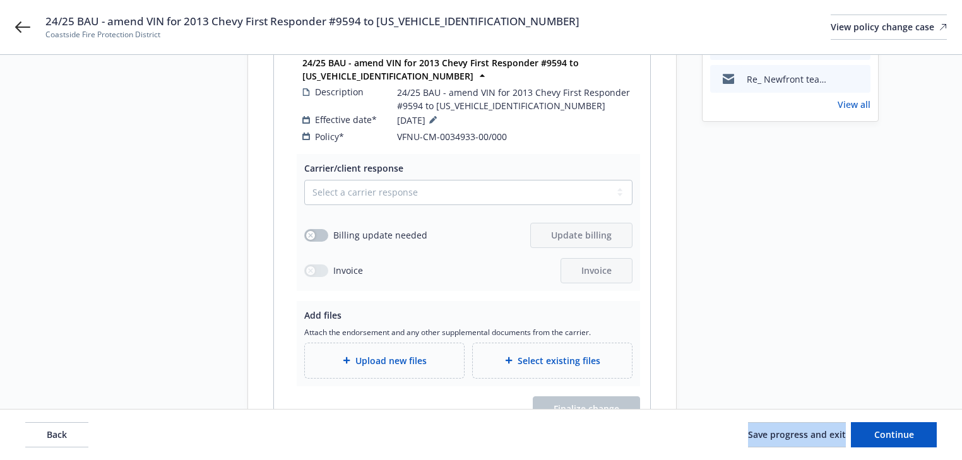
scroll to position [202, 0]
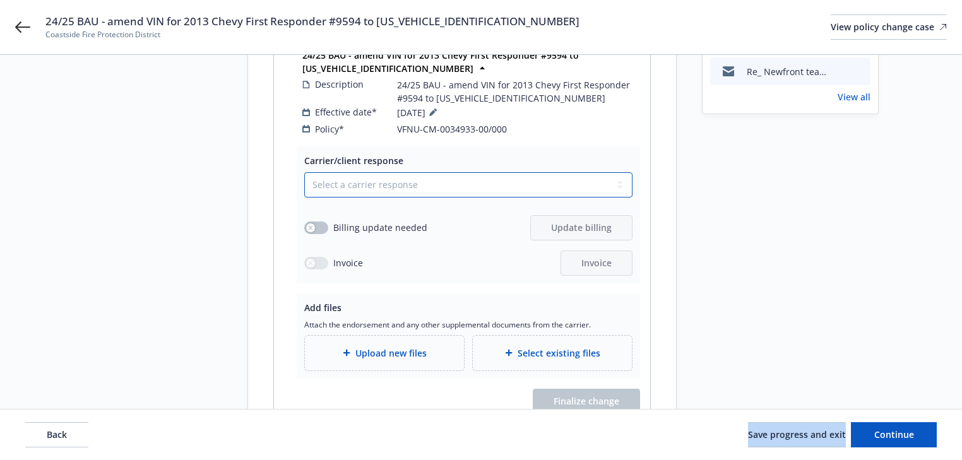
click at [411, 172] on select "Select a carrier response Accepted Accepted with revision No endorsement needed…" at bounding box center [468, 184] width 328 height 25
select select "ACCEPTED"
click at [304, 172] on select "Select a carrier response Accepted Accepted with revision No endorsement needed…" at bounding box center [468, 184] width 328 height 25
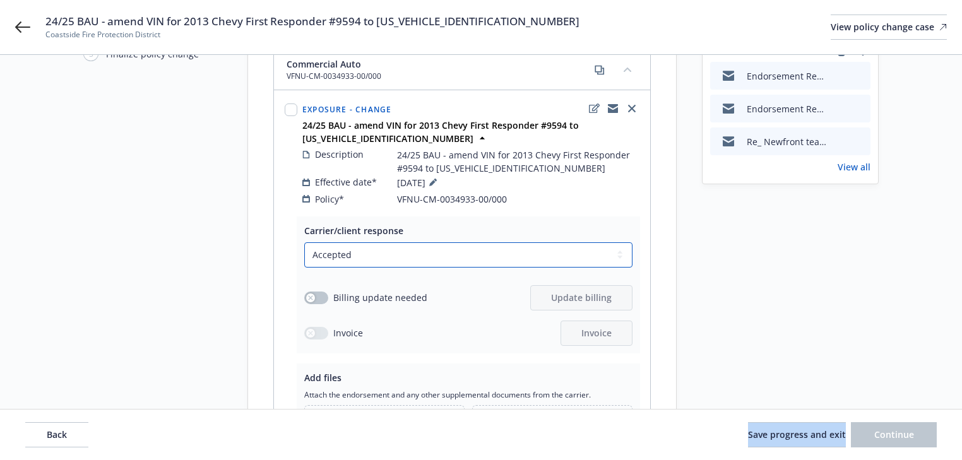
scroll to position [0, 0]
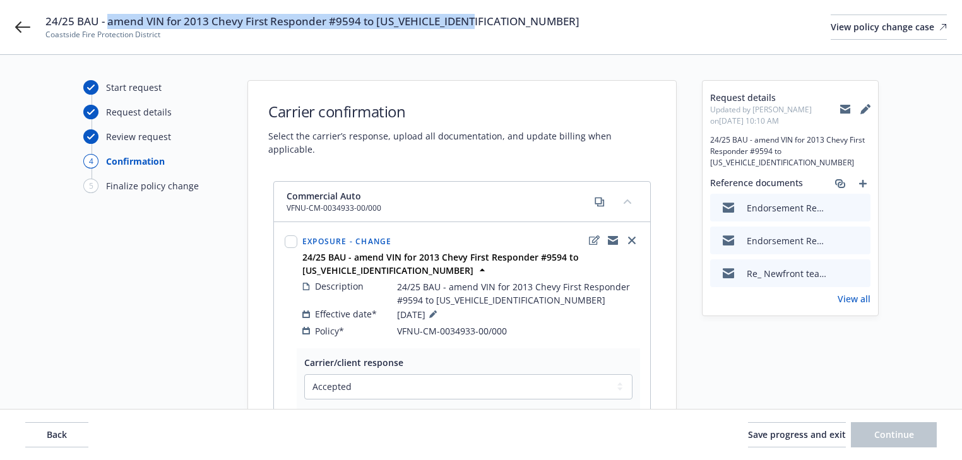
drag, startPoint x: 108, startPoint y: 18, endPoint x: 558, endPoint y: 23, distance: 450.1
click at [558, 23] on div "24/25 BAU - amend VIN for 2013 Chevy First Responder #9594 to [US_VEHICLE_IDENT…" at bounding box center [495, 27] width 901 height 27
copy span "amend VIN for 2013 Chevy First Responder #9594 to [US_VEHICLE_IDENTIFICATION_NU…"
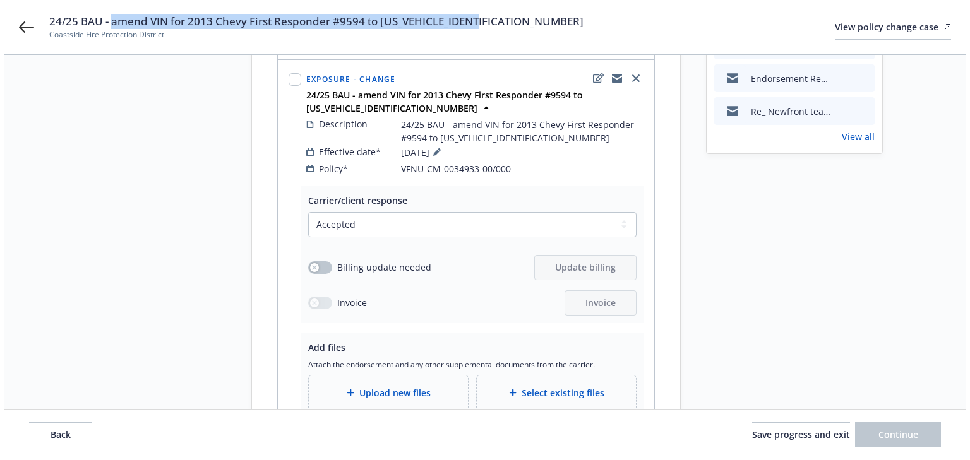
scroll to position [202, 0]
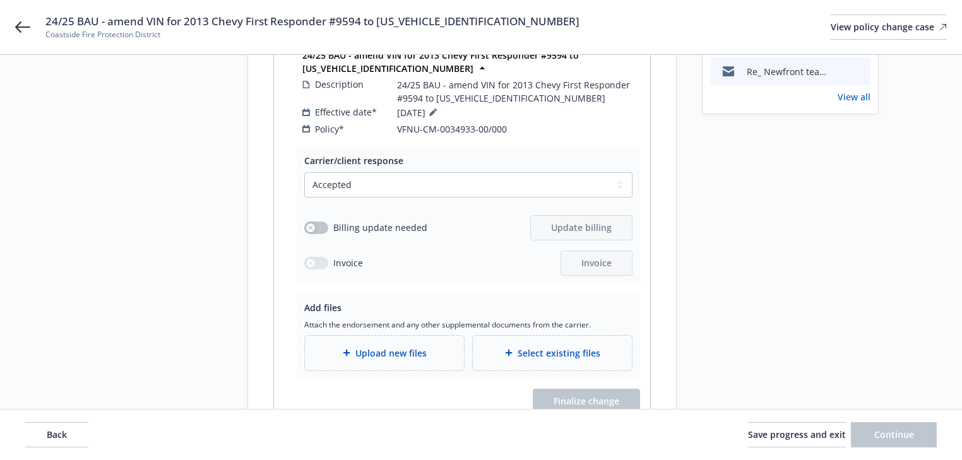
click at [407, 347] on span "Upload new files" at bounding box center [390, 353] width 71 height 13
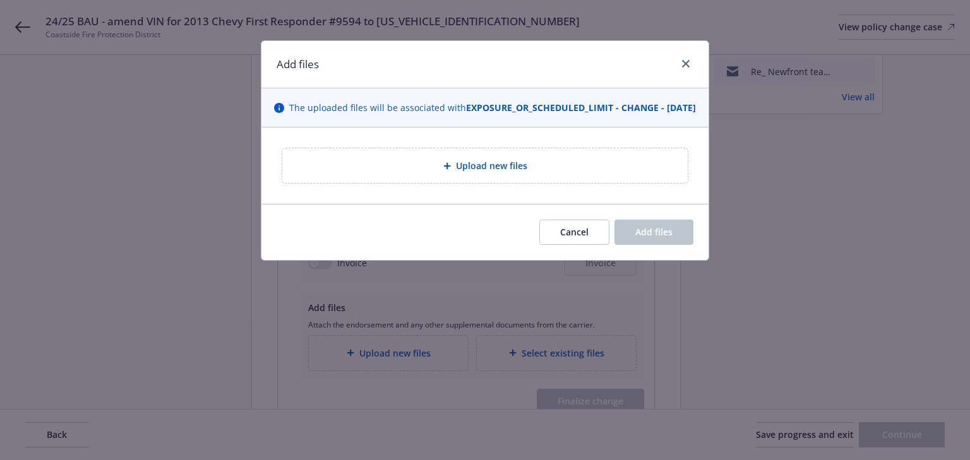
click at [508, 172] on span "Upload new files" at bounding box center [491, 165] width 71 height 13
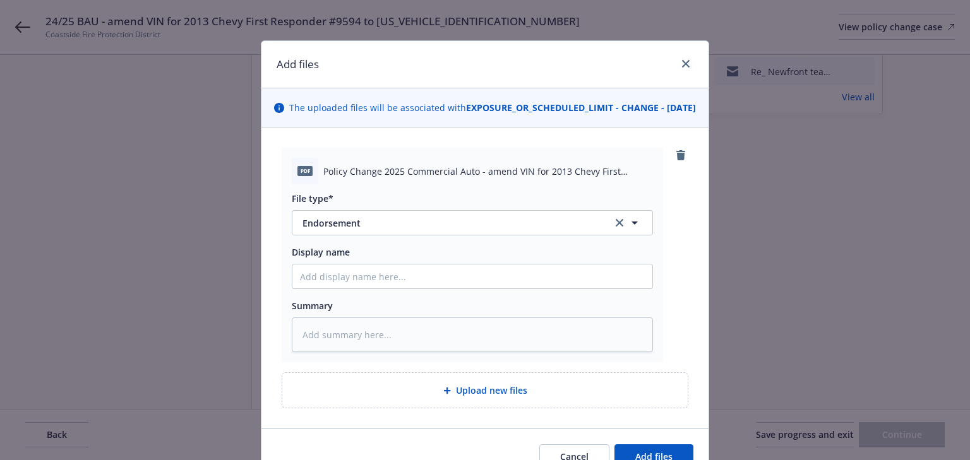
scroll to position [78, 0]
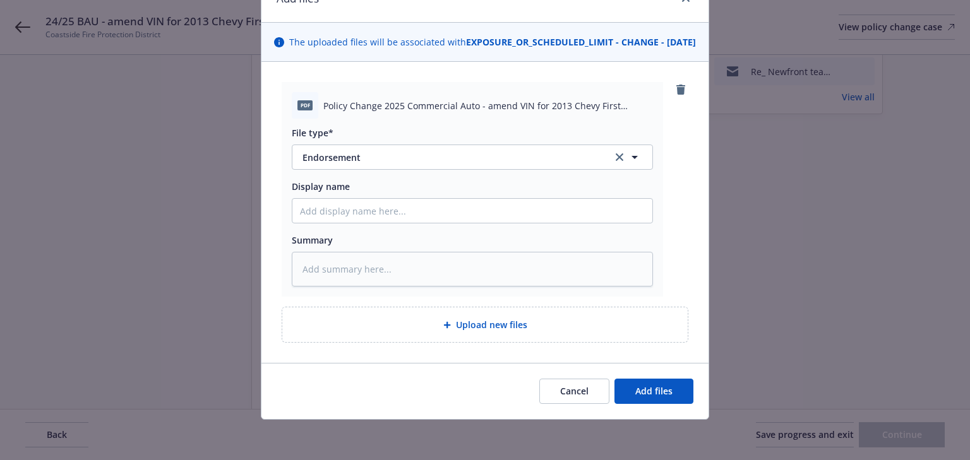
click at [643, 405] on div "Cancel Add files" at bounding box center [484, 391] width 447 height 56
click at [648, 394] on span "Add files" at bounding box center [653, 391] width 37 height 12
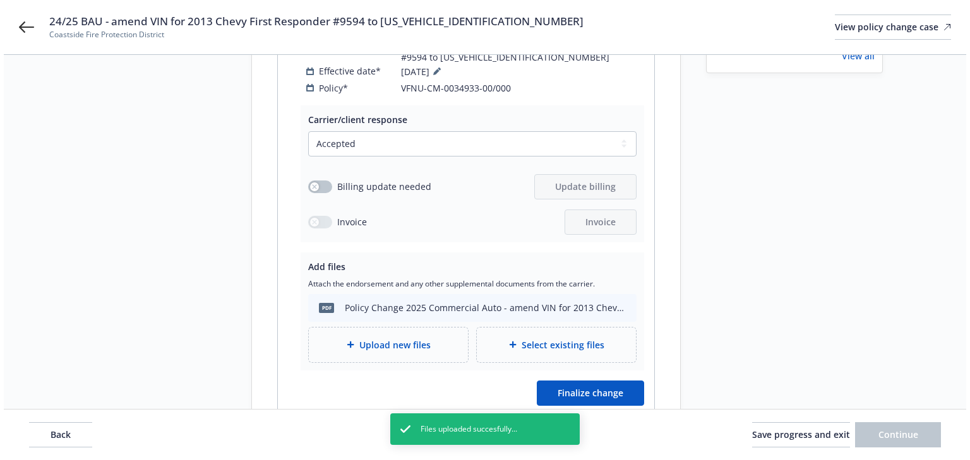
scroll to position [292, 0]
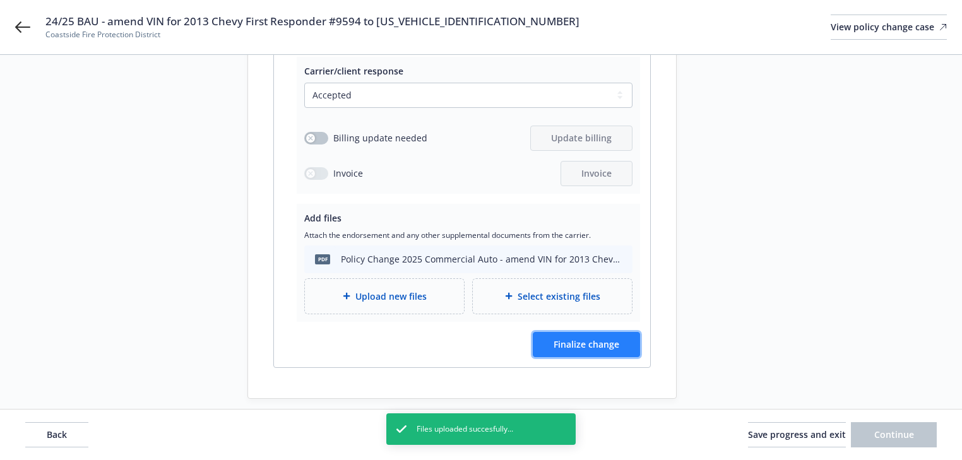
click at [589, 338] on span "Finalize change" at bounding box center [587, 344] width 66 height 12
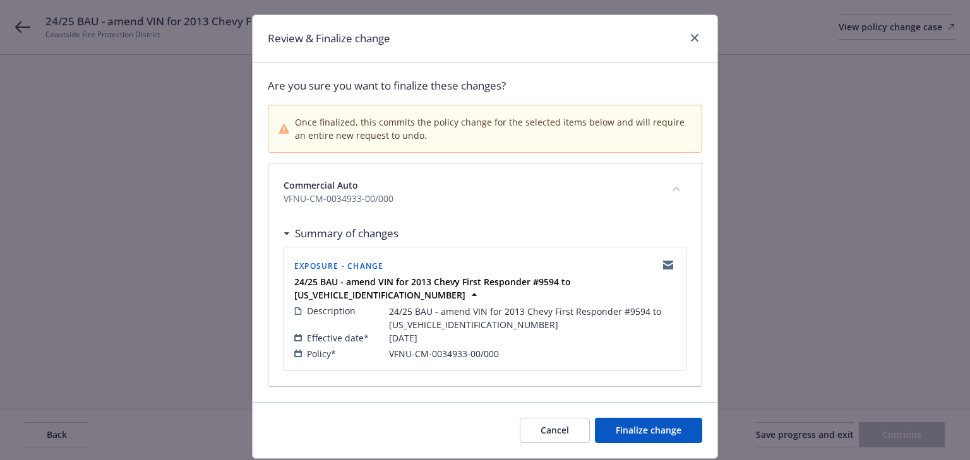
scroll to position [51, 0]
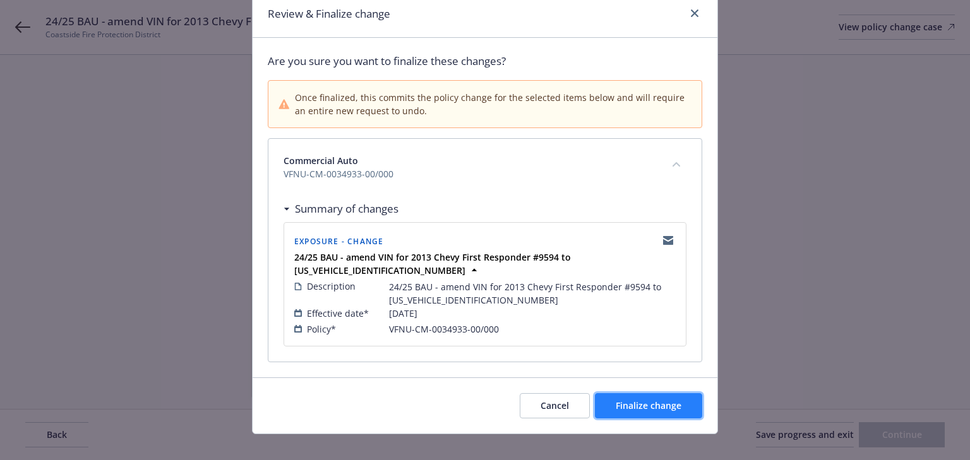
click at [664, 398] on button "Finalize change" at bounding box center [648, 405] width 107 height 25
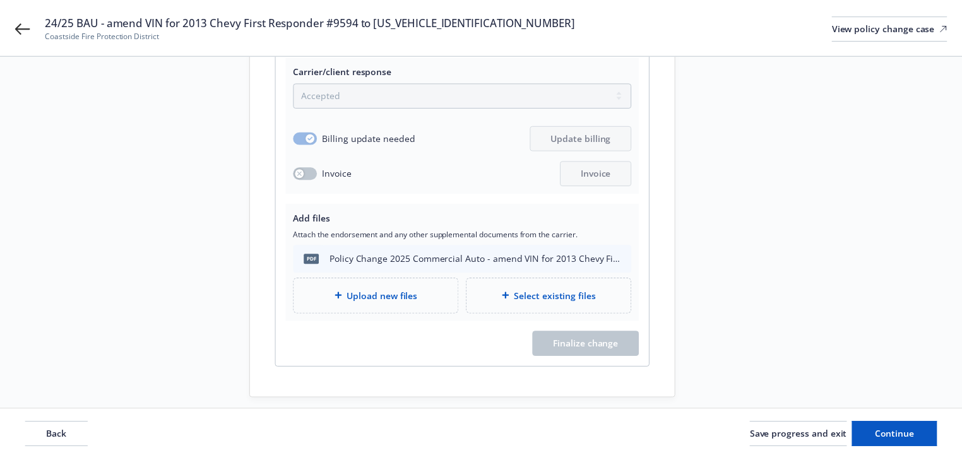
scroll to position [291, 0]
click at [914, 429] on button "Continue" at bounding box center [894, 434] width 86 height 25
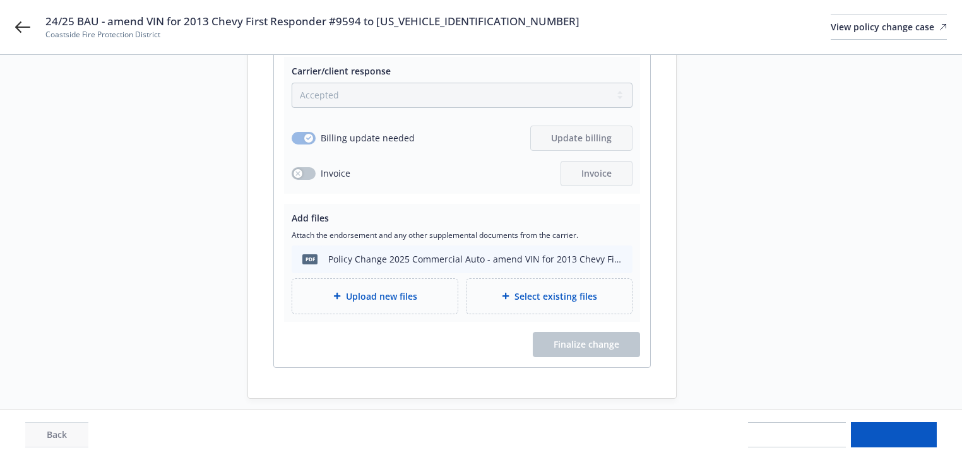
scroll to position [33, 0]
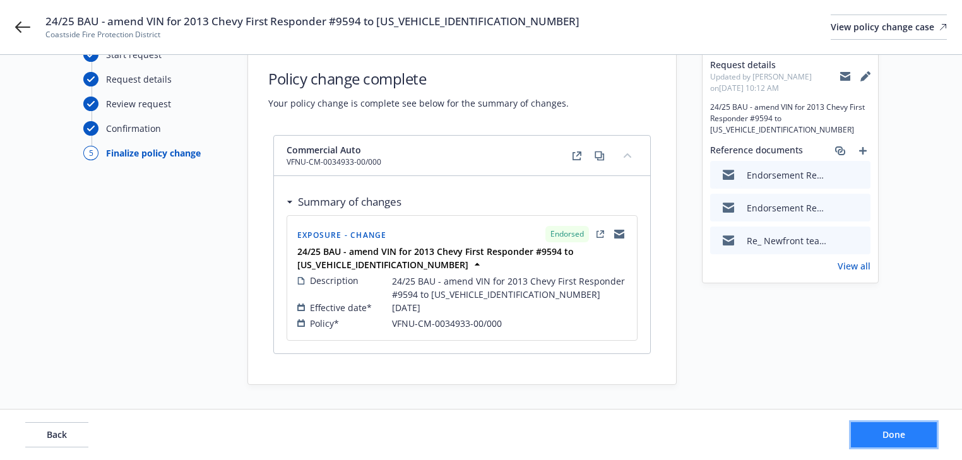
click at [915, 429] on button "Done" at bounding box center [894, 434] width 86 height 25
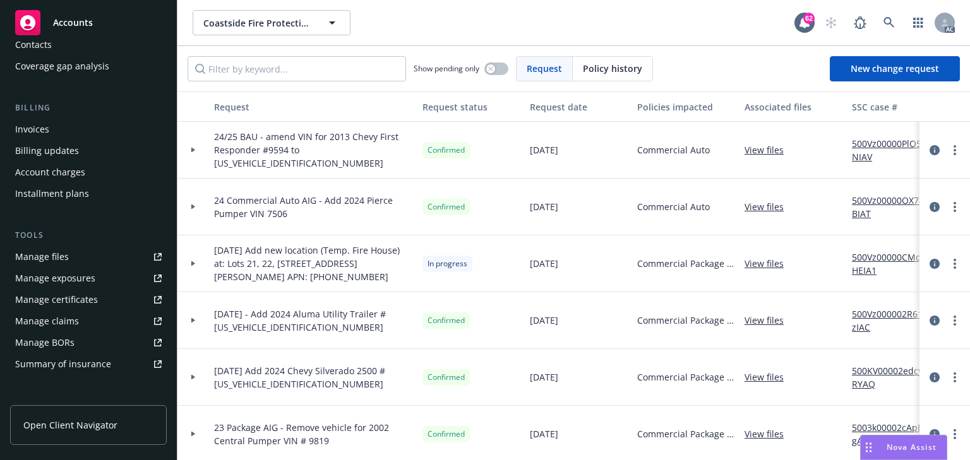
scroll to position [152, 0]
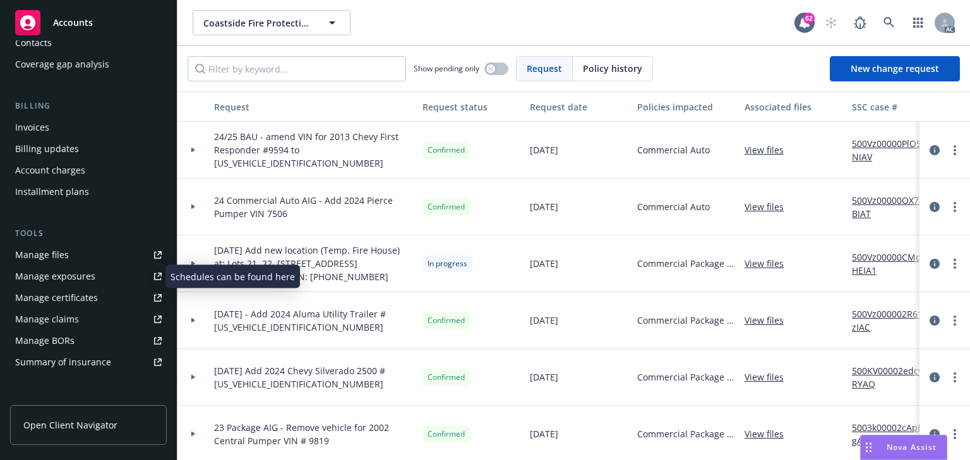
click at [86, 275] on div "Manage exposures" at bounding box center [55, 276] width 80 height 20
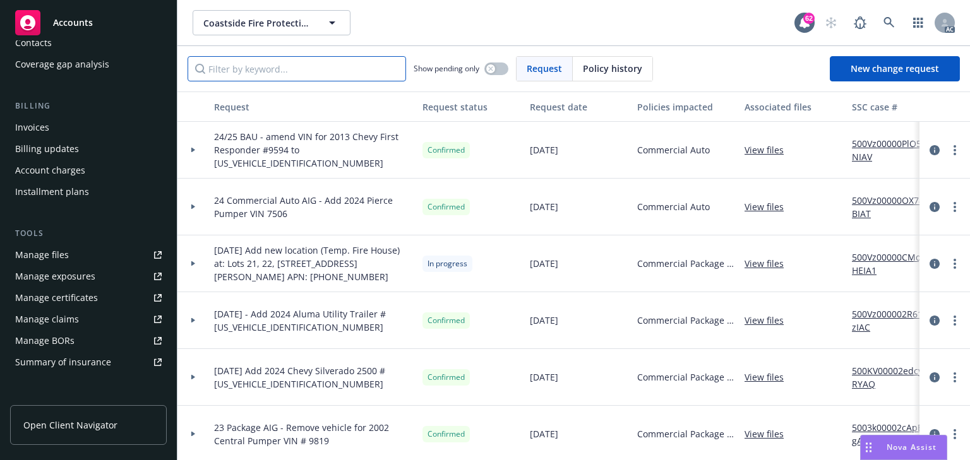
click at [266, 73] on input "Filter by keyword..." at bounding box center [296, 68] width 218 height 25
click at [191, 151] on icon at bounding box center [193, 150] width 4 height 5
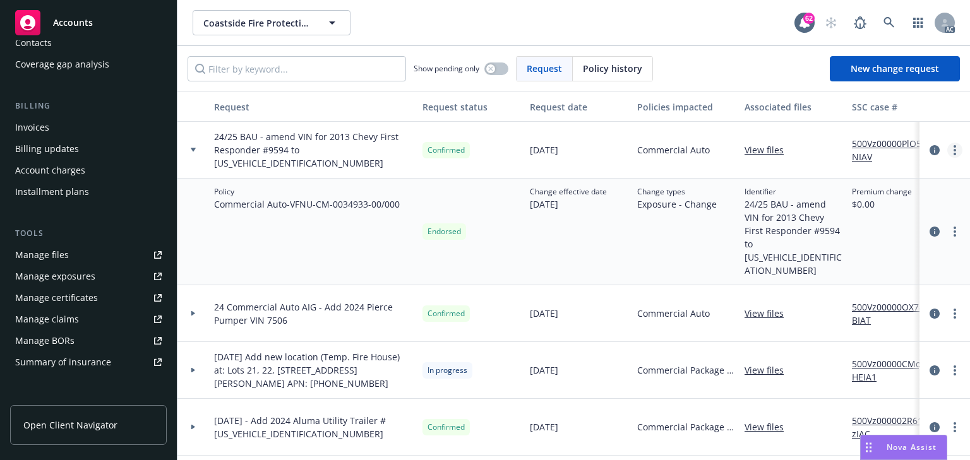
click at [947, 148] on link "more" at bounding box center [954, 150] width 15 height 15
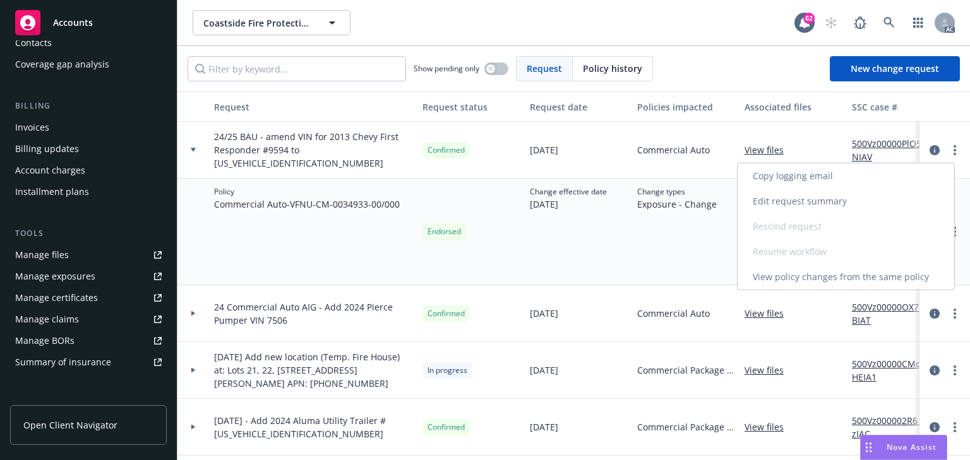
click at [799, 198] on link "Edit request summary" at bounding box center [845, 201] width 217 height 25
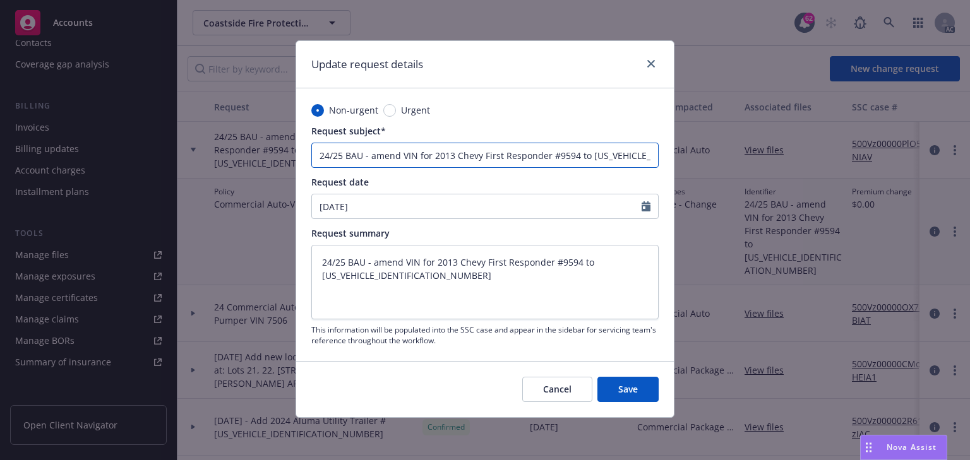
scroll to position [0, 28]
drag, startPoint x: 588, startPoint y: 157, endPoint x: 686, endPoint y: 162, distance: 98.0
click at [686, 162] on div "Update request details Non-urgent Urgent Request subject* 24/25 BAU - amend VIN…" at bounding box center [485, 230] width 970 height 460
paste input "2"
type textarea "x"
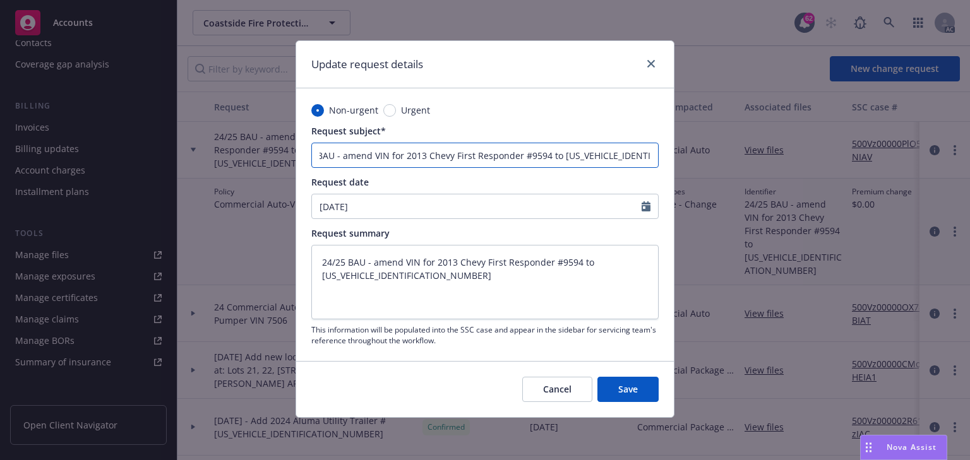
scroll to position [0, 28]
type input "24/25 BAU - amend VIN for 2013 Chevy First Responder #9594 to [US_VEHICLE_IDENT…"
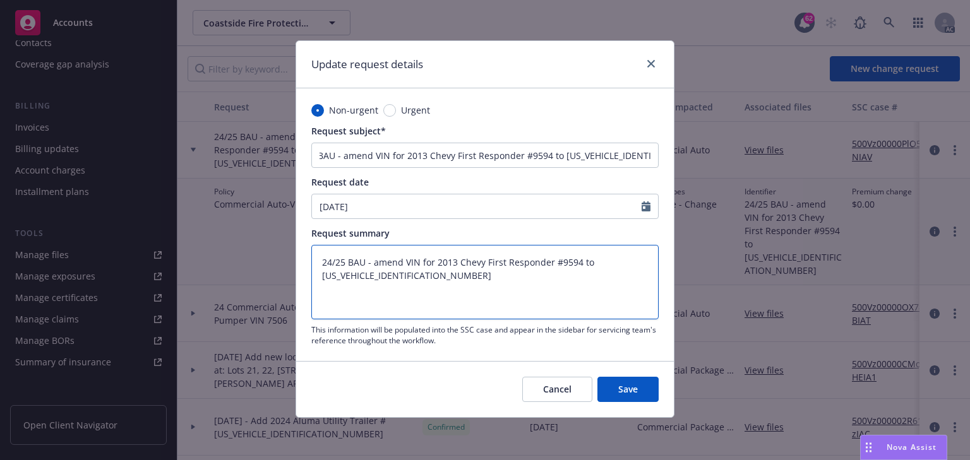
scroll to position [0, 0]
drag, startPoint x: 323, startPoint y: 277, endPoint x: 487, endPoint y: 277, distance: 164.8
click at [487, 277] on textarea "24/25 BAU - amend VIN for 2013 Chevy First Responder #9594 to [US_VEHICLE_IDENT…" at bounding box center [484, 282] width 347 height 74
paste textarea "2"
type textarea "x"
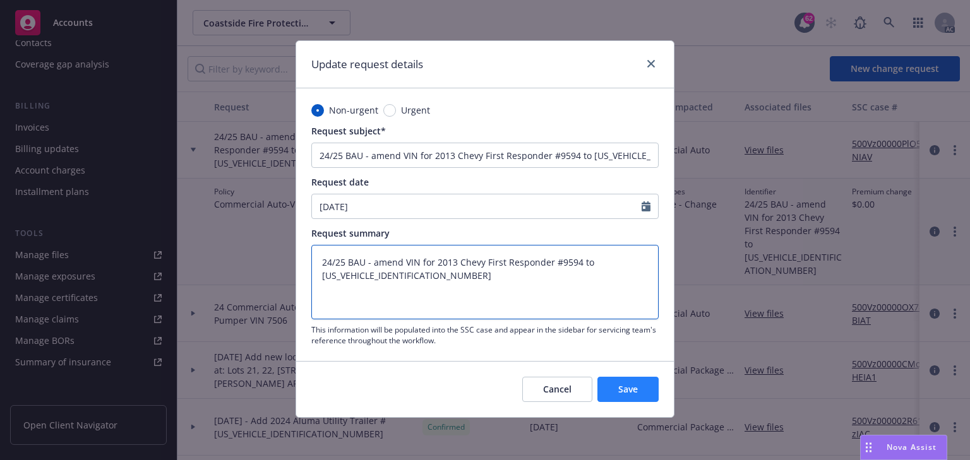
type textarea "24/25 BAU - amend VIN for 2013 Chevy First Responder #9594 to 1GC2KXEG1DZ339594"
click at [621, 381] on button "Save" at bounding box center [627, 389] width 61 height 25
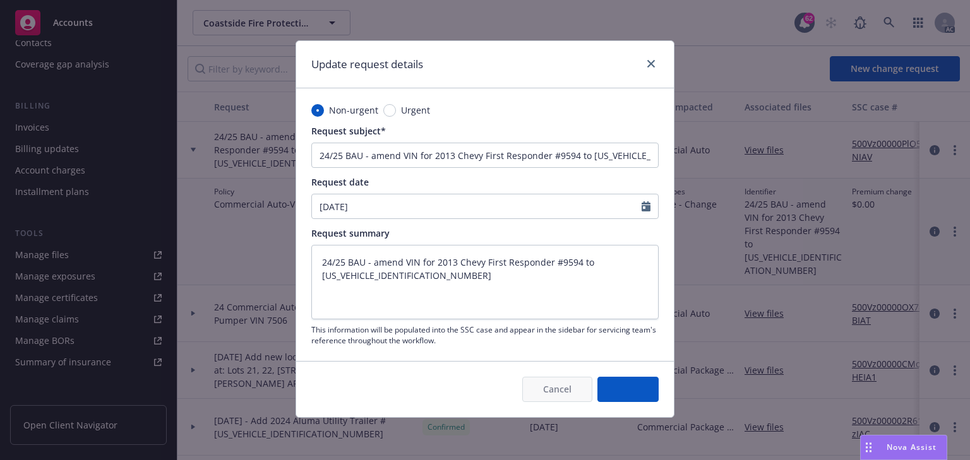
type textarea "x"
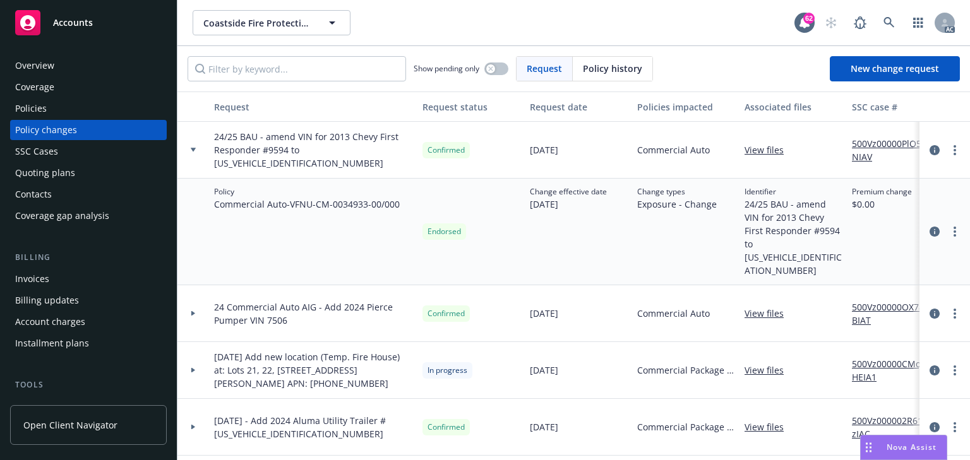
click at [66, 107] on div "Policies" at bounding box center [88, 108] width 146 height 20
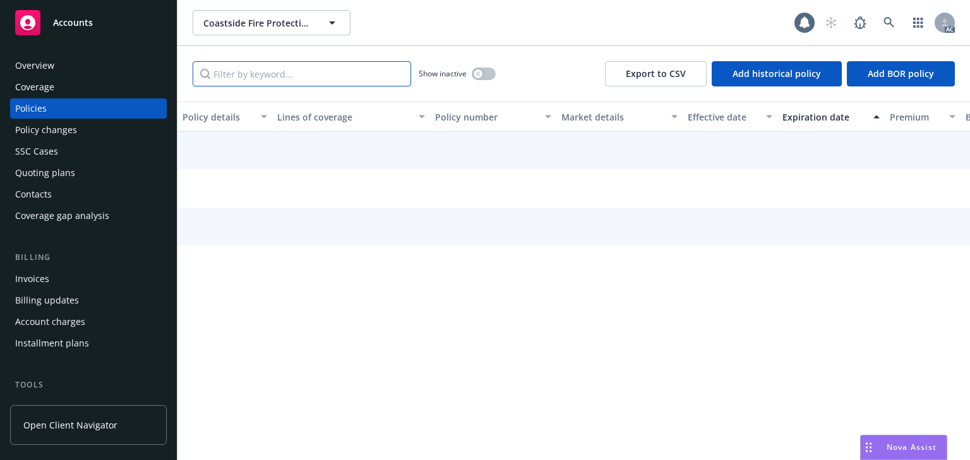
click at [257, 61] on input "Filter by keyword..." at bounding box center [302, 73] width 218 height 25
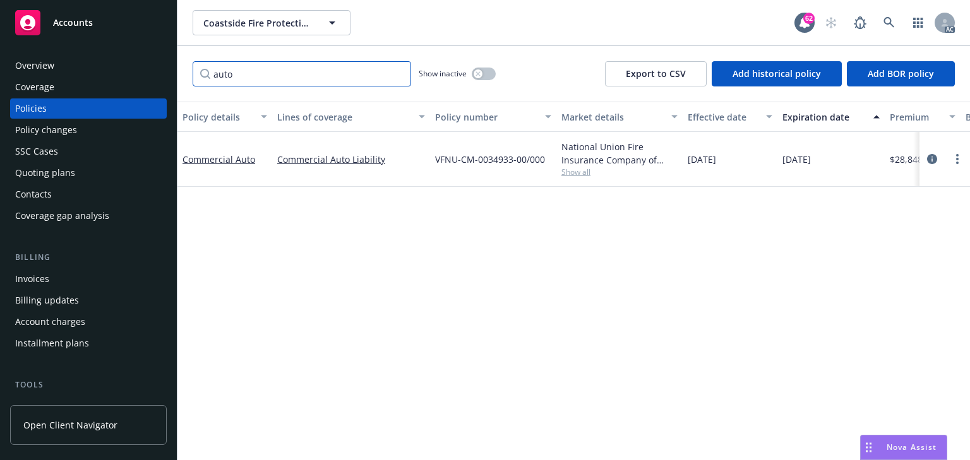
type input "auto"
click at [414, 283] on div "Policy details Lines of coverage Policy number Market details Effective date Ex…" at bounding box center [573, 281] width 792 height 359
click at [930, 159] on icon "circleInformation" at bounding box center [932, 159] width 10 height 10
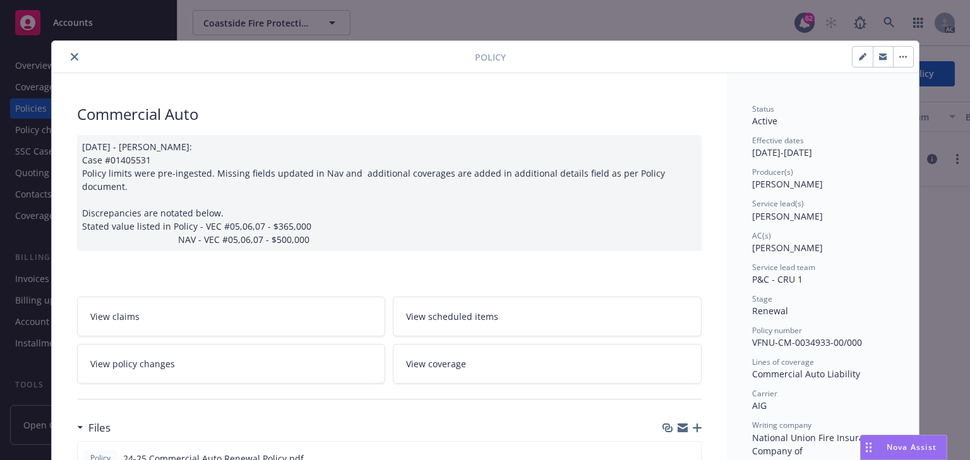
scroll to position [38, 0]
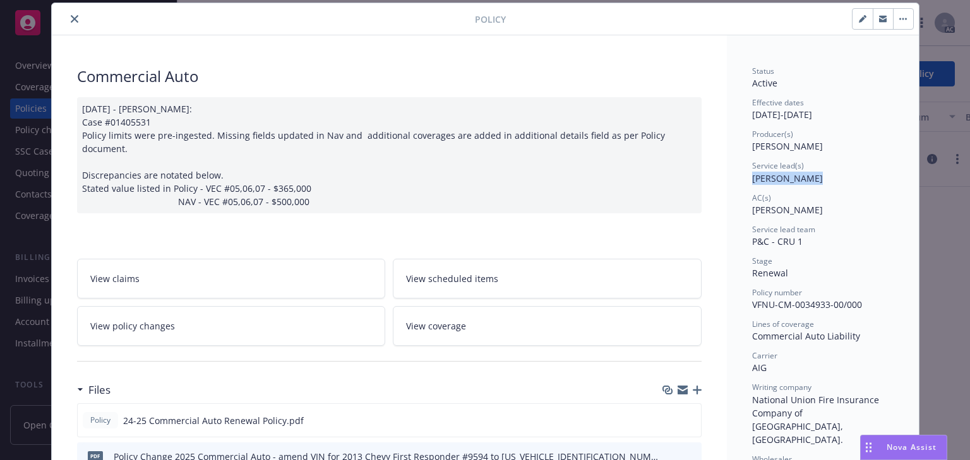
drag, startPoint x: 759, startPoint y: 178, endPoint x: 809, endPoint y: 182, distance: 50.6
click at [809, 182] on span "Sabrina Ramos" at bounding box center [787, 178] width 71 height 12
click at [71, 16] on icon "close" at bounding box center [75, 19] width 8 height 8
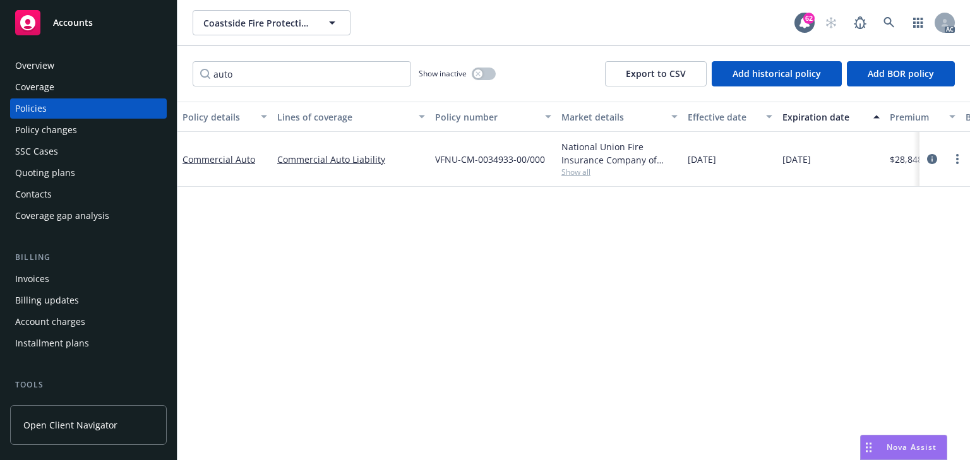
click at [64, 136] on div "Policy changes" at bounding box center [46, 130] width 62 height 20
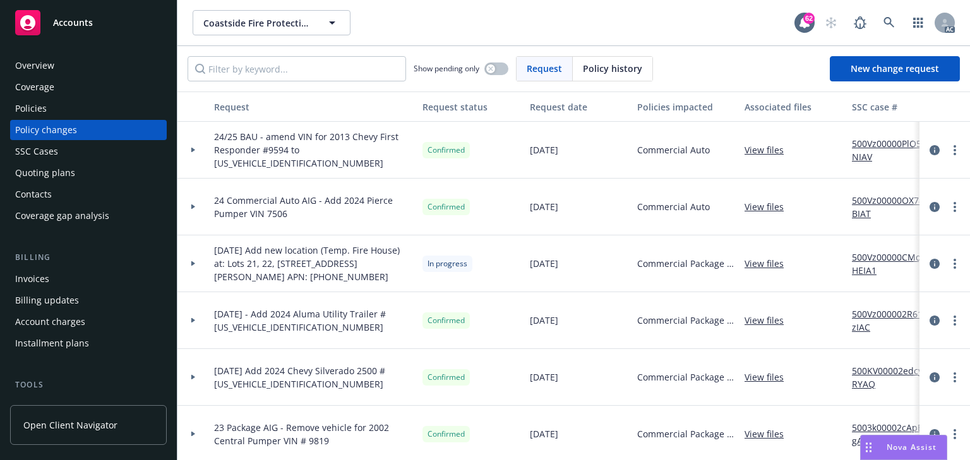
click at [756, 148] on link "View files" at bounding box center [768, 149] width 49 height 13
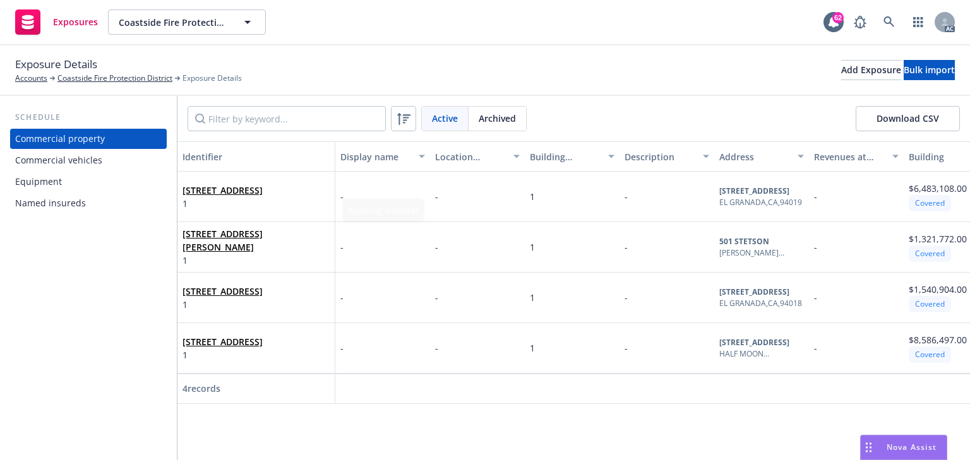
click at [101, 165] on div "Commercial vehicles" at bounding box center [88, 160] width 146 height 20
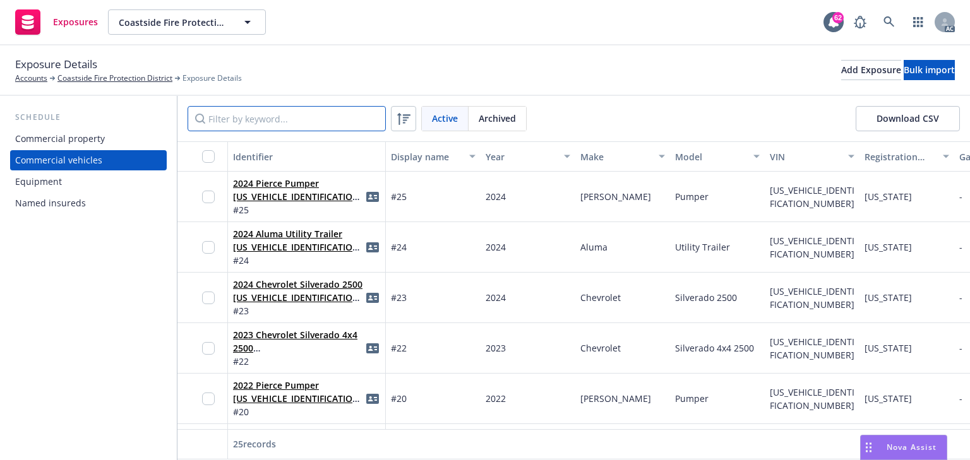
click at [328, 125] on input "Filter by keyword..." at bounding box center [286, 118] width 198 height 25
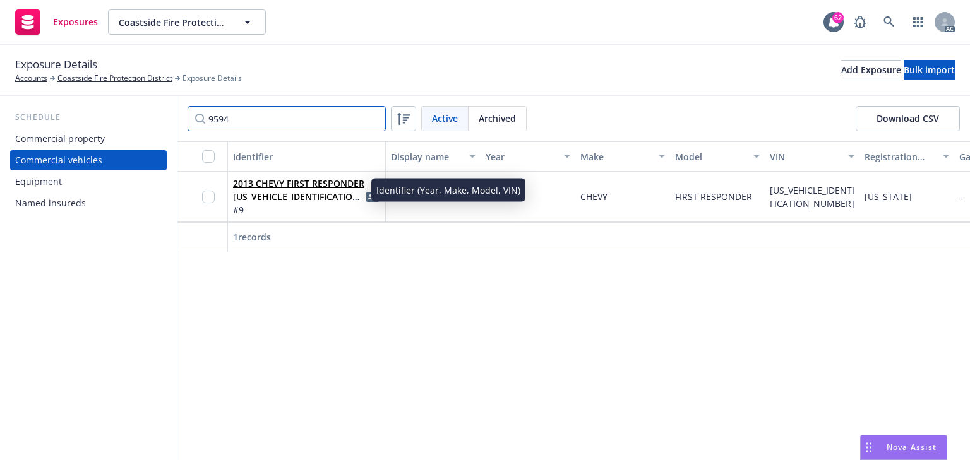
type input "9594"
click at [331, 182] on link "2013 CHEVY FIRST RESPONDER [US_VEHICLE_IDENTIFICATION_NUMBER]" at bounding box center [298, 196] width 131 height 39
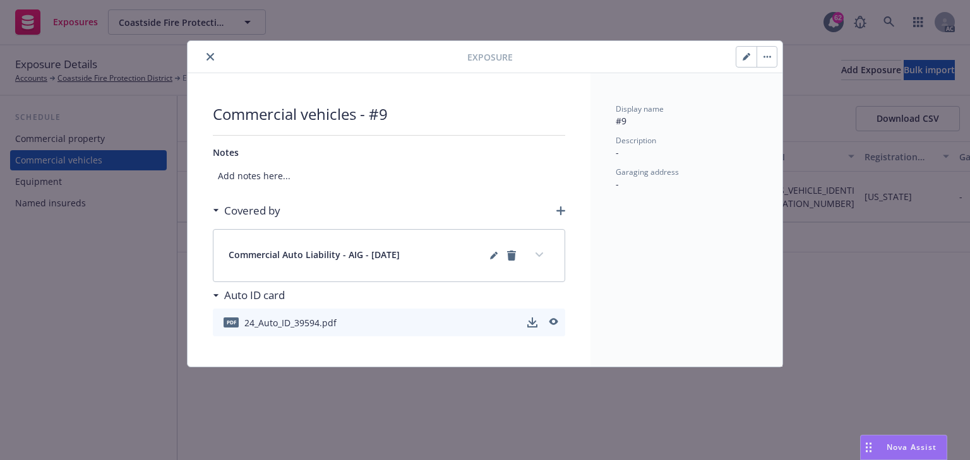
click at [740, 54] on button "button" at bounding box center [746, 57] width 20 height 20
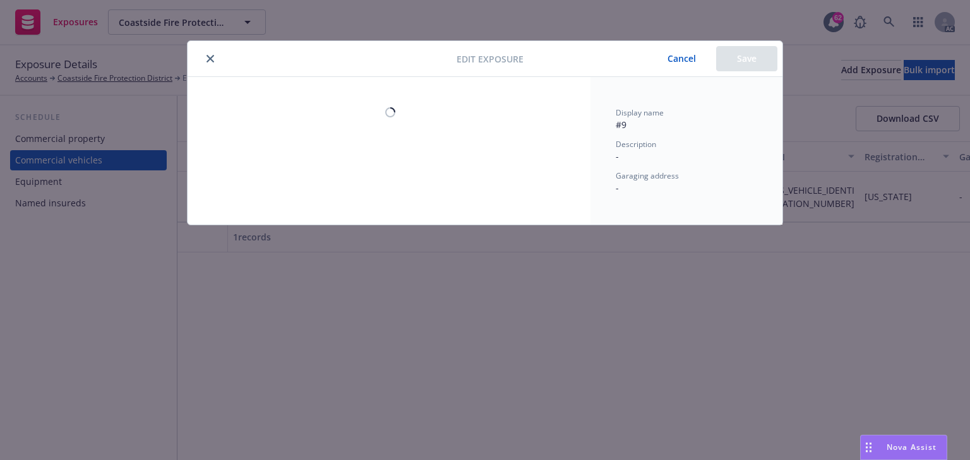
select select "CA"
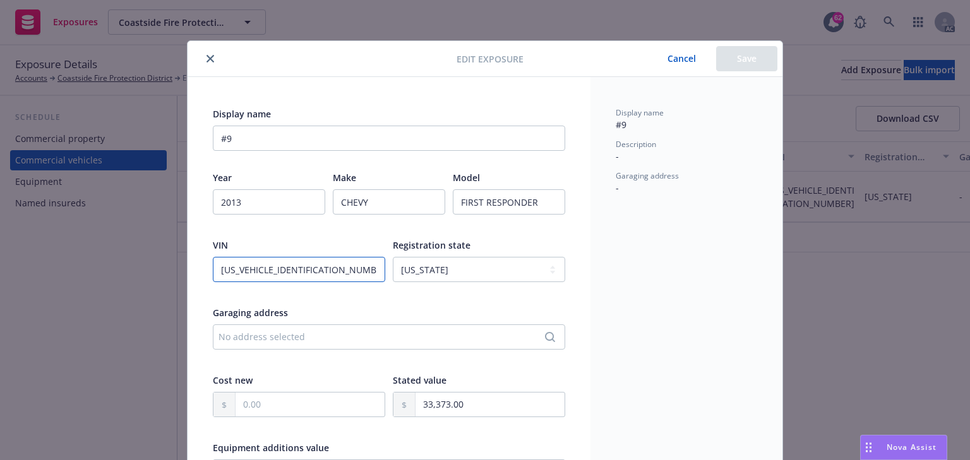
drag, startPoint x: 329, startPoint y: 276, endPoint x: 147, endPoint y: 258, distance: 182.7
click at [147, 258] on div "Edit exposure Cancel Save Display name #9 Year [DATE] Make CHEVY Model FIRST RE…" at bounding box center [485, 230] width 970 height 460
click at [321, 273] on input "[US_VEHICLE_IDENTIFICATION_NUMBER]" at bounding box center [299, 269] width 172 height 25
paste input "2"
type input "[US_VEHICLE_IDENTIFICATION_NUMBER]"
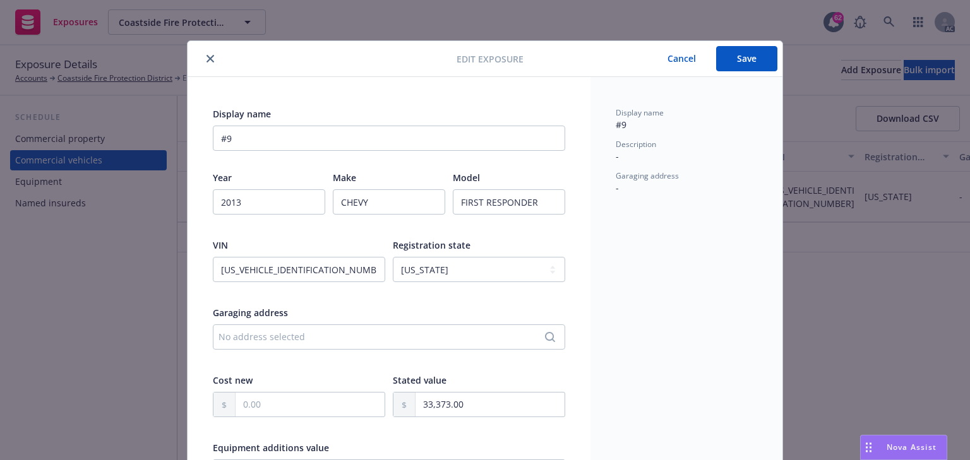
click at [725, 60] on button "Save" at bounding box center [746, 58] width 61 height 25
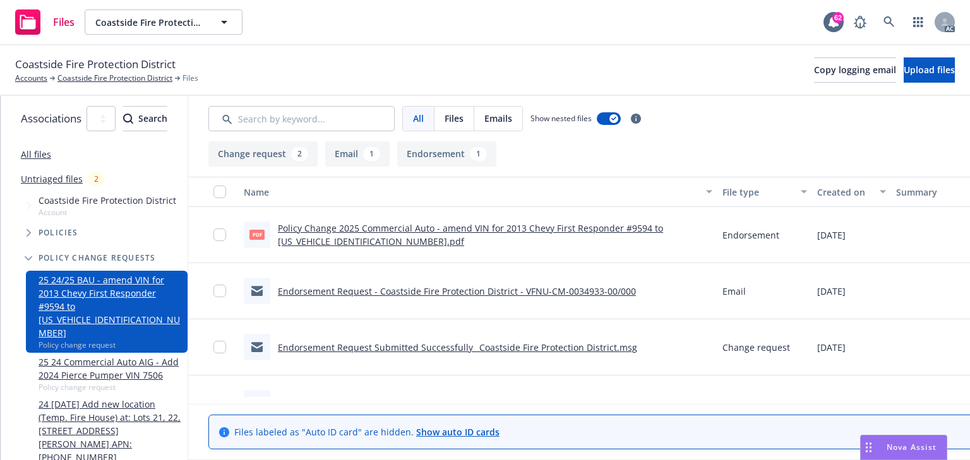
scroll to position [0, 238]
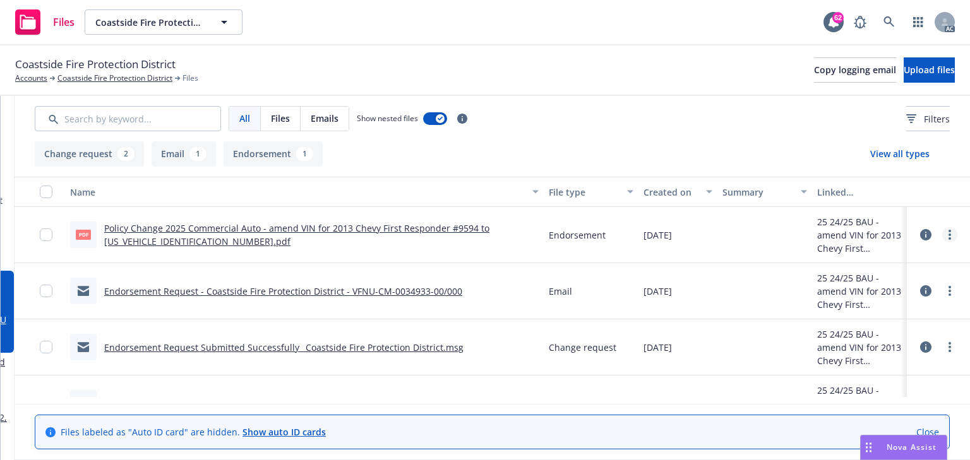
click at [948, 237] on icon "more" at bounding box center [949, 235] width 3 height 10
click at [851, 314] on link "Edit" at bounding box center [879, 311] width 126 height 25
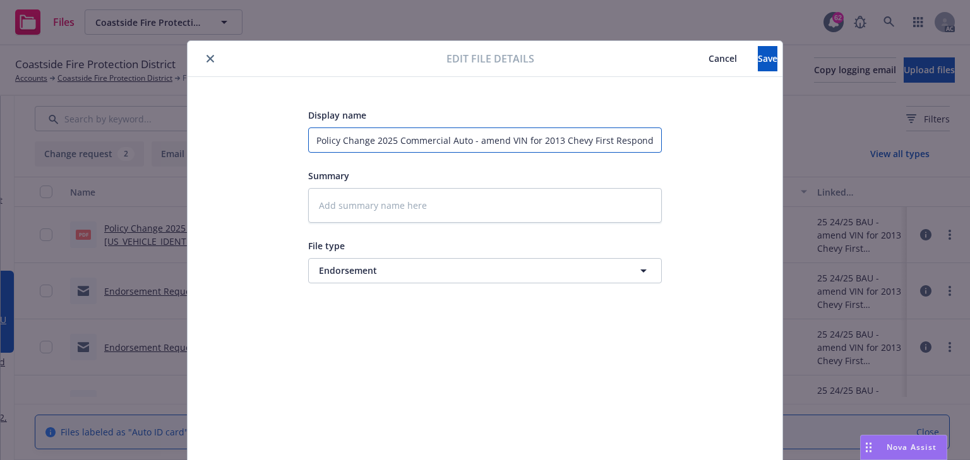
click at [559, 141] on input "Policy Change 2025 Commercial Auto - amend VIN for 2013 Chevy First Responder #…" at bounding box center [485, 140] width 354 height 25
drag, startPoint x: 556, startPoint y: 143, endPoint x: 924, endPoint y: 191, distance: 371.8
click at [924, 191] on div "Edit file details Cancel Save Display name Policy Change 2025 Commercial Auto -…" at bounding box center [485, 230] width 970 height 460
type textarea "x"
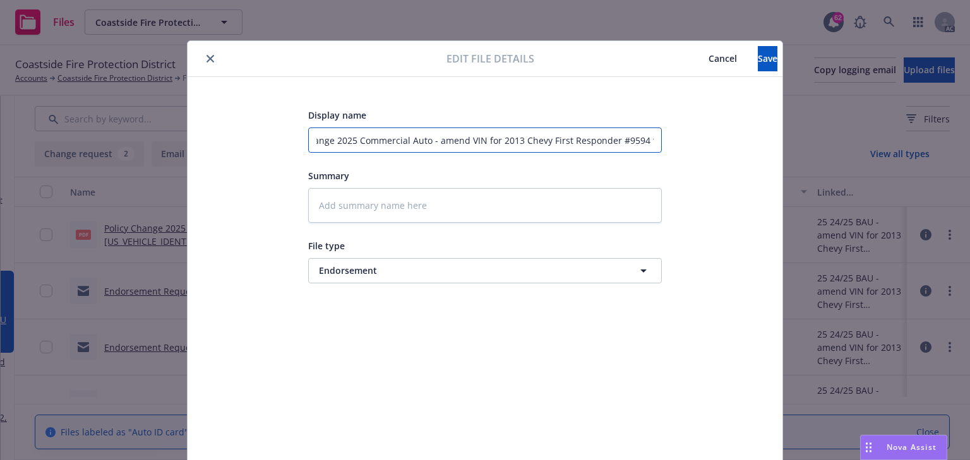
paste input "[US_VEHICLE_IDENTIFICATION_NUMBER]"
type input "Policy Change 2025 Commercial Auto - amend VIN for 2013 Chevy First Responder #…"
type textarea "x"
type input "Policy Change 2025 Commercial Auto - amend VIN for 2013 Chevy First Responder #…"
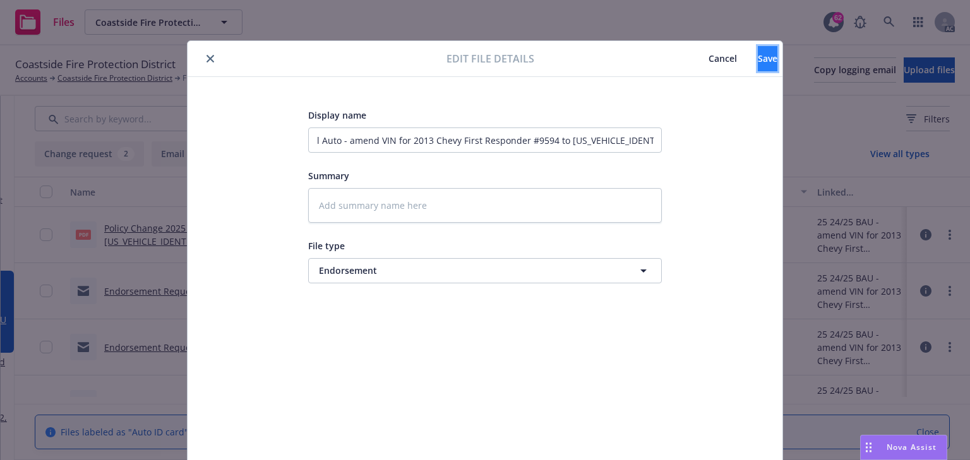
click at [758, 54] on span "Save" at bounding box center [768, 58] width 20 height 12
type textarea "x"
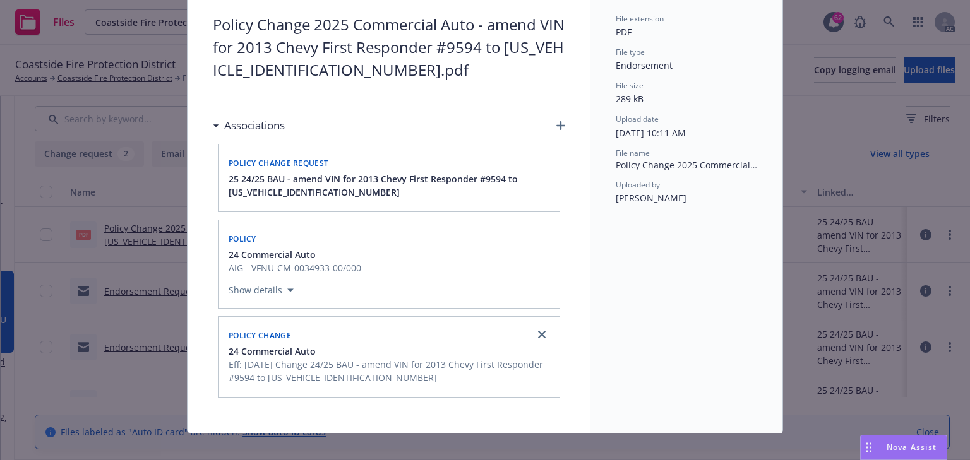
scroll to position [102, 0]
